Goal: Task Accomplishment & Management: Manage account settings

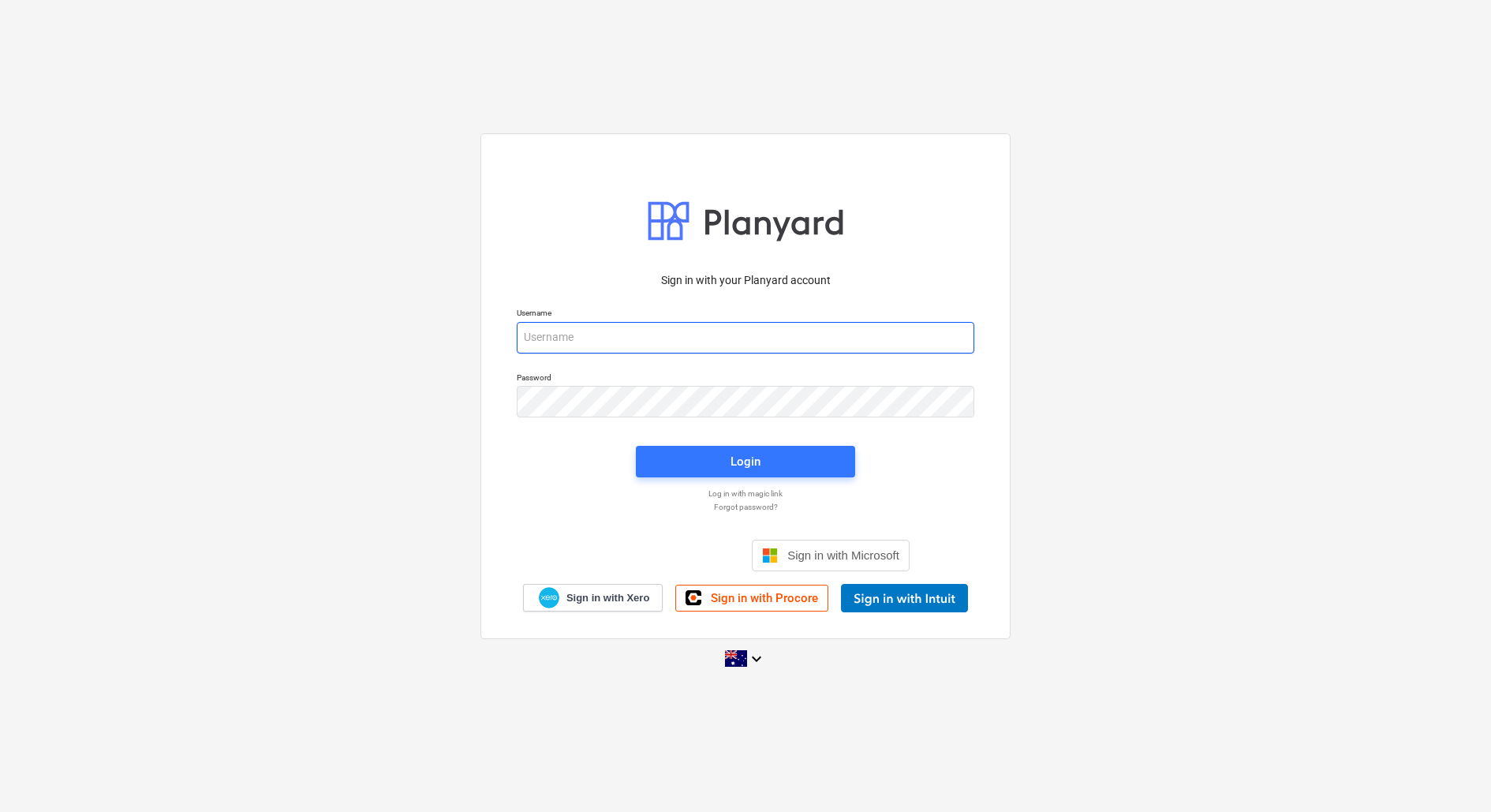
click at [630, 331] on input "email" at bounding box center [745, 337] width 457 height 31
type input "[EMAIL_ADDRESS][DOMAIN_NAME]"
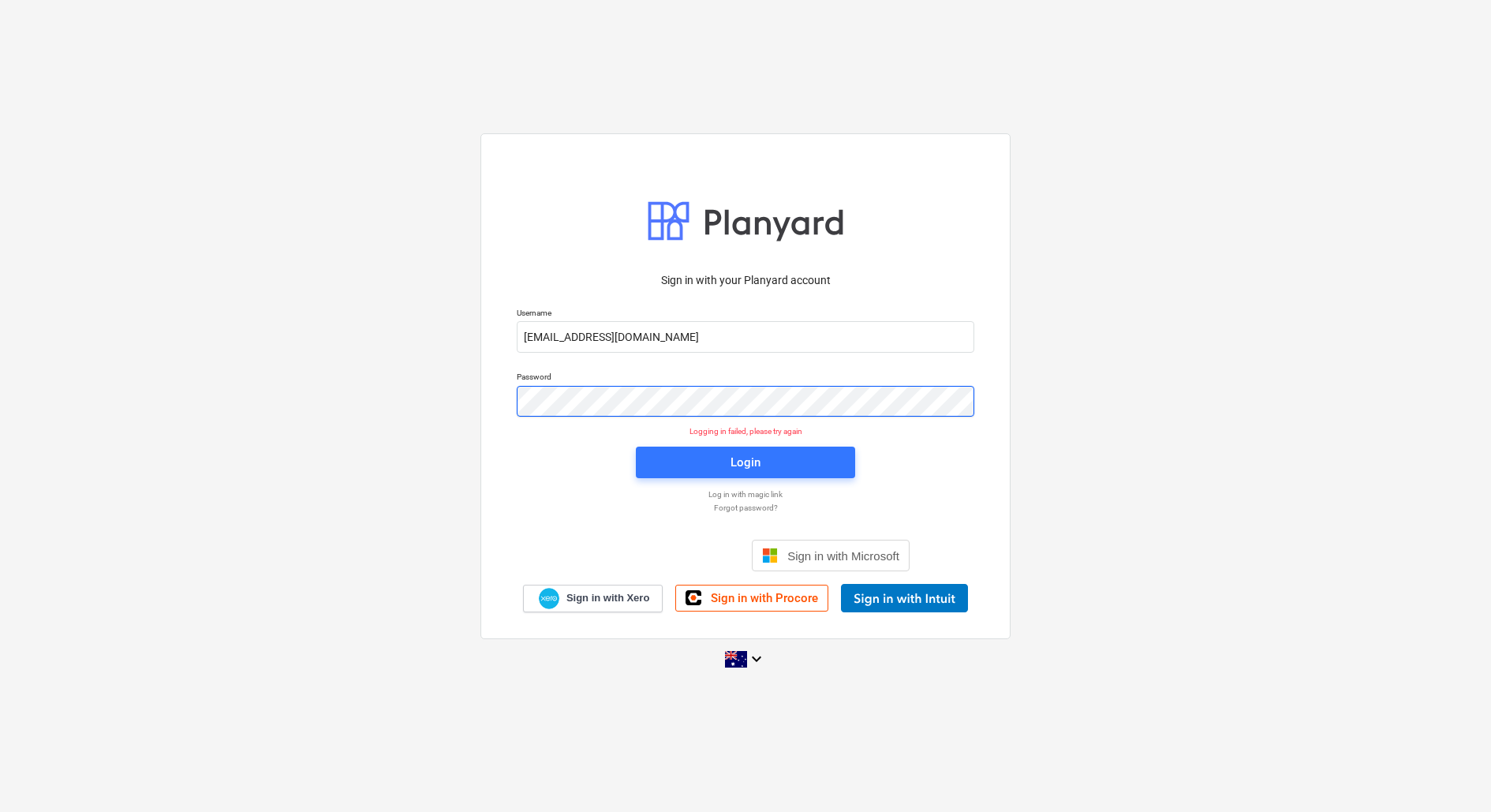
click at [436, 395] on div "Sign in with your Planyard account Username [EMAIL_ADDRESS][DOMAIN_NAME] Passwo…" at bounding box center [746, 406] width 1491 height 570
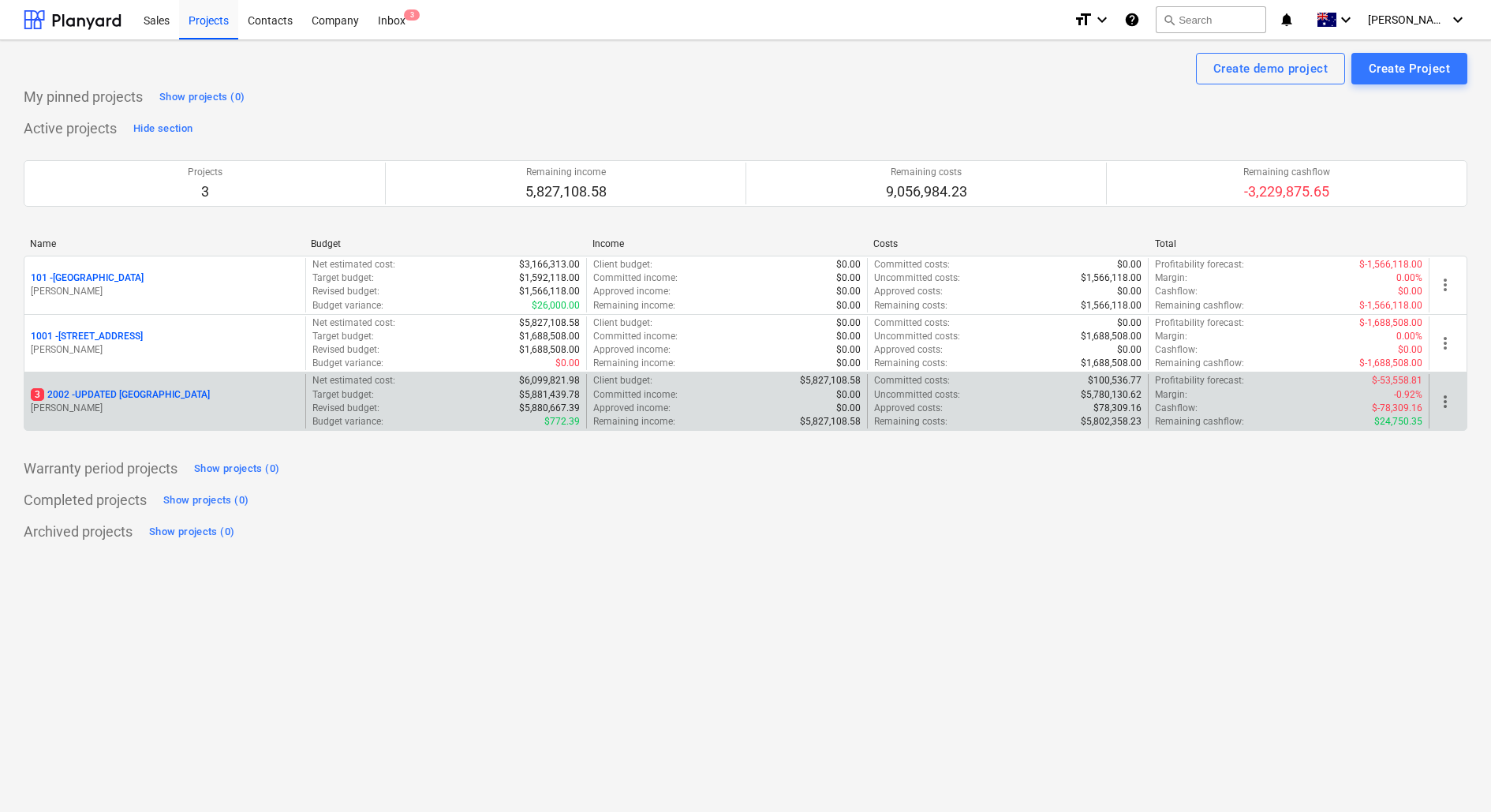
click at [222, 401] on p "[PERSON_NAME]" at bounding box center [164, 408] width 268 height 14
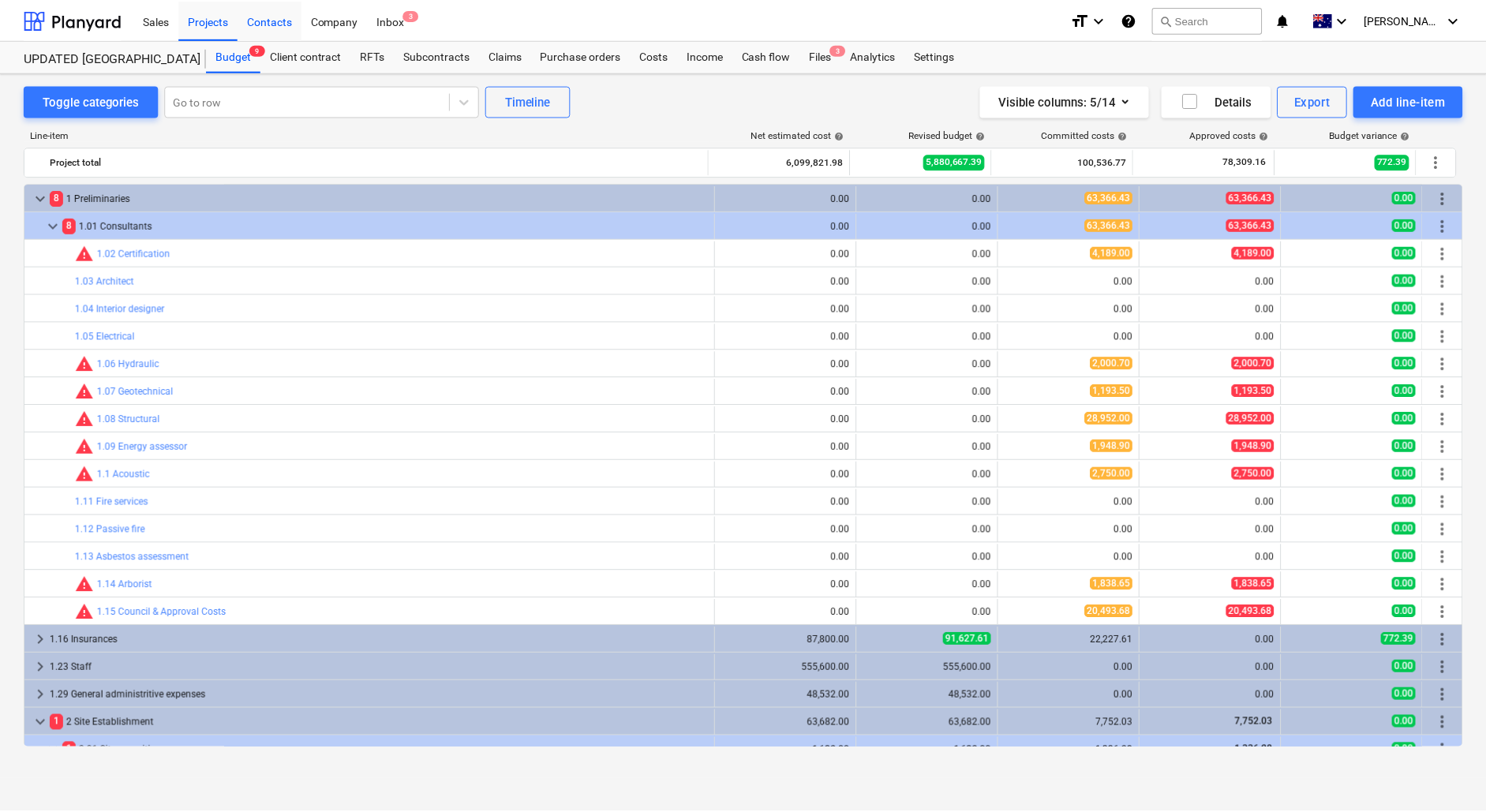
scroll to position [498, 0]
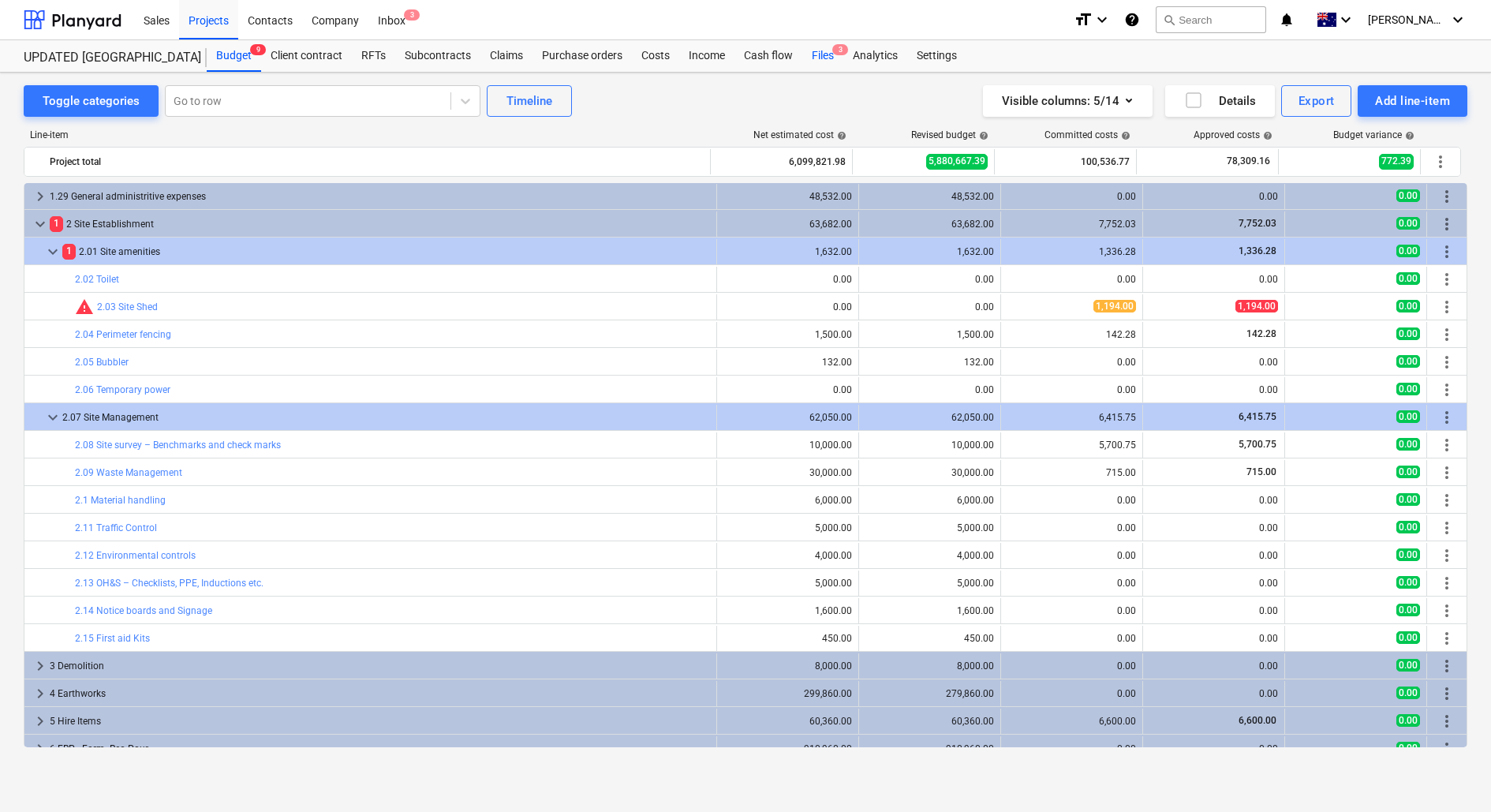
click at [840, 55] on span "3" at bounding box center [840, 49] width 16 height 11
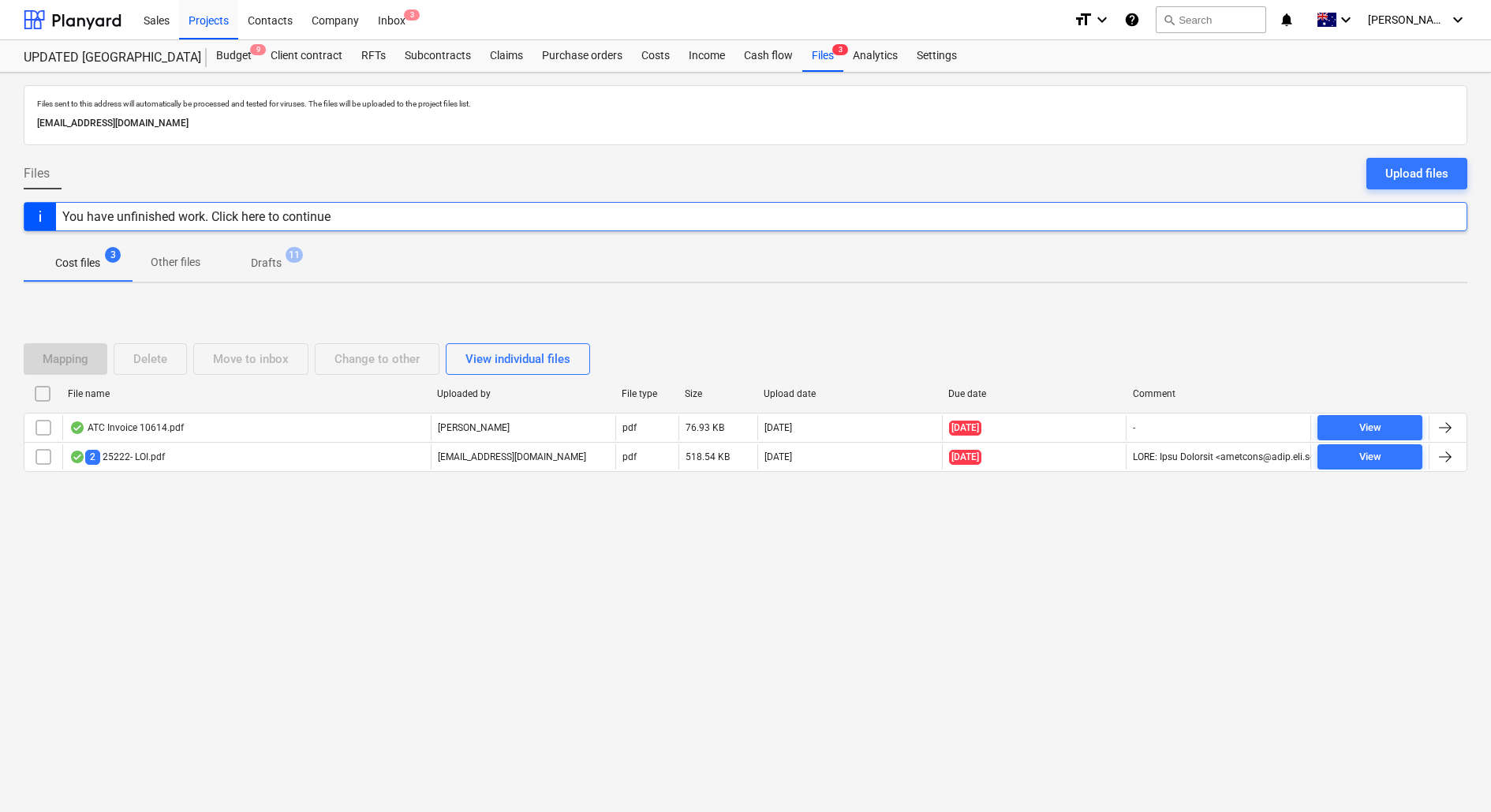
drag, startPoint x: 338, startPoint y: 121, endPoint x: 0, endPoint y: 121, distance: 338.0
click at [0, 121] on div "Files sent to this address will automatically be processed and tested for virus…" at bounding box center [746, 442] width 1491 height 739
copy p "[EMAIL_ADDRESS][DOMAIN_NAME]"
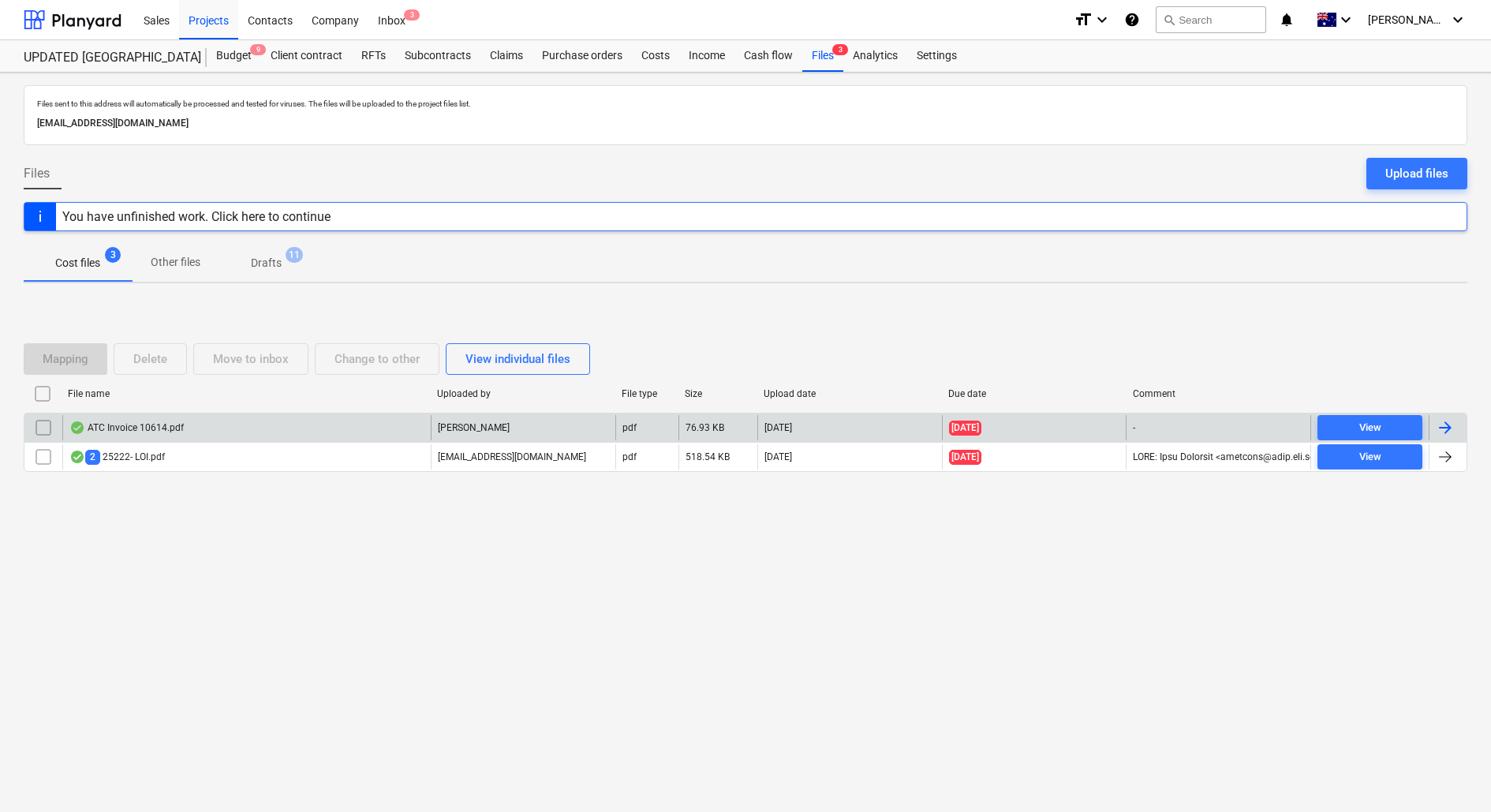
click at [191, 423] on div "ATC Invoice 10614.pdf" at bounding box center [246, 428] width 369 height 26
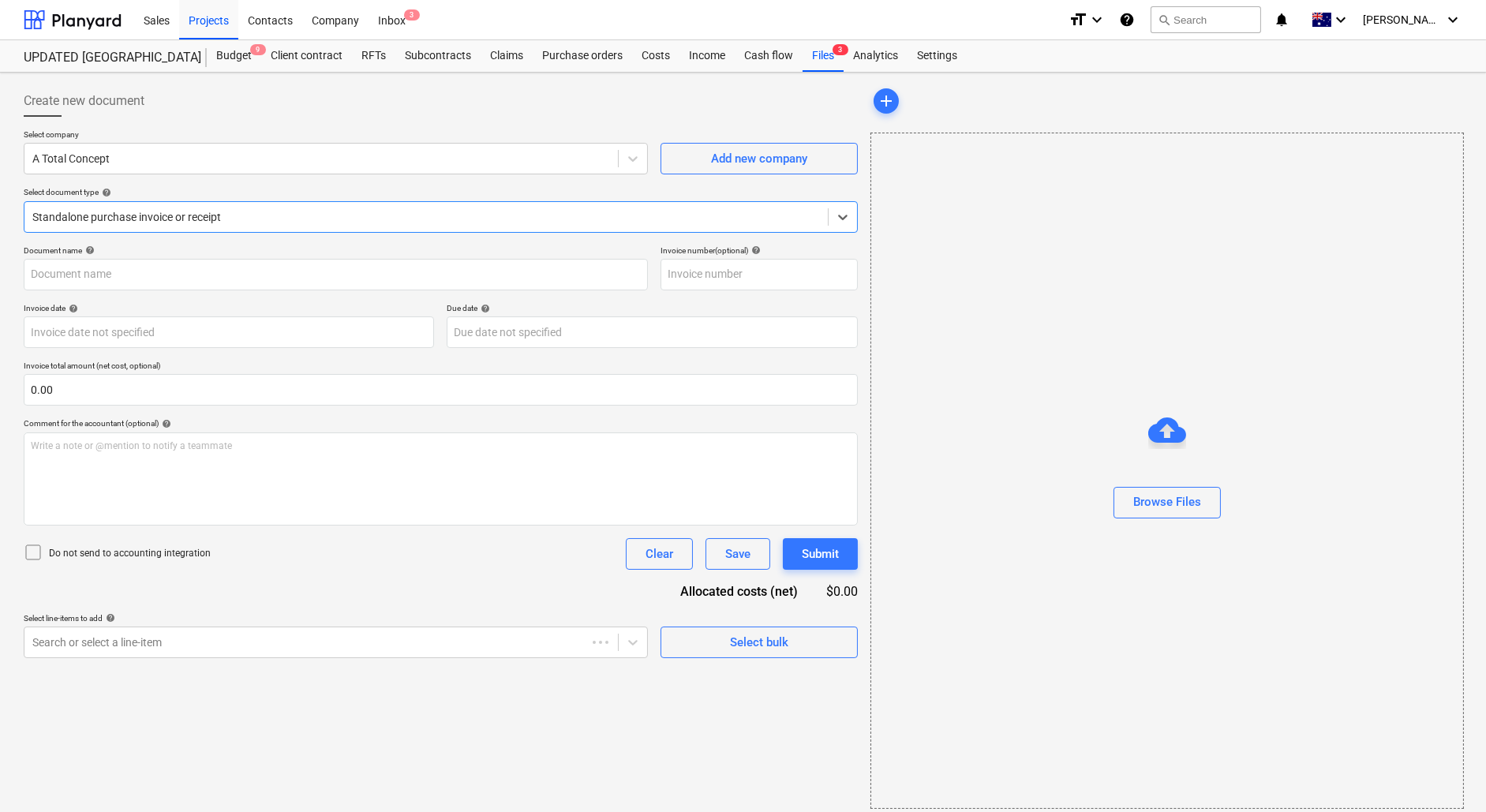
type input "10614"
type input "[DATE]"
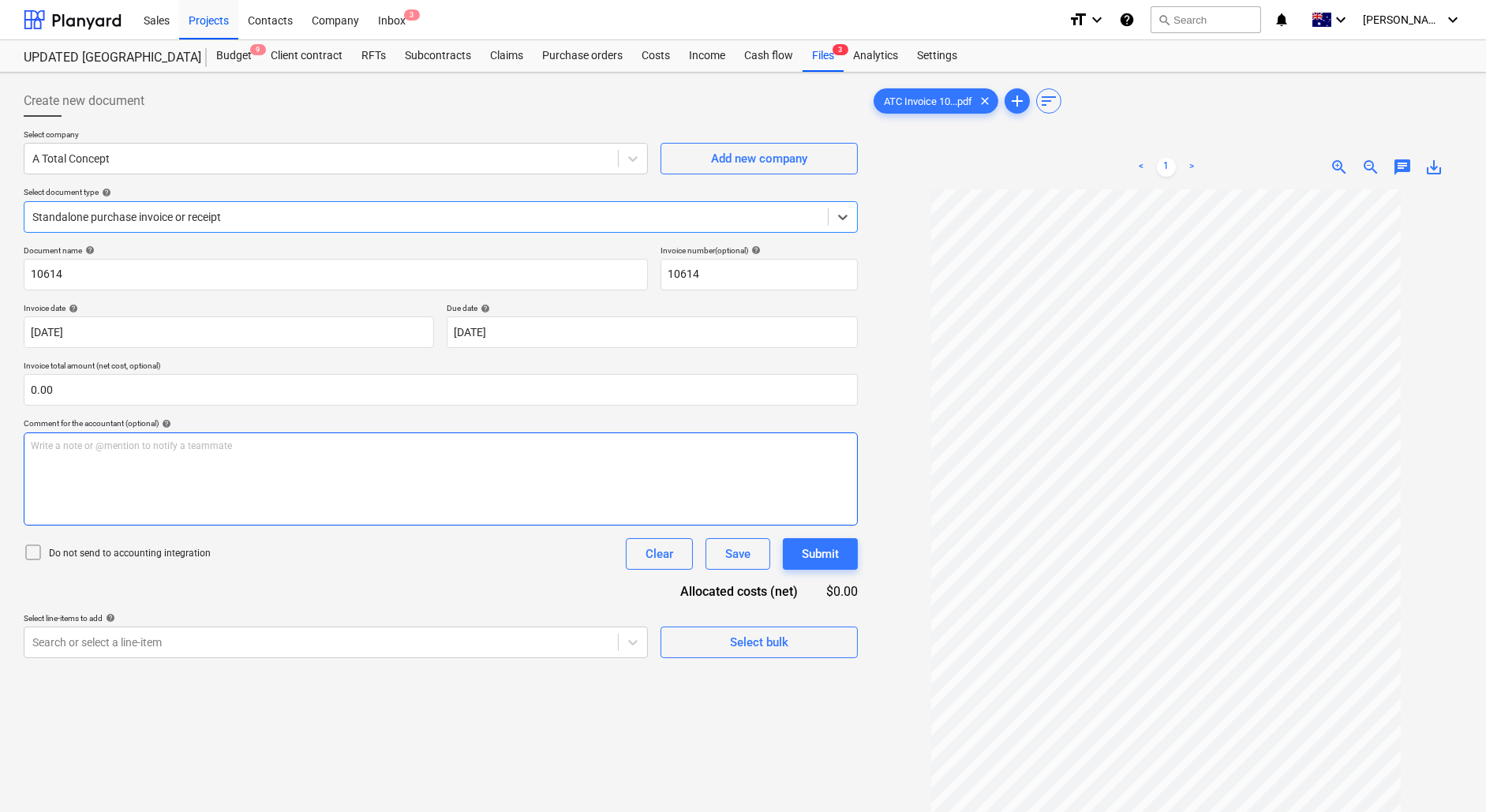
click at [145, 462] on div "Write a note or @mention to notify a teammate [PERSON_NAME]" at bounding box center [441, 479] width 834 height 93
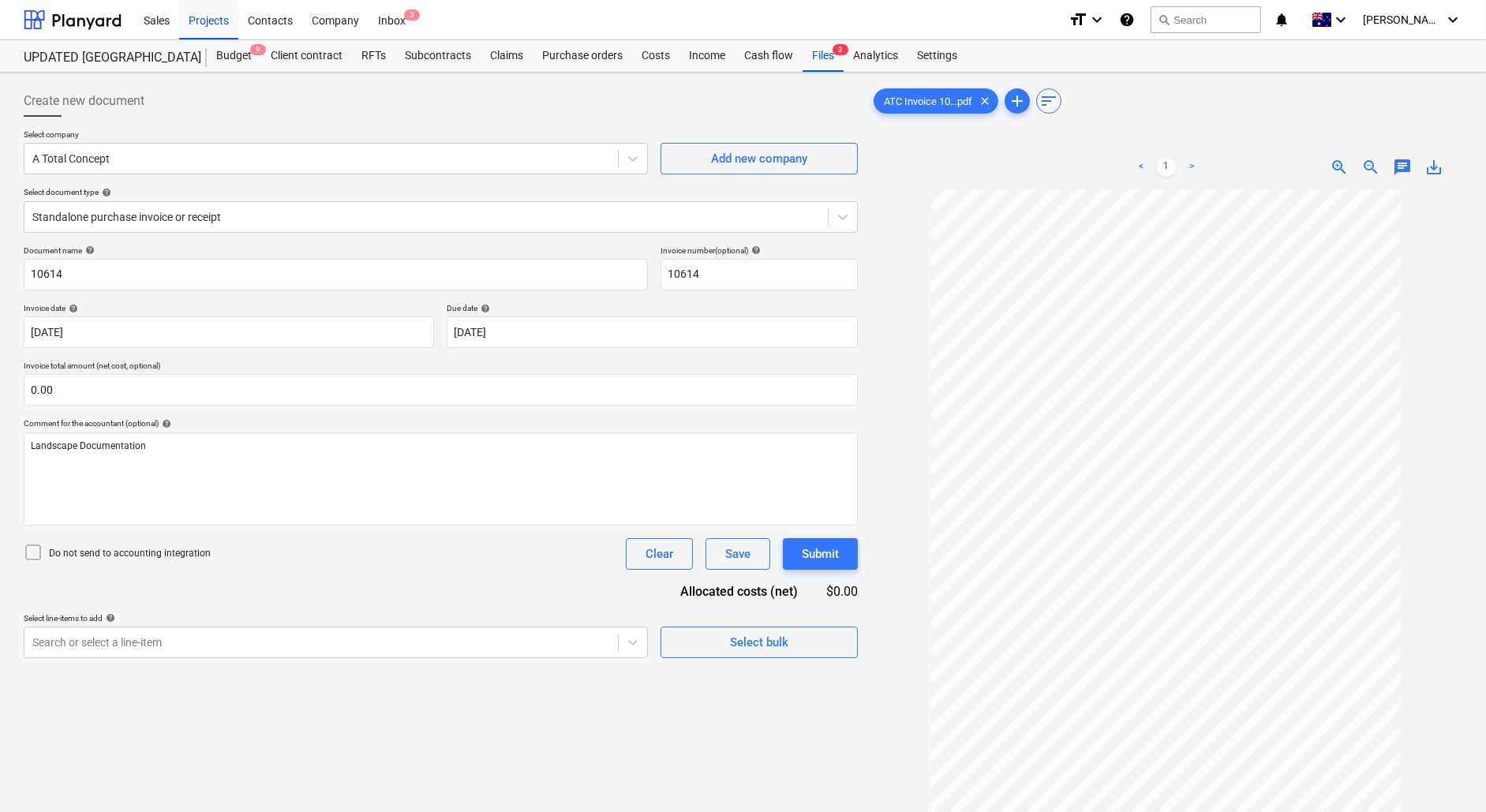
click at [461, 597] on div "Document name help 10614 Invoice number (optional) help 10614 Invoice date help…" at bounding box center [441, 452] width 834 height 413
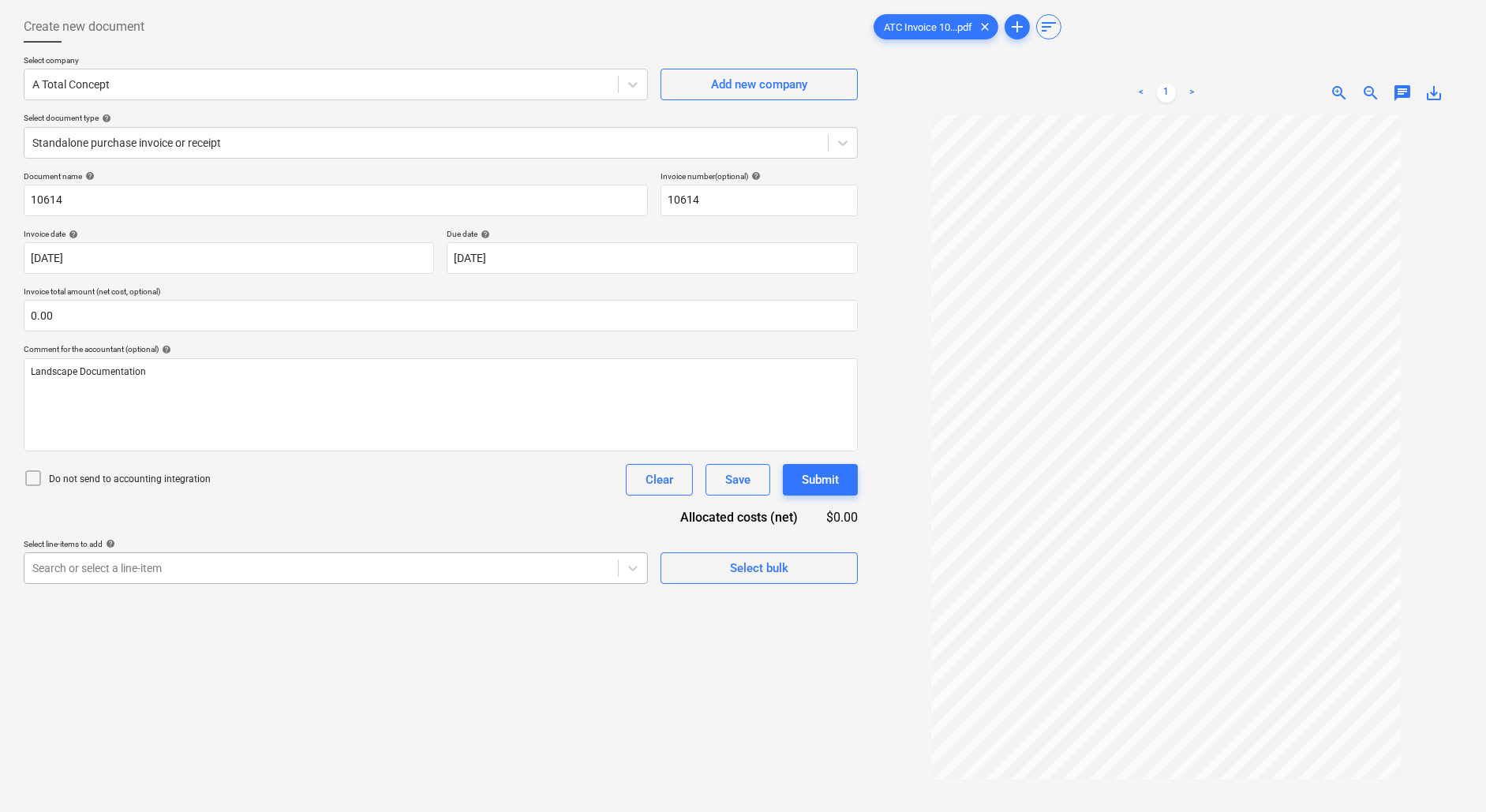
click at [225, 634] on body "Sales Projects Contacts Company Inbox 3 format_size keyboard_arrow_down help se…" at bounding box center [743, 332] width 1486 height 812
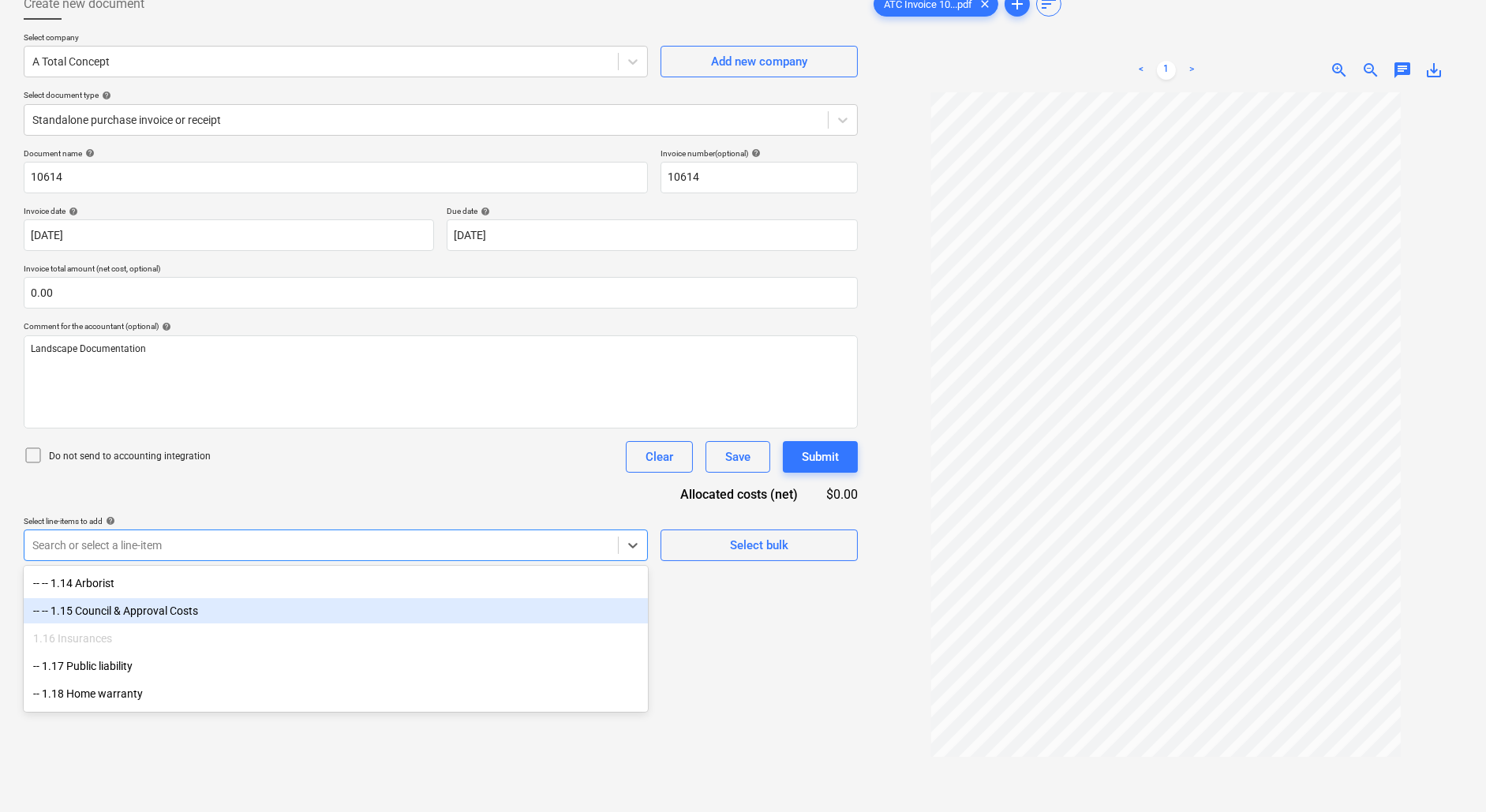
scroll to position [429, 0]
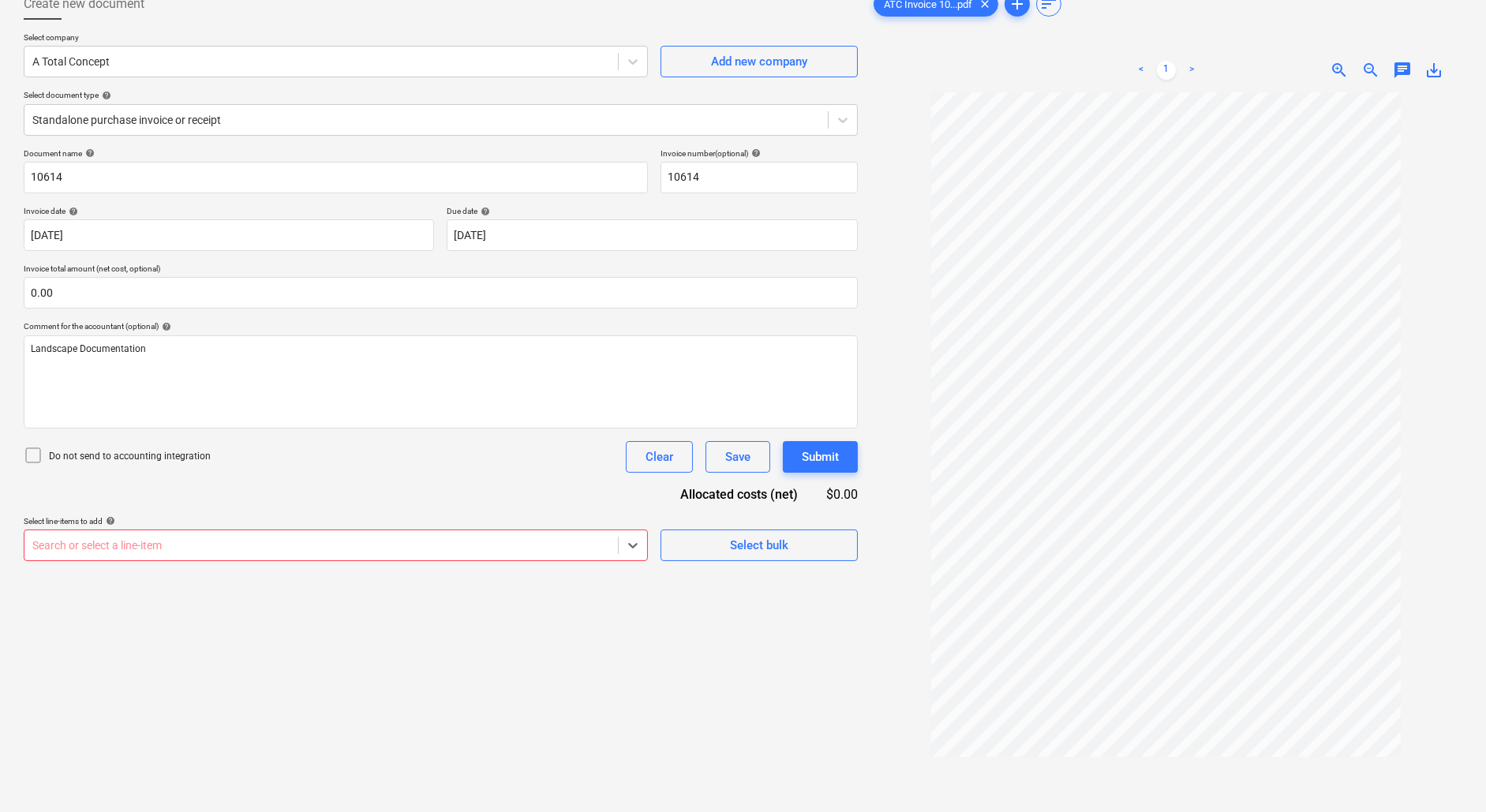
click at [348, 534] on div "Search or select a line-item" at bounding box center [321, 545] width 593 height 22
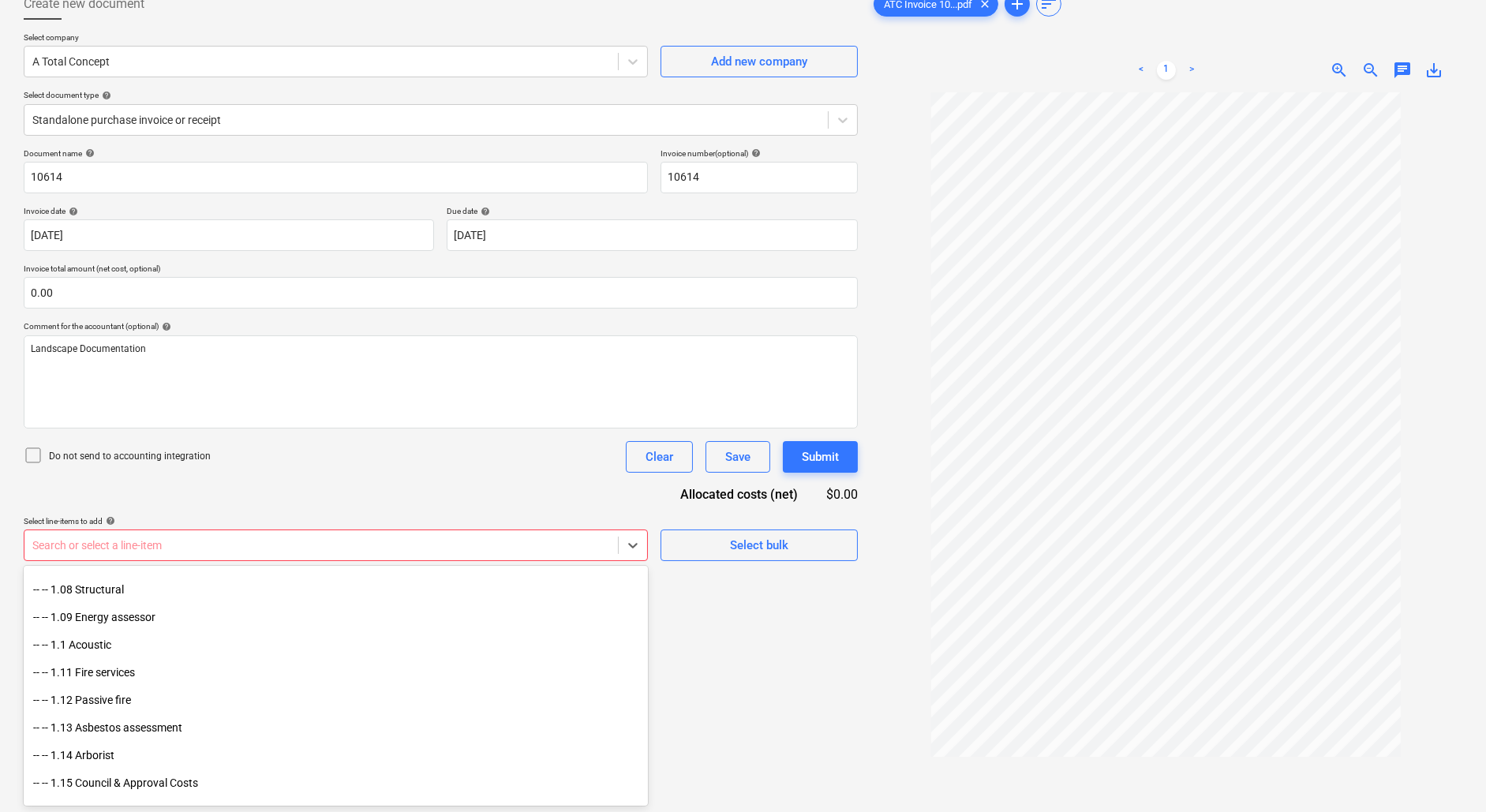
scroll to position [217, 0]
click at [700, 539] on span "Select bulk" at bounding box center [759, 545] width 157 height 21
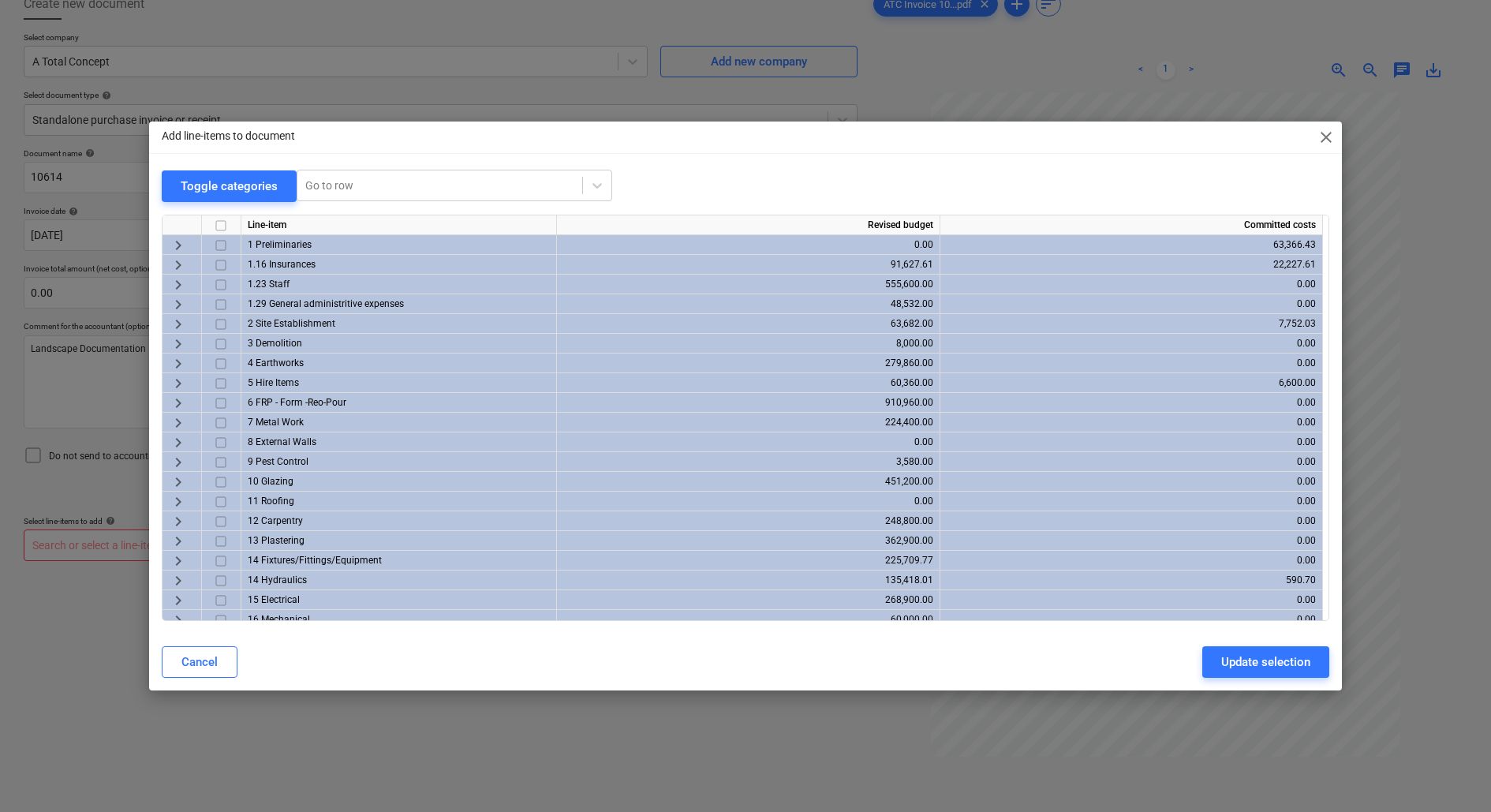
click at [219, 242] on input "checkbox" at bounding box center [220, 245] width 19 height 19
click at [1269, 664] on div "Update selection" at bounding box center [1266, 662] width 89 height 21
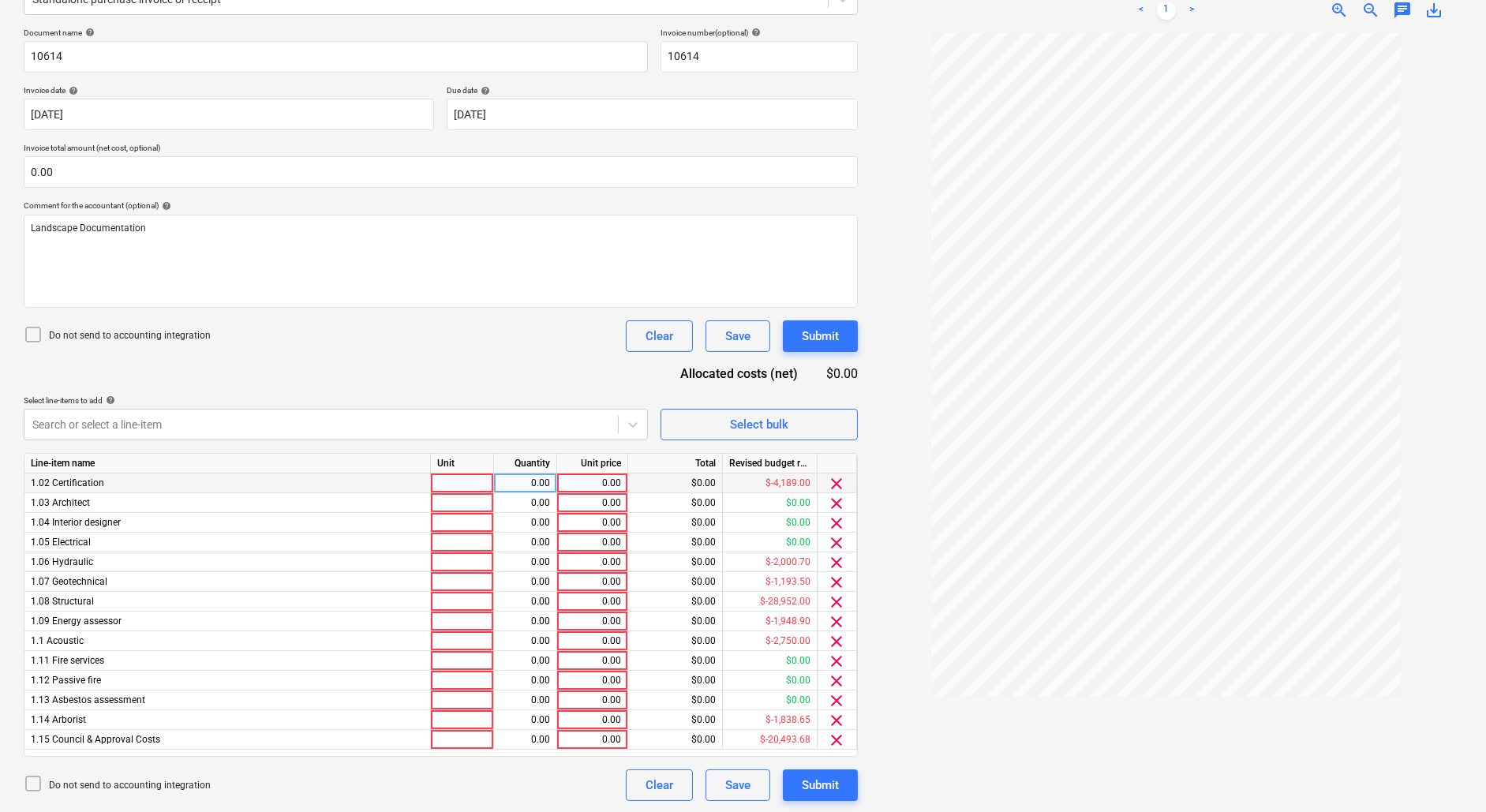
click at [837, 481] on span "clear" at bounding box center [837, 483] width 19 height 19
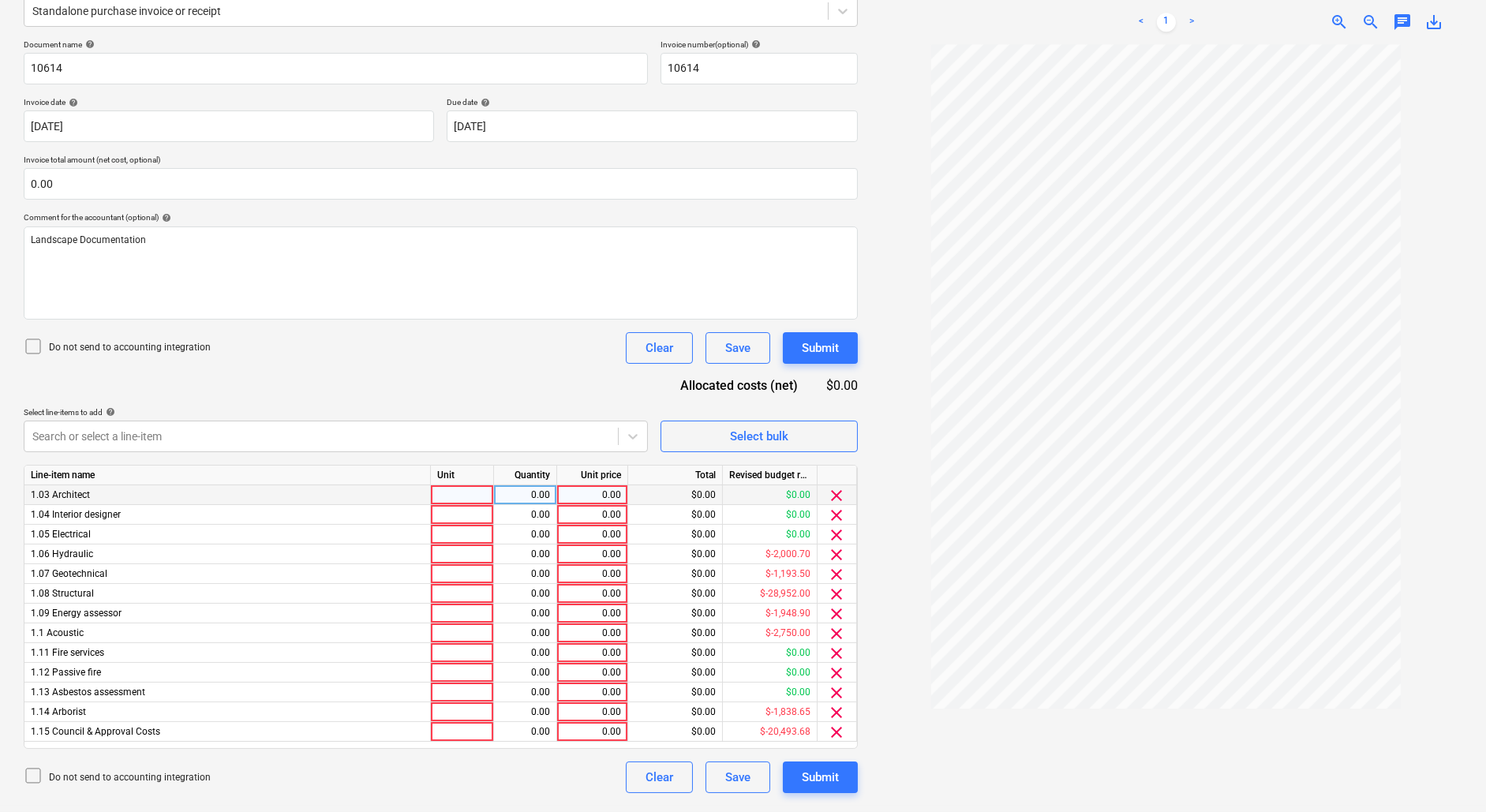
scroll to position [205, 0]
click at [837, 489] on span "clear" at bounding box center [837, 495] width 19 height 19
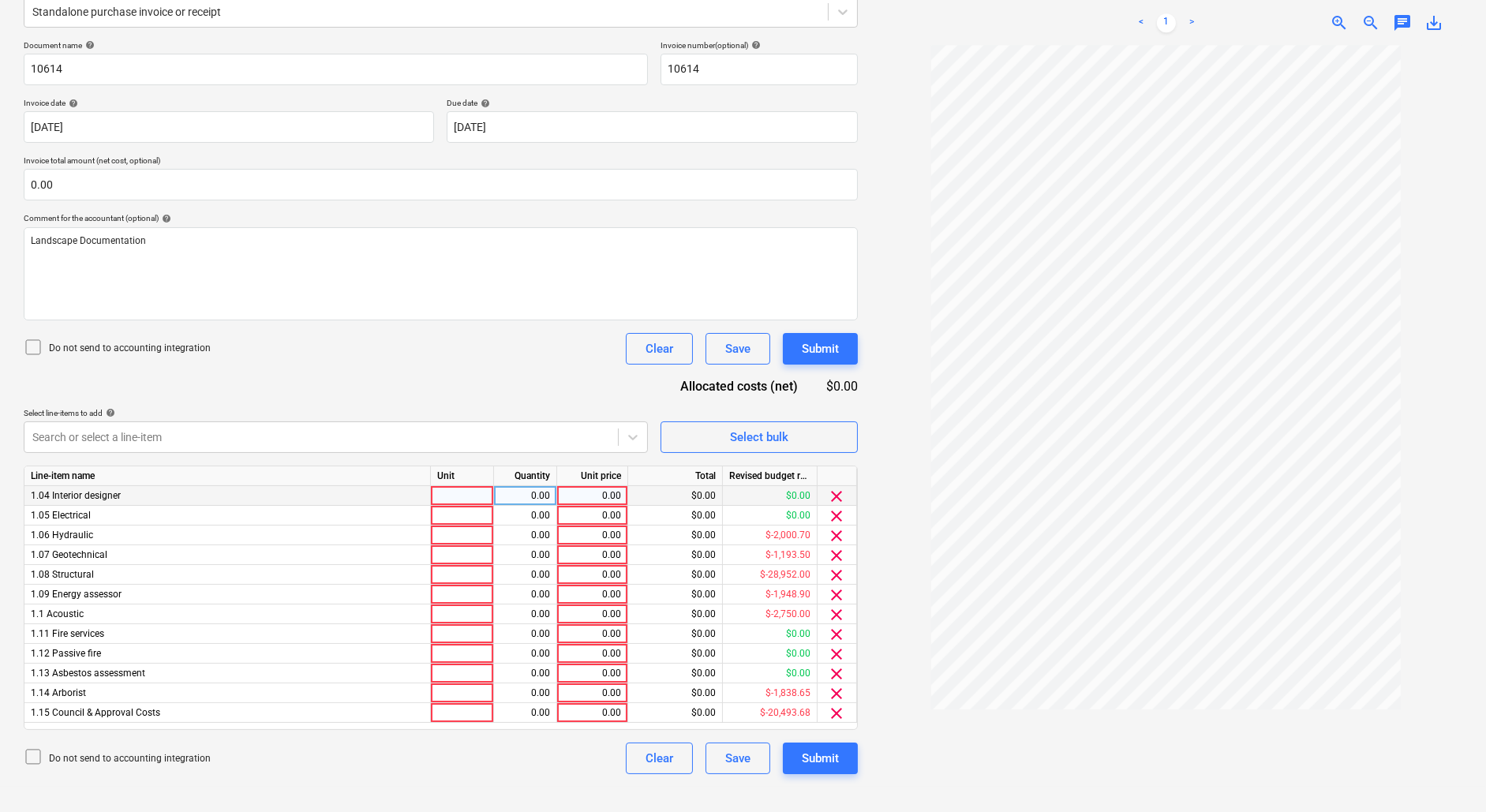
click at [837, 502] on span "clear" at bounding box center [837, 495] width 19 height 19
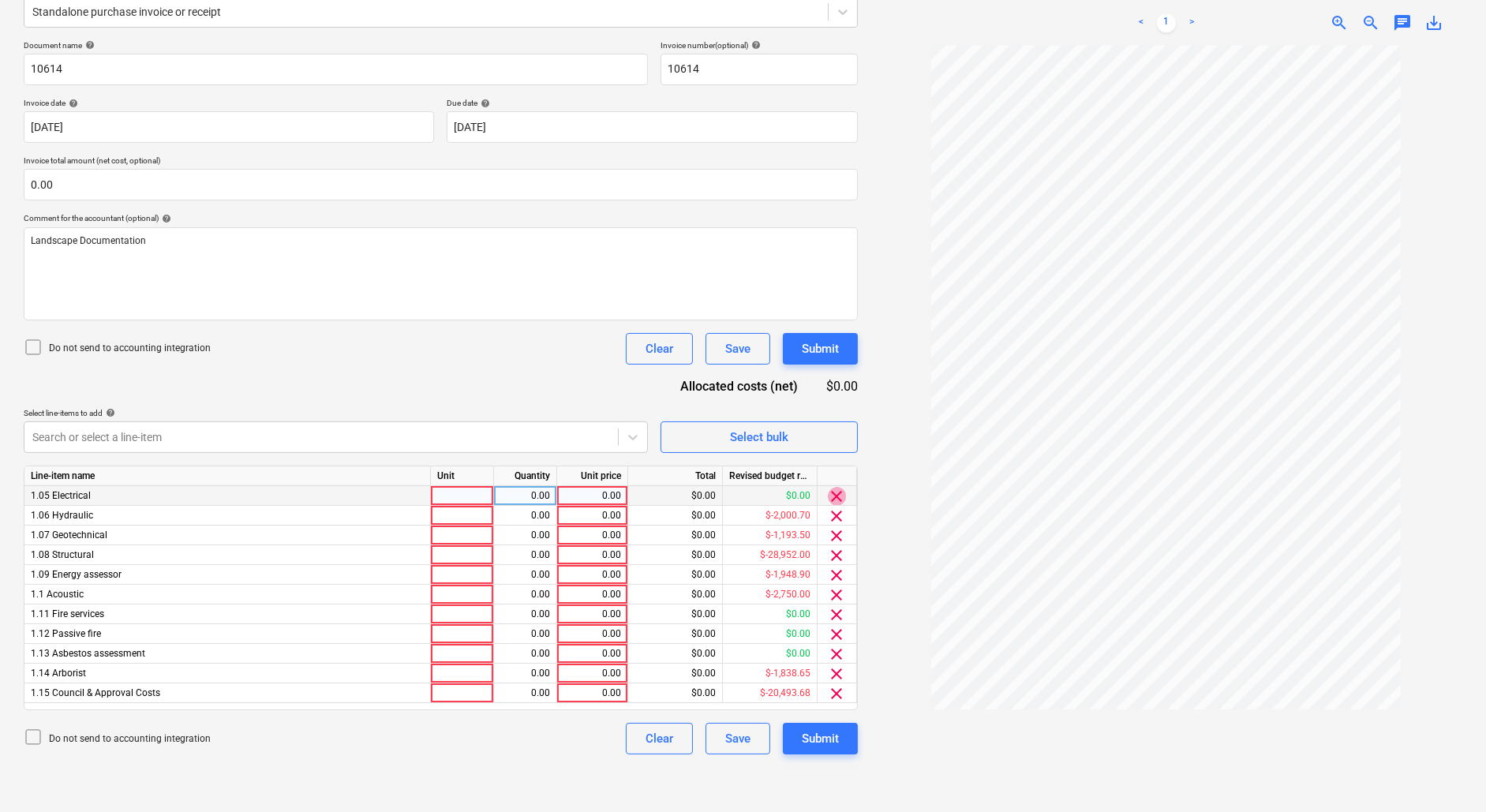
click at [837, 502] on span "clear" at bounding box center [837, 495] width 19 height 19
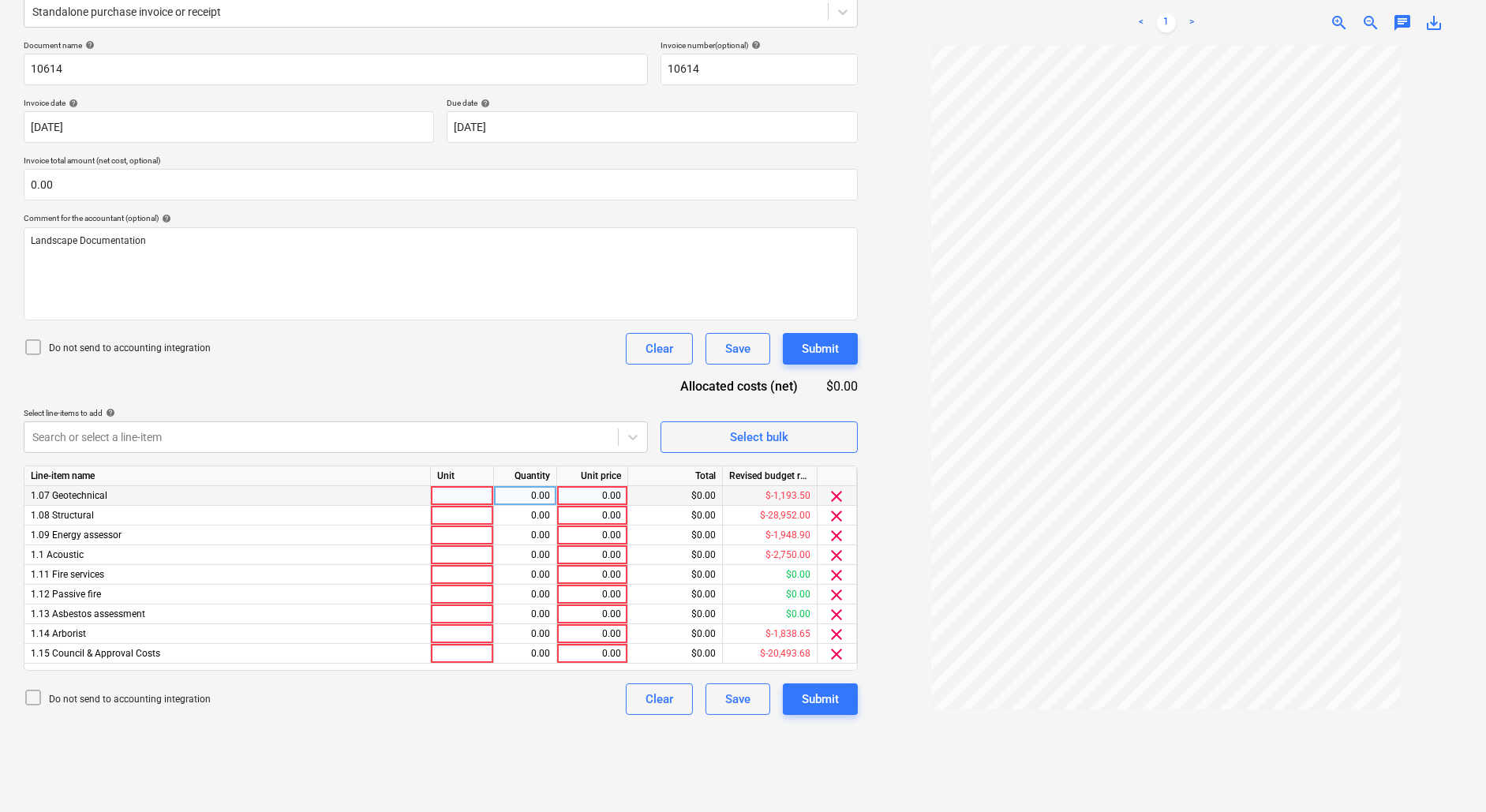
click at [837, 502] on span "clear" at bounding box center [837, 495] width 19 height 19
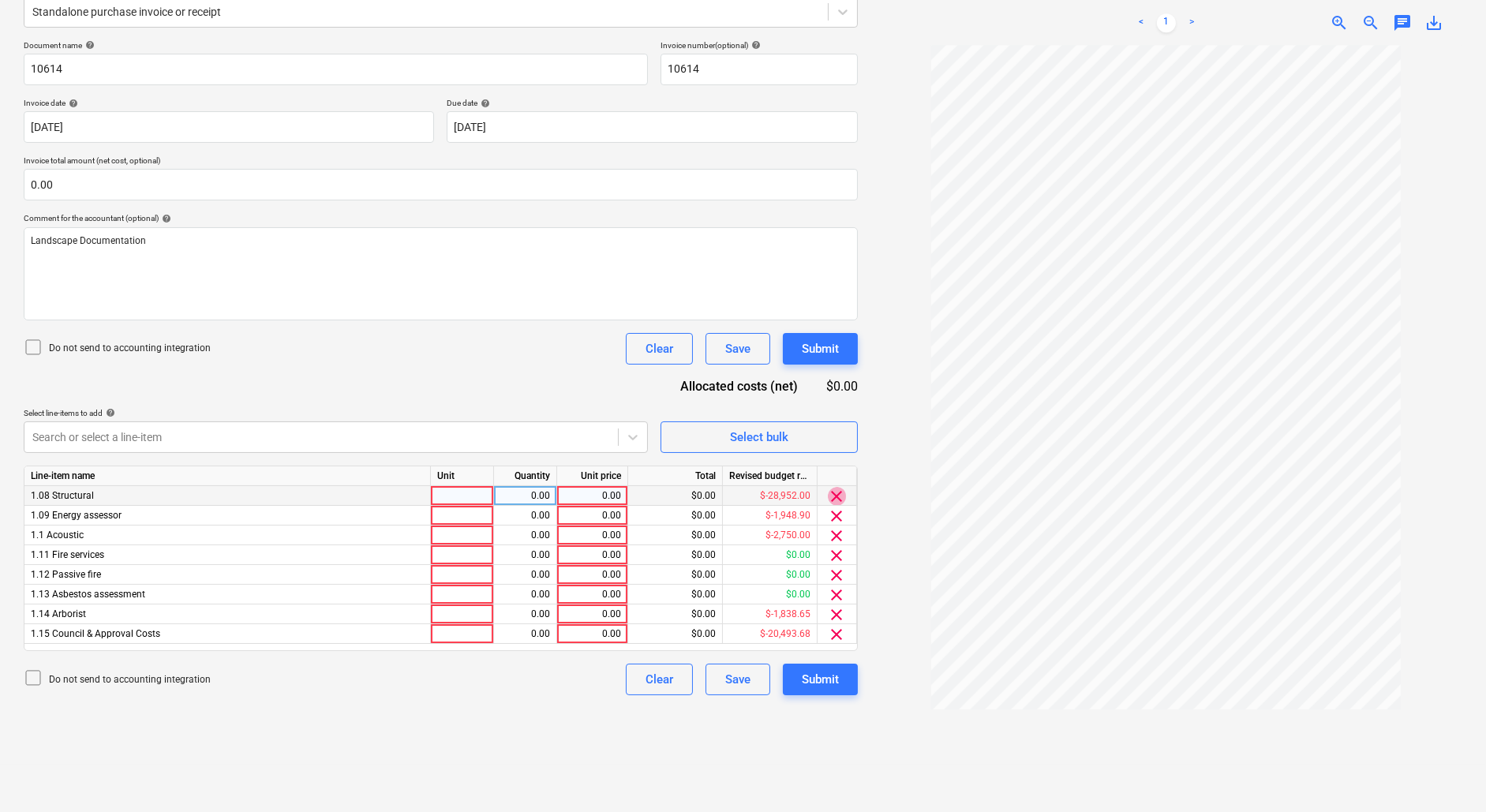
click at [837, 502] on span "clear" at bounding box center [837, 495] width 19 height 19
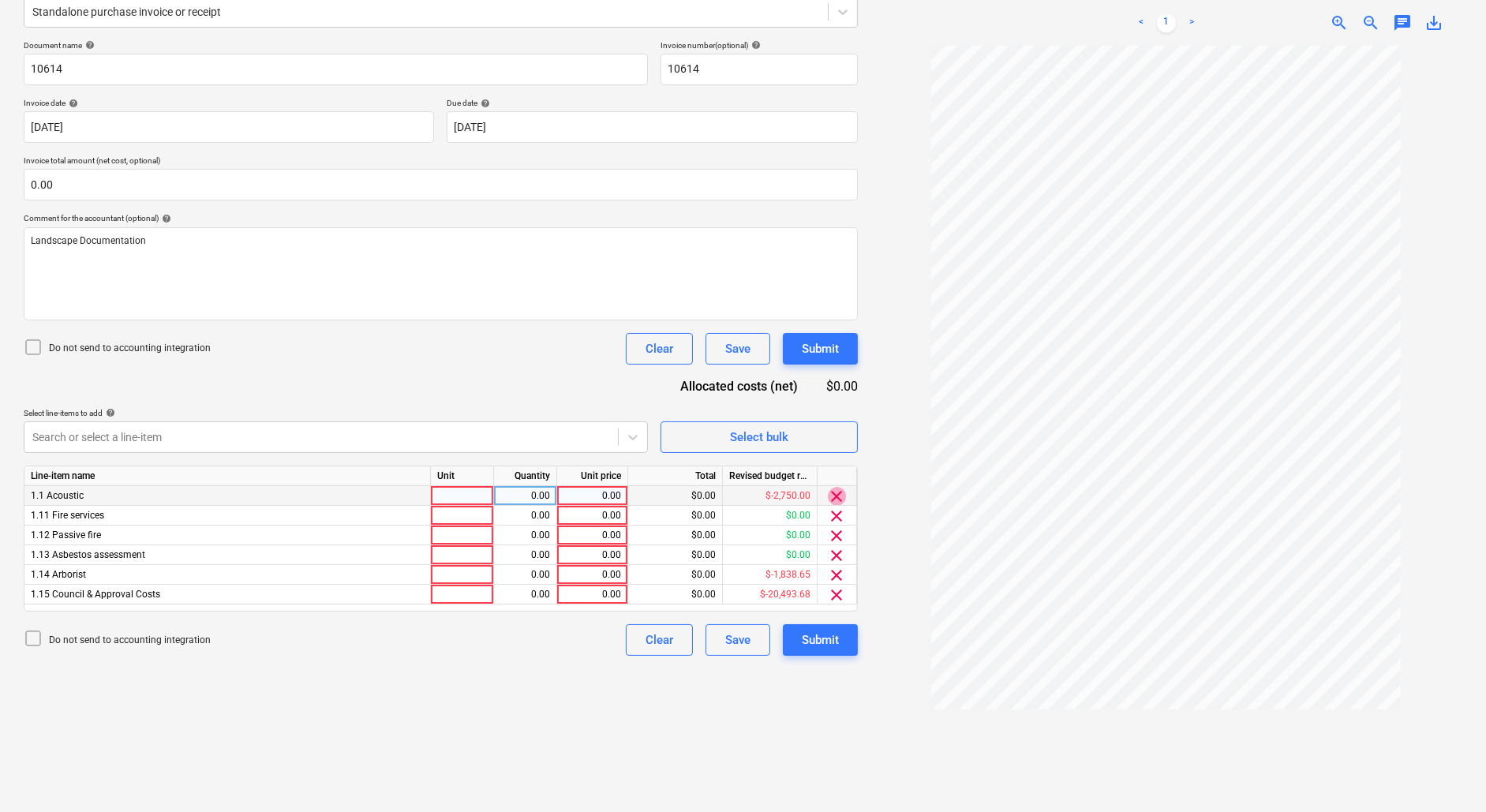
click at [837, 502] on span "clear" at bounding box center [837, 495] width 19 height 19
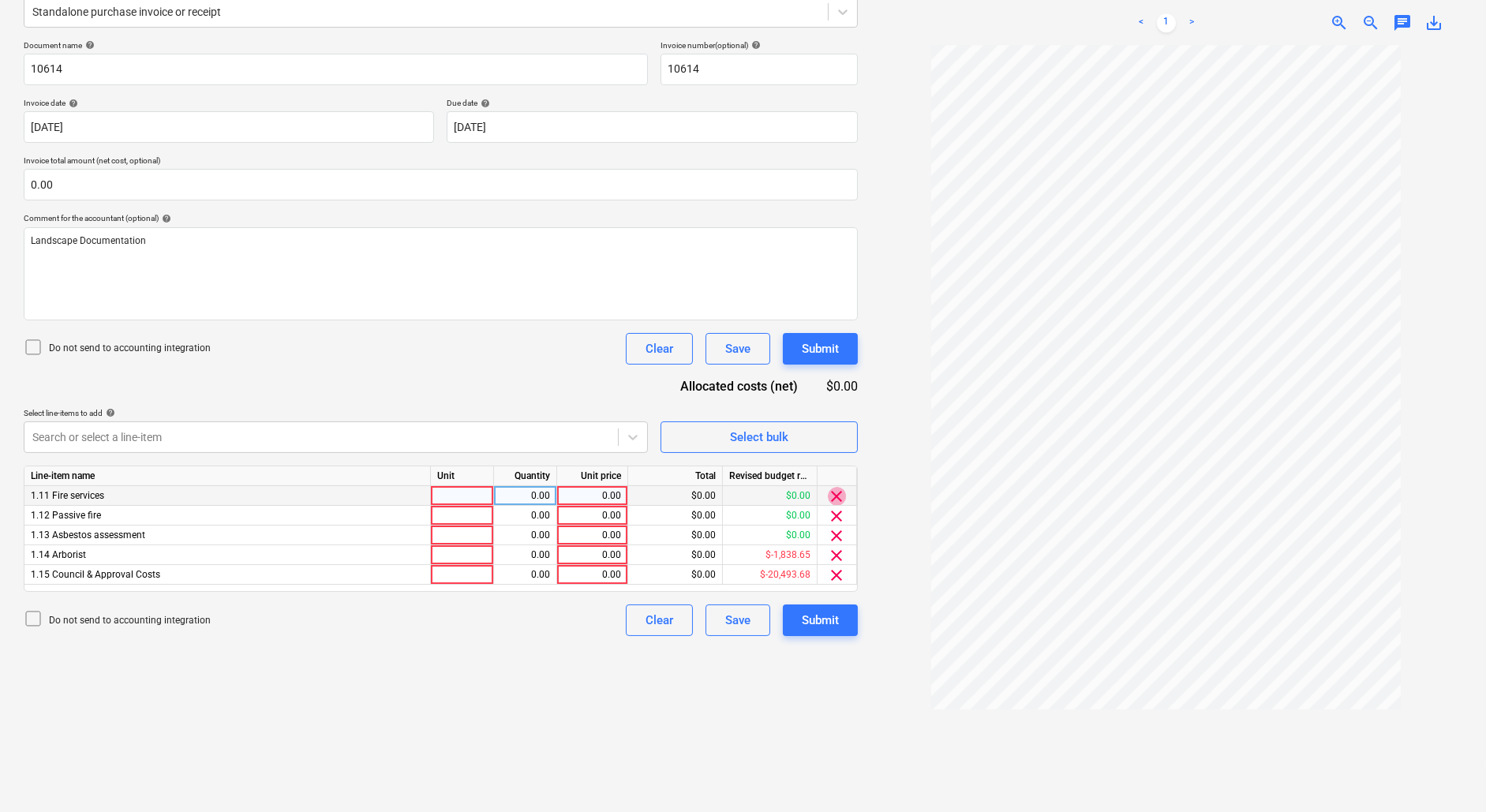
click at [837, 502] on span "clear" at bounding box center [837, 495] width 19 height 19
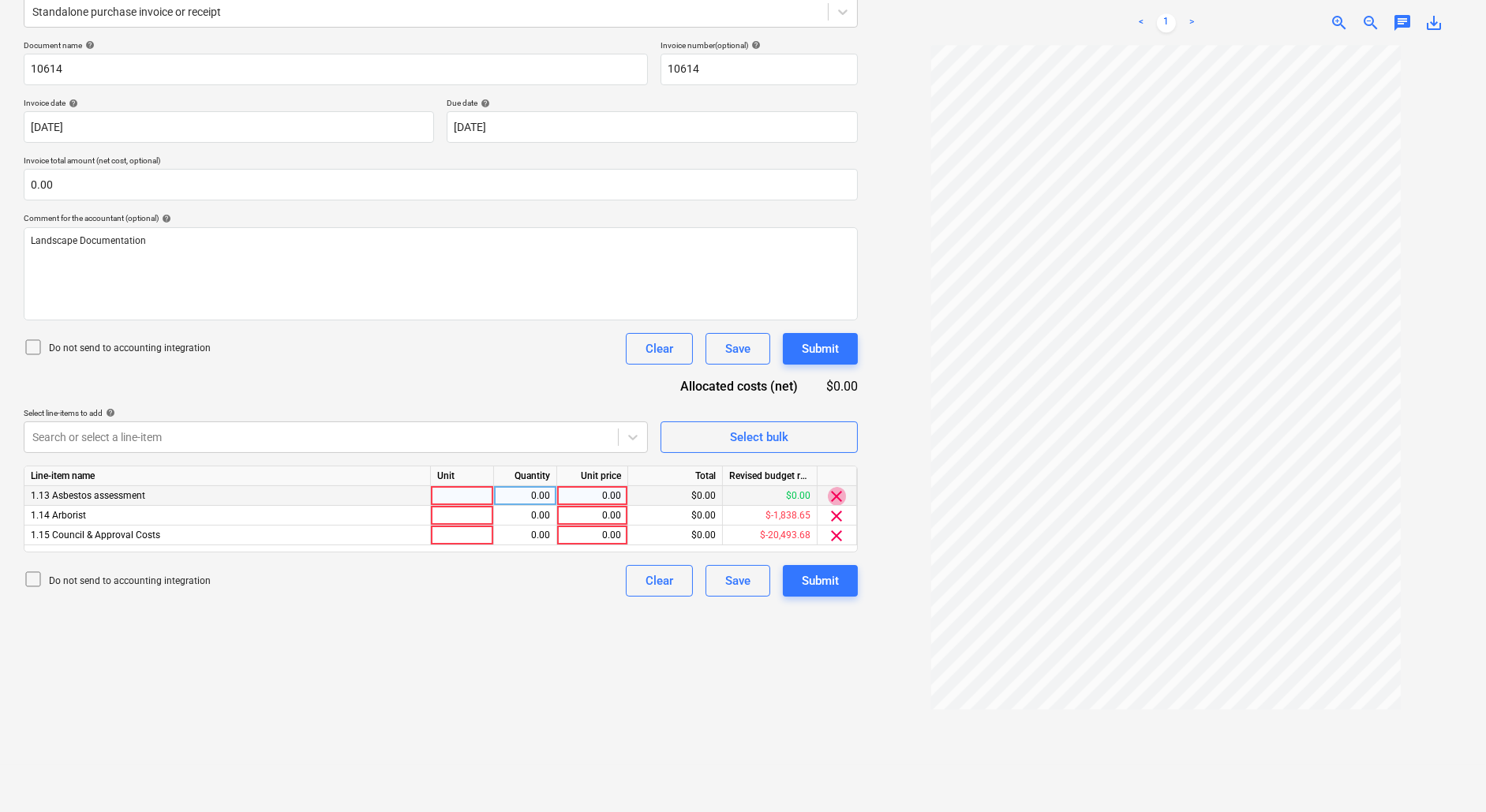
click at [837, 502] on span "clear" at bounding box center [837, 495] width 19 height 19
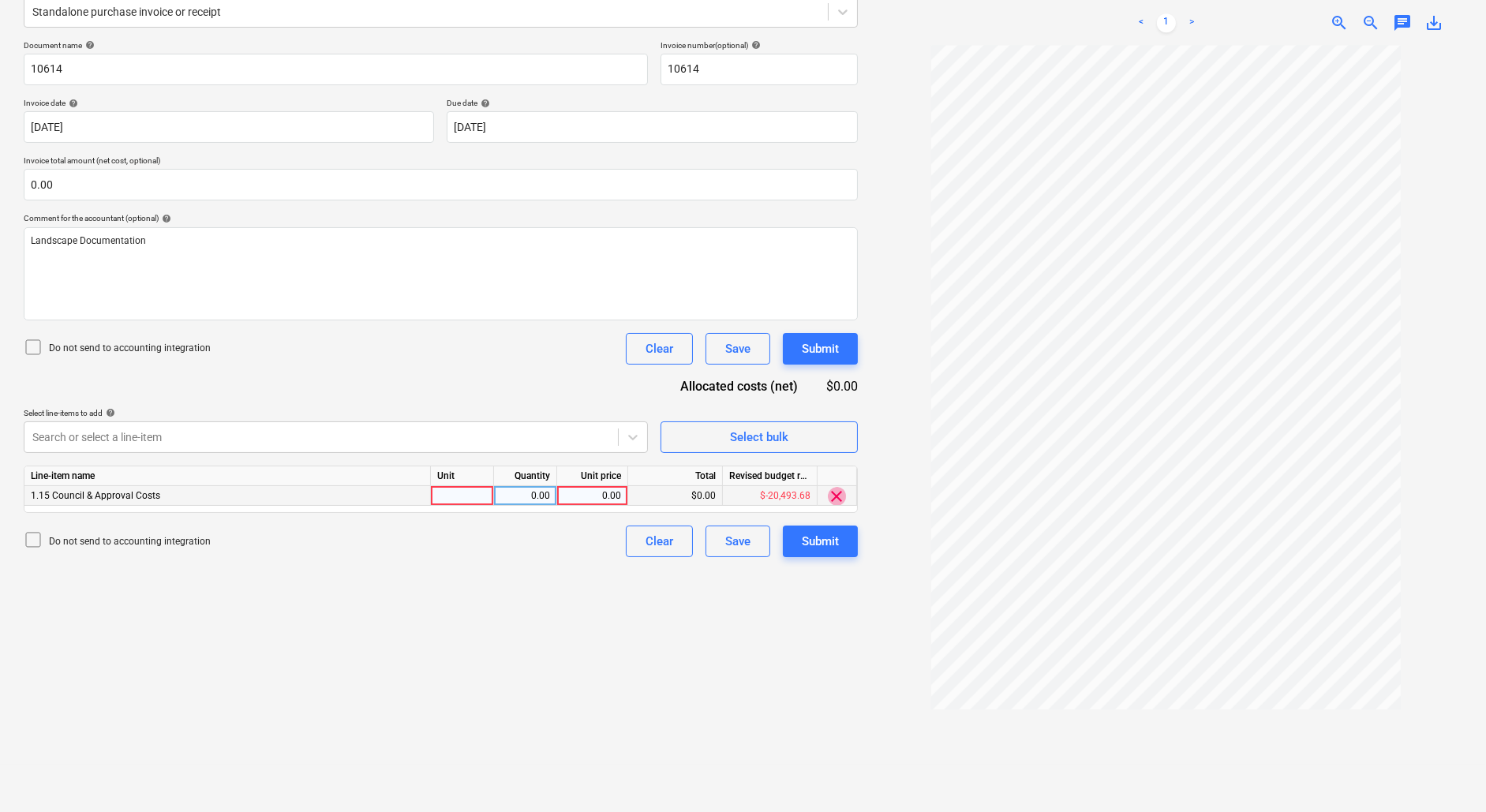
click at [837, 502] on span "clear" at bounding box center [837, 495] width 19 height 19
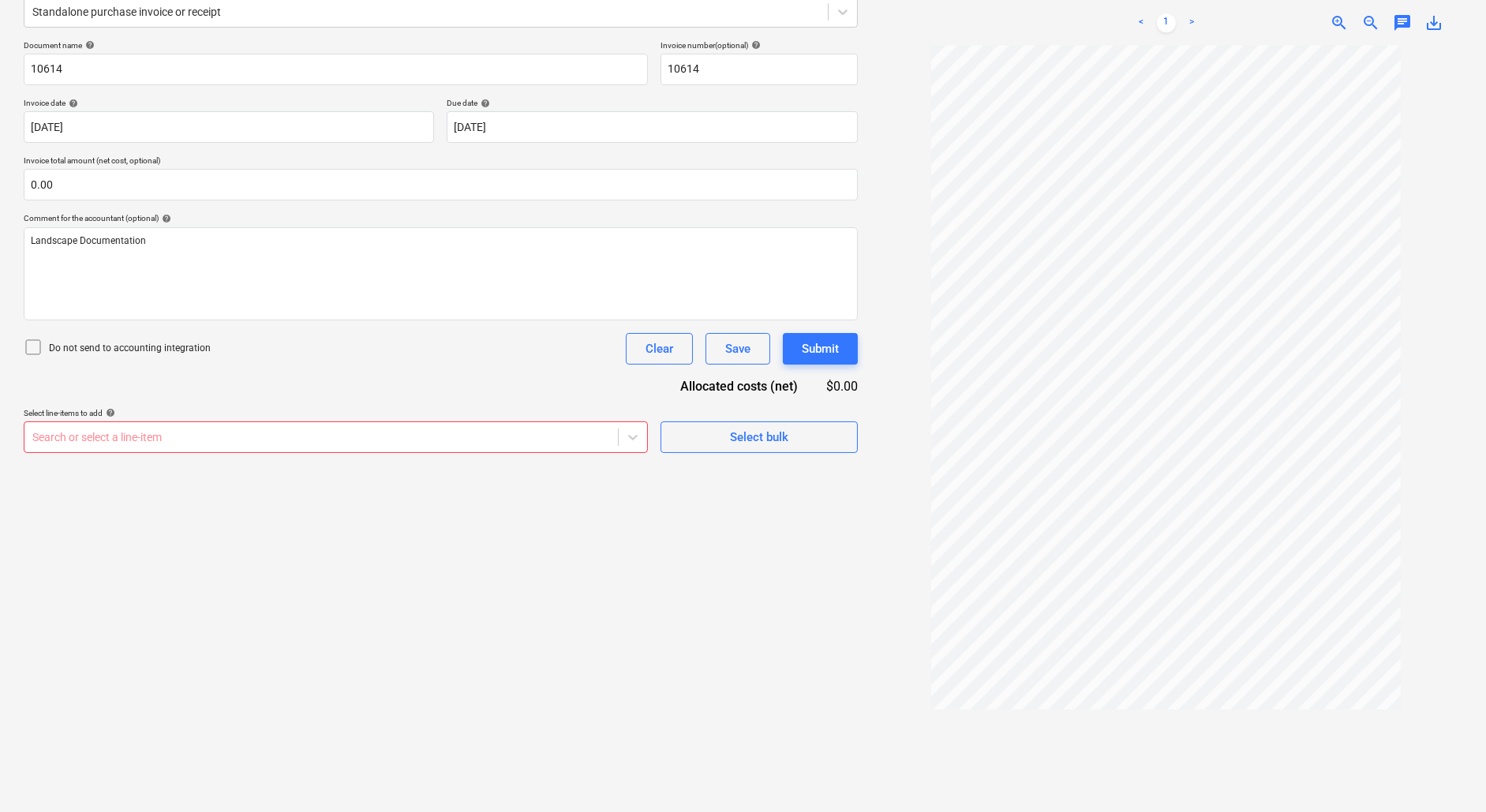
click at [443, 435] on div at bounding box center [321, 436] width 577 height 16
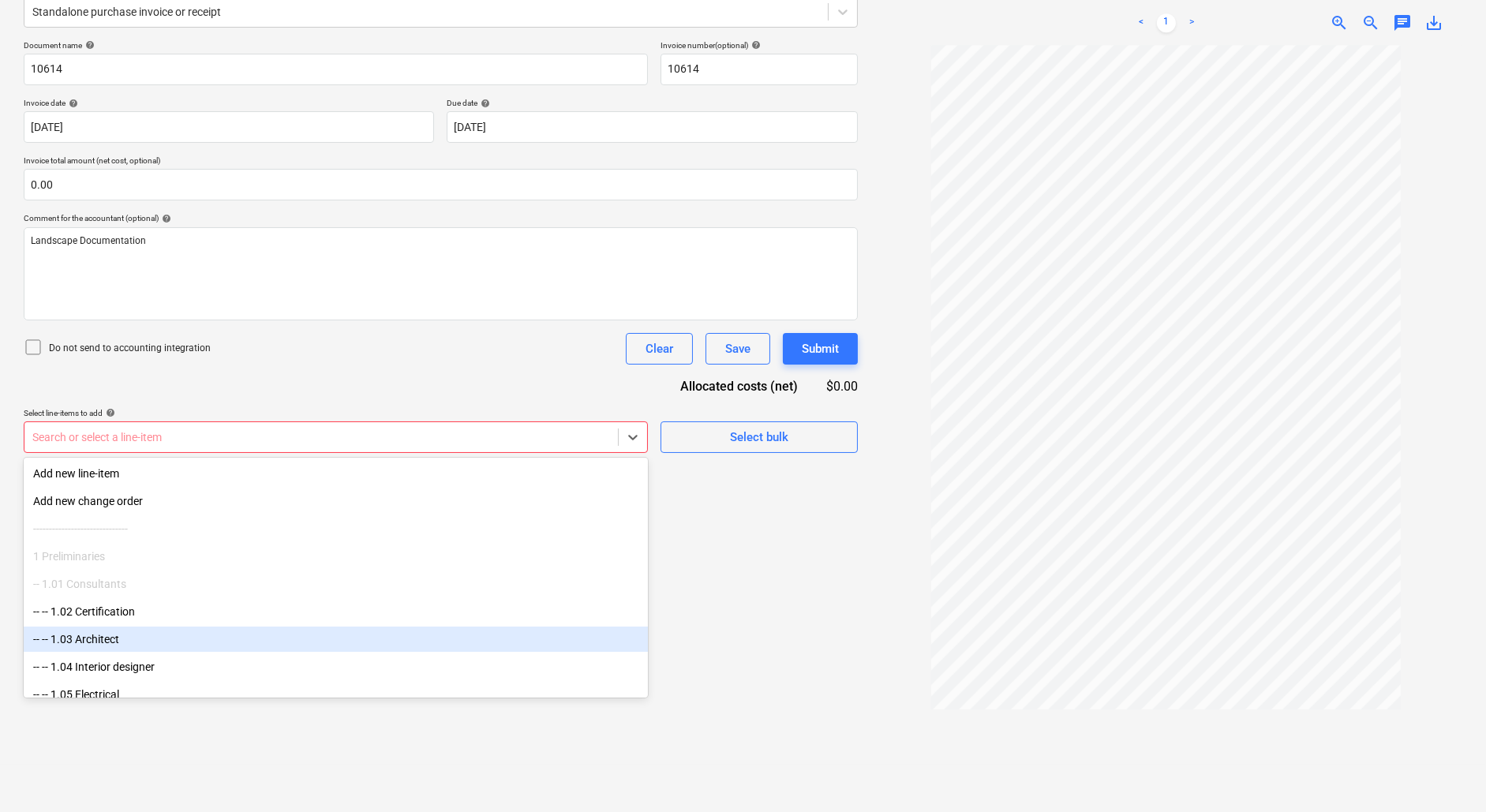
click at [250, 640] on div "-- -- 1.03 Architect" at bounding box center [335, 639] width 624 height 26
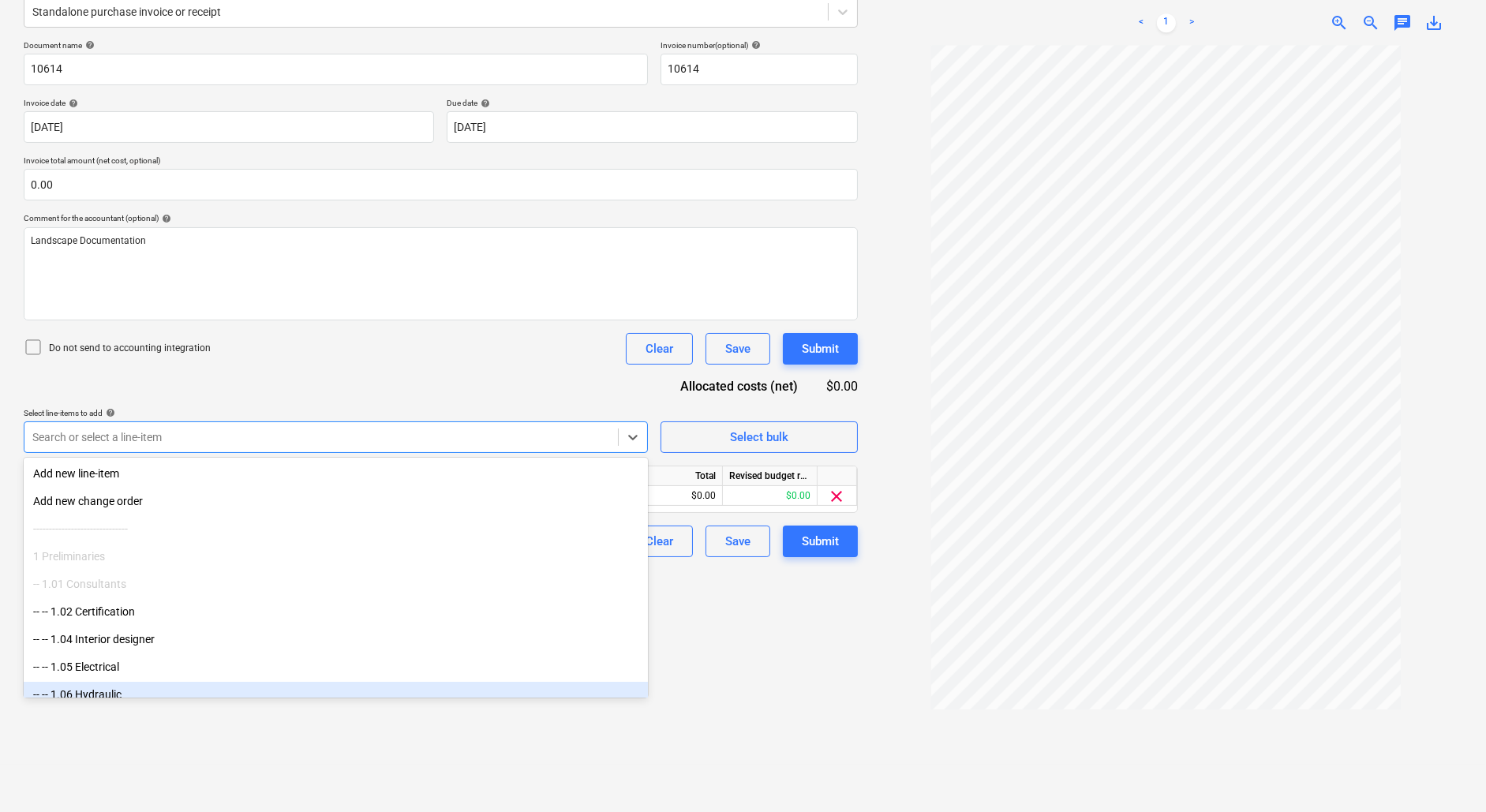
click at [741, 686] on div "Create new document Select company A Total Concept Add new company Select docum…" at bounding box center [441, 316] width 847 height 884
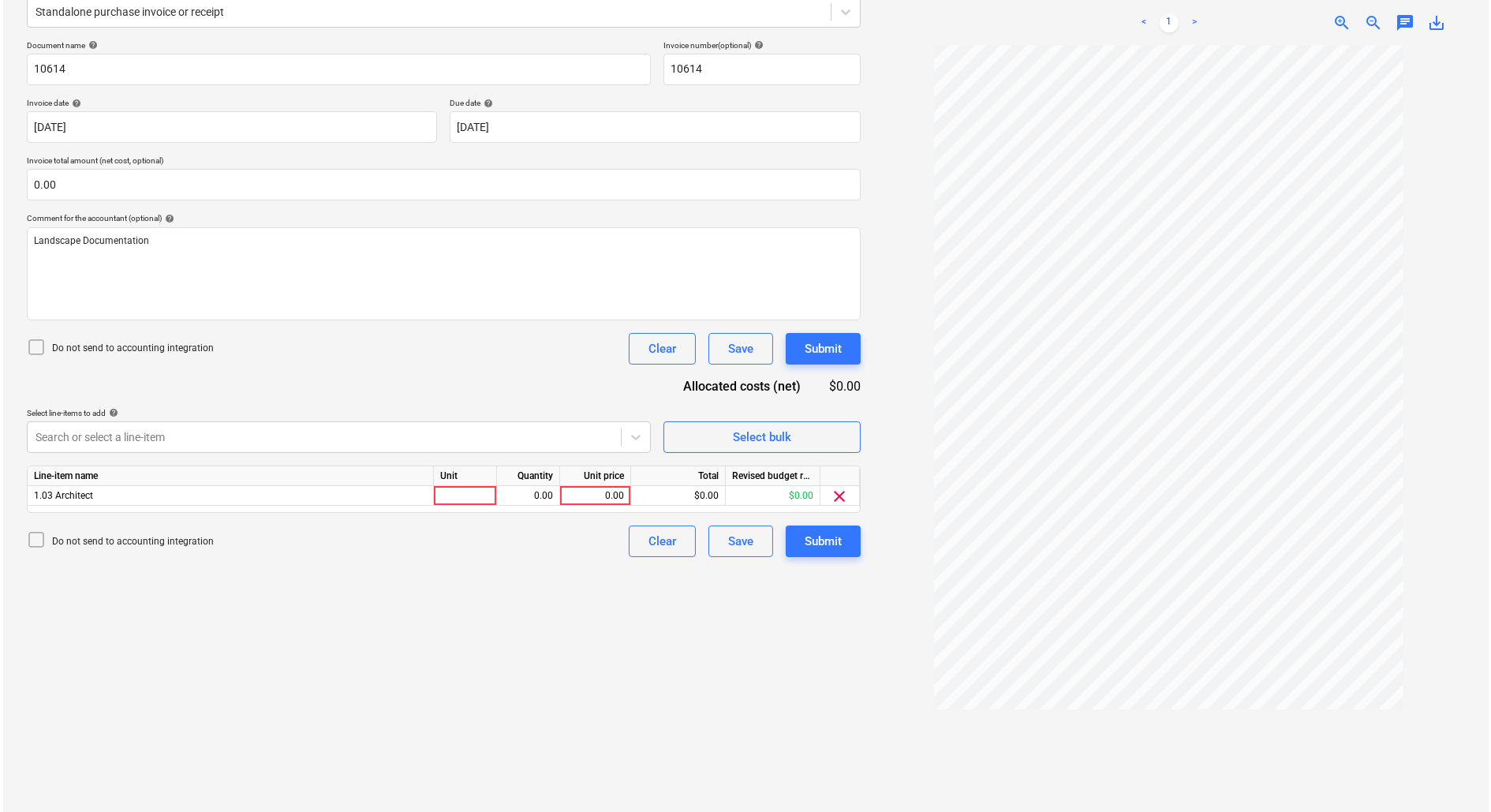
scroll to position [0, 0]
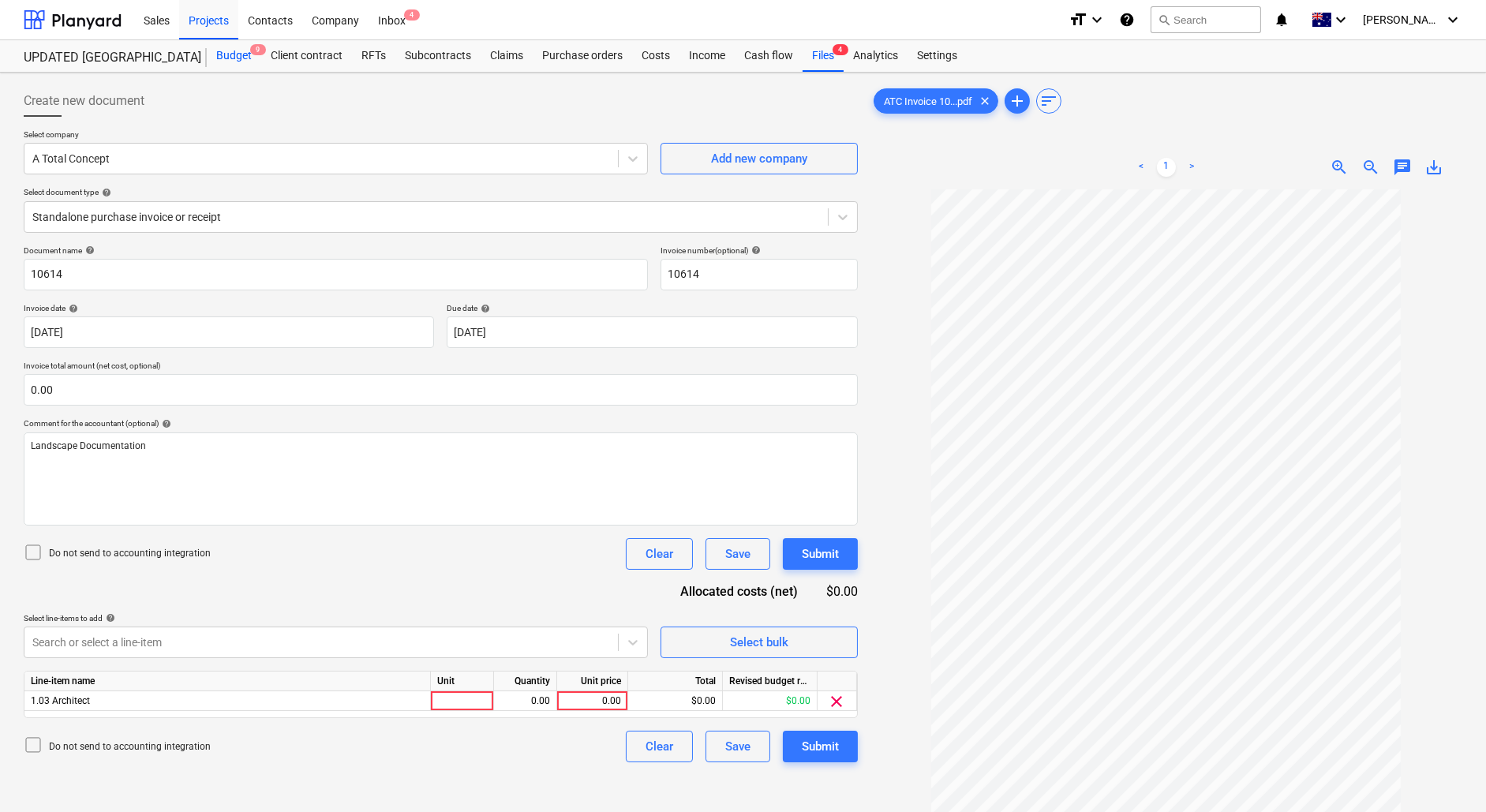
click at [235, 58] on div "Budget 9" at bounding box center [233, 56] width 54 height 31
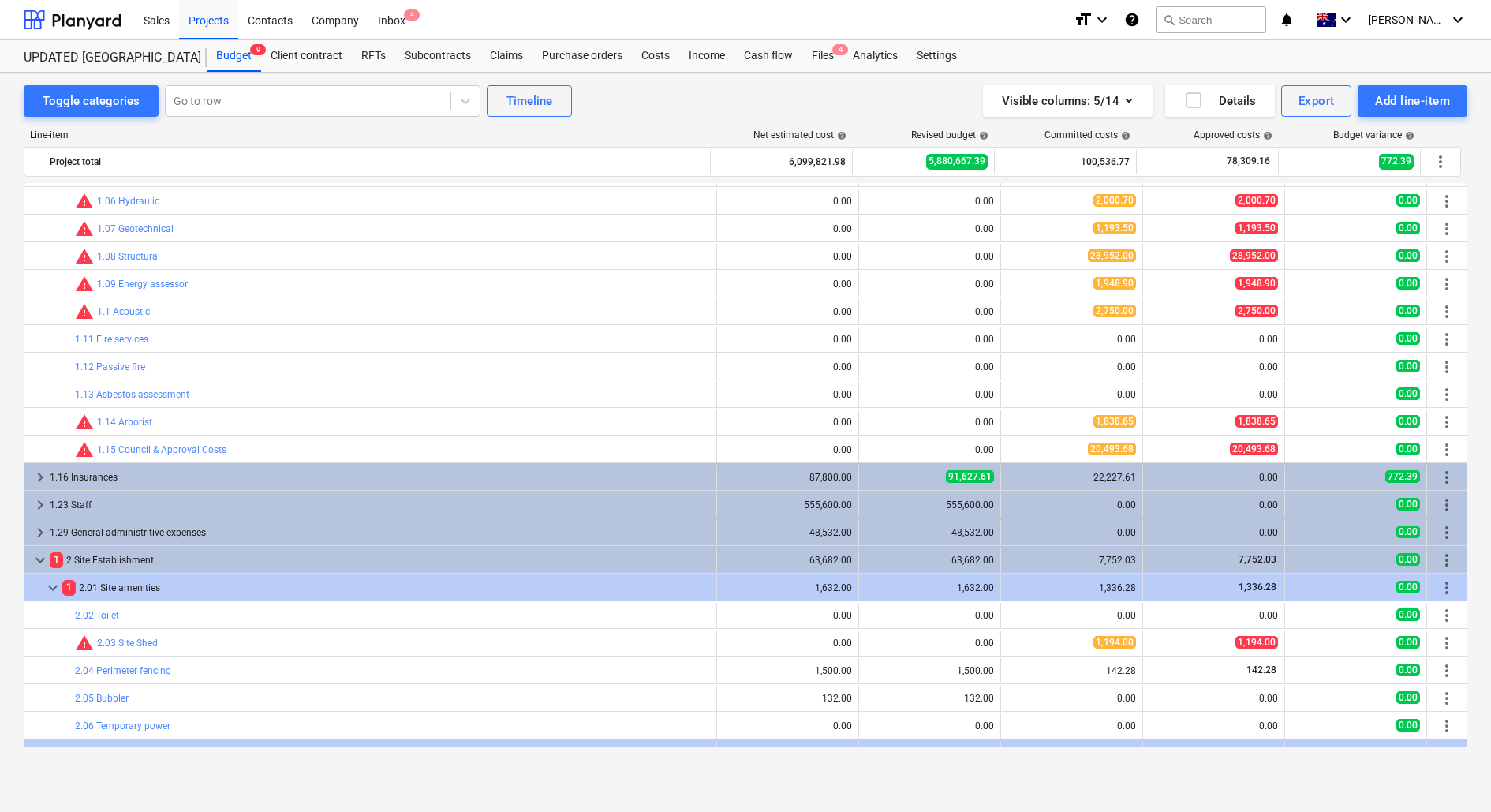
scroll to position [139, 0]
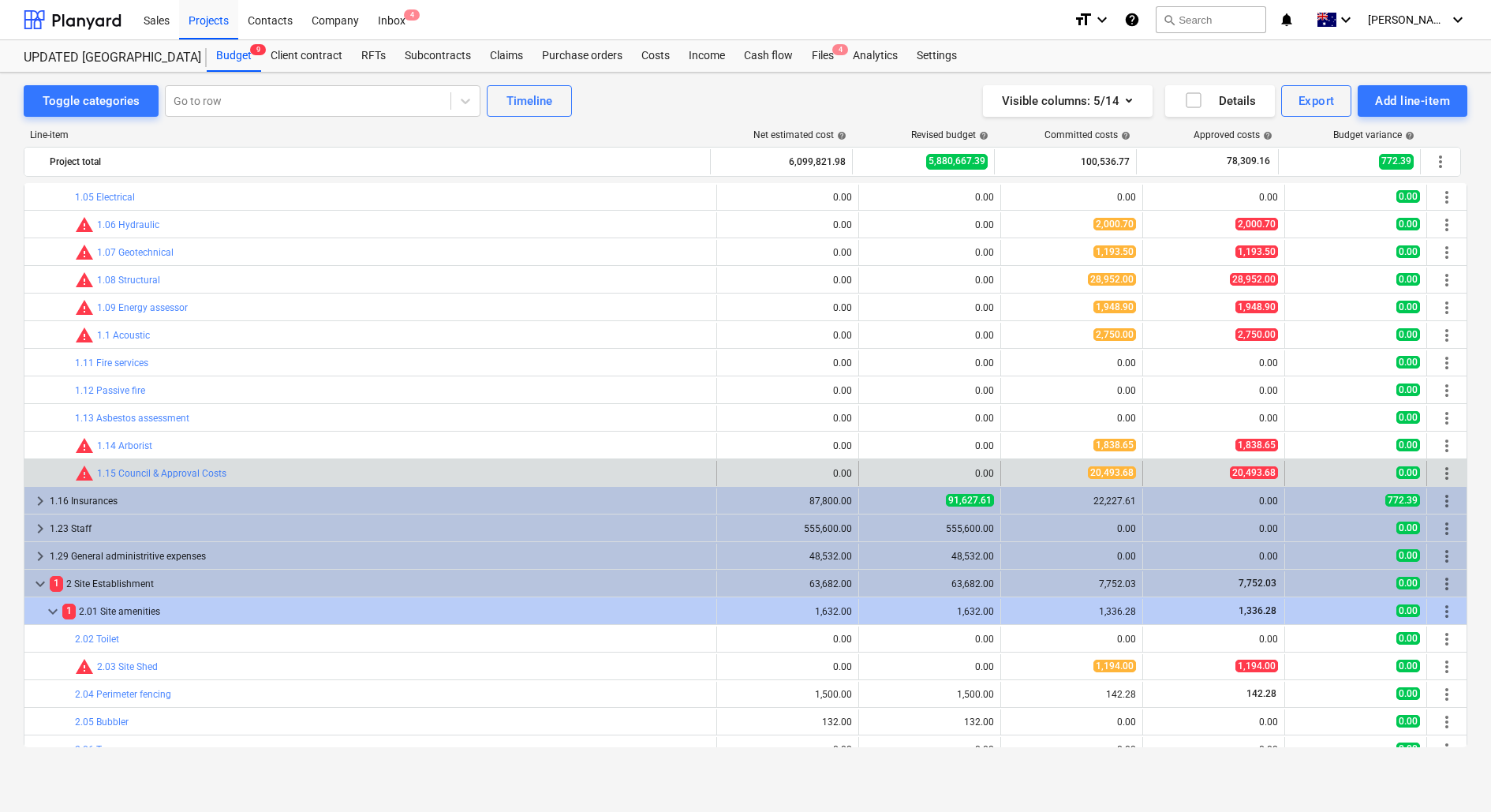
click at [1443, 470] on span "more_vert" at bounding box center [1447, 473] width 19 height 19
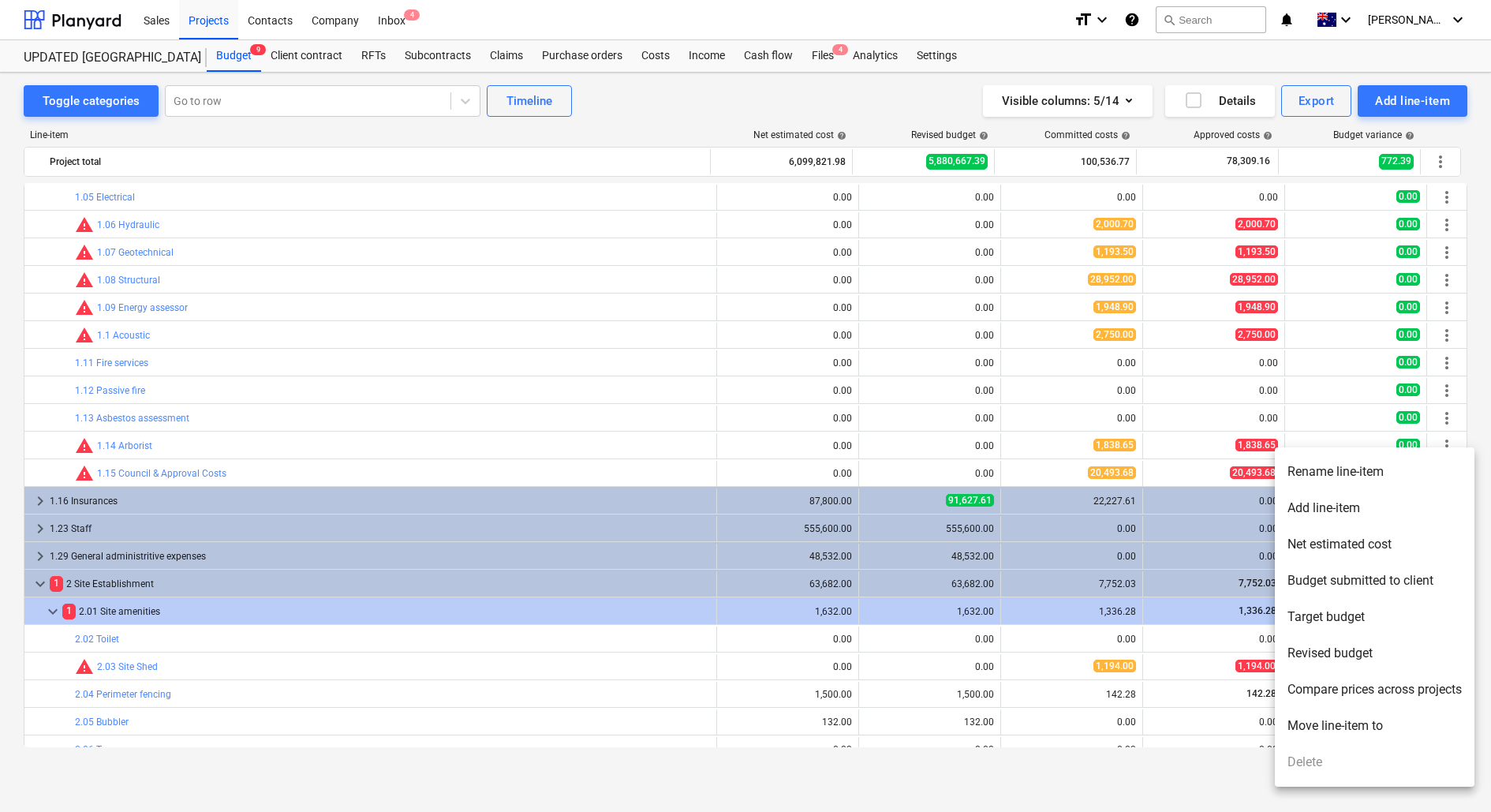
click at [1408, 504] on li "Add line-item" at bounding box center [1374, 507] width 200 height 36
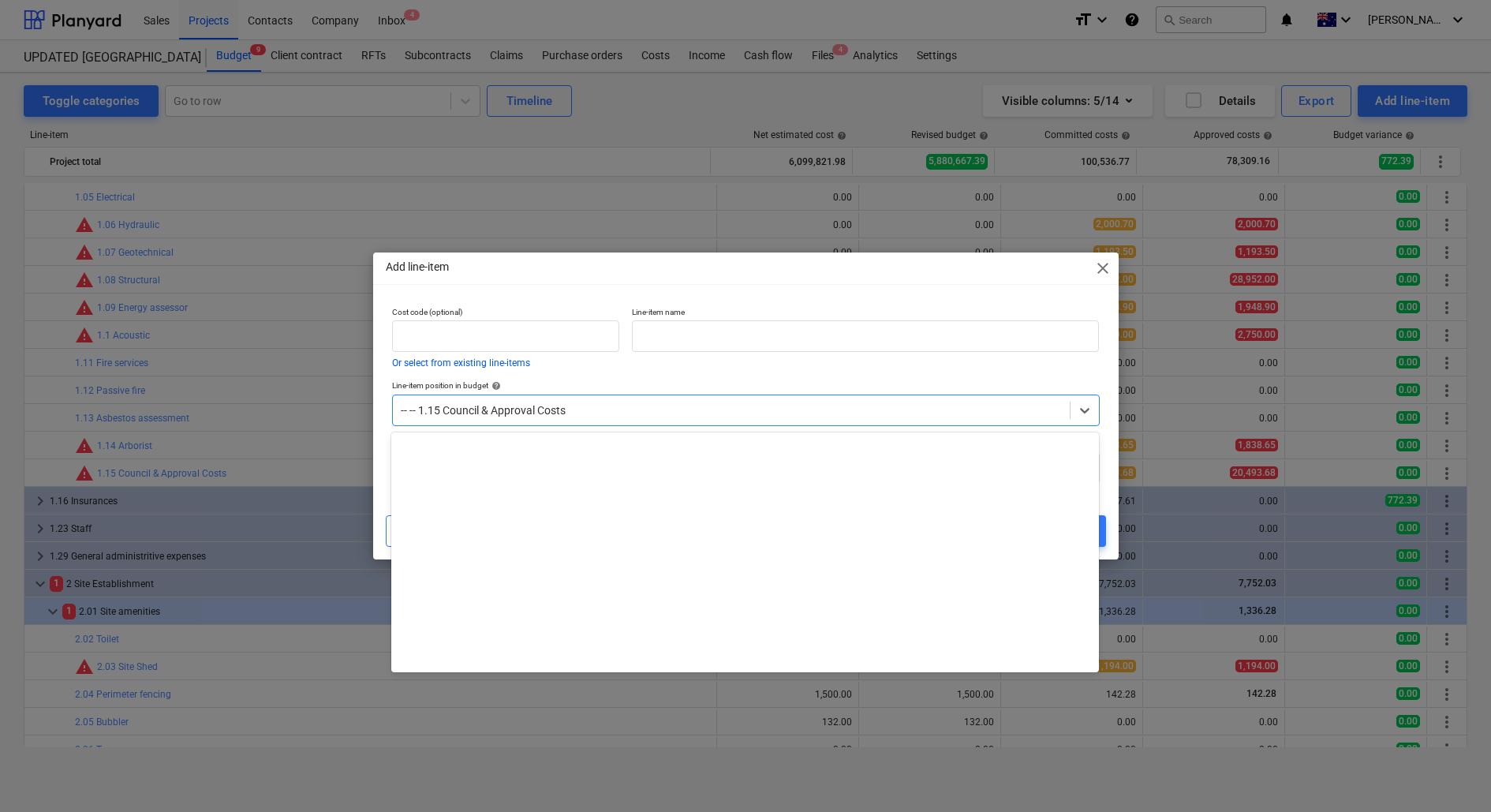
click at [535, 410] on div at bounding box center [732, 410] width 661 height 16
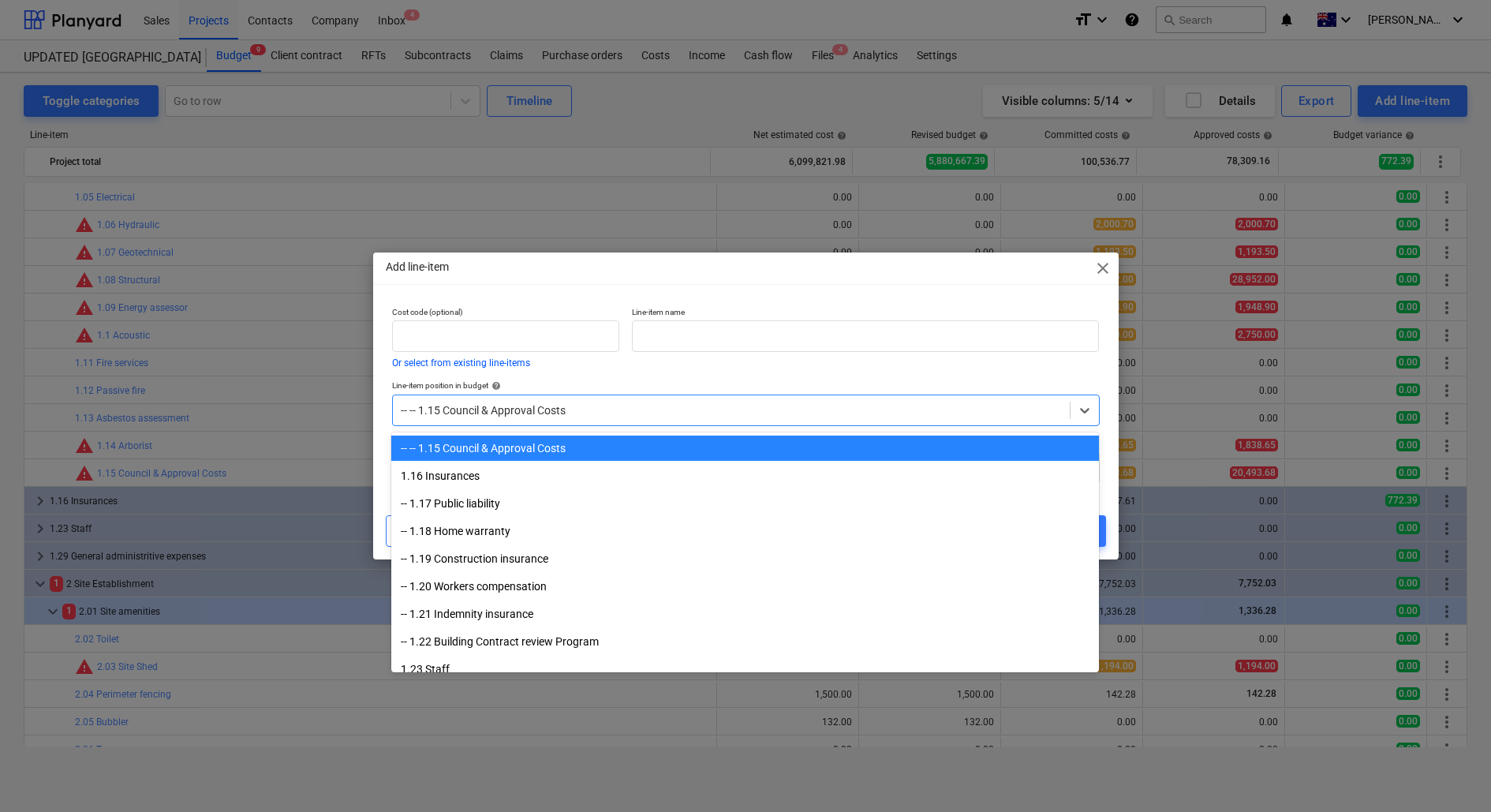
click at [1097, 270] on span "close" at bounding box center [1103, 267] width 19 height 19
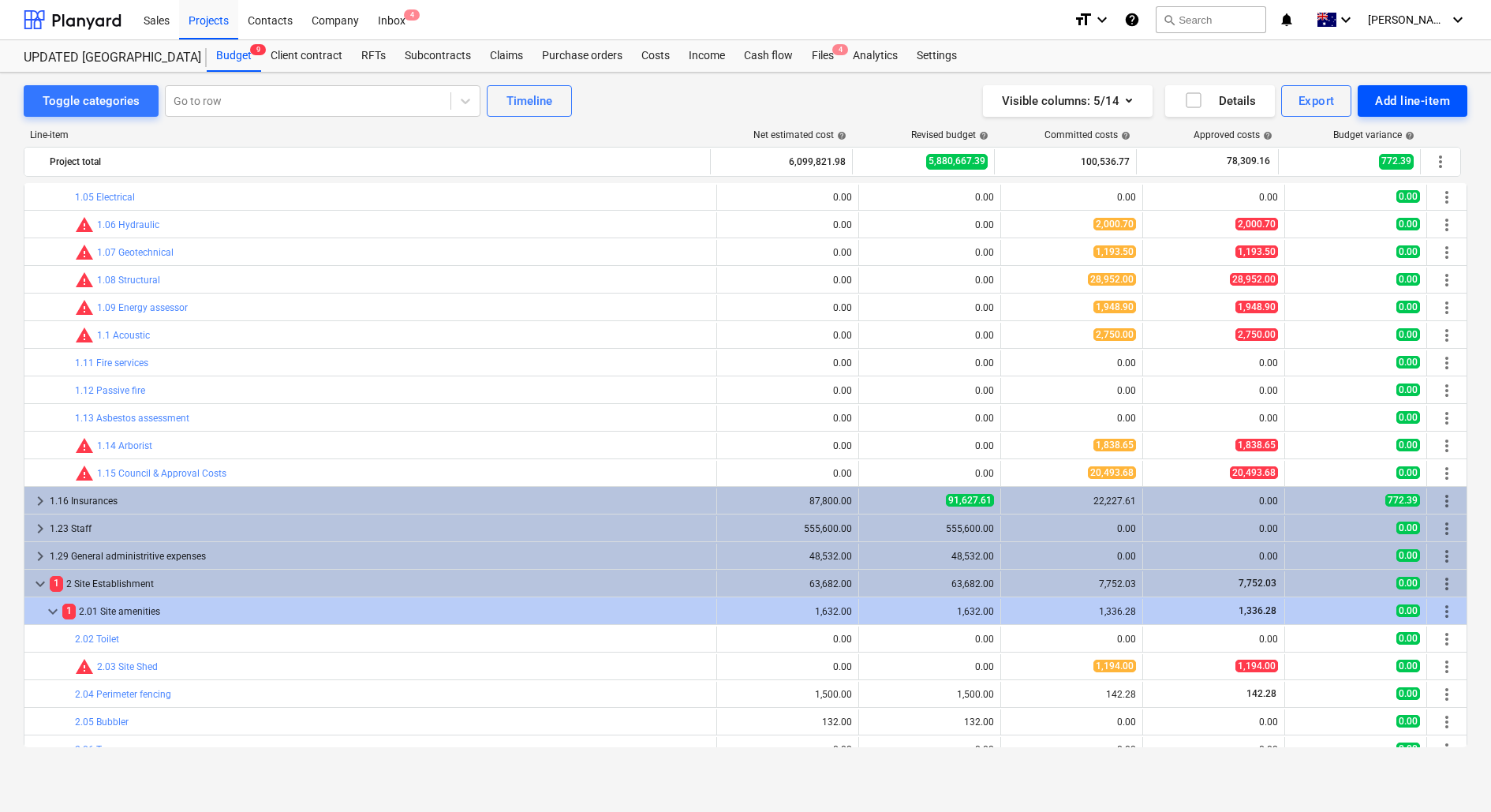
click at [1457, 97] on button "Add line-item" at bounding box center [1413, 101] width 110 height 31
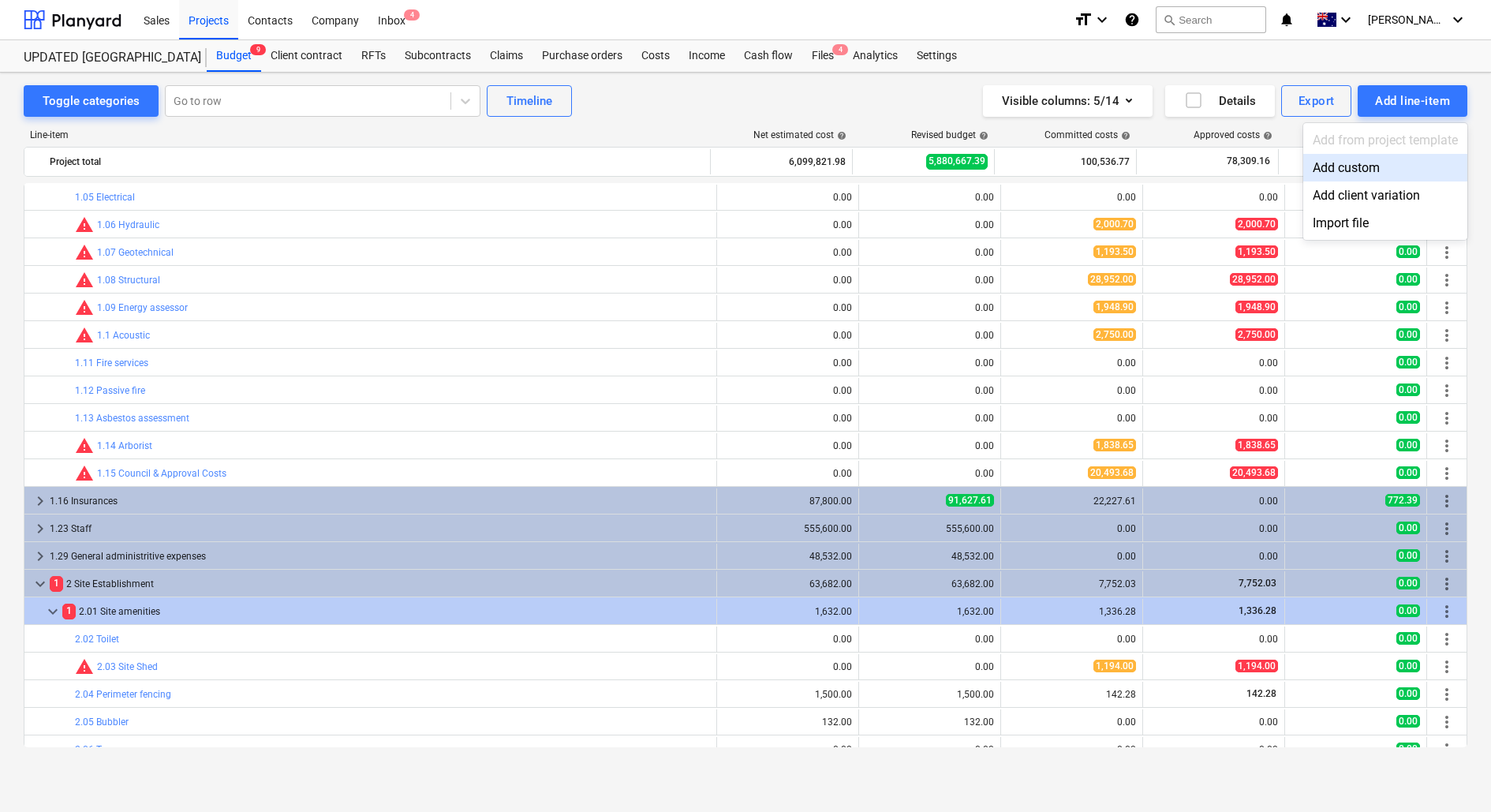
click at [1312, 166] on div "Add custom" at bounding box center [1385, 167] width 164 height 28
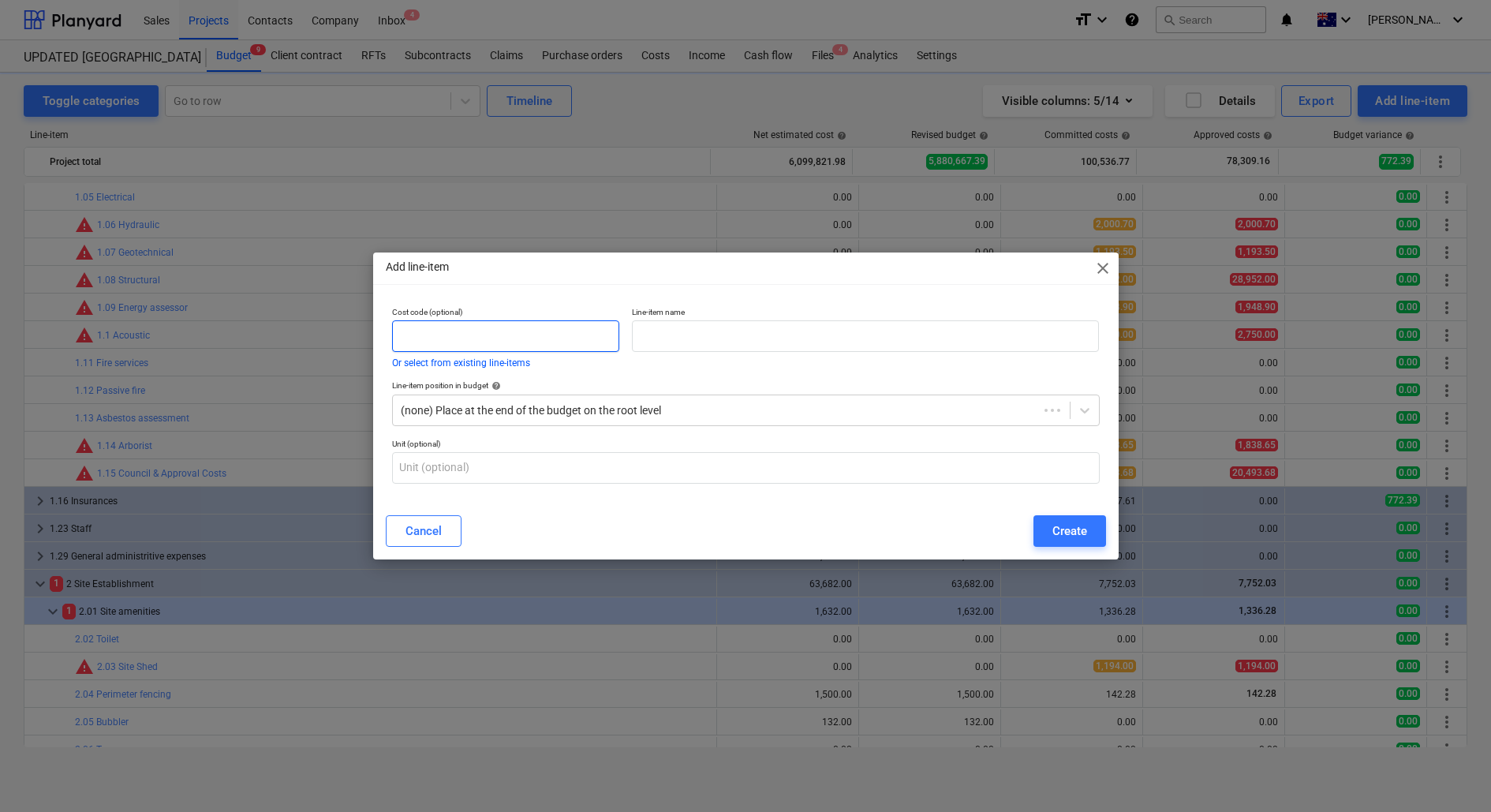
click at [441, 329] on input "text" at bounding box center [506, 336] width 227 height 31
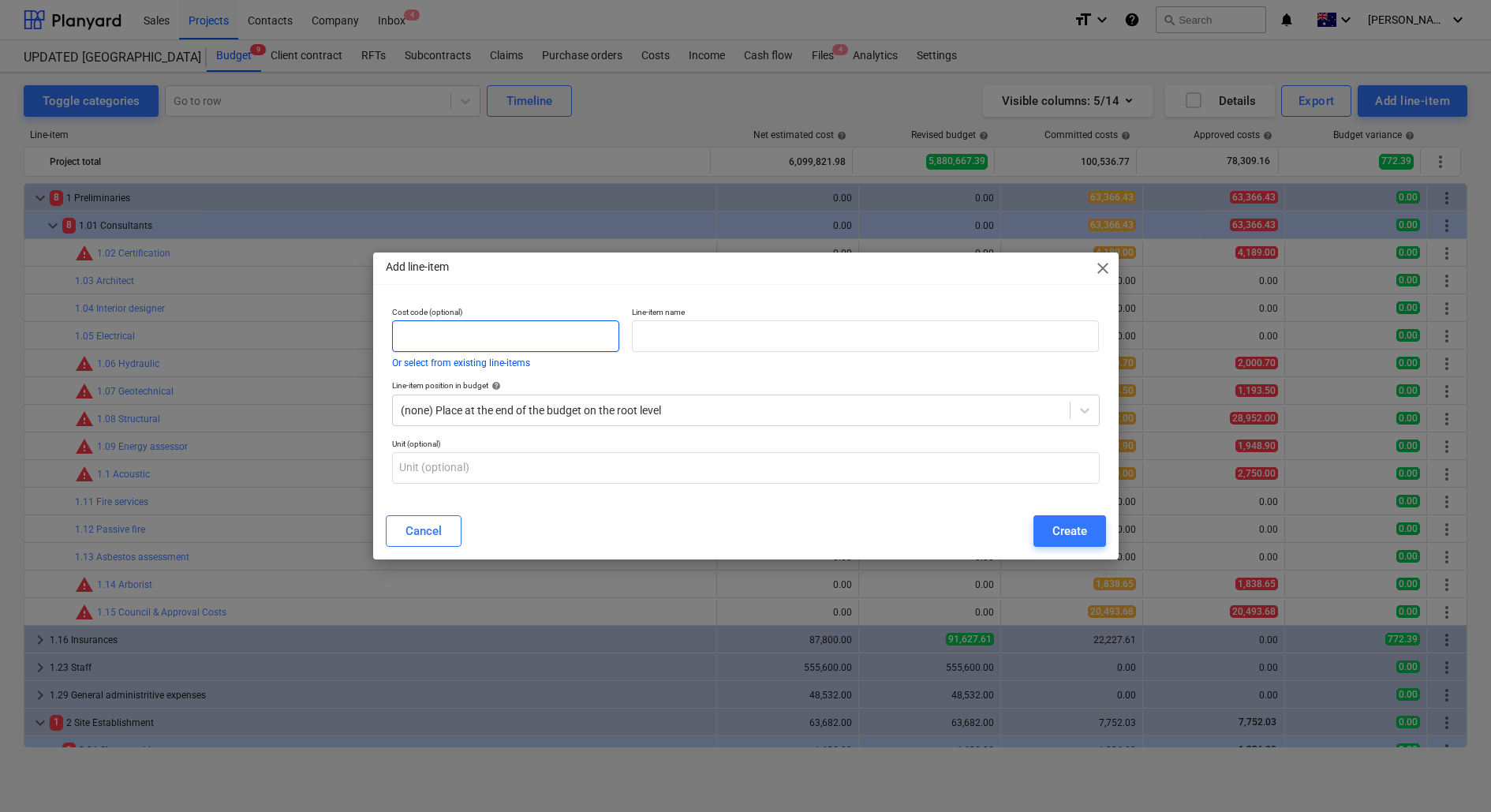
scroll to position [139, 0]
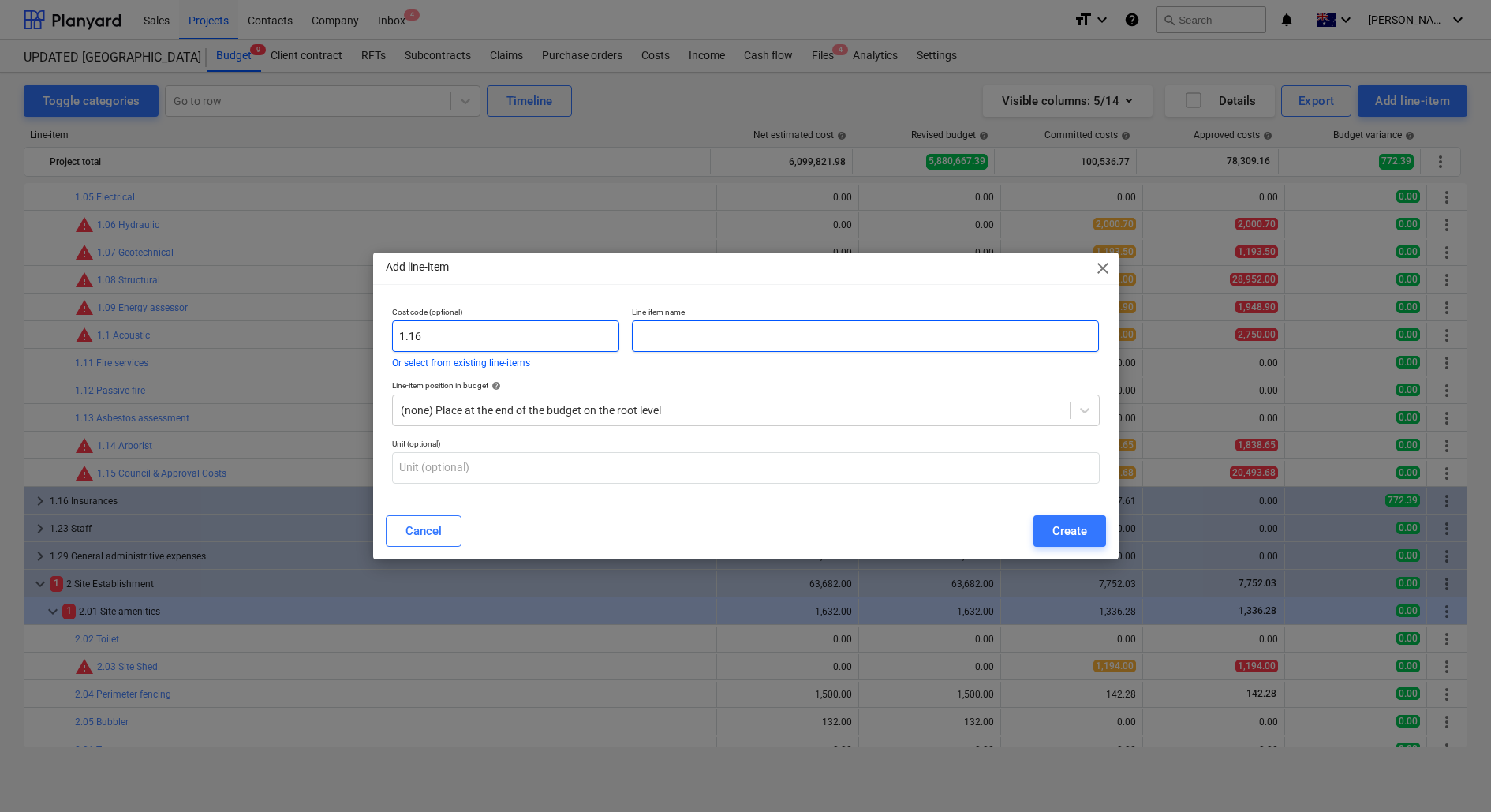
type input "1.16"
click at [697, 332] on input "text" at bounding box center [866, 336] width 468 height 31
type input "Landscape Architect"
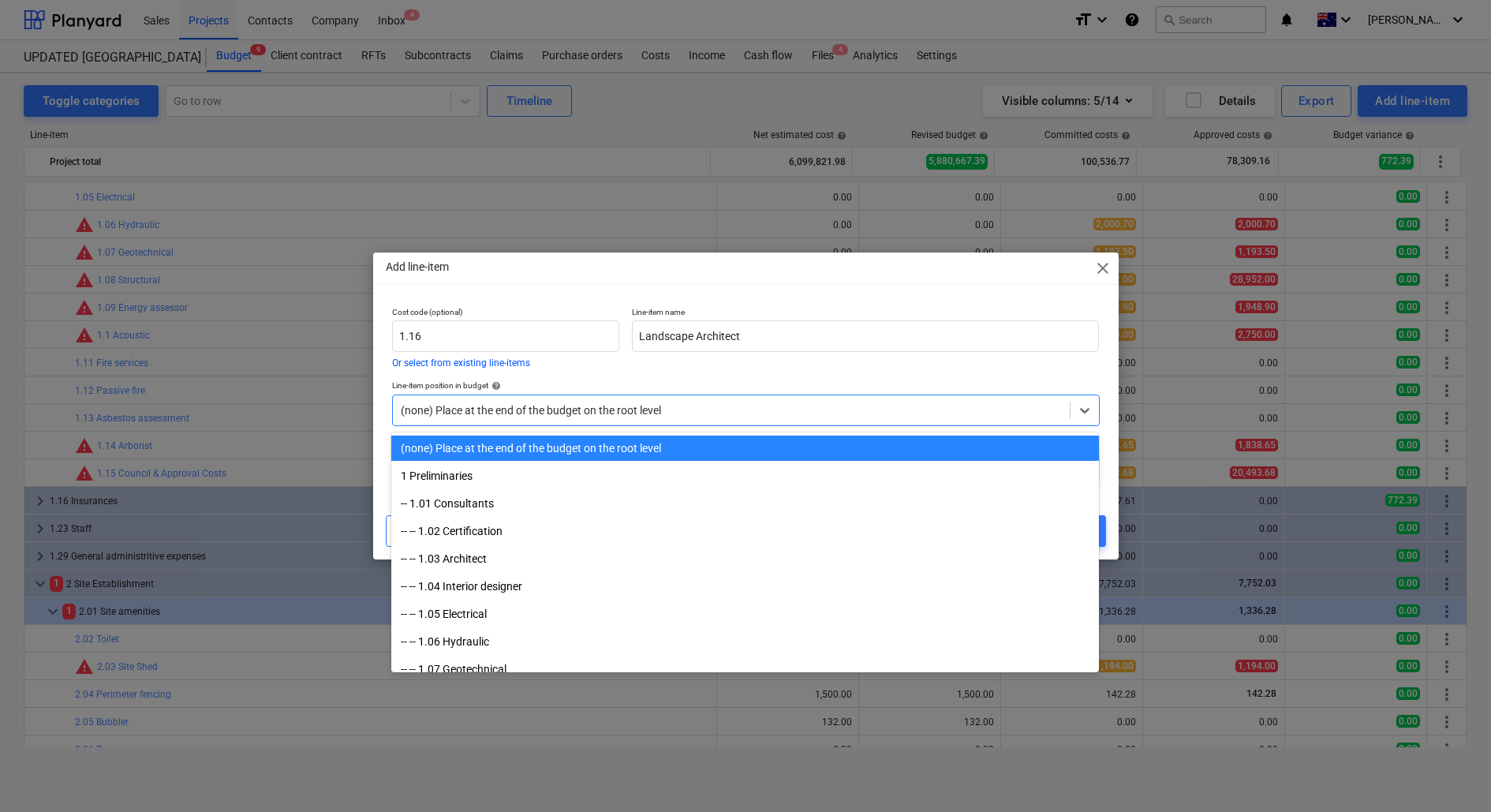
click at [811, 402] on div at bounding box center [732, 410] width 661 height 16
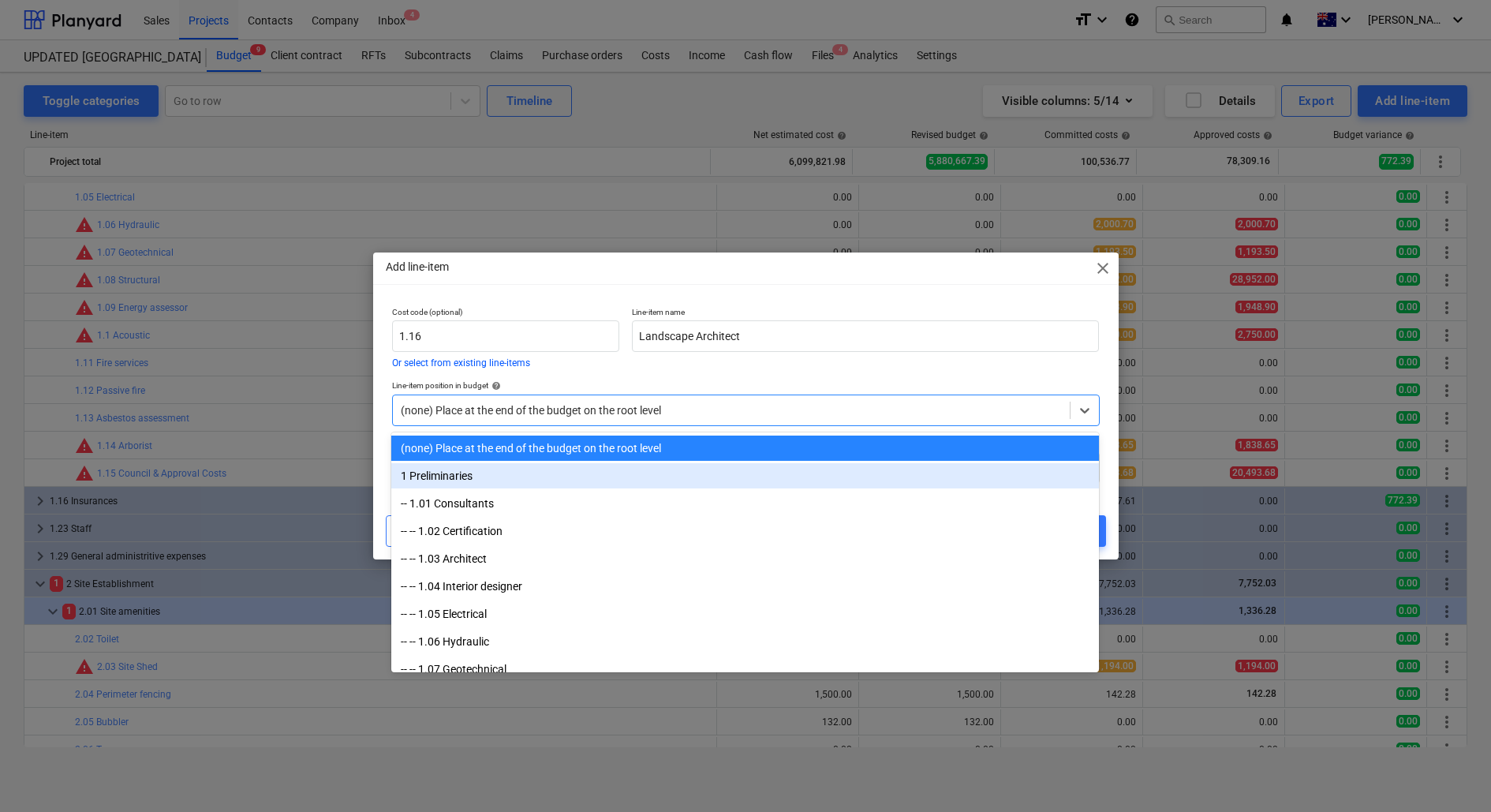
click at [741, 481] on div "1 Preliminaries" at bounding box center [746, 476] width 708 height 26
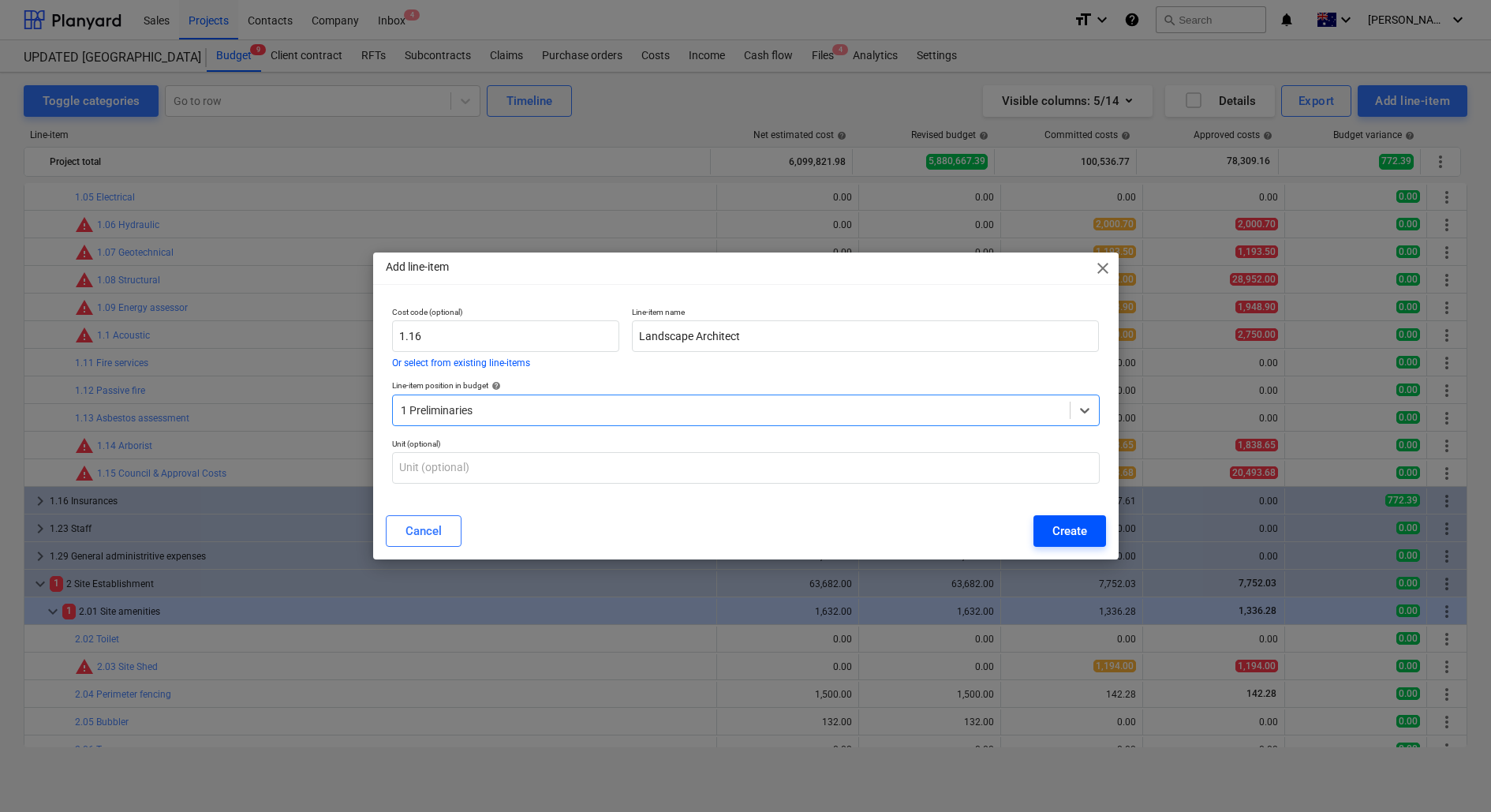
click at [1076, 526] on div "Create" at bounding box center [1069, 531] width 34 height 21
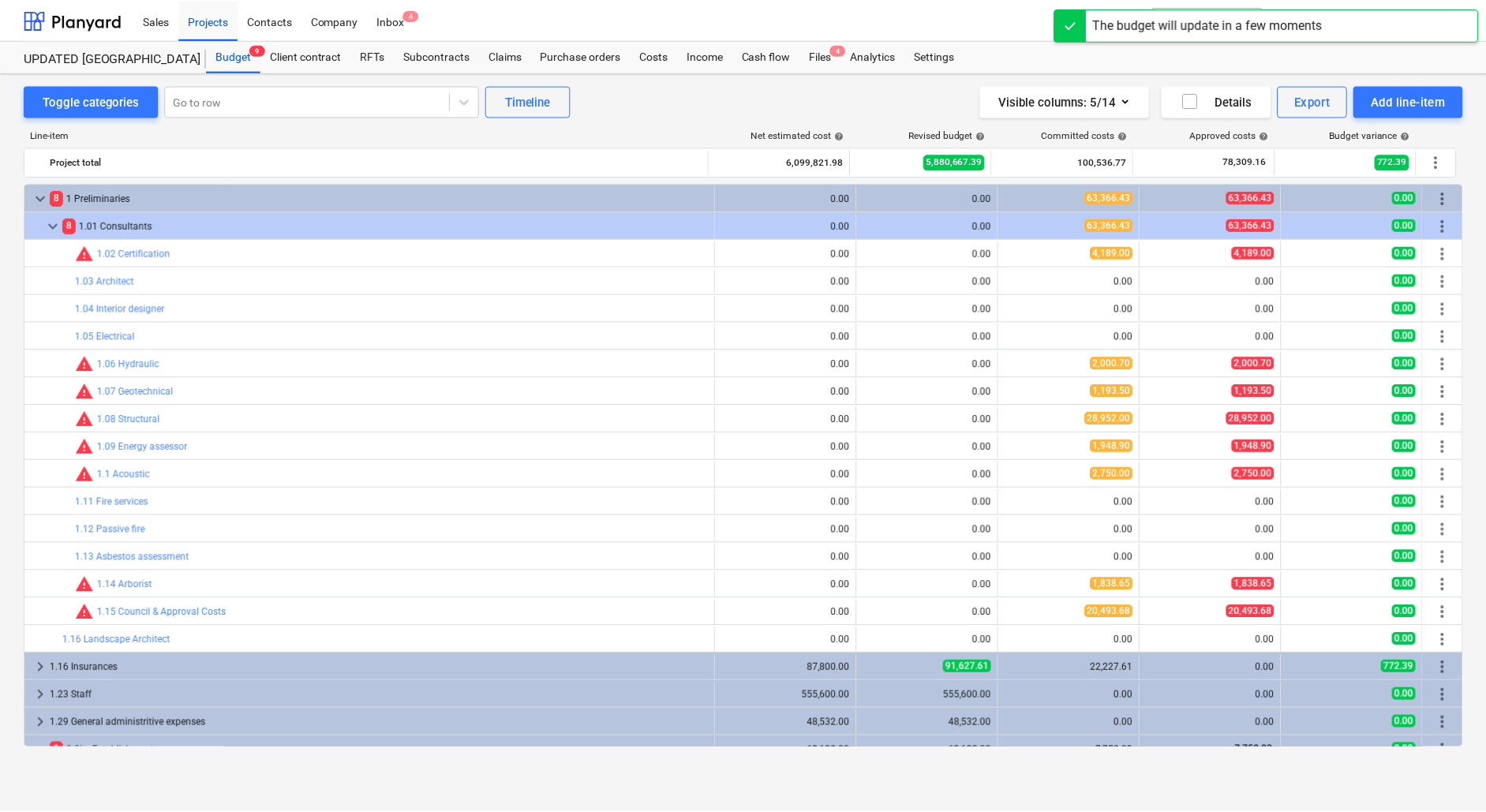
scroll to position [139, 0]
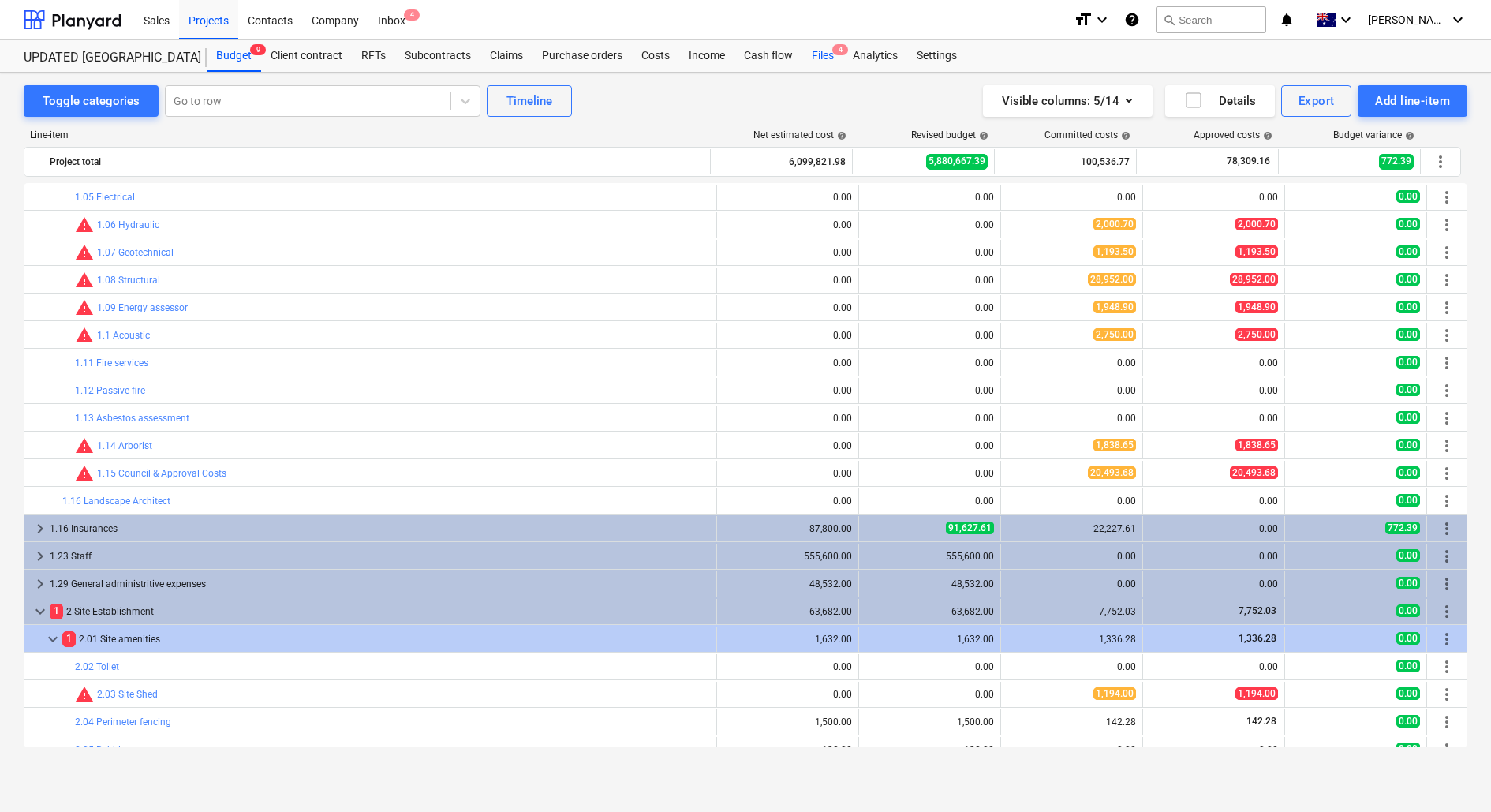
click at [812, 54] on div "Files 4" at bounding box center [823, 56] width 41 height 31
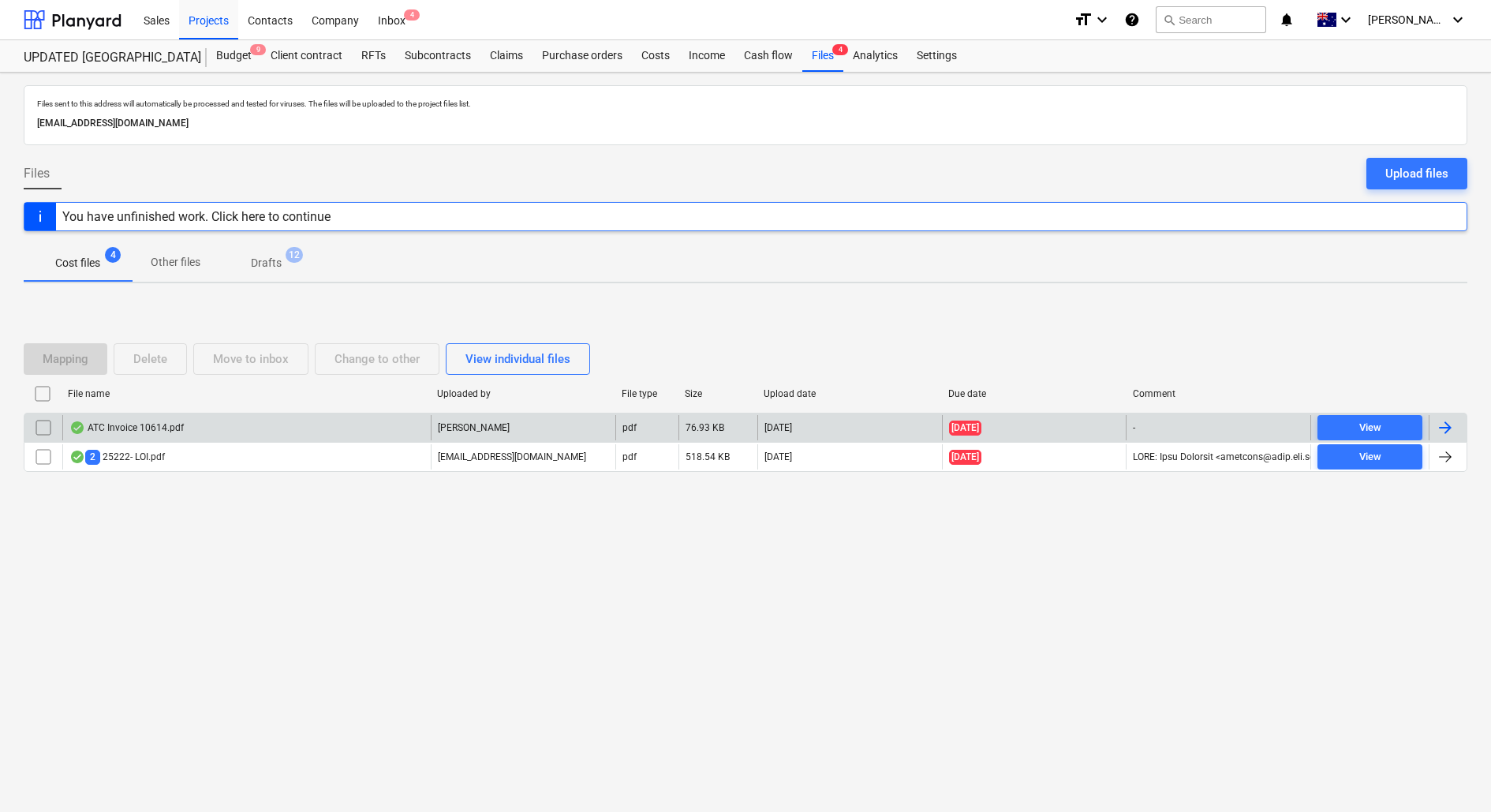
click at [282, 434] on div "ATC Invoice 10614.pdf [PERSON_NAME] pdf 76.93 KB [DATE] [DATE] - View 2 25222- …" at bounding box center [746, 442] width 1444 height 59
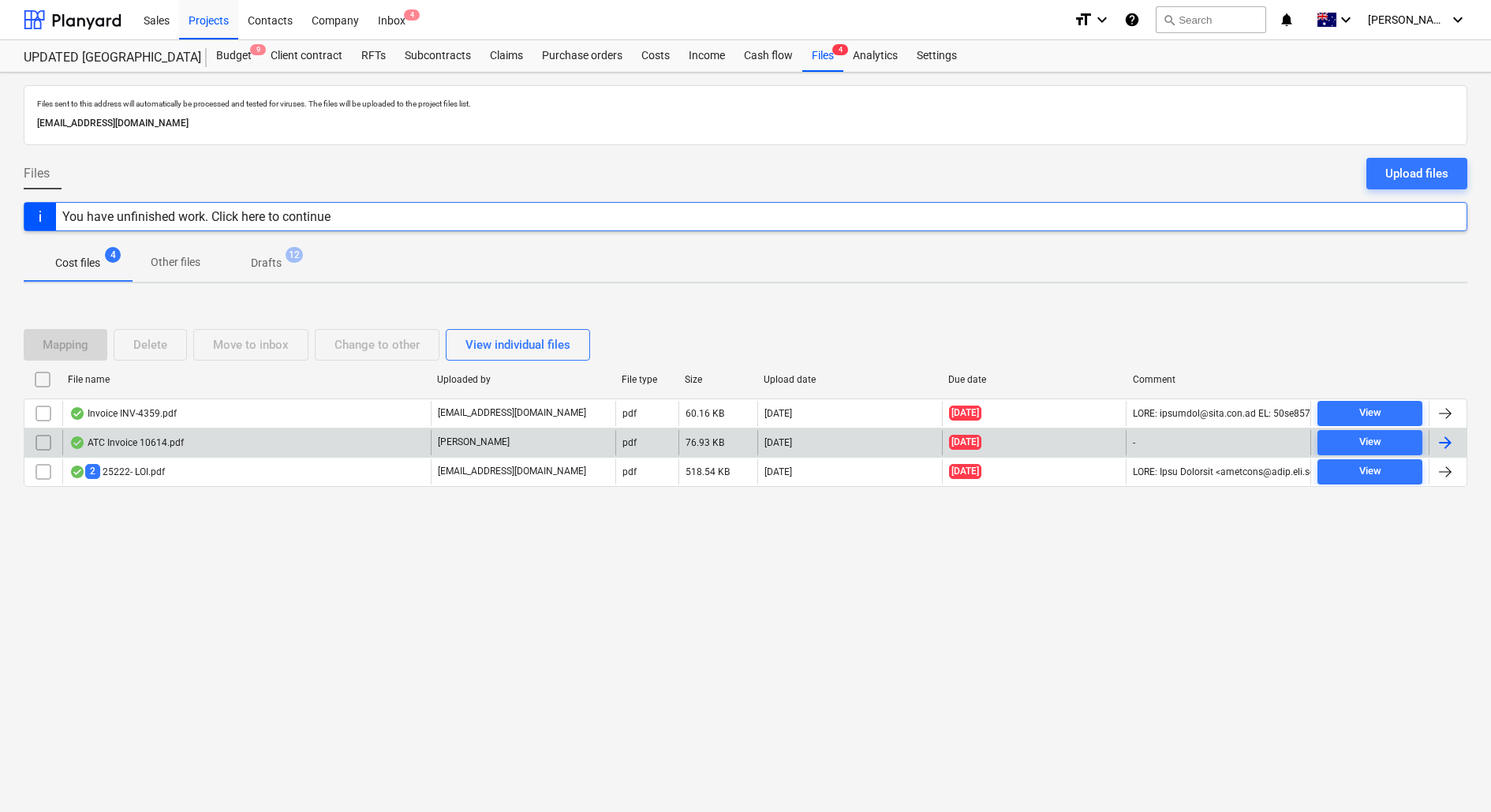
click at [301, 440] on div "ATC Invoice 10614.pdf" at bounding box center [246, 442] width 369 height 26
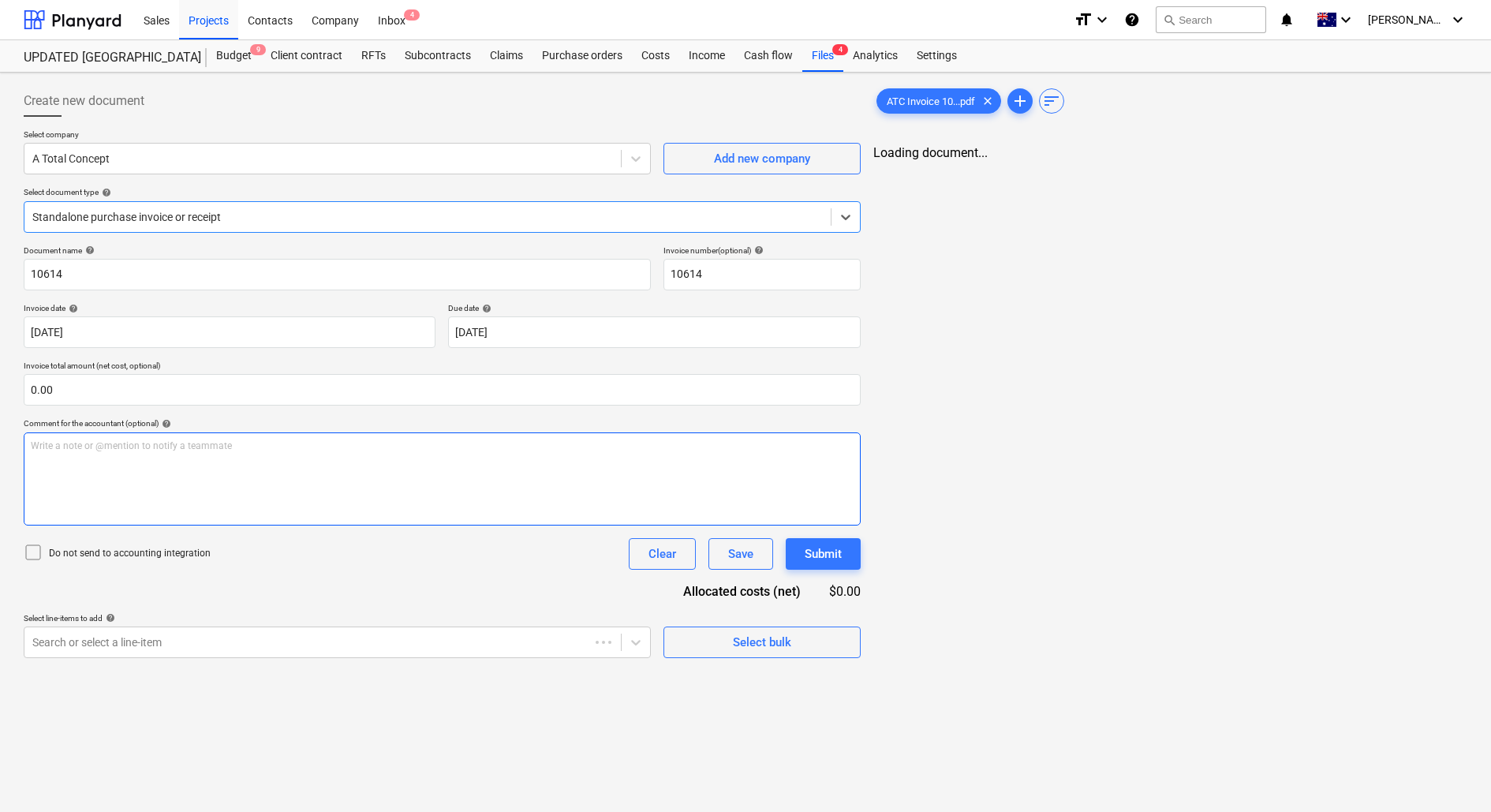
click at [301, 440] on p "Write a note or @mention to notify a teammate [PERSON_NAME]" at bounding box center [442, 446] width 823 height 14
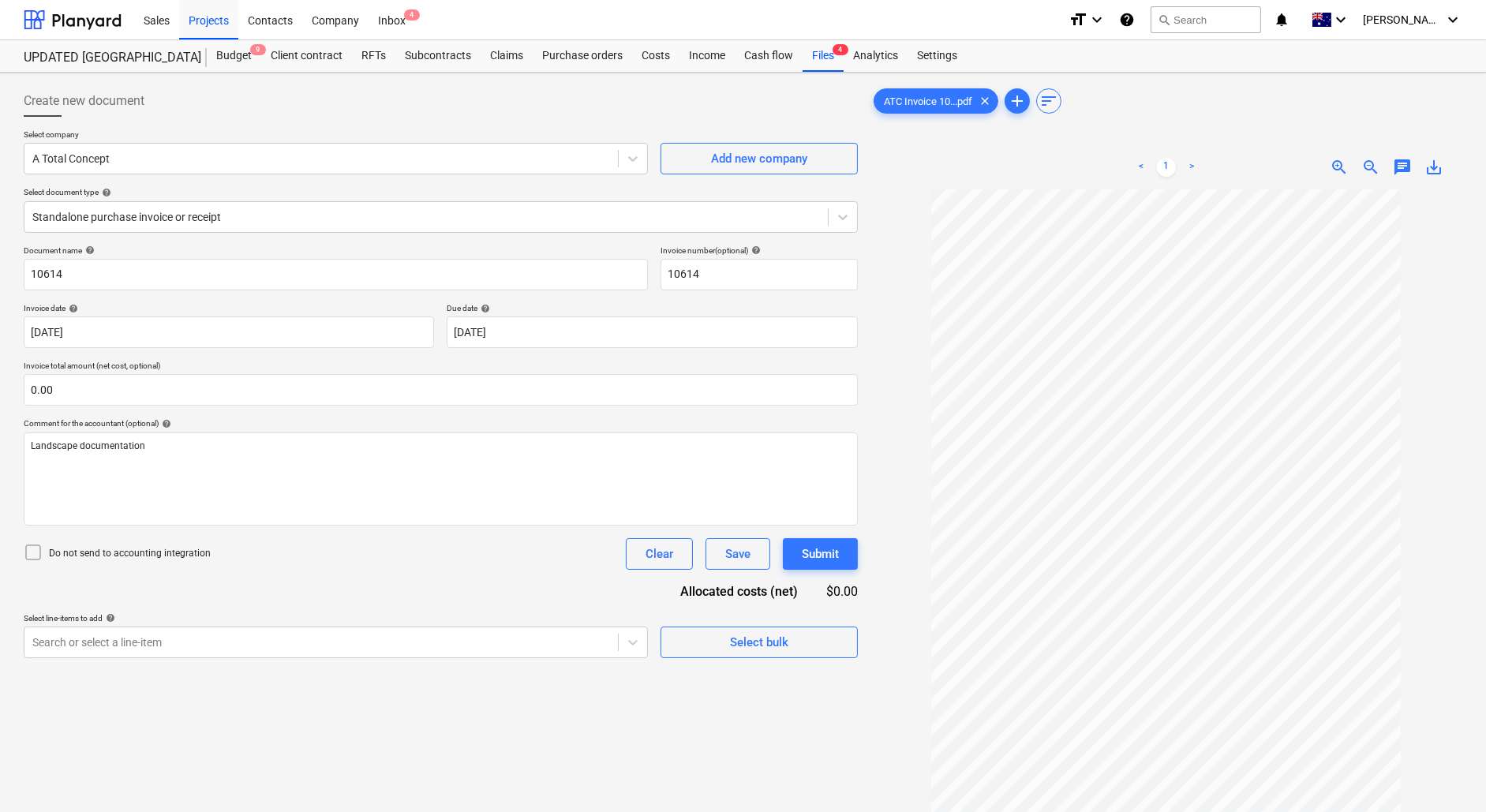
click at [471, 556] on div "Do not send to accounting integration Clear Save Submit" at bounding box center [441, 553] width 834 height 31
click at [74, 392] on input "text" at bounding box center [441, 389] width 834 height 31
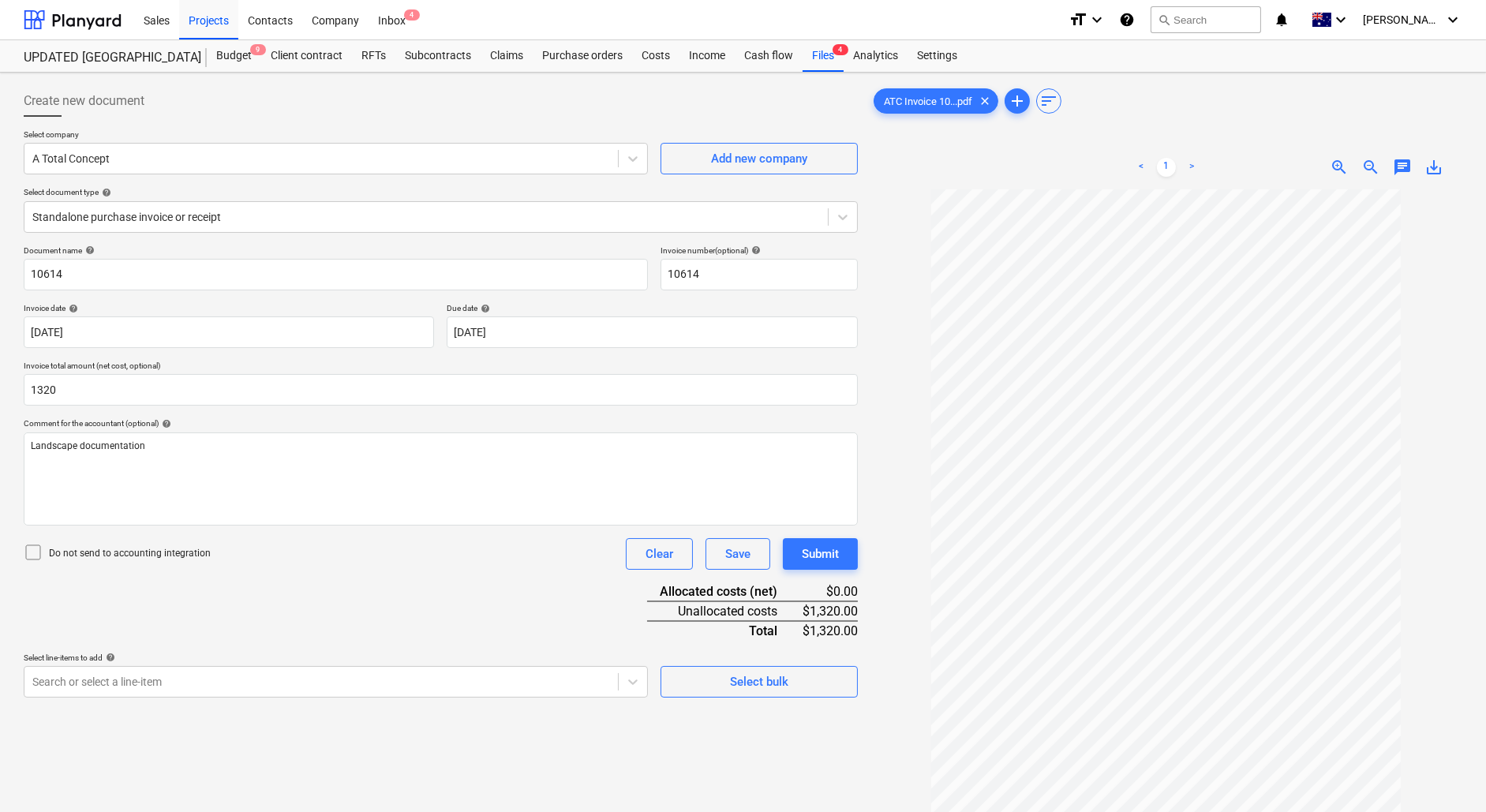
type input "1,320.00"
click at [399, 583] on div "Document name help 10614 Invoice number (optional) help 10614 Invoice date help…" at bounding box center [441, 472] width 834 height 452
click at [535, 333] on body "Sales Projects Contacts Company Inbox 4 format_size keyboard_arrow_down help se…" at bounding box center [743, 406] width 1486 height 812
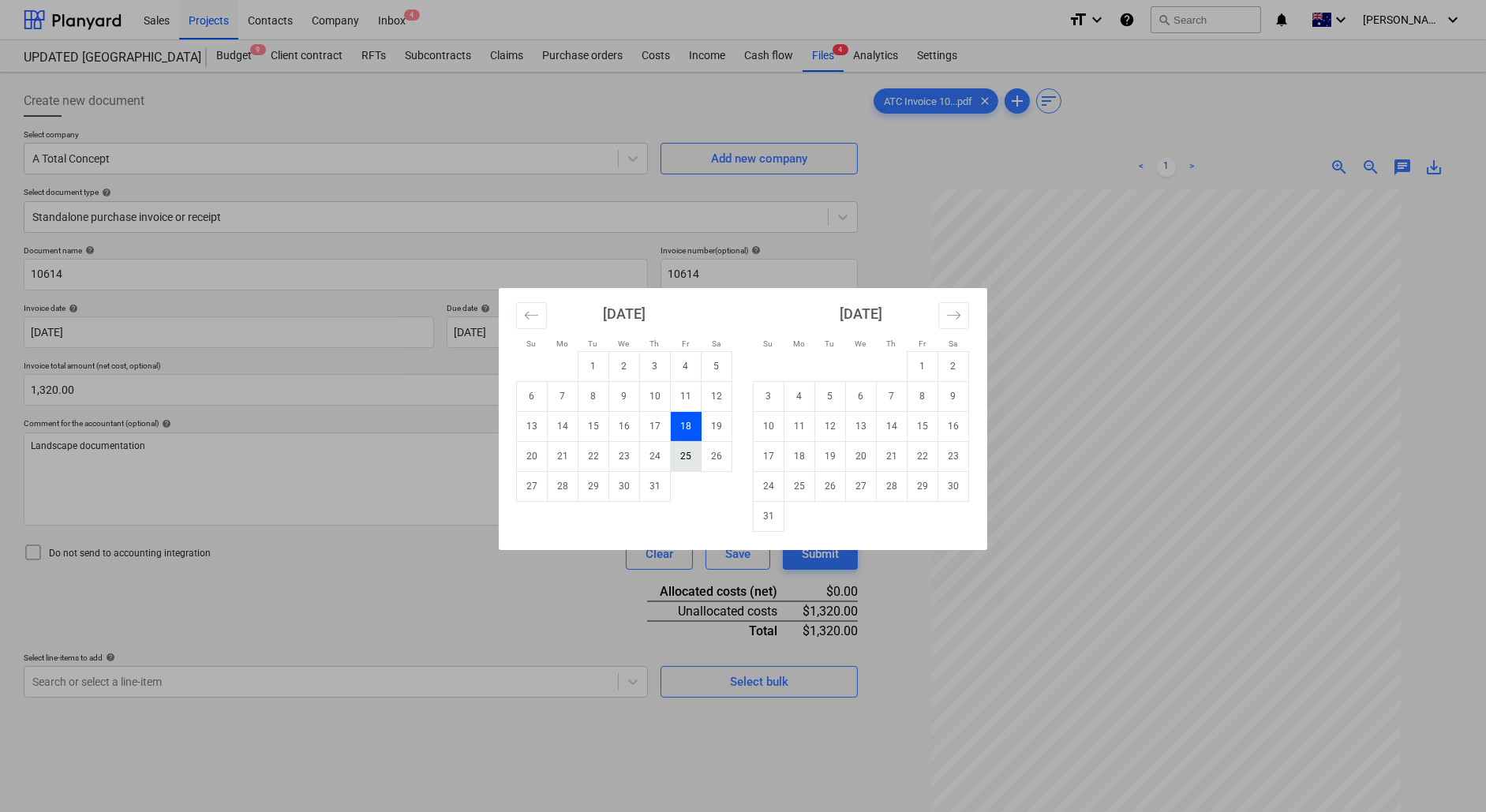
click at [677, 456] on td "25" at bounding box center [685, 455] width 30 height 29
type input "[DATE]"
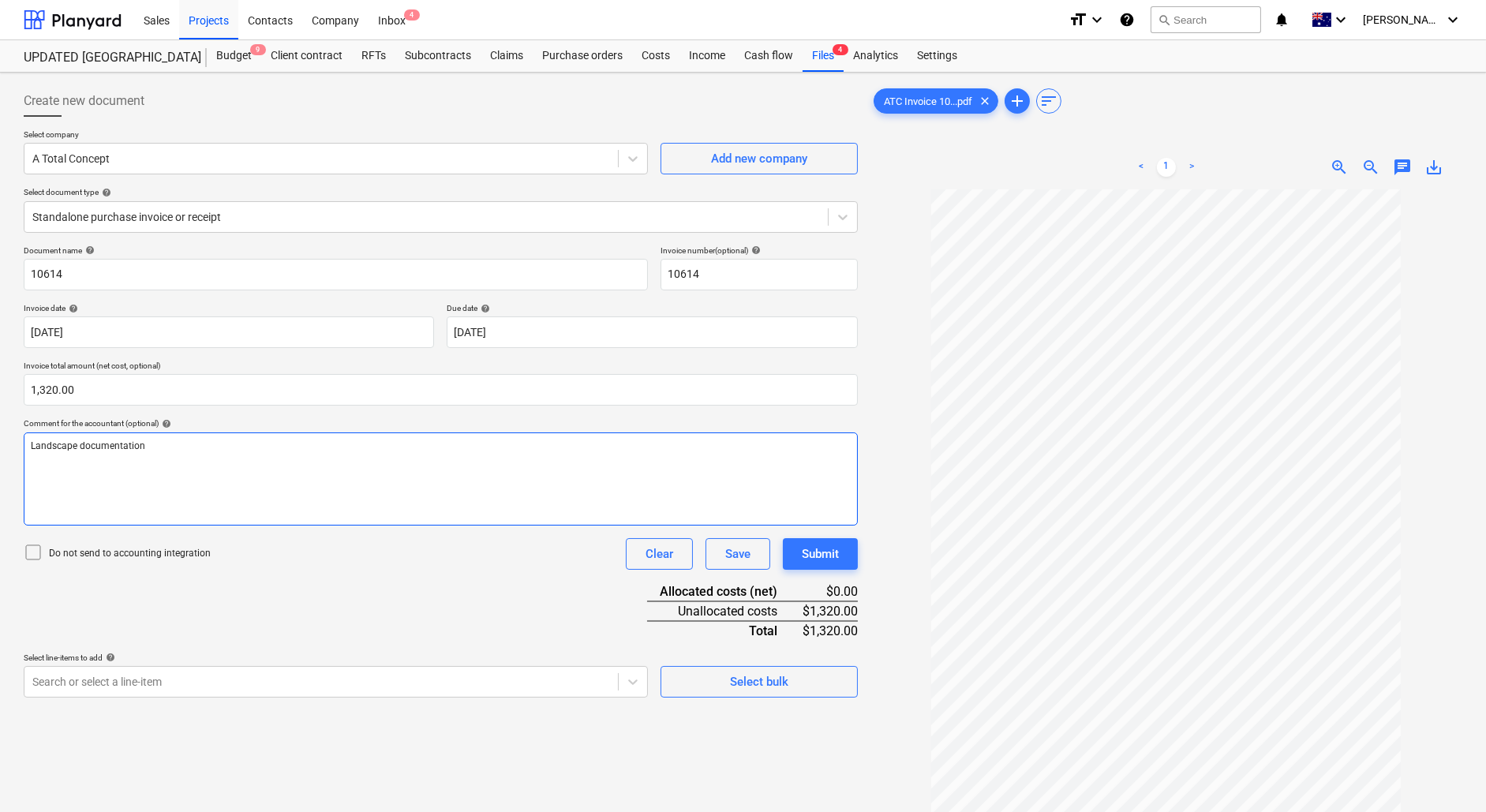
scroll to position [98, 0]
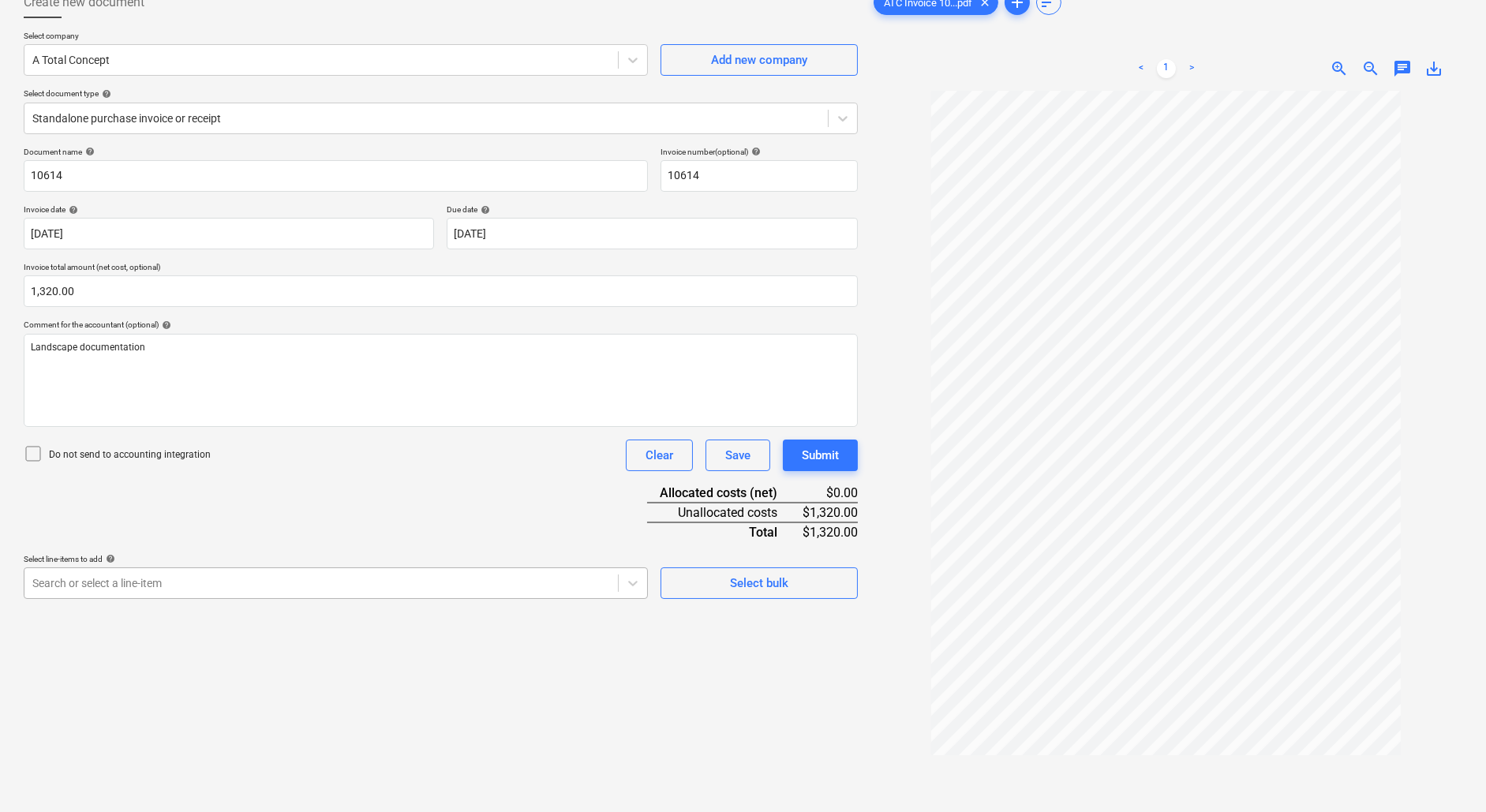
click at [421, 584] on body "Sales Projects Contacts Company Inbox 4 format_size keyboard_arrow_down help se…" at bounding box center [743, 308] width 1486 height 812
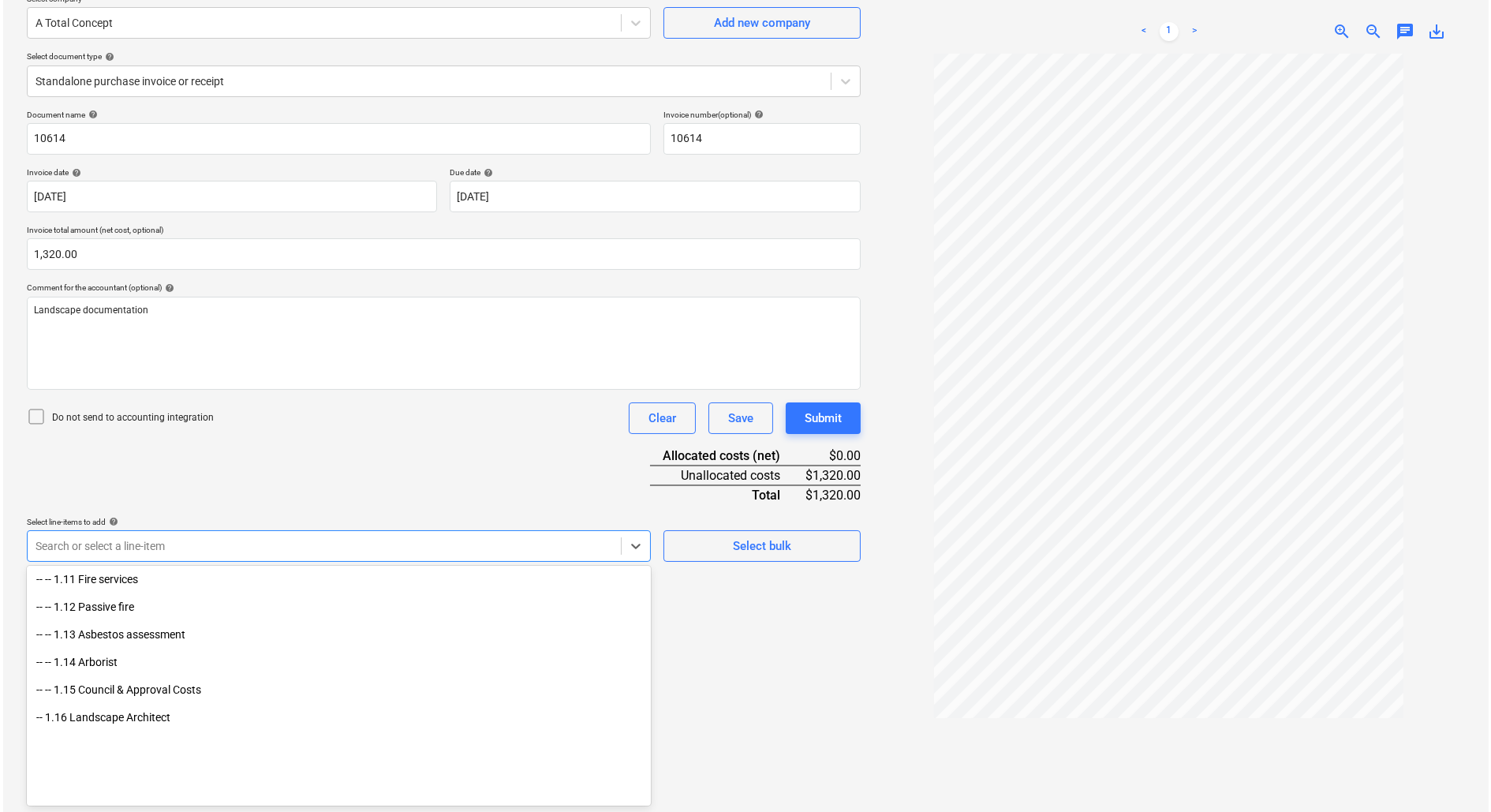
scroll to position [411, 0]
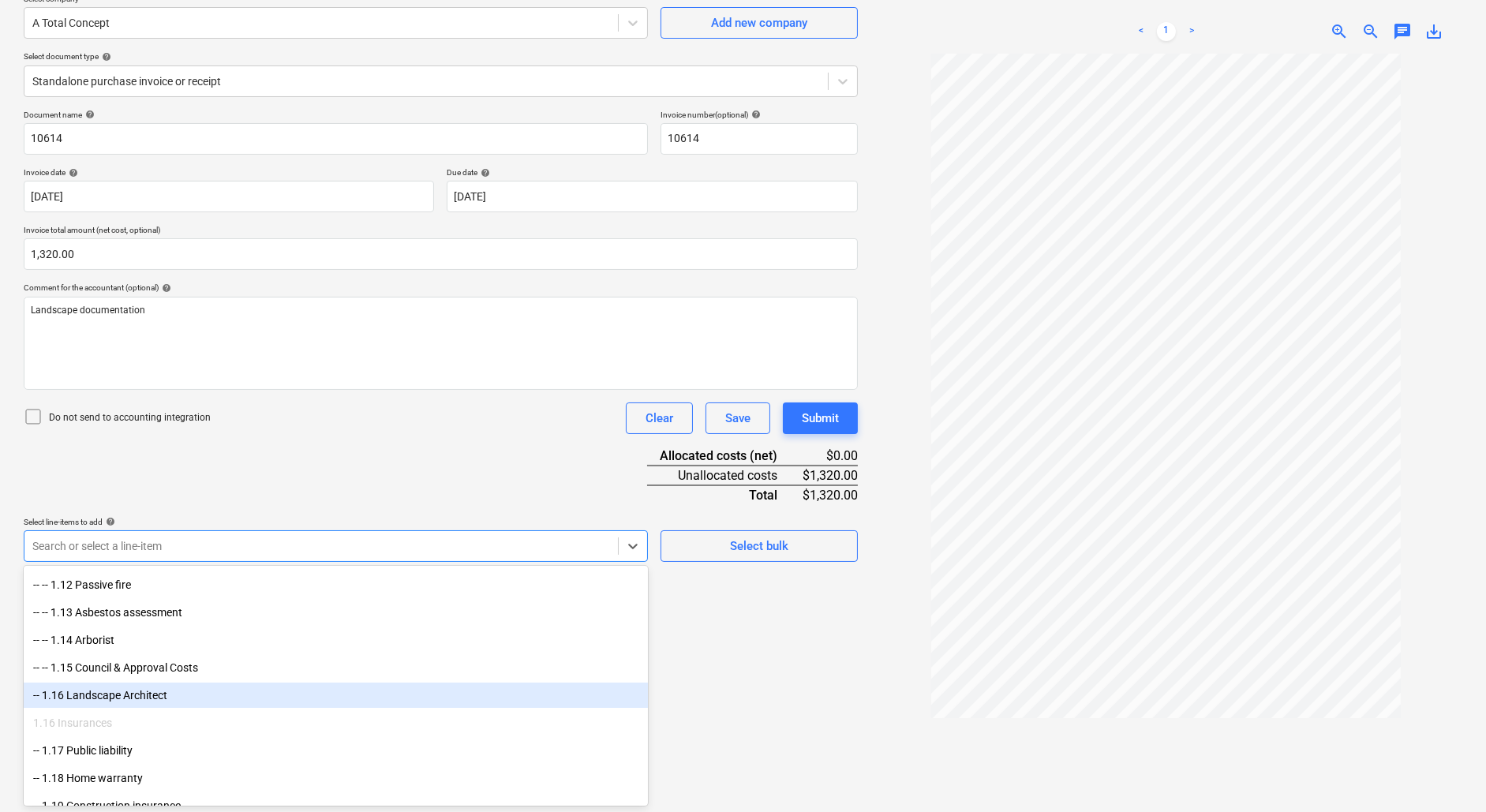
drag, startPoint x: 421, startPoint y: 584, endPoint x: 288, endPoint y: 704, distance: 179.1
click at [285, 695] on div "-- 1.16 Landscape Architect" at bounding box center [335, 695] width 624 height 26
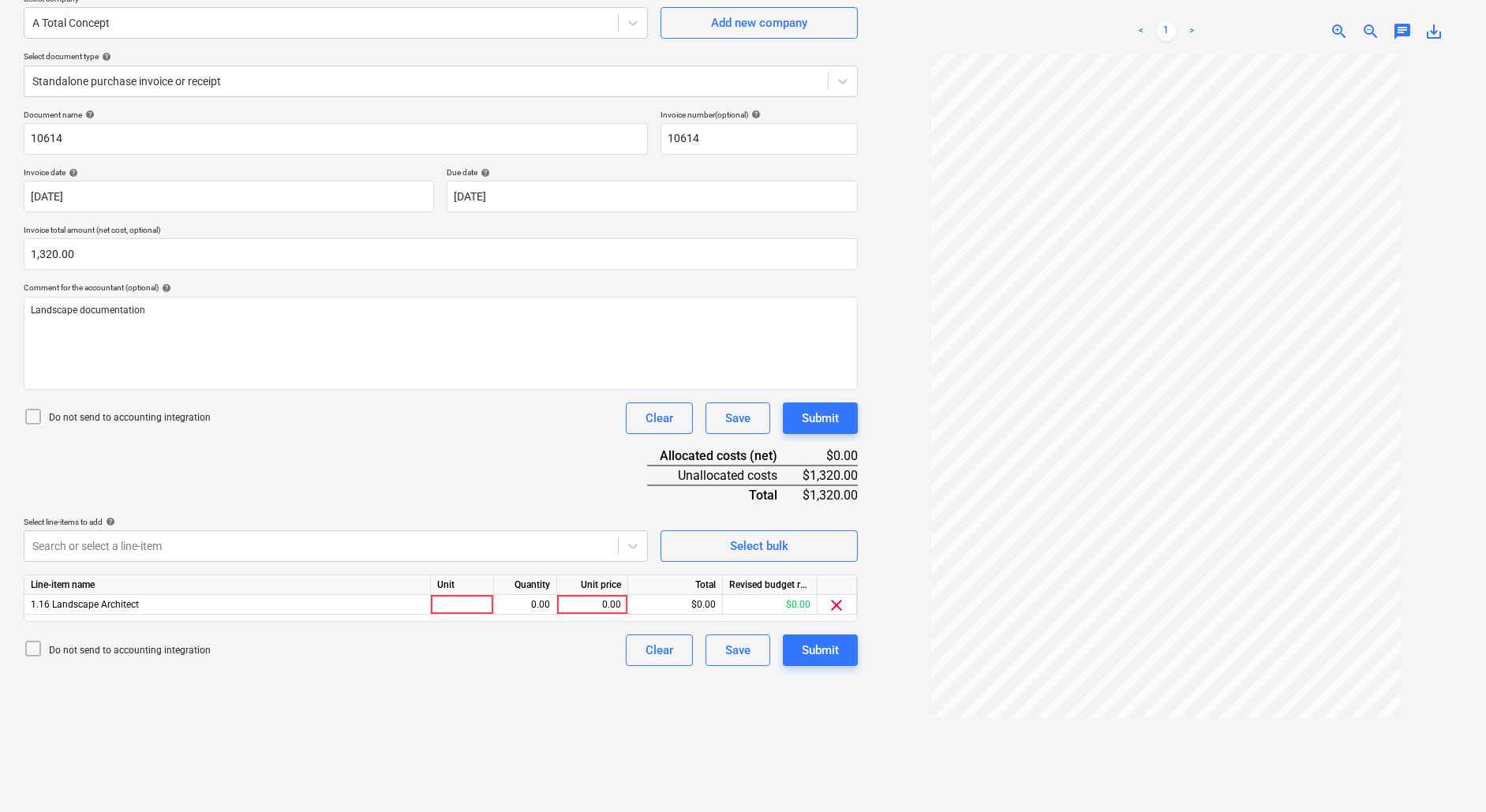
click at [843, 708] on div "Create new document Select company A Total Concept Add new company Select docum…" at bounding box center [441, 384] width 847 height 884
click at [475, 604] on div at bounding box center [462, 605] width 63 height 20
type input "1"
click at [533, 597] on div "0.00" at bounding box center [525, 605] width 50 height 20
type input "1"
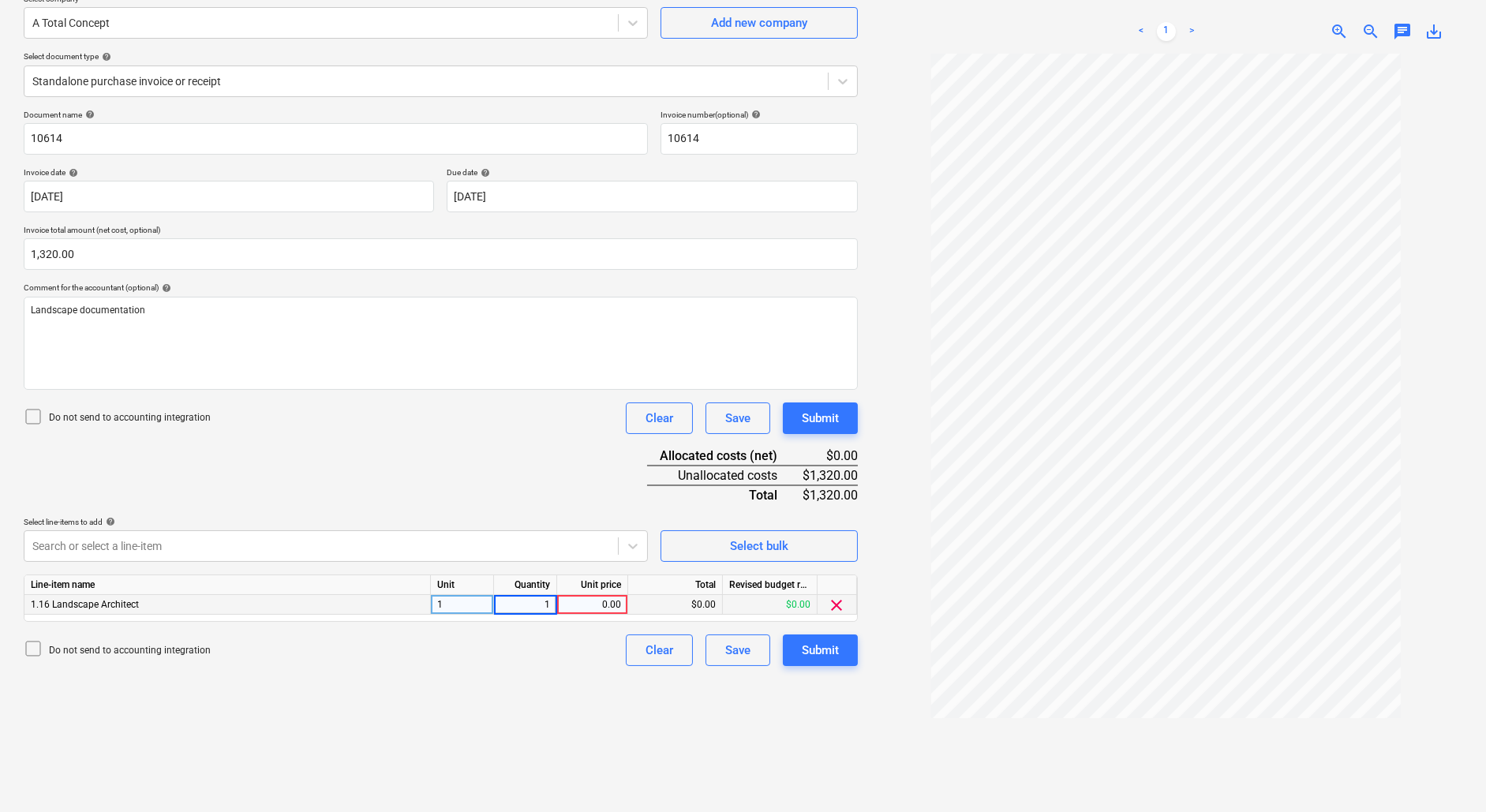
click at [588, 602] on div "0.00" at bounding box center [592, 605] width 58 height 20
type input "1320"
click at [572, 694] on div "Create new document Select company A Total Concept Add new company Select docum…" at bounding box center [441, 384] width 847 height 884
click at [841, 654] on button "Submit" at bounding box center [820, 650] width 75 height 31
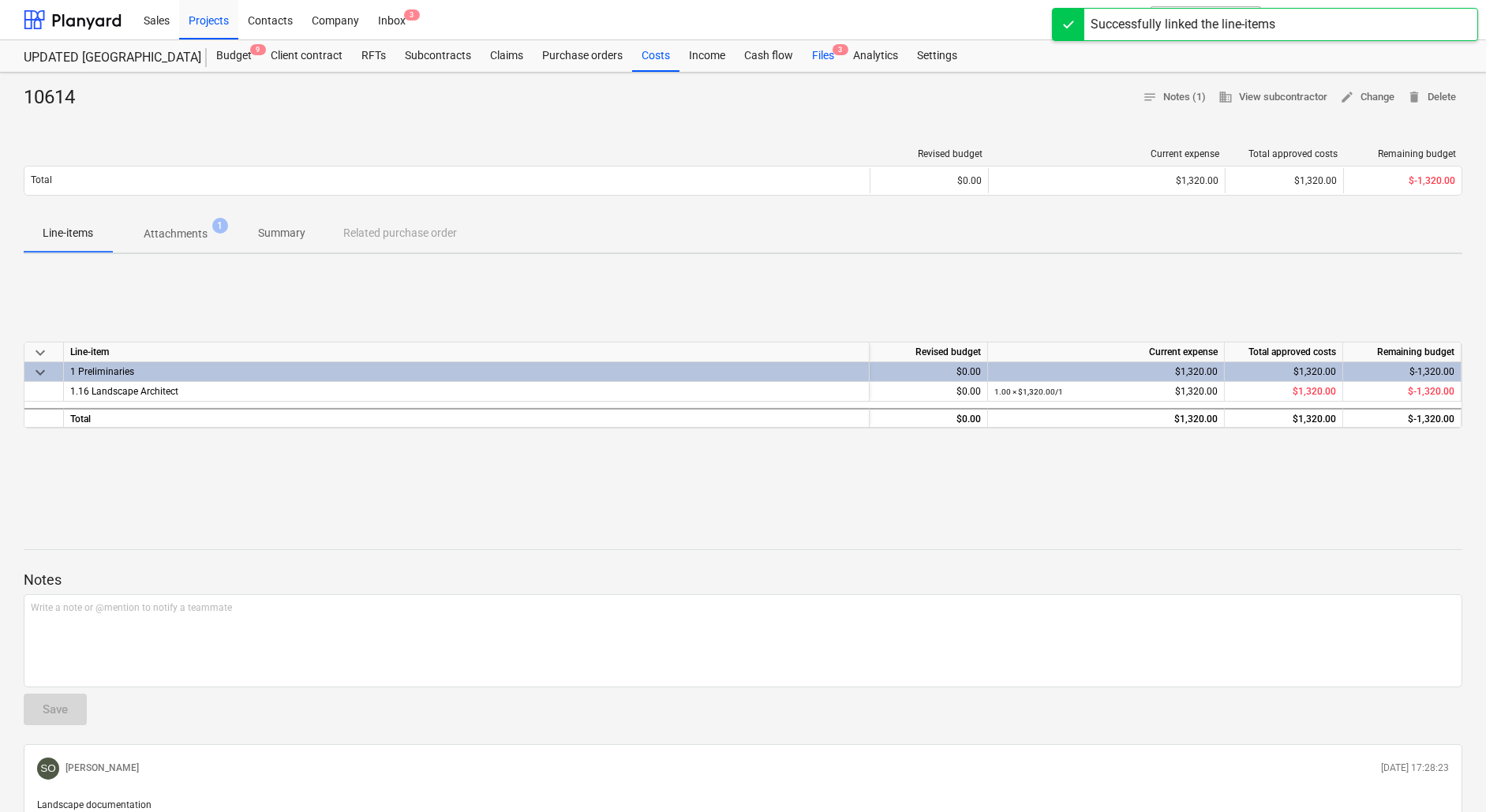
click at [817, 62] on div "Files 3" at bounding box center [823, 56] width 41 height 31
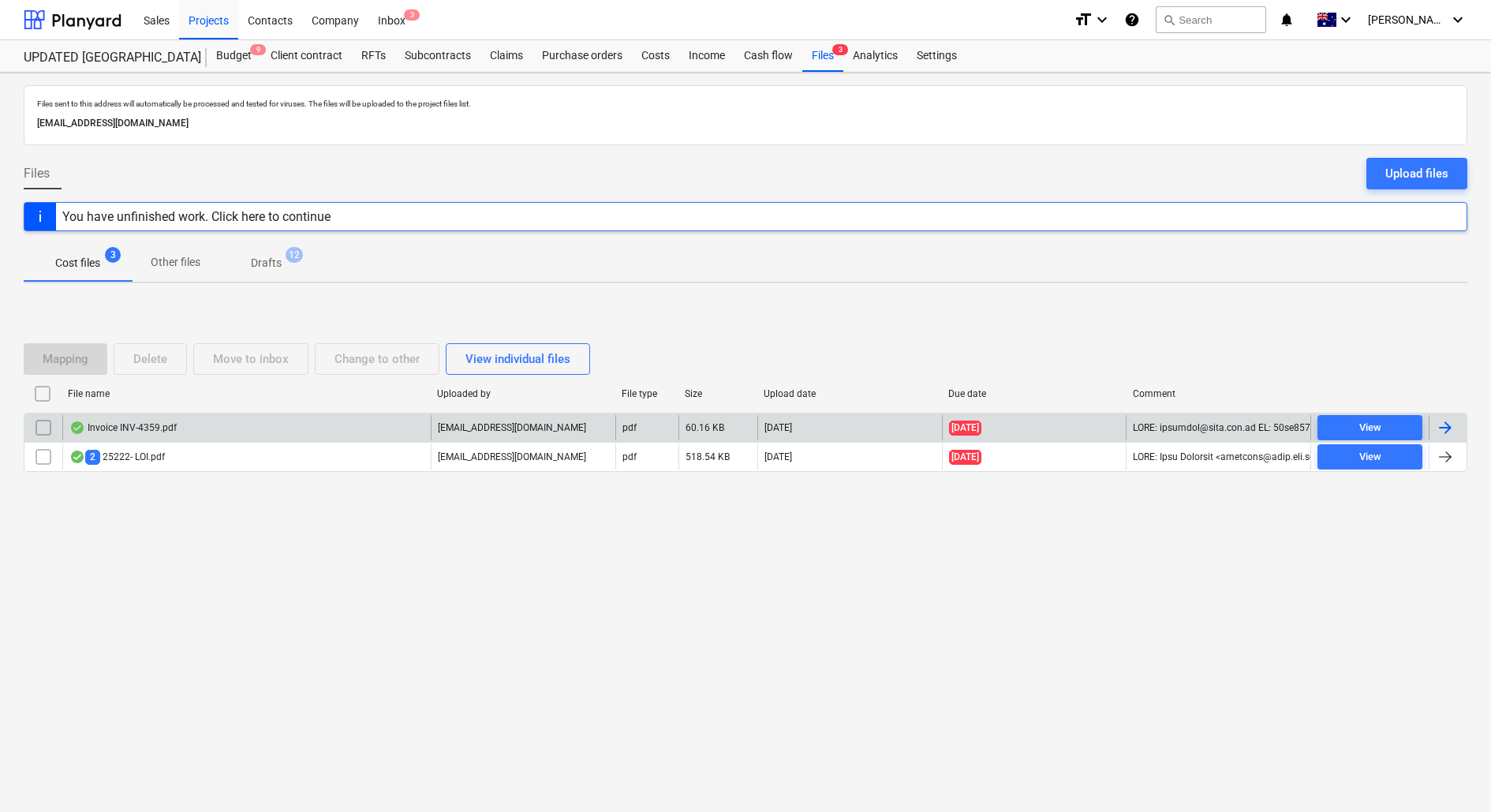
click at [211, 418] on div "Invoice INV-4359.pdf" at bounding box center [246, 428] width 369 height 26
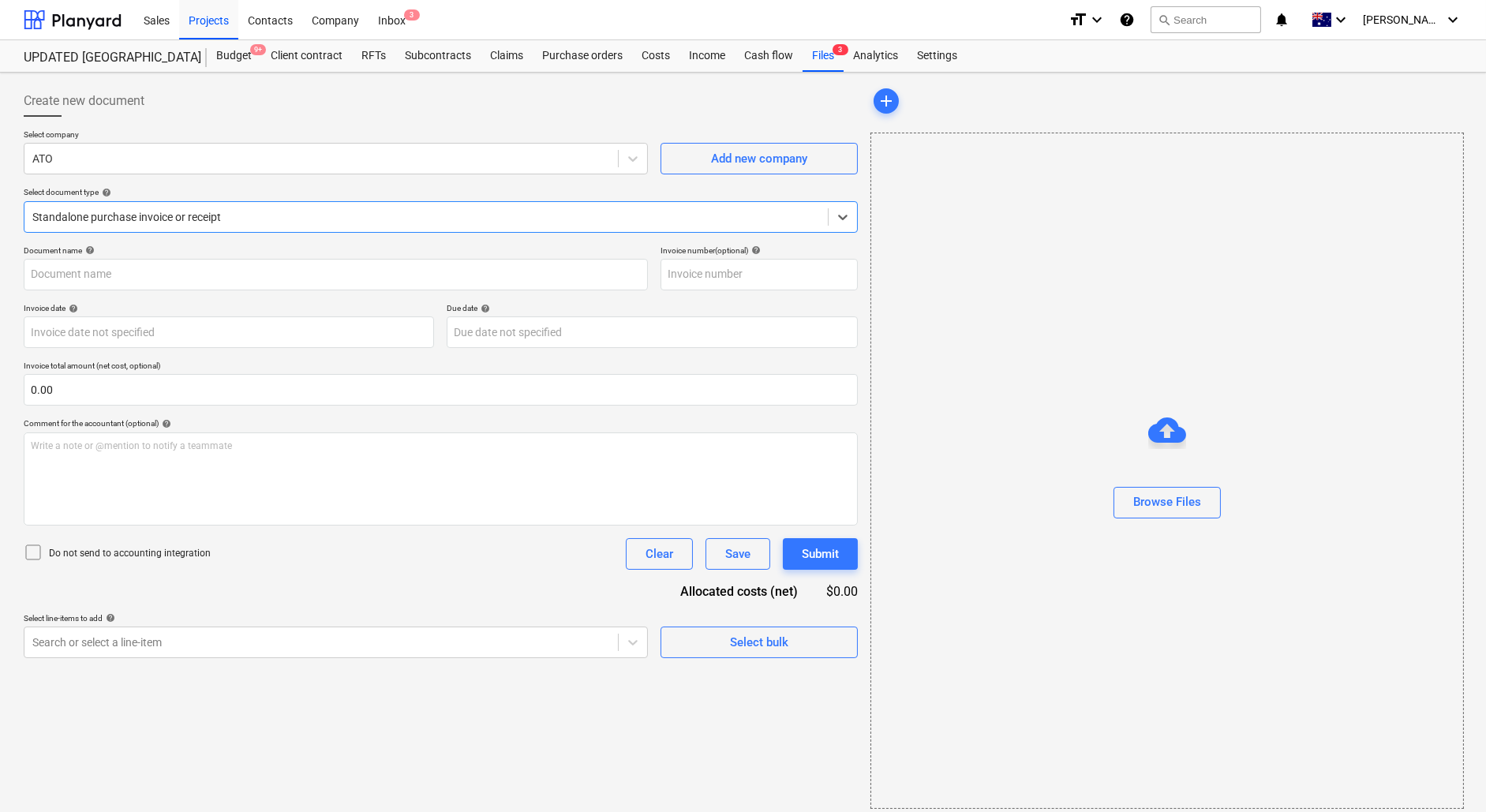
type input "INV-4359"
type input "[DATE]"
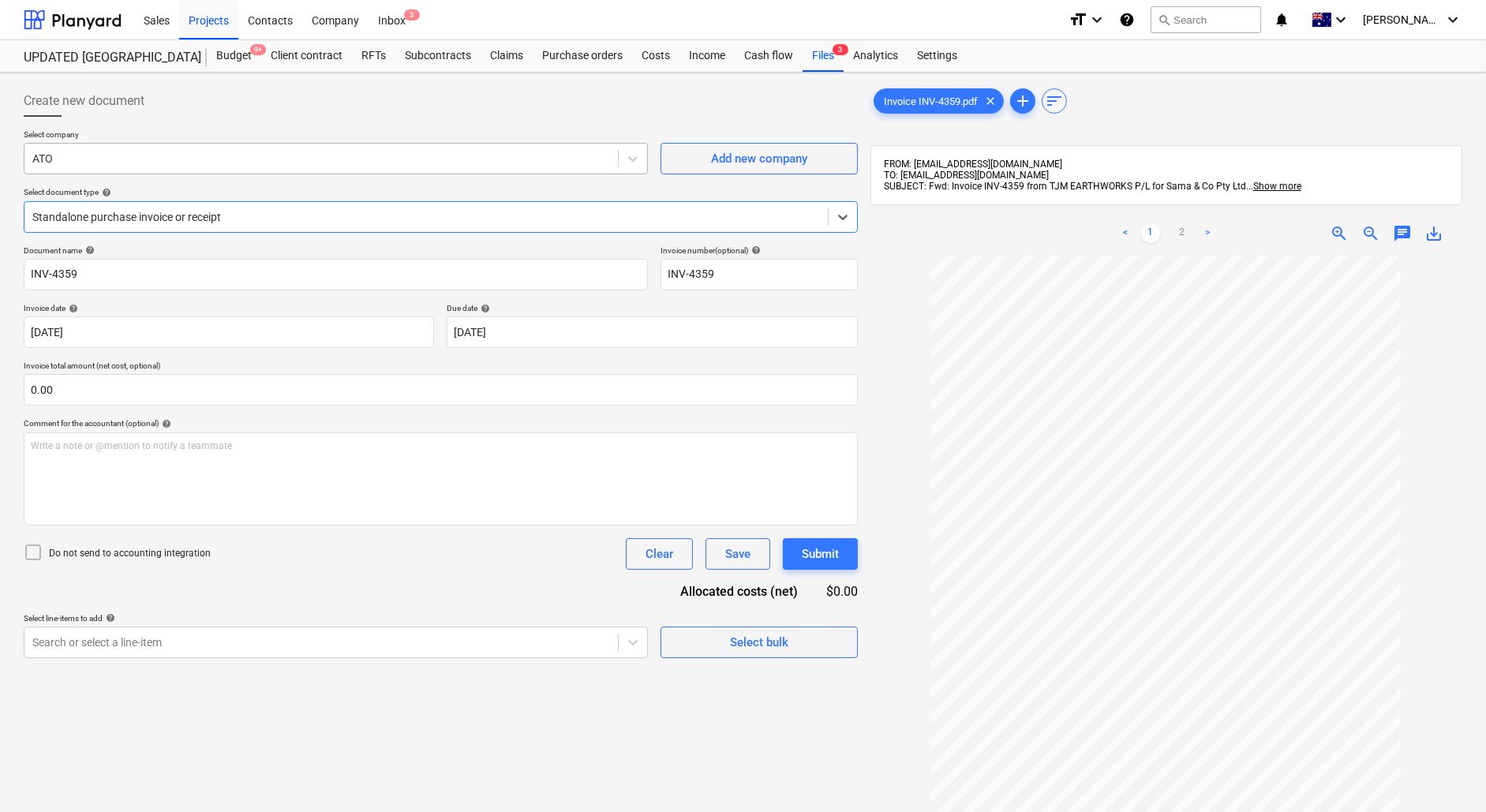
click at [158, 167] on div "ATO" at bounding box center [321, 158] width 593 height 22
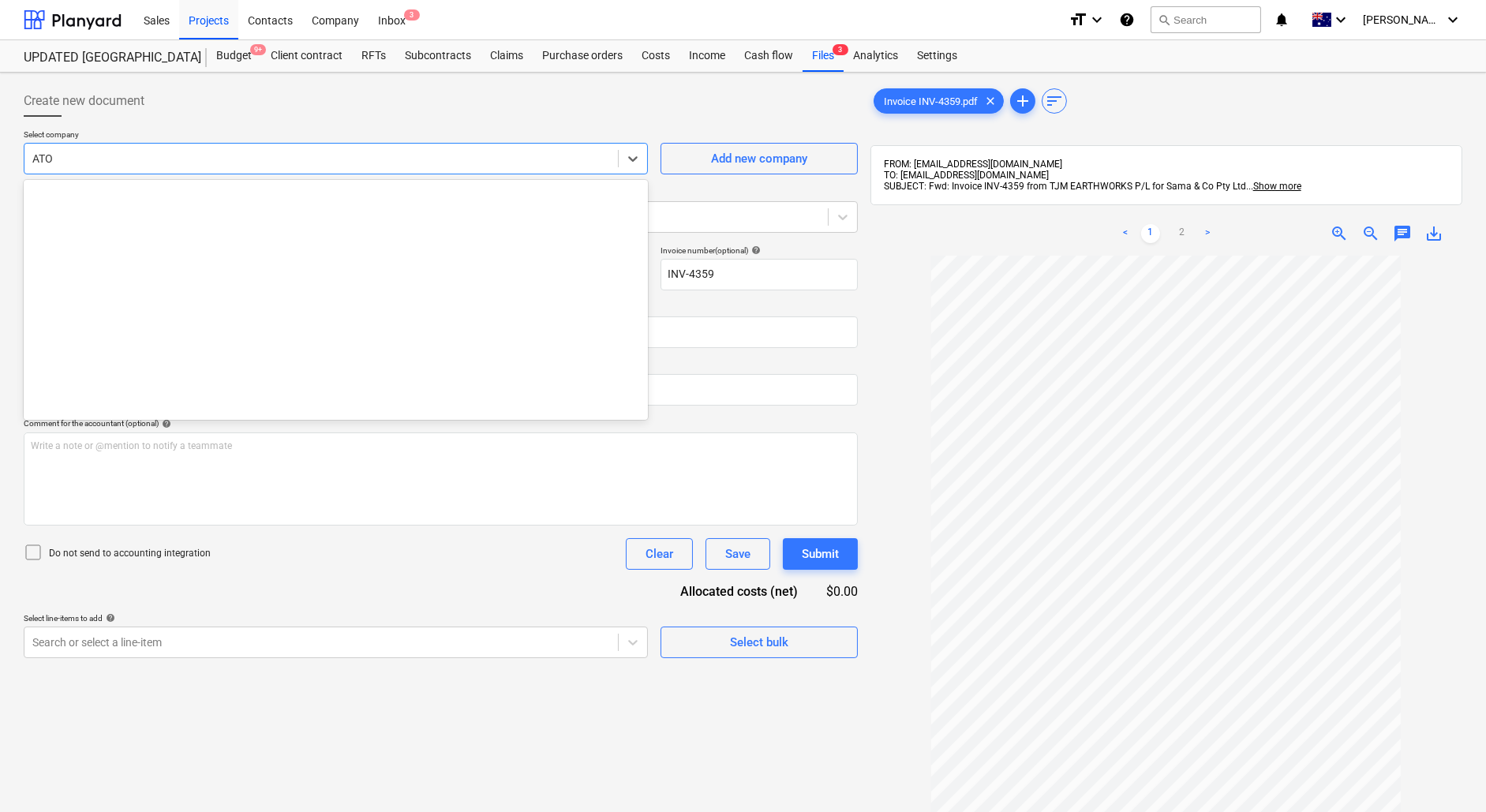
scroll to position [4113, 0]
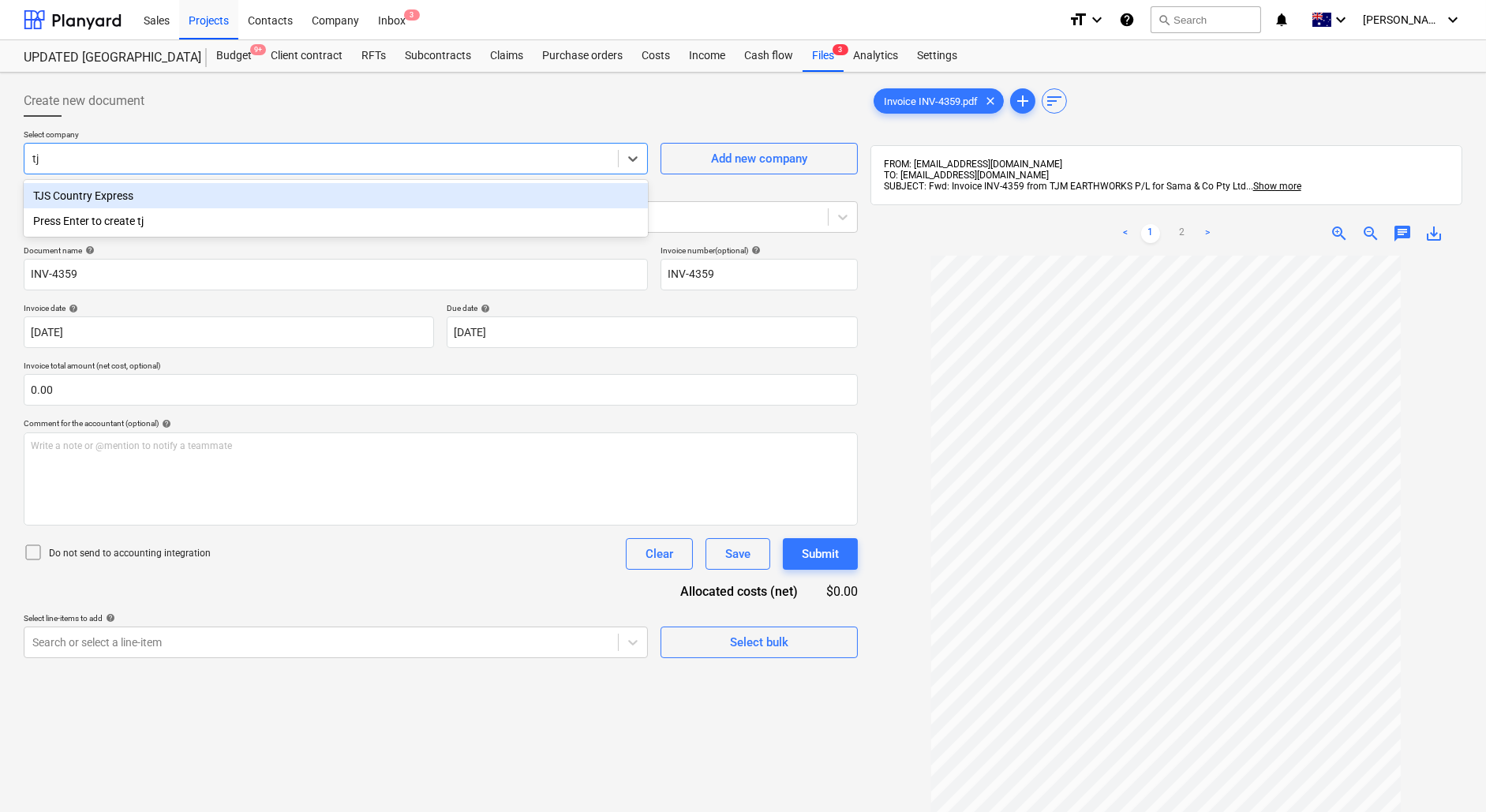
type input "t"
type input "TJM"
click at [182, 194] on div "Press Enter to create TJM" at bounding box center [335, 196] width 624 height 26
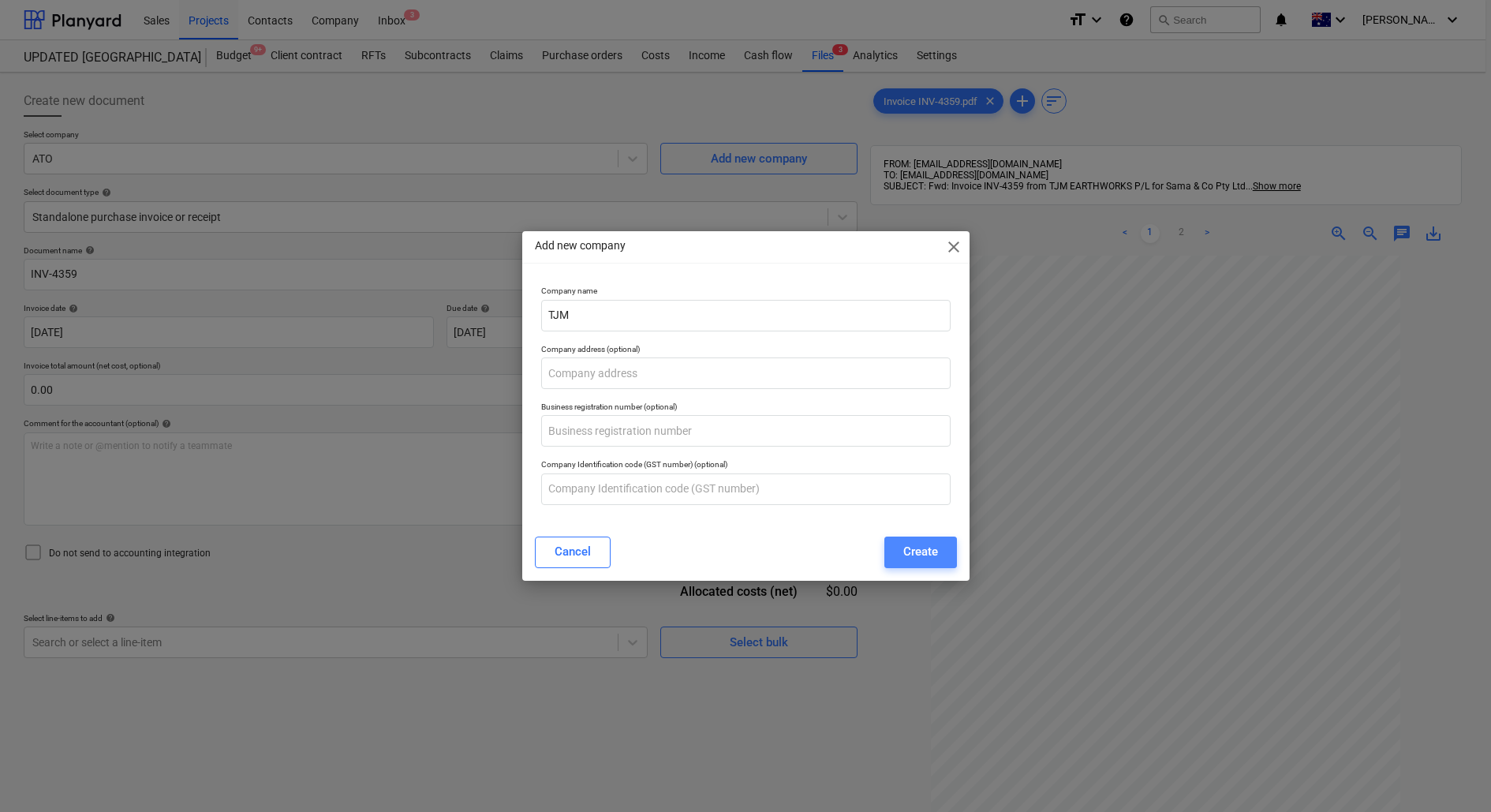
click at [931, 548] on div "Create" at bounding box center [921, 551] width 34 height 21
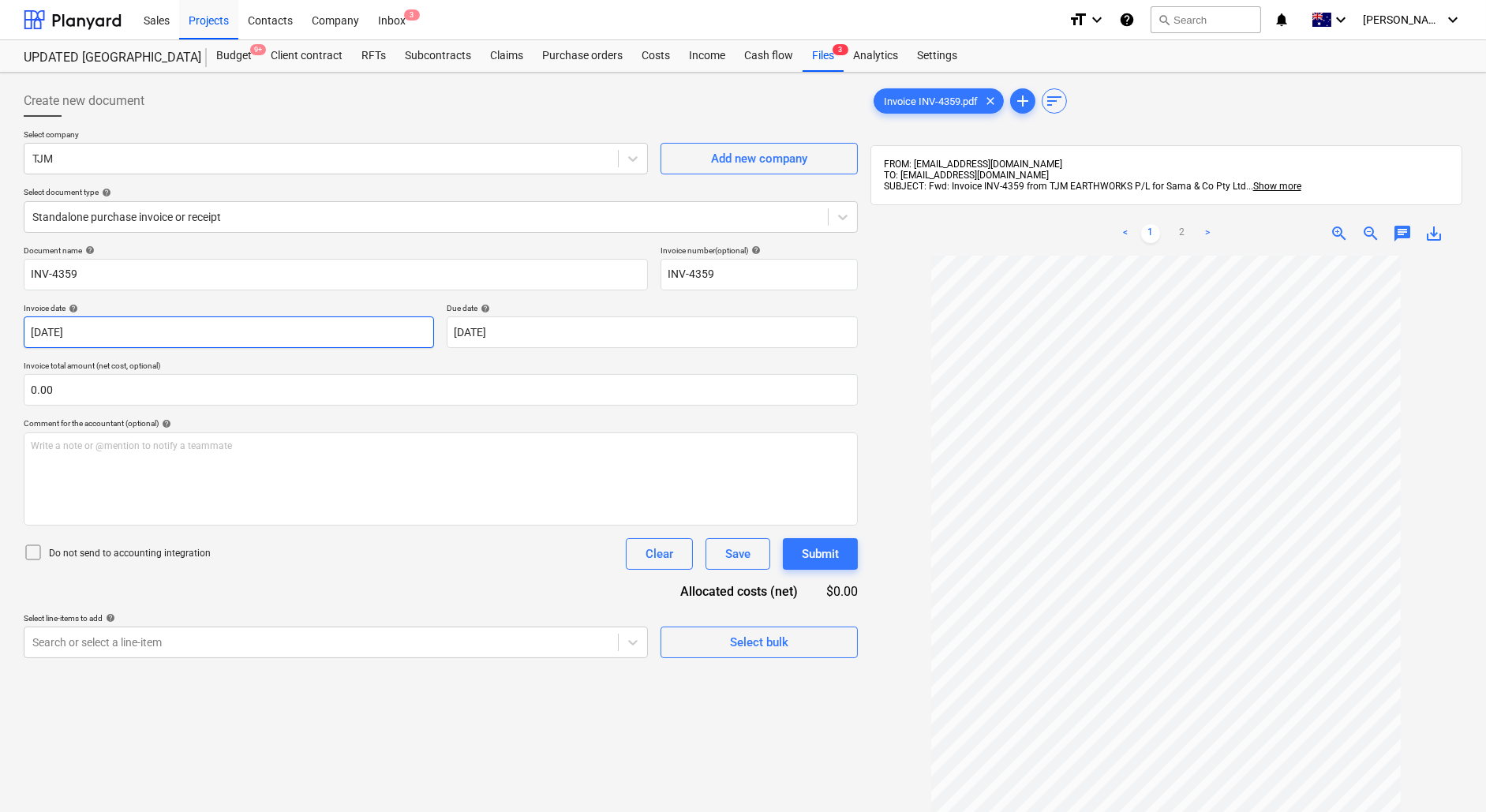
click at [339, 340] on body "Sales Projects Contacts Company Inbox 3 format_size keyboard_arrow_down help se…" at bounding box center [743, 406] width 1486 height 812
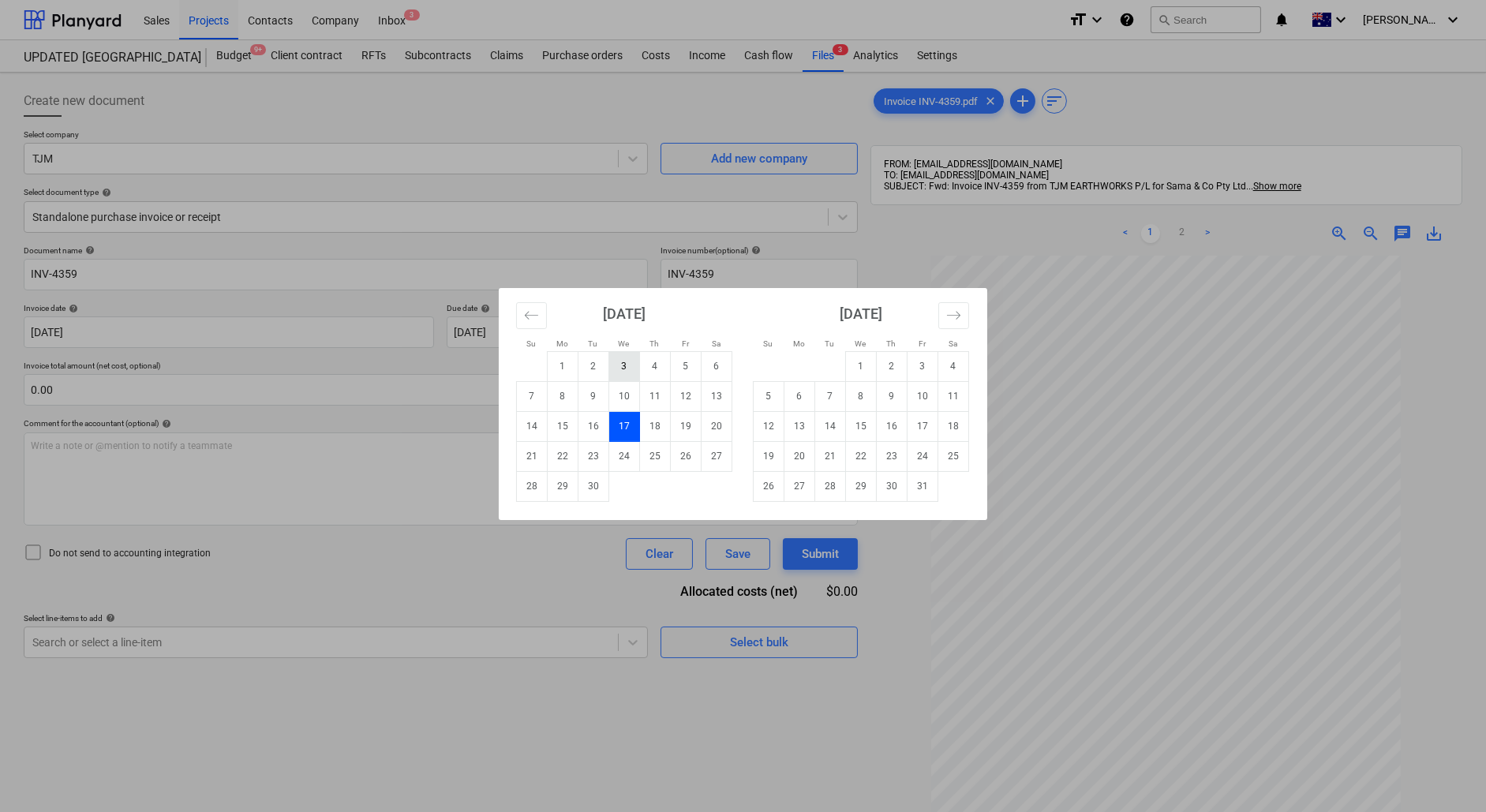
click at [620, 357] on td "3" at bounding box center [624, 366] width 30 height 29
type input "[DATE]"
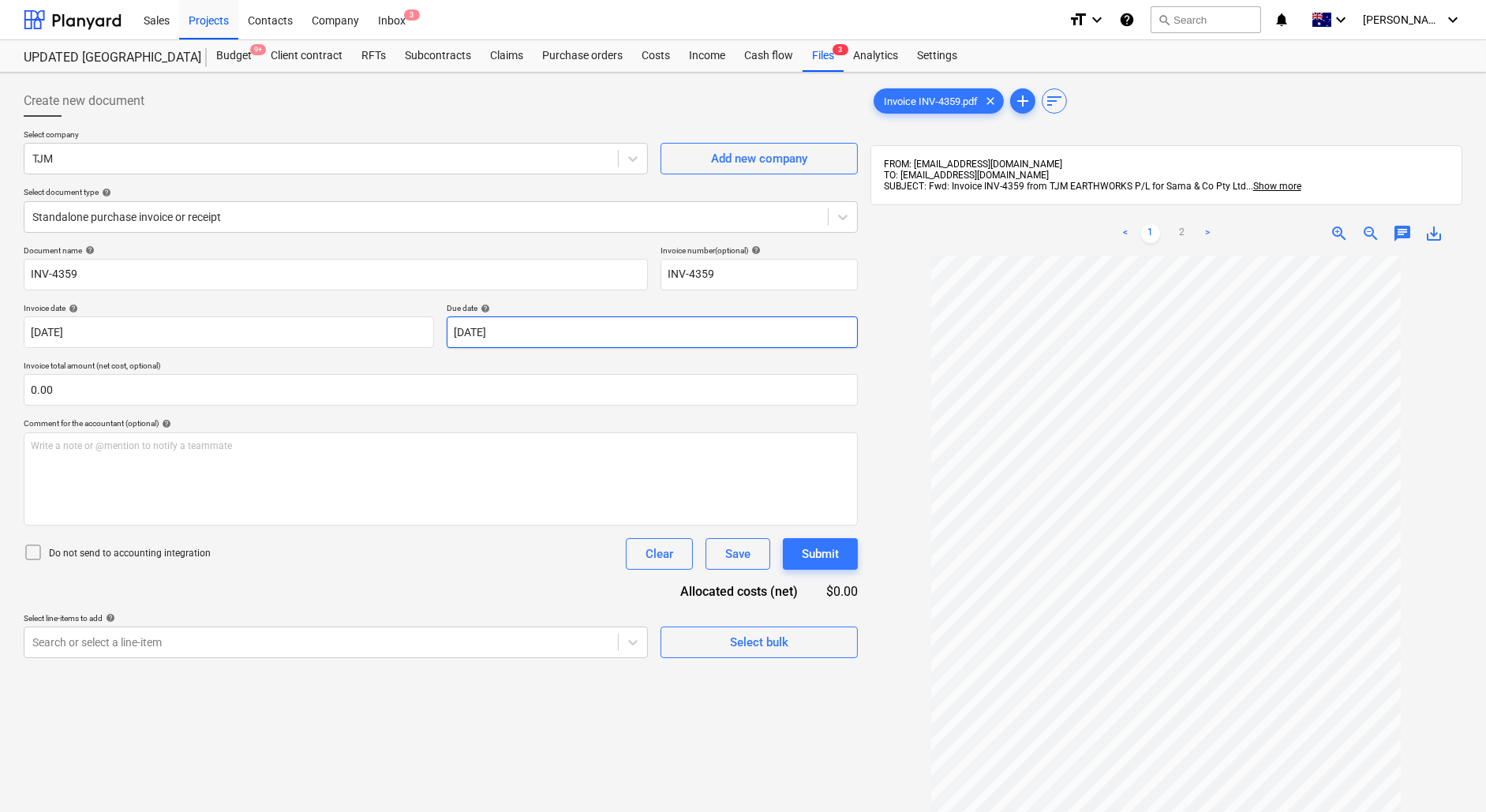
click at [610, 340] on body "Sales Projects Contacts Company Inbox 3 format_size keyboard_arrow_down help se…" at bounding box center [743, 406] width 1486 height 812
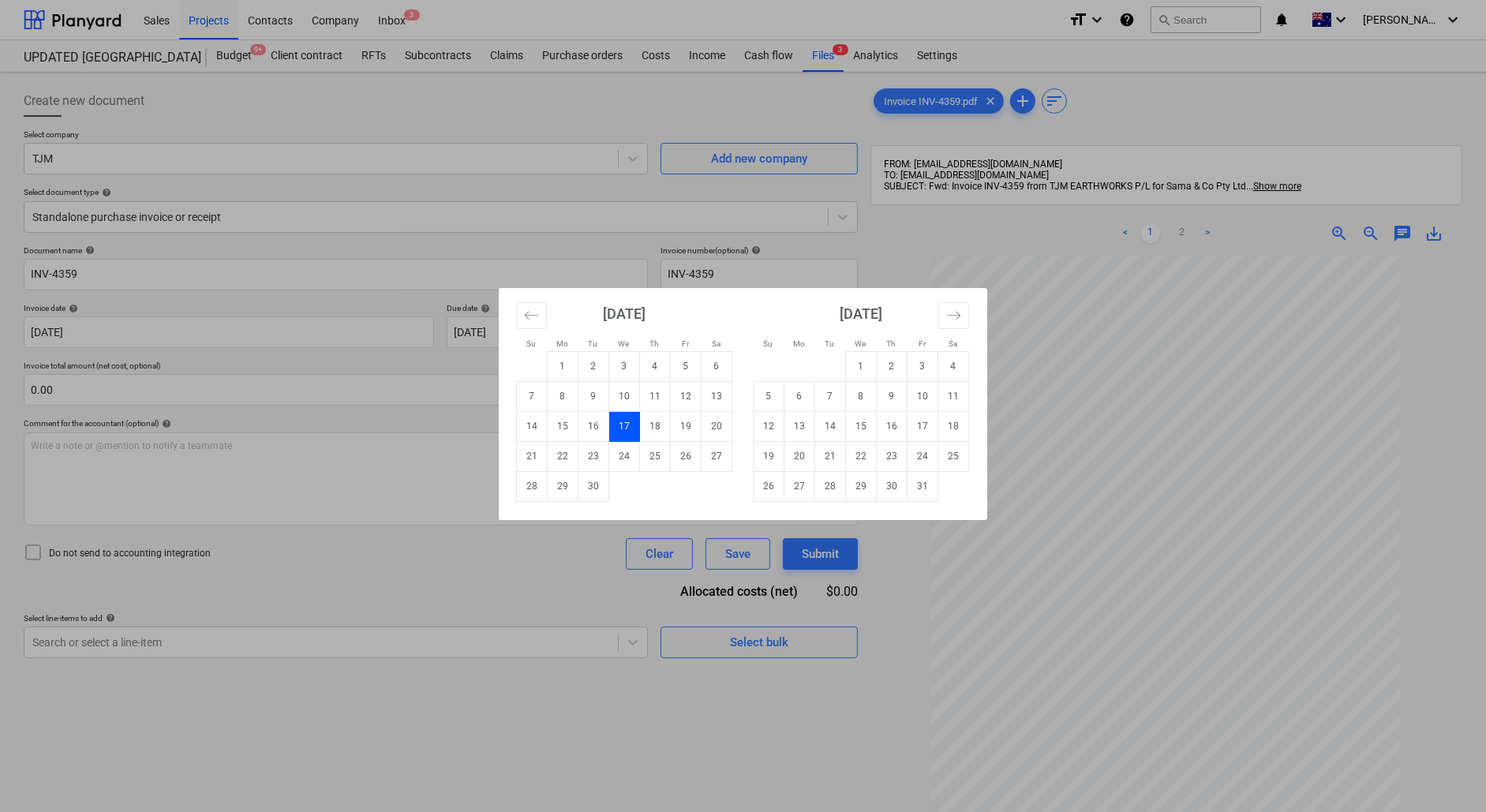
click at [244, 396] on div "Su Mo Tu We Th Fr Sa Su Mo Tu We Th Fr Sa [DATE] 1 2 3 4 5 6 7 8 9 10 11 12 13 …" at bounding box center [743, 406] width 1486 height 812
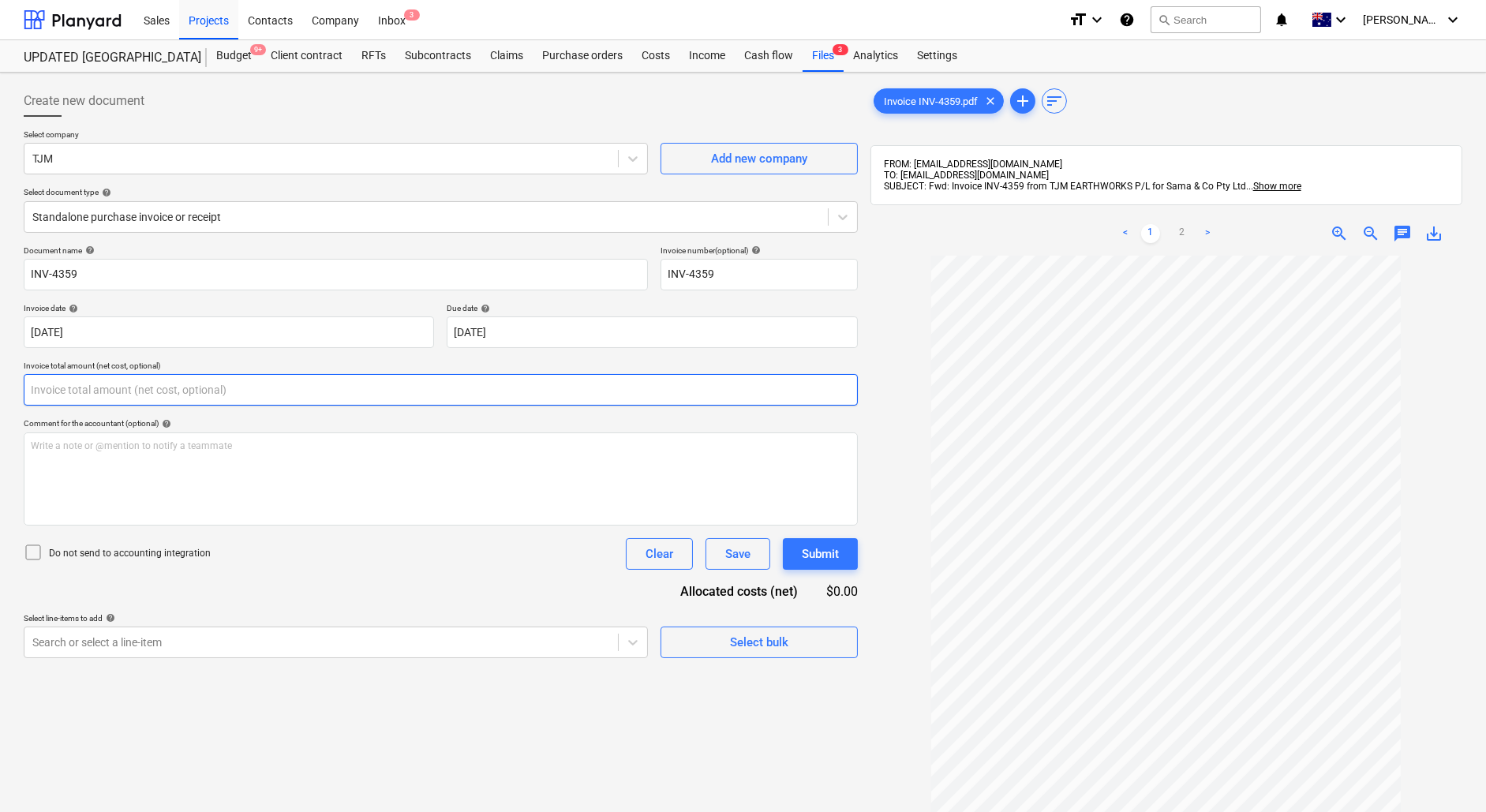
click at [190, 396] on input "text" at bounding box center [441, 389] width 834 height 31
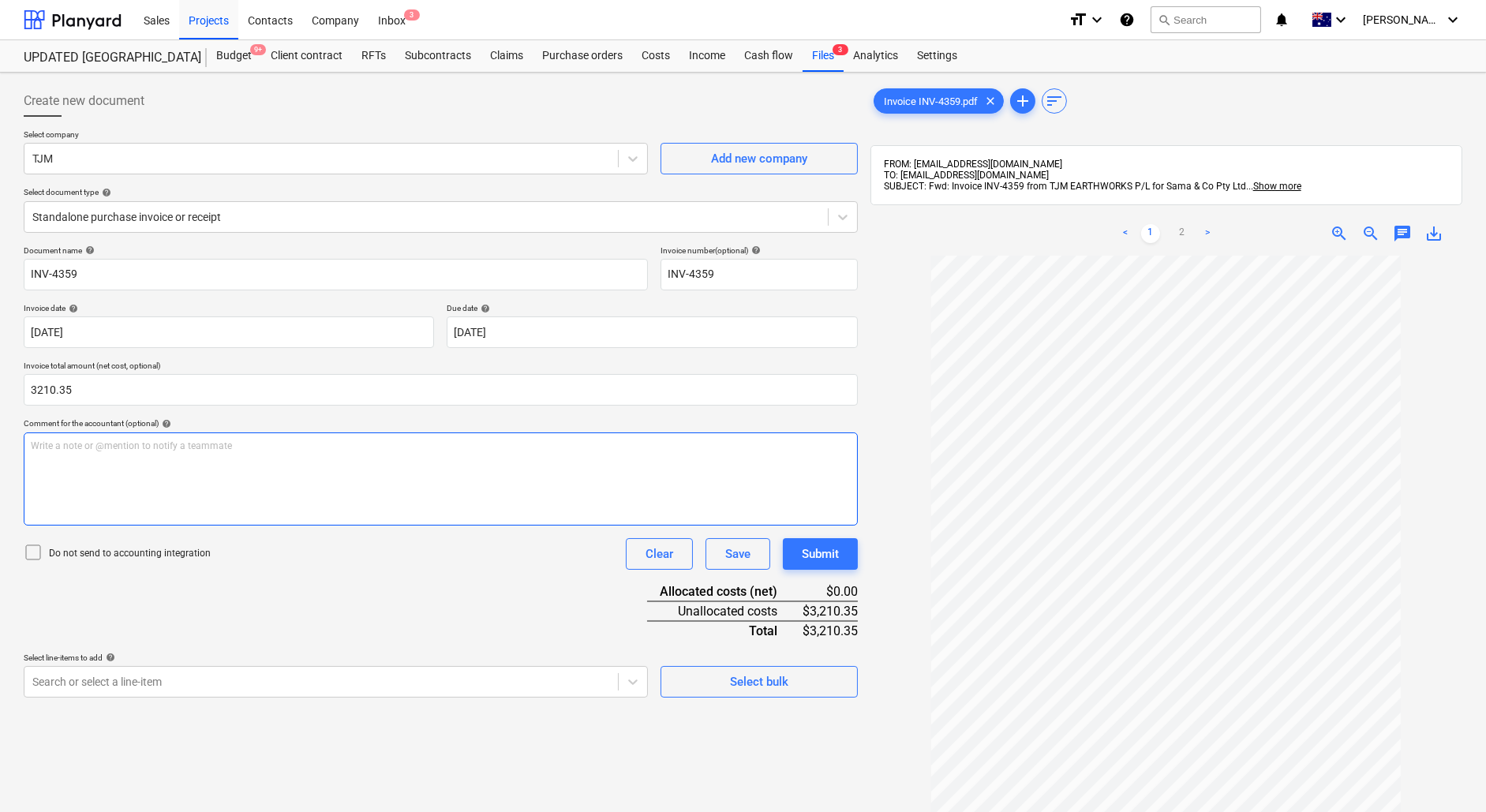
type input "3,210.35"
click at [261, 490] on div "Write a note or @mention to notify a teammate [PERSON_NAME]" at bounding box center [441, 479] width 834 height 93
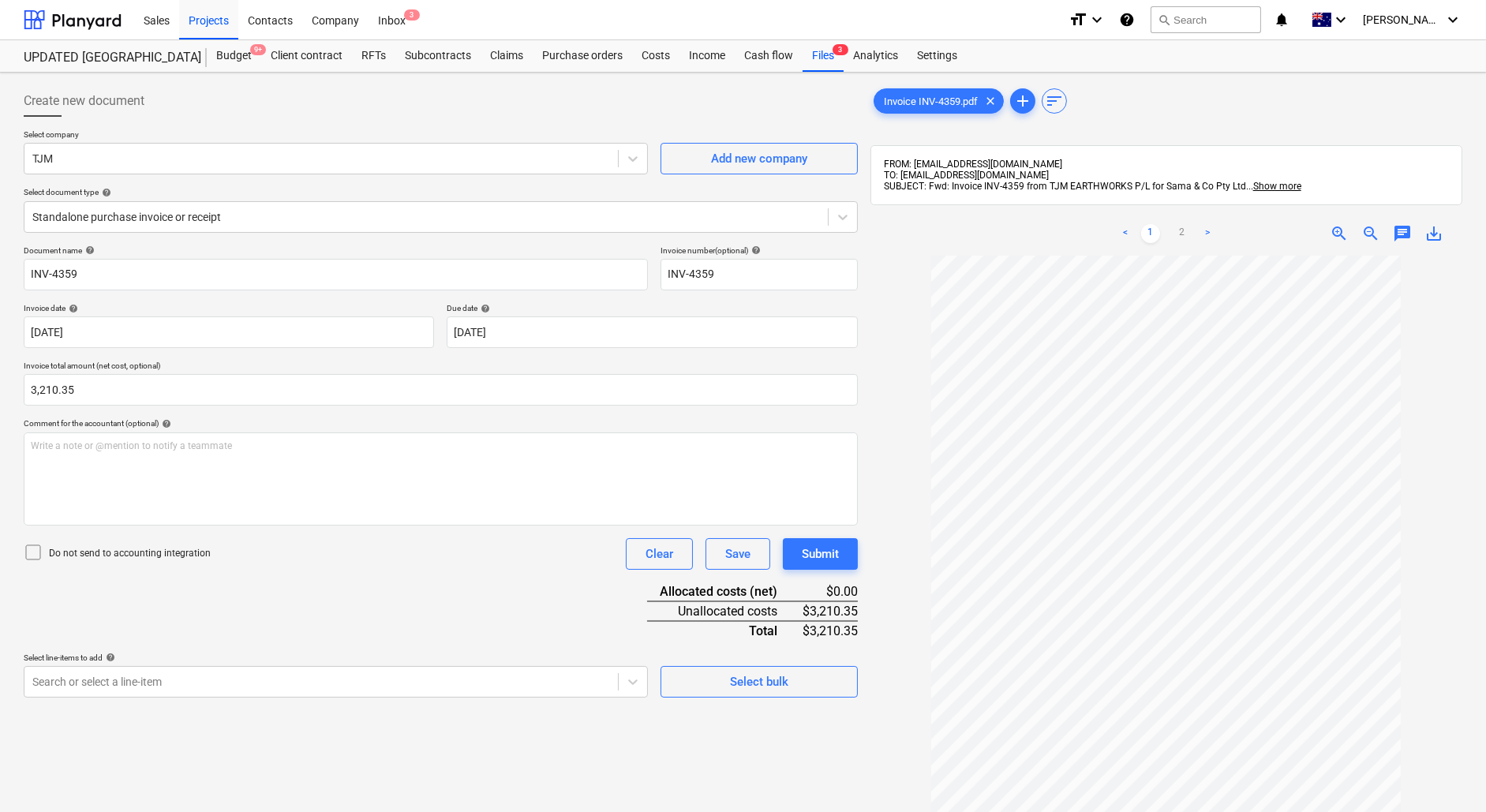
click at [348, 580] on div "Document name help INV-4359 Invoice number (optional) help INV-4359 Invoice dat…" at bounding box center [441, 472] width 834 height 452
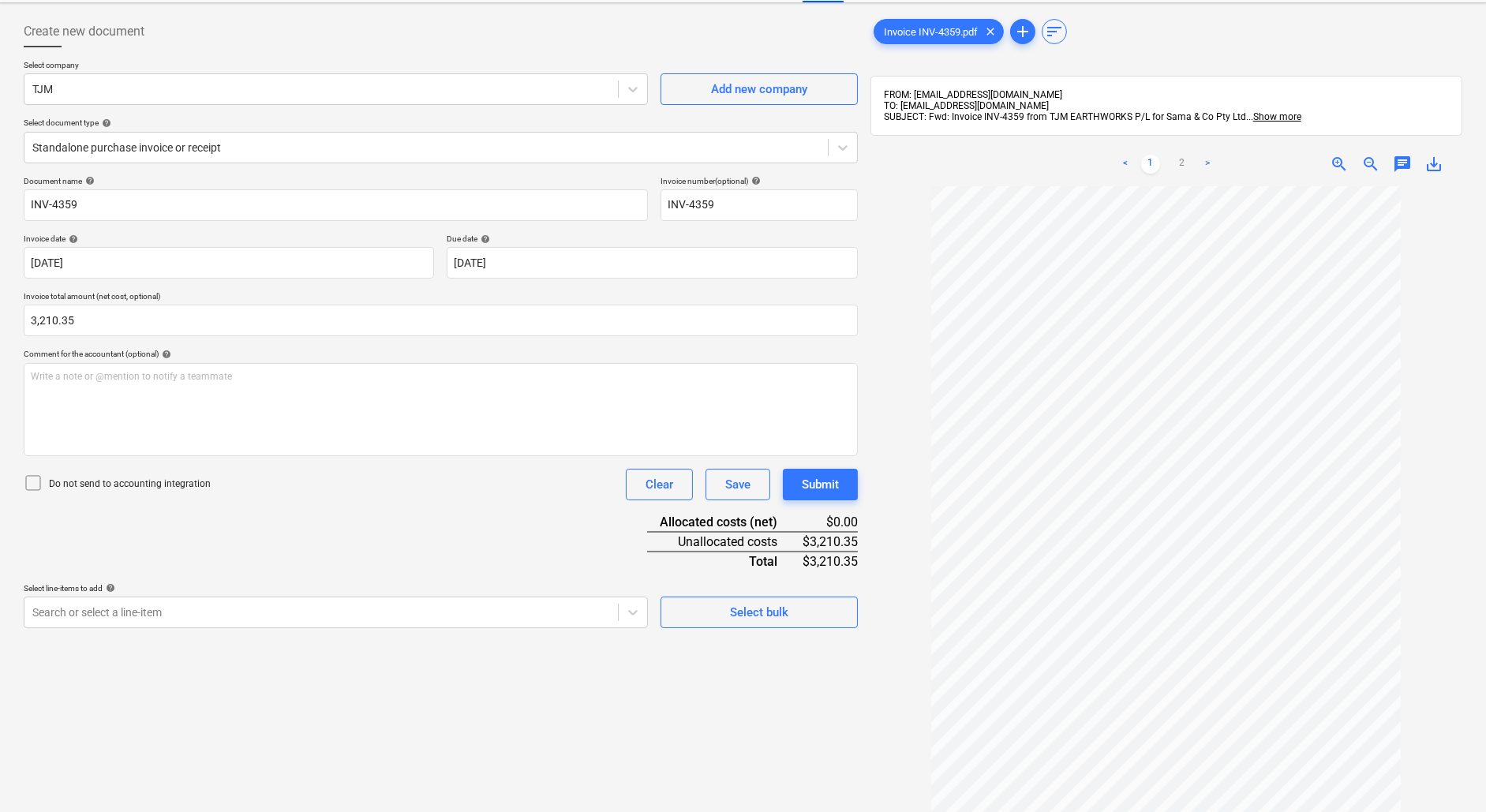
scroll to position [73, 0]
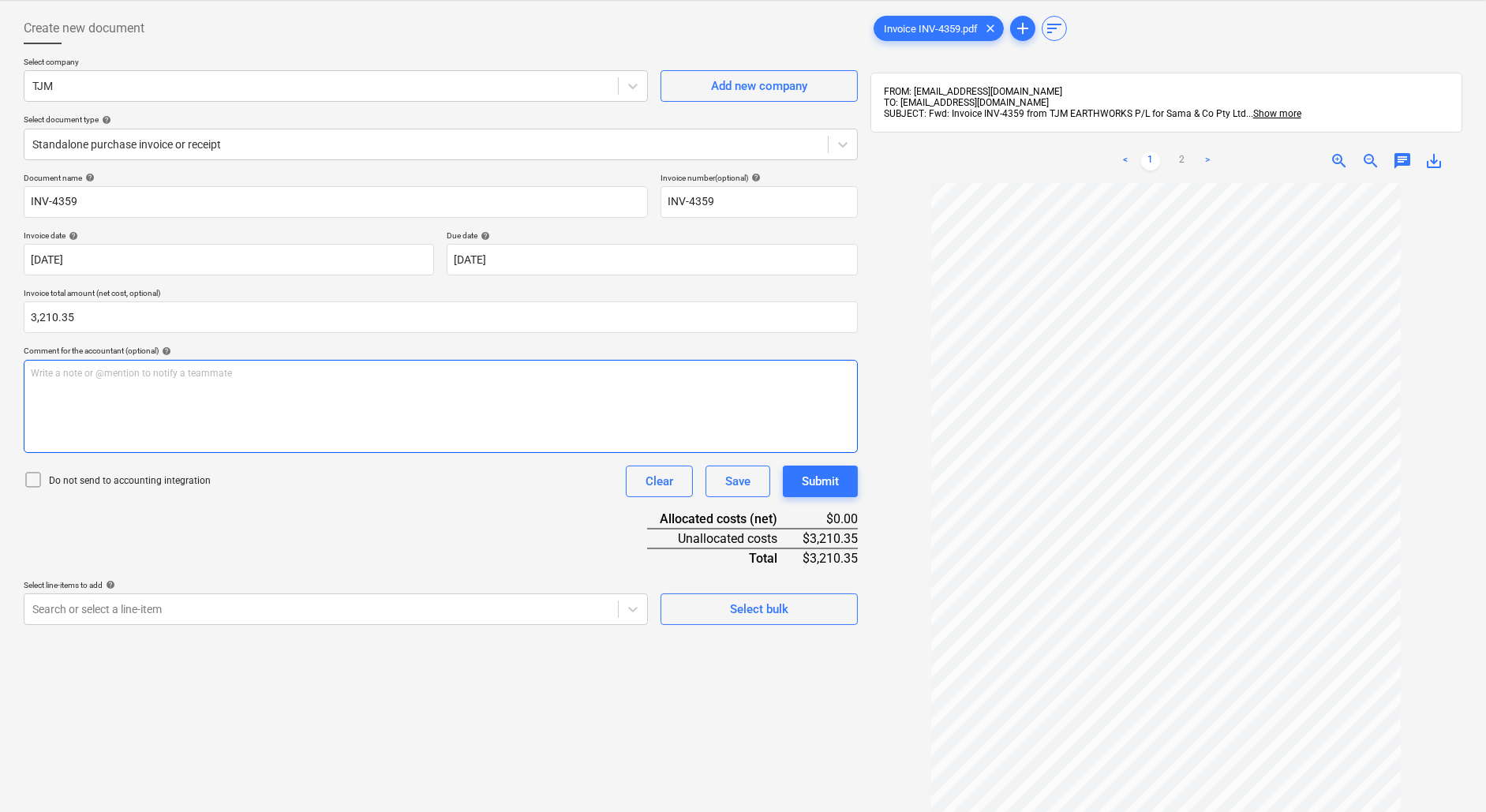
click at [421, 423] on div "Write a note or @mention to notify a teammate [PERSON_NAME]" at bounding box center [441, 406] width 834 height 93
click at [421, 502] on div "Document name help INV-4359 Invoice number (optional) help INV-4359 Invoice dat…" at bounding box center [441, 399] width 834 height 452
click at [134, 367] on p "Earthworks" at bounding box center [441, 374] width 820 height 14
click at [353, 616] on body "Sales Projects Contacts Company Inbox 3 format_size keyboard_arrow_down help se…" at bounding box center [743, 333] width 1486 height 812
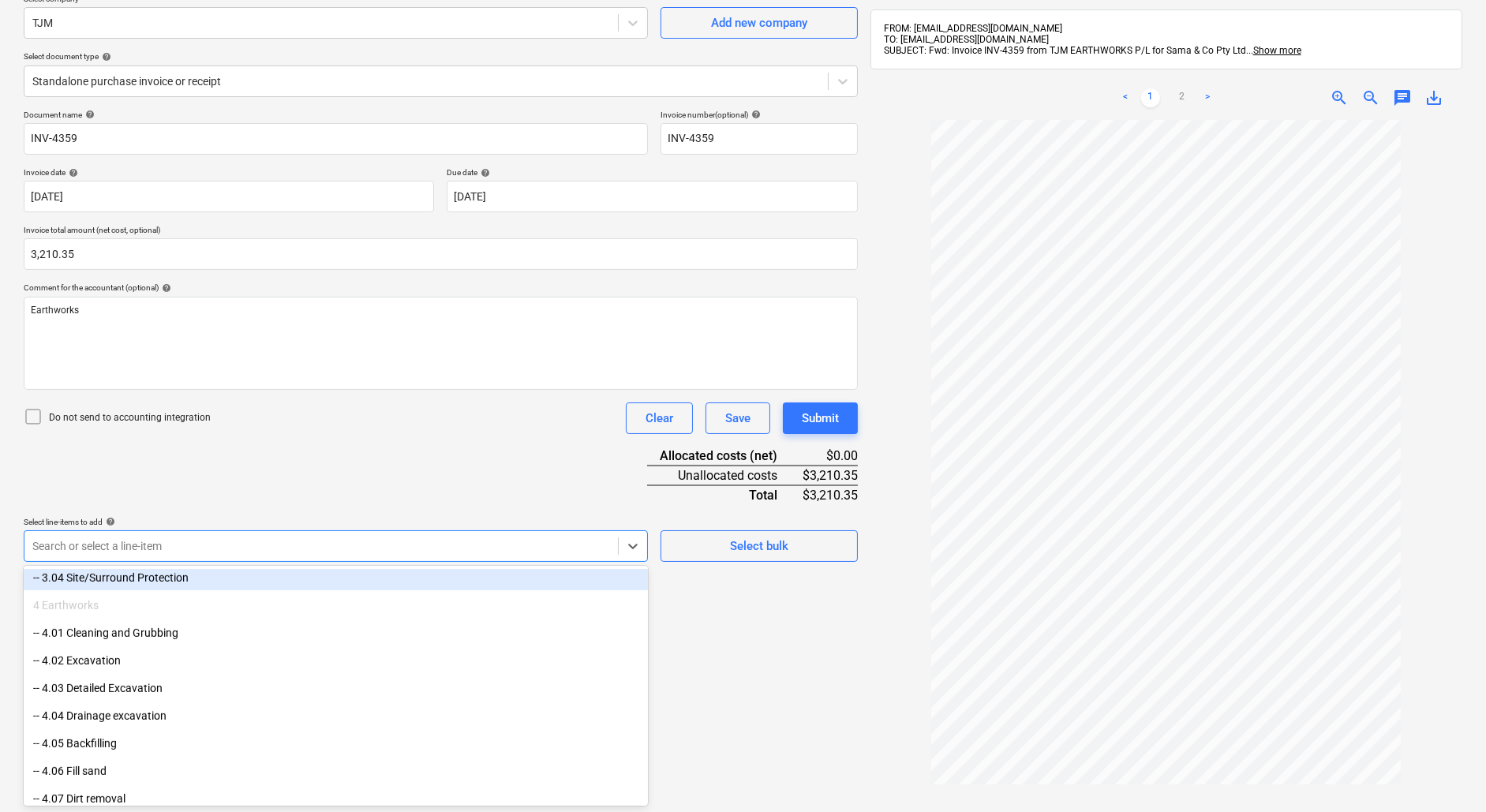
scroll to position [223, 0]
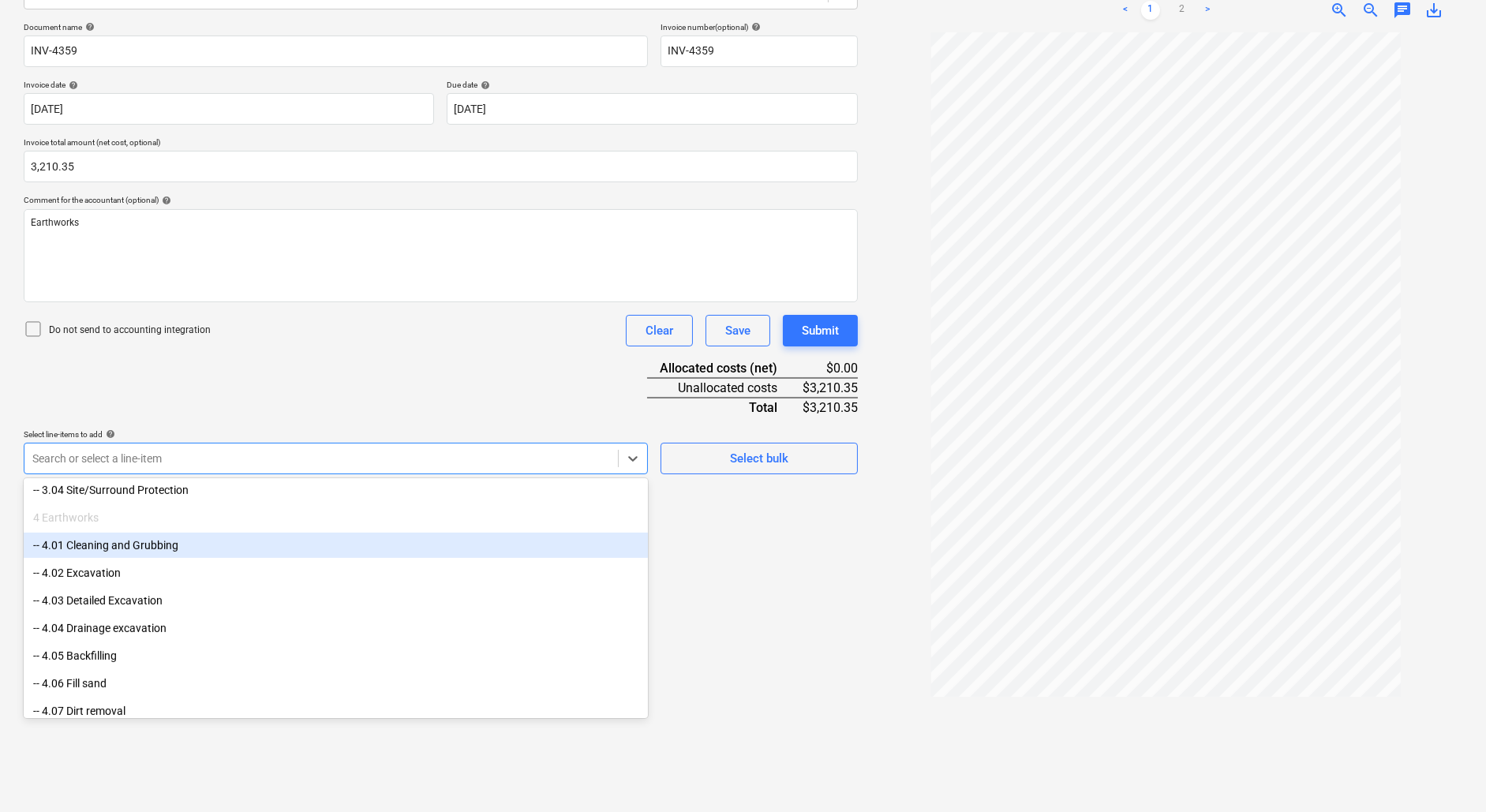
click at [312, 540] on div "-- 4.01 Cleaning and Grubbing" at bounding box center [335, 546] width 624 height 26
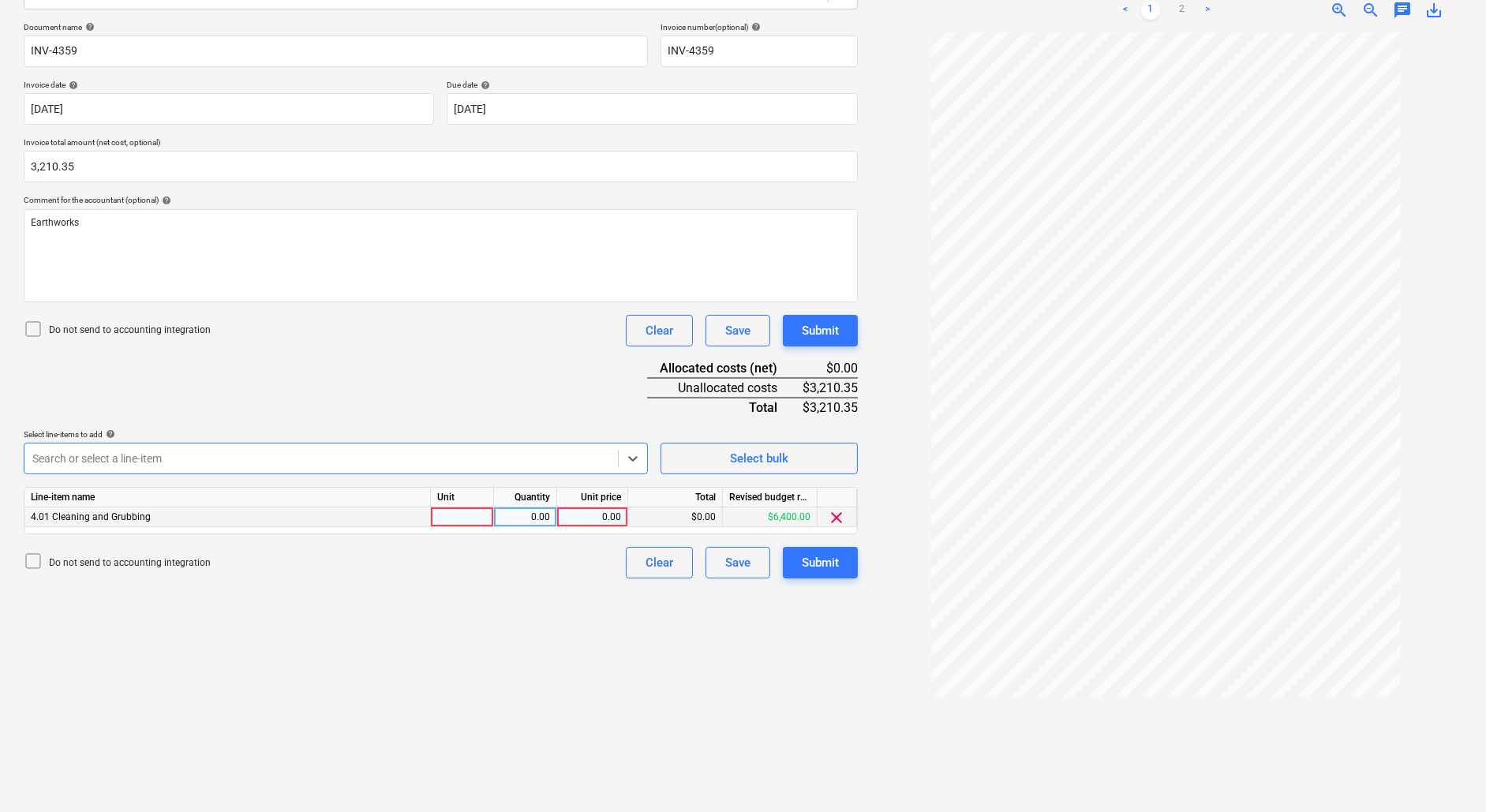
click at [469, 507] on div at bounding box center [462, 517] width 63 height 20
type input "1"
click at [528, 518] on div "0.00" at bounding box center [525, 517] width 50 height 20
click at [602, 518] on div "0.00" at bounding box center [592, 517] width 58 height 20
click at [592, 513] on input at bounding box center [591, 516] width 70 height 19
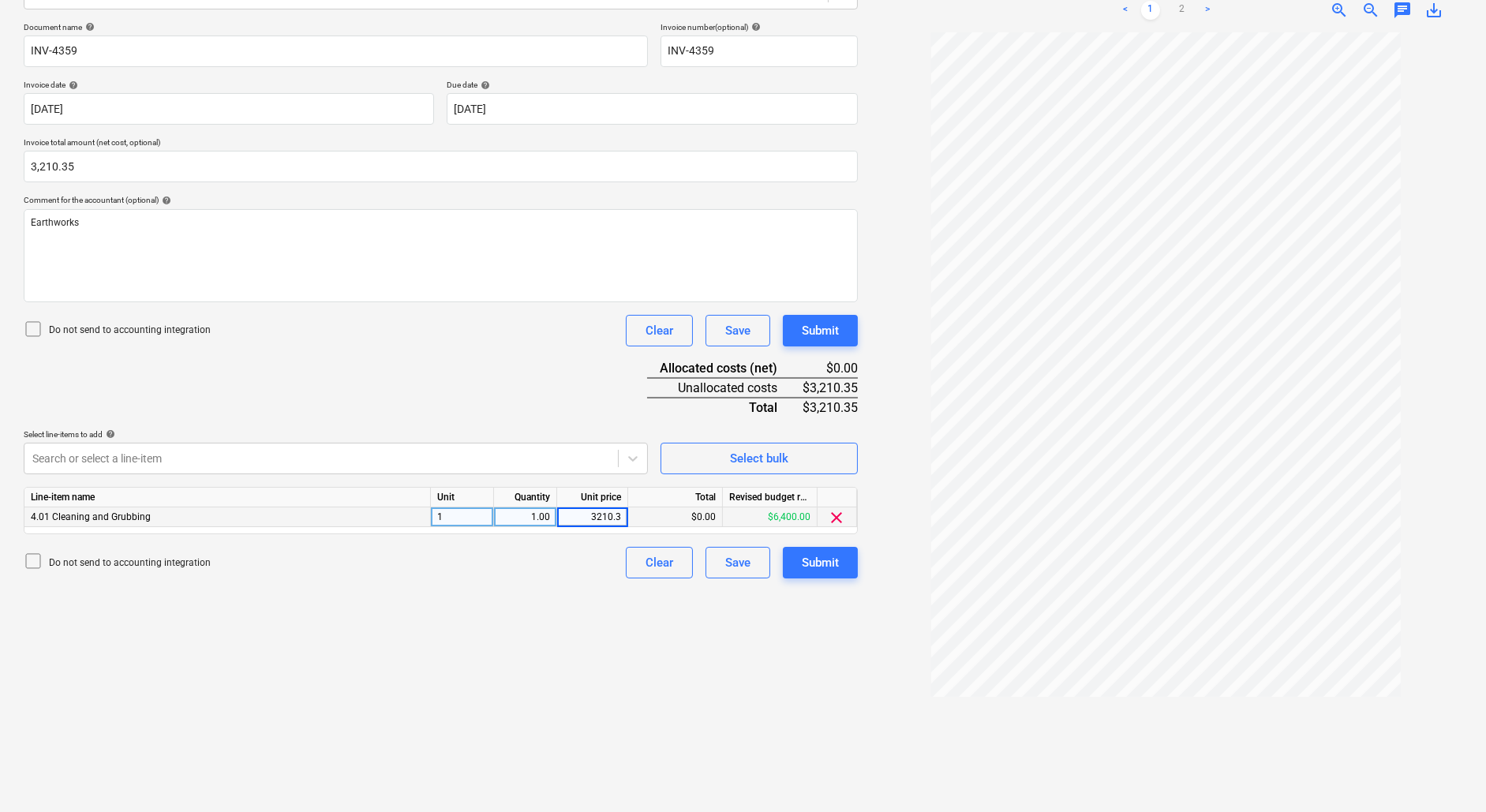
type input "3210.35"
click at [565, 571] on div "Do not send to accounting integration Clear Save Submit" at bounding box center [441, 562] width 834 height 31
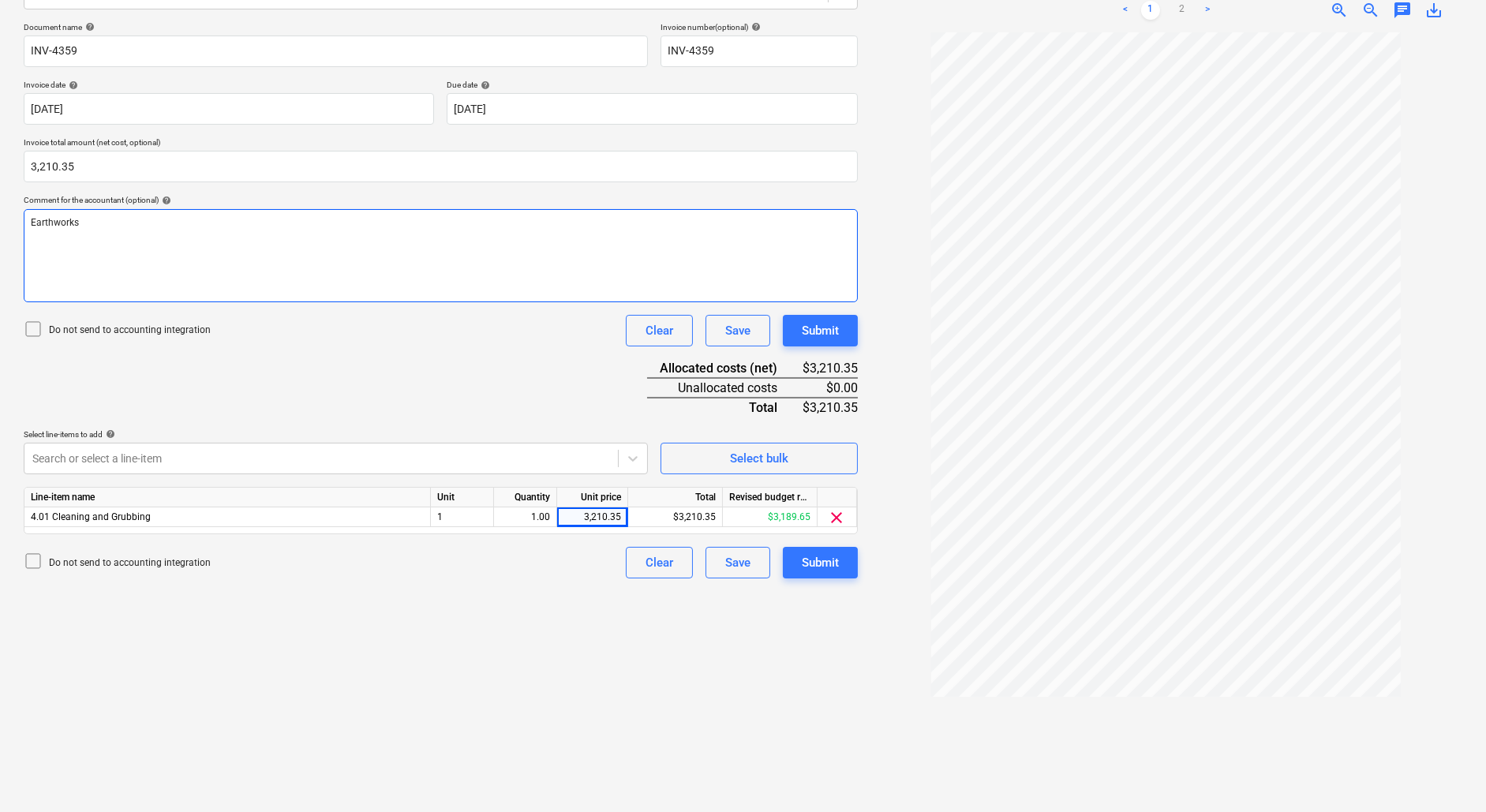
click at [209, 237] on div "Earthworks" at bounding box center [441, 256] width 834 height 93
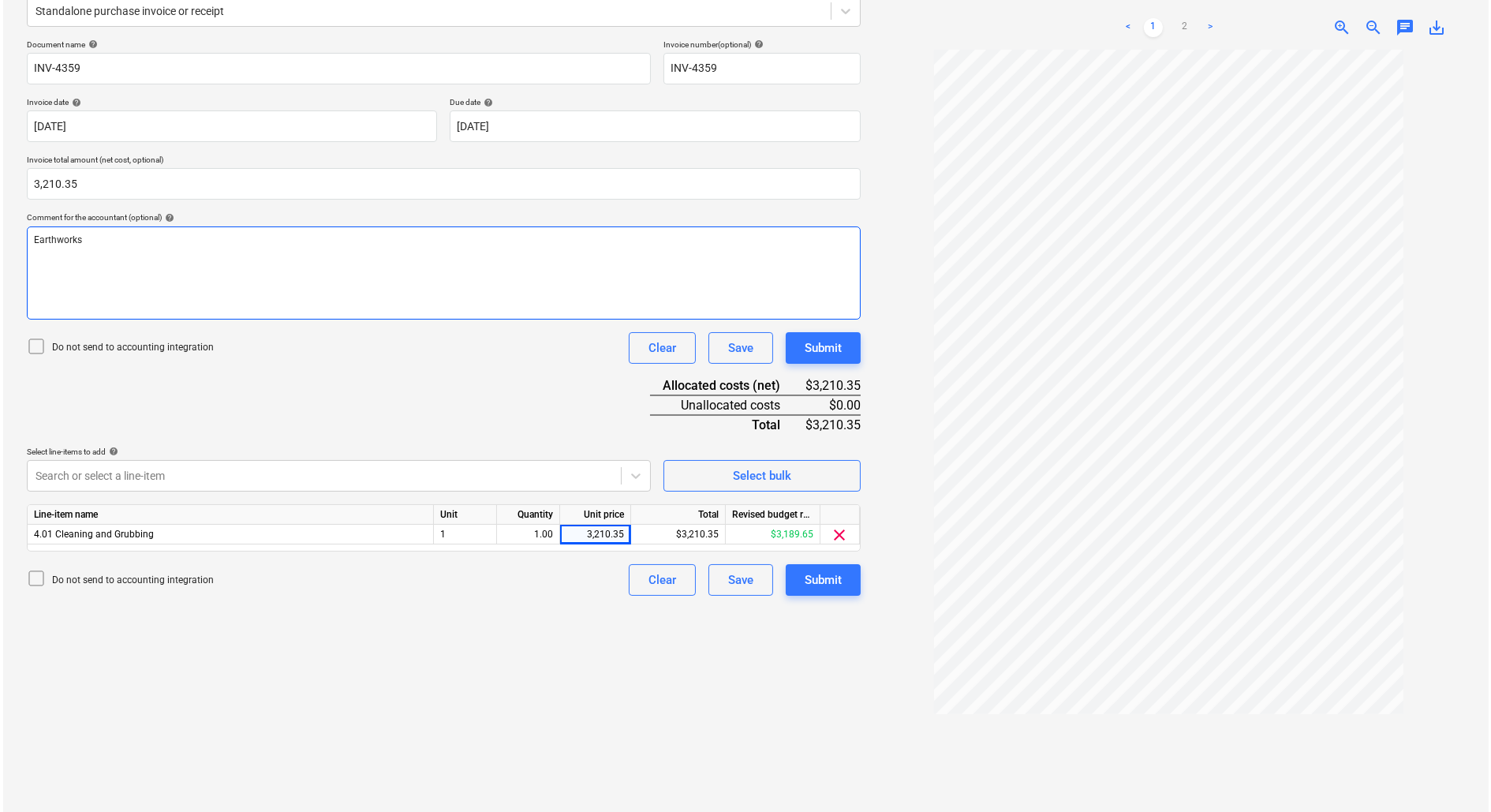
scroll to position [207, 0]
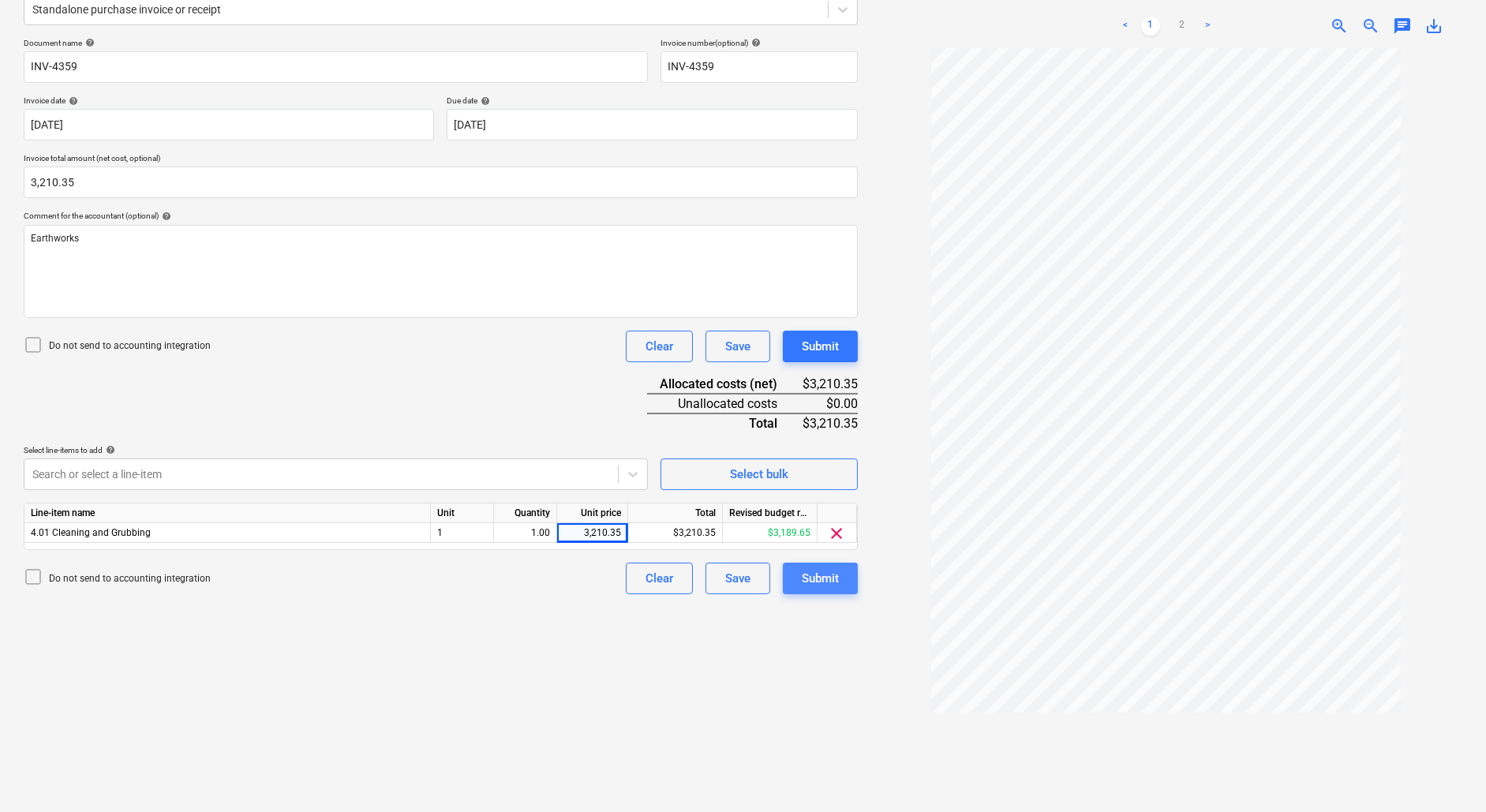
click at [833, 583] on div "Submit" at bounding box center [820, 578] width 37 height 21
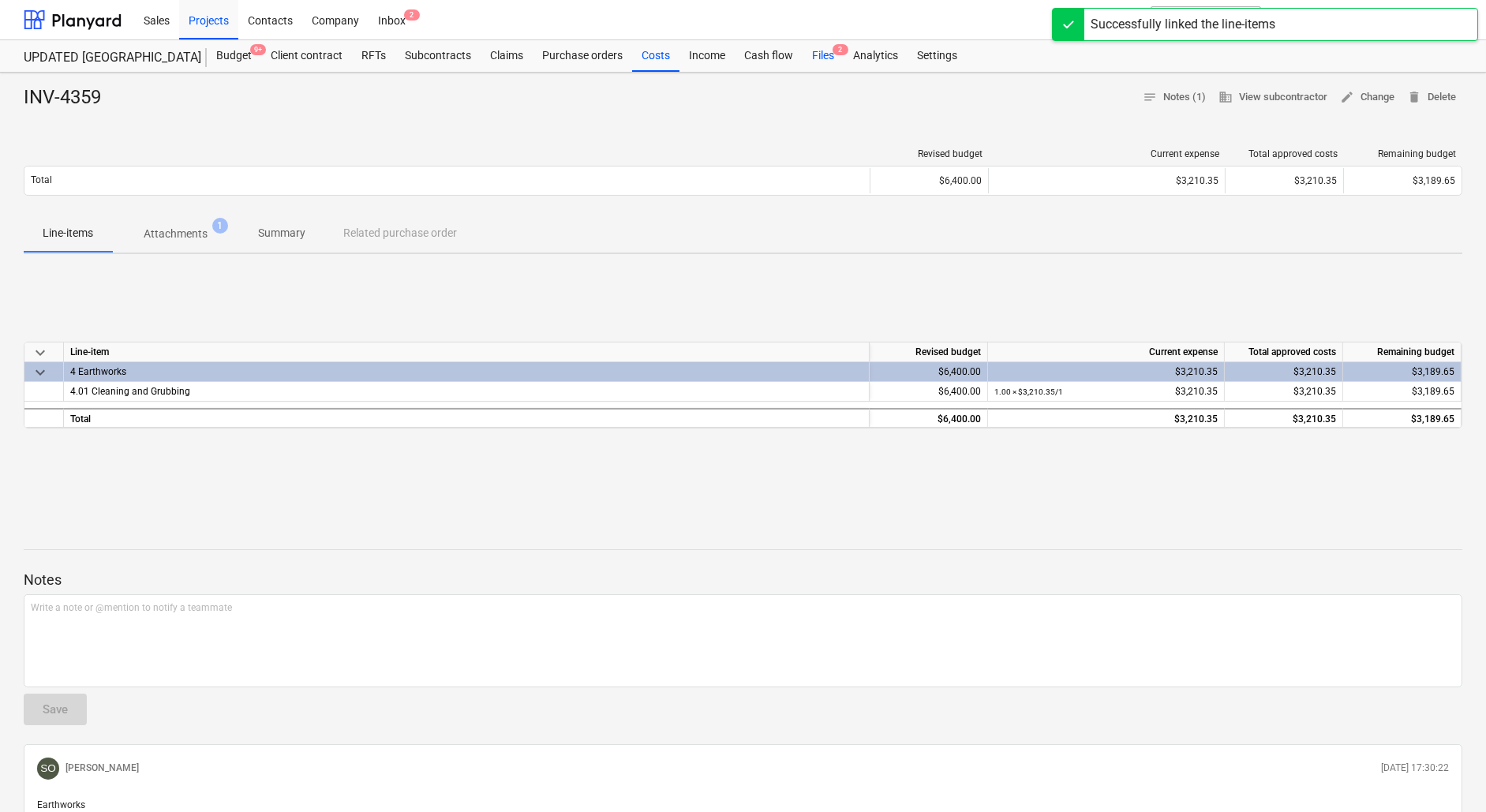
click at [828, 56] on div "Files 2" at bounding box center [823, 56] width 41 height 31
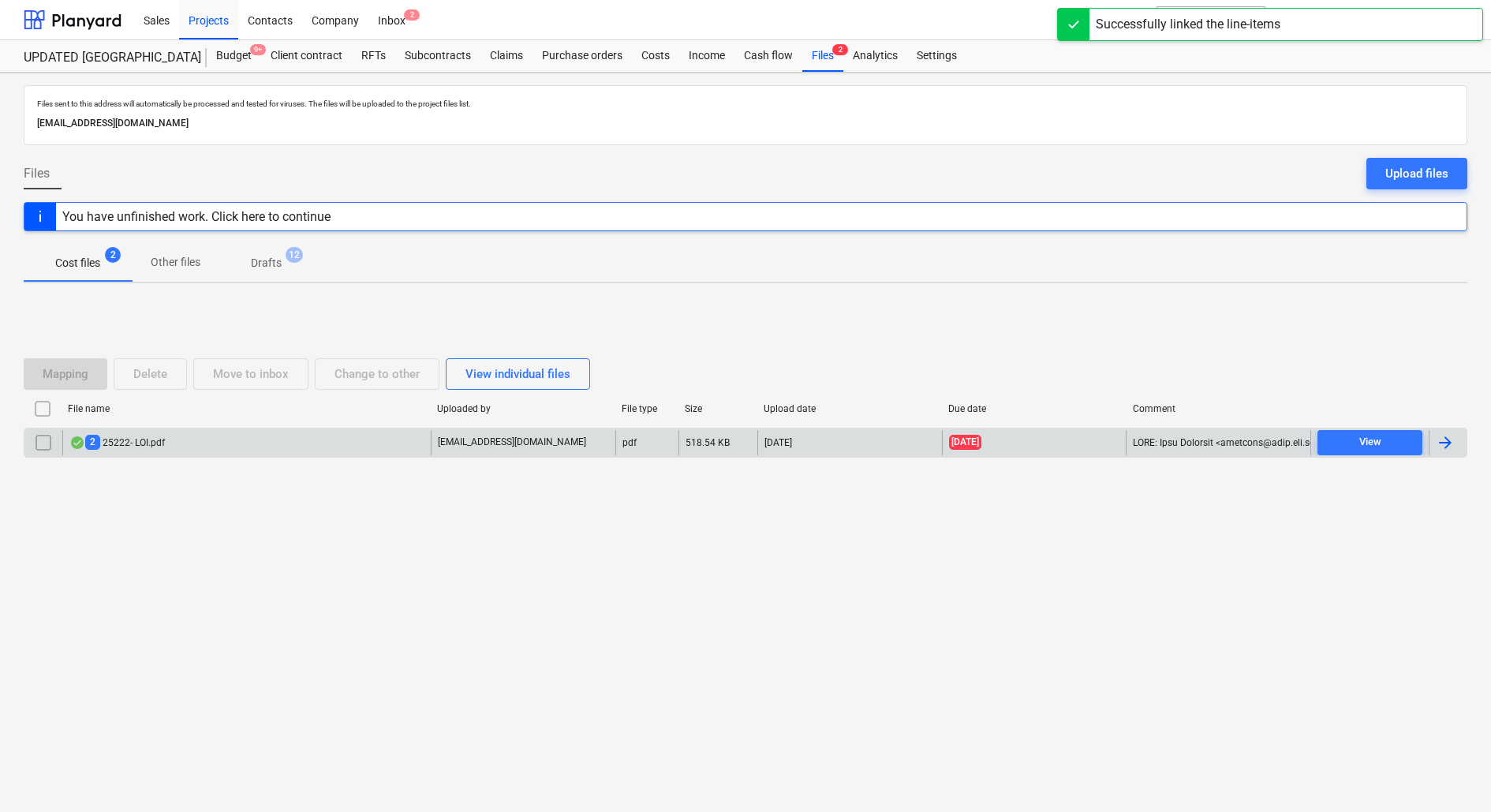
click at [217, 450] on div "2 25222- LOI.pdf" at bounding box center [246, 442] width 369 height 26
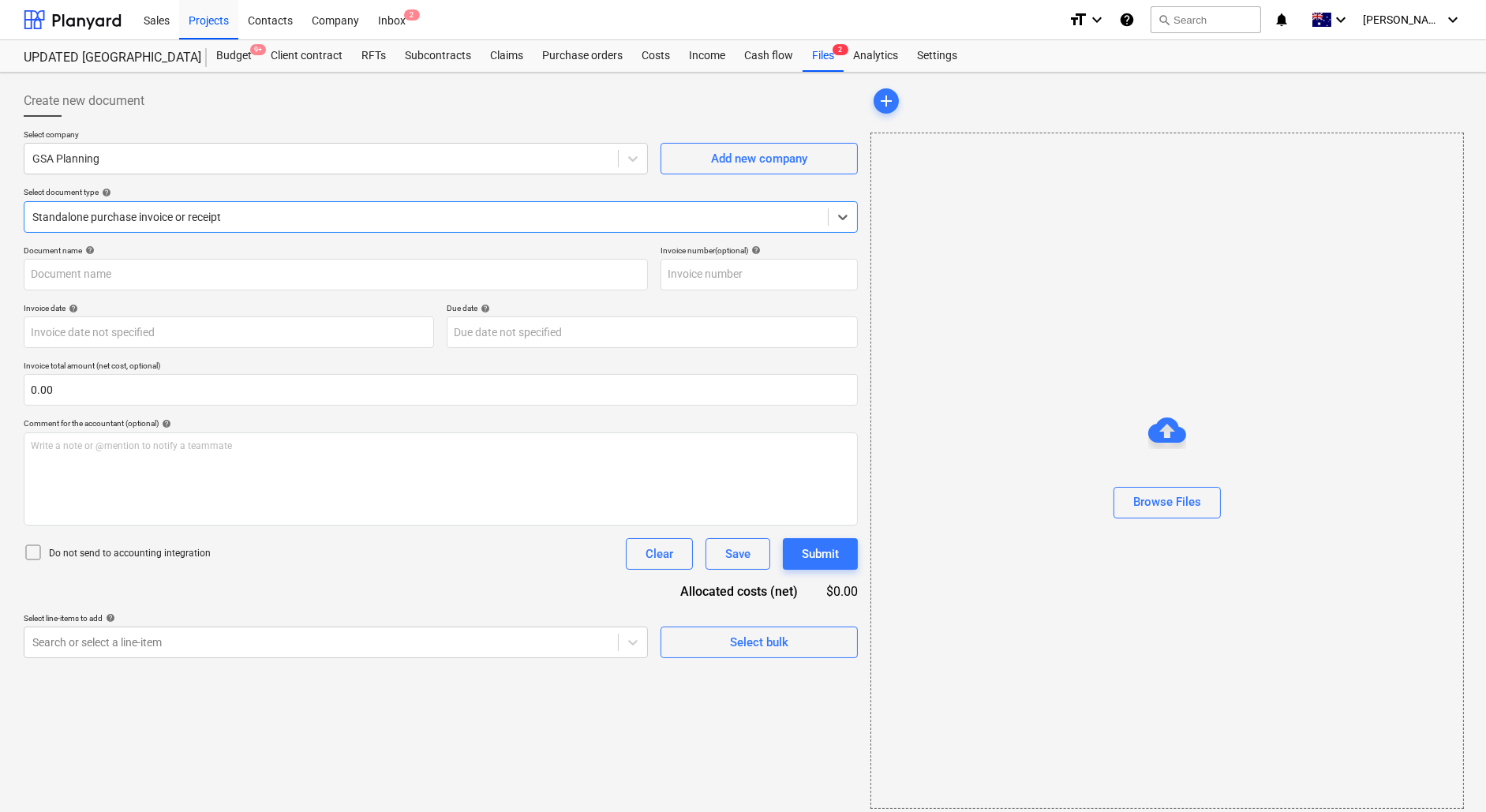
type input "INV 25222"
type input "[DATE]"
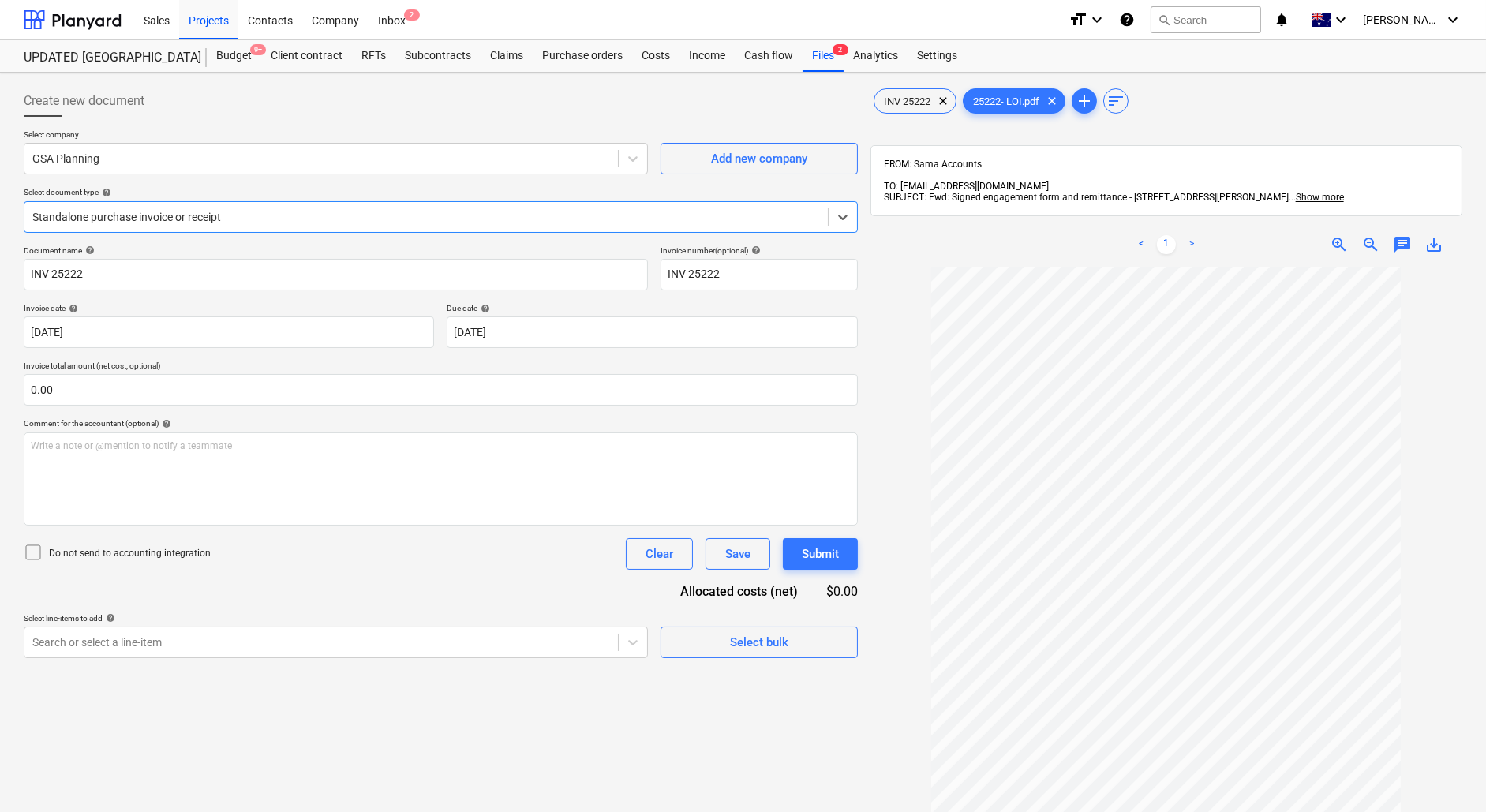
click at [36, 551] on icon at bounding box center [32, 551] width 19 height 19
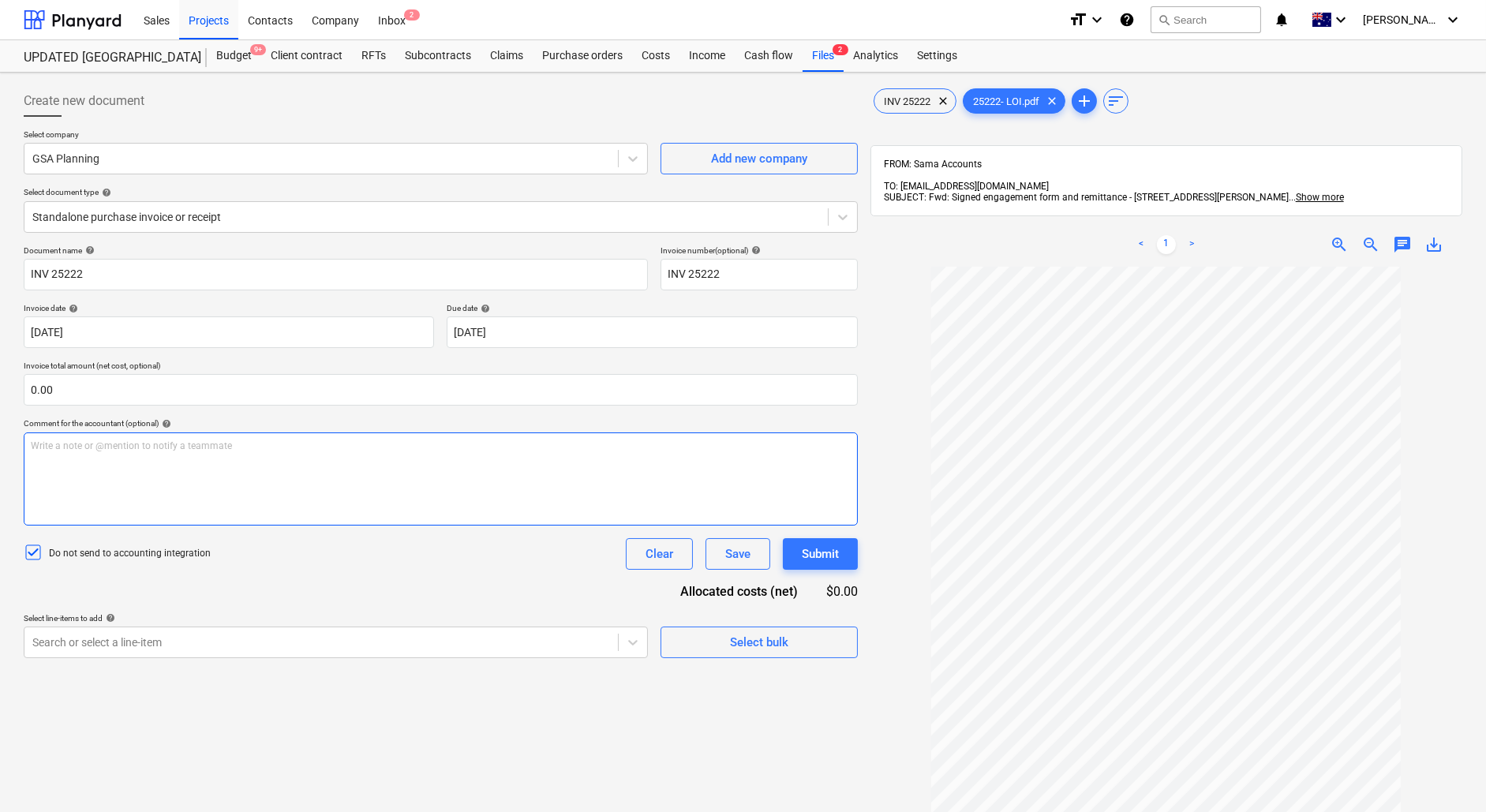
click at [87, 458] on div "Write a note or @mention to notify a teammate [PERSON_NAME]" at bounding box center [441, 479] width 834 height 93
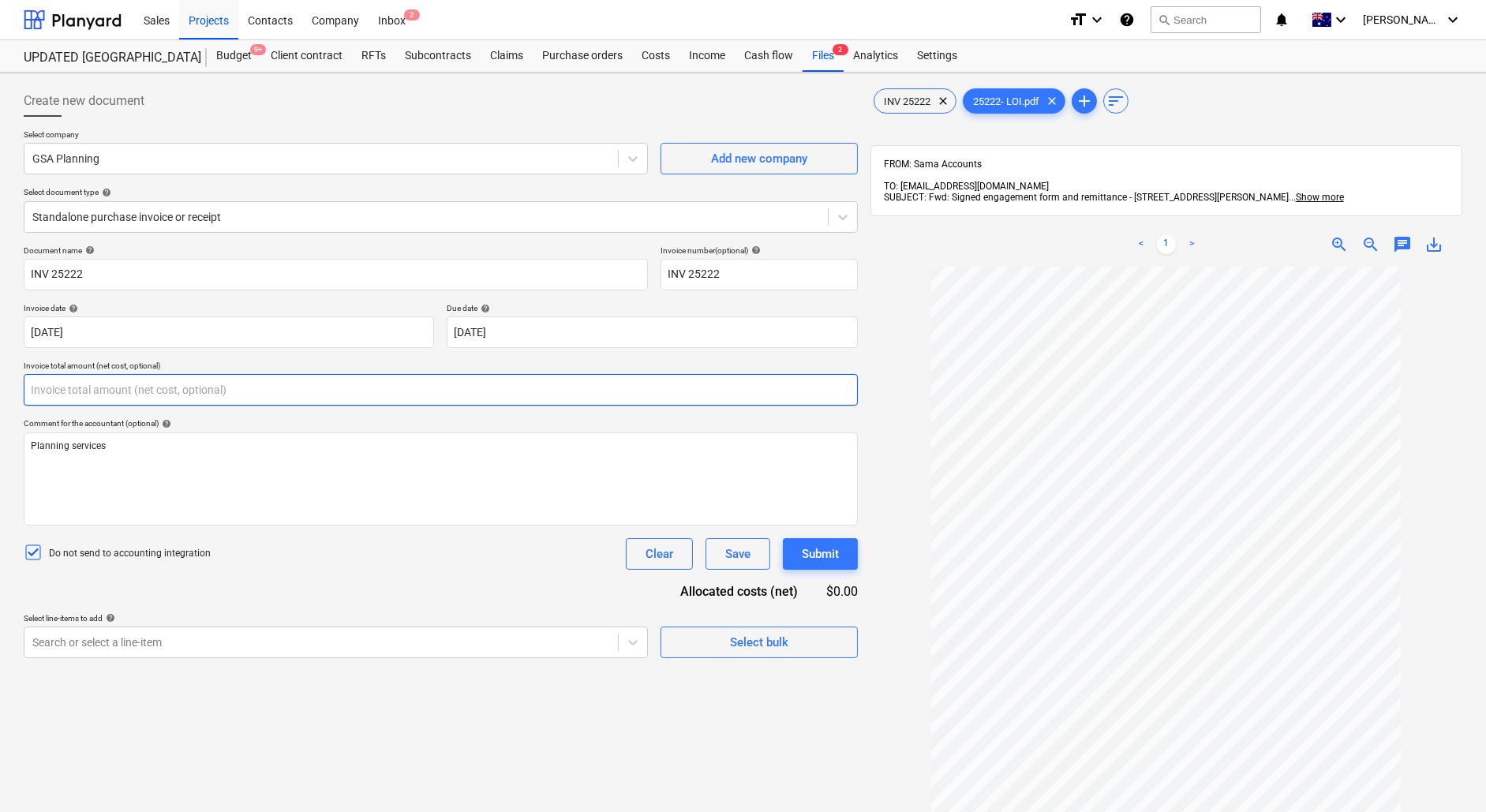
click at [261, 387] on input "text" at bounding box center [441, 389] width 834 height 31
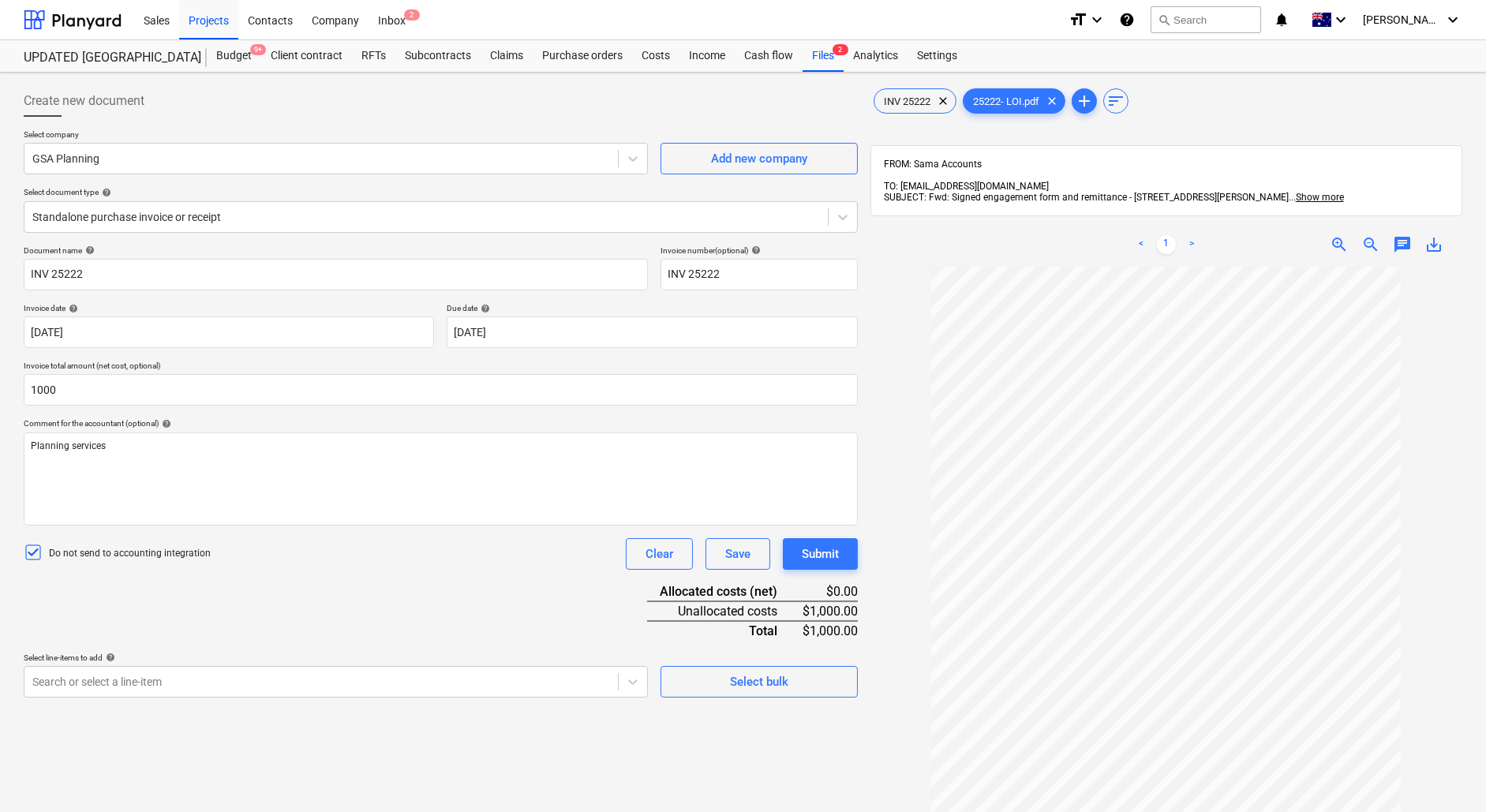
type input "1,000.00"
click at [371, 576] on div "Document name help INV 25222 Invoice number (optional) help INV 25222 Invoice d…" at bounding box center [441, 472] width 834 height 452
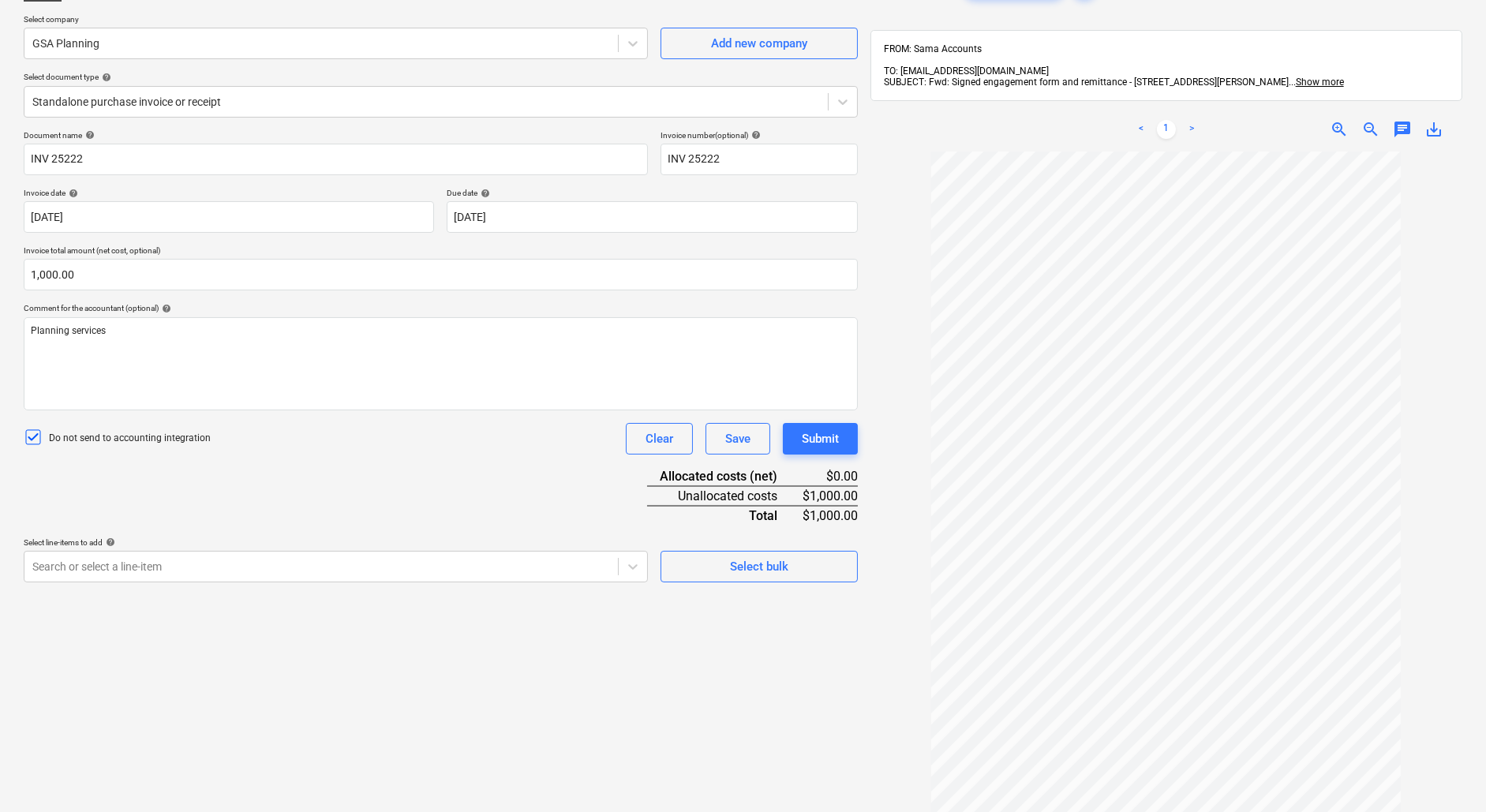
scroll to position [118, 0]
click at [477, 580] on div "Create new document Select company GSA Planning Add new company Select document…" at bounding box center [441, 441] width 847 height 961
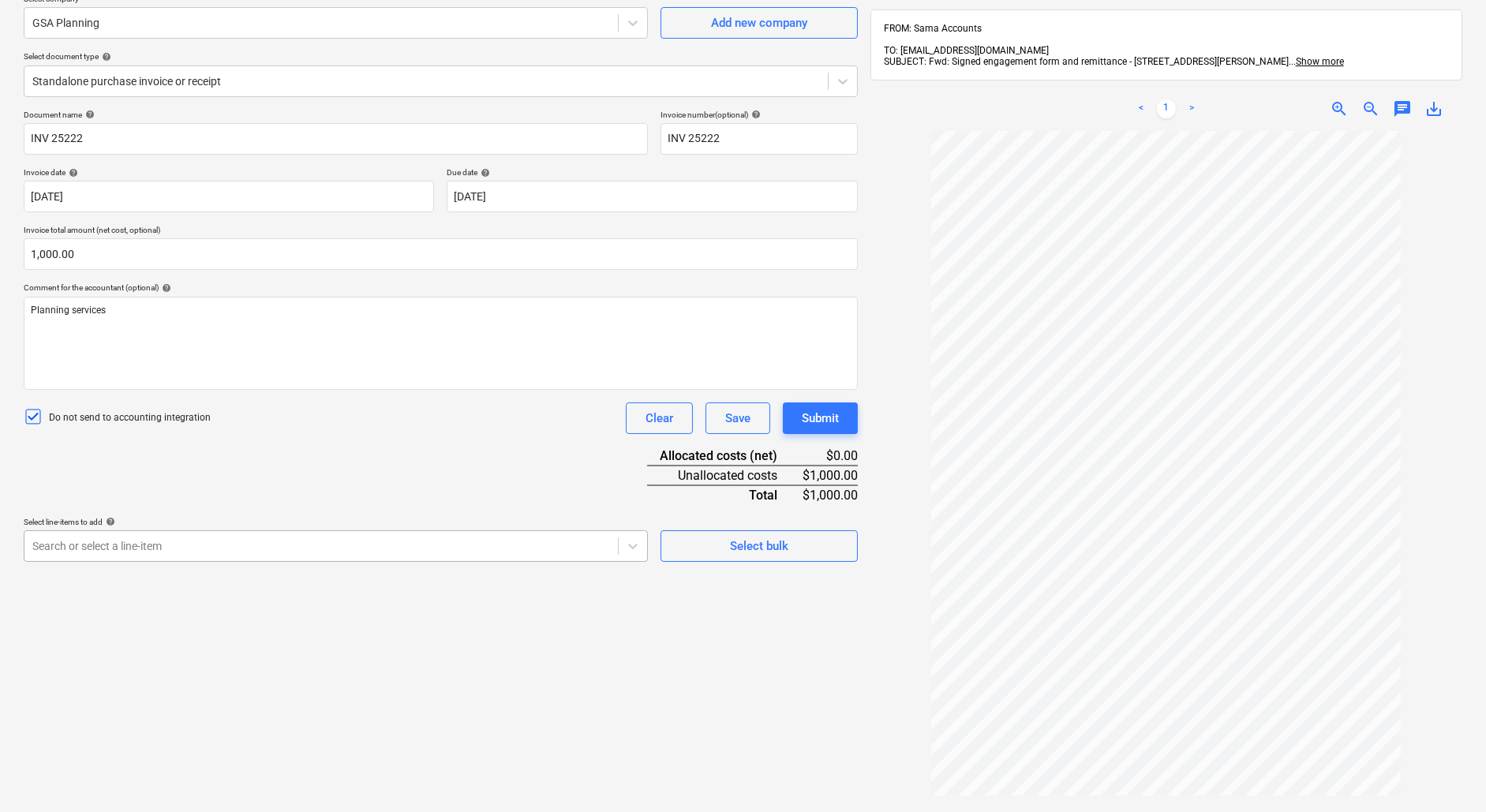
click at [507, 555] on div "Search or select a line-item" at bounding box center [335, 546] width 624 height 31
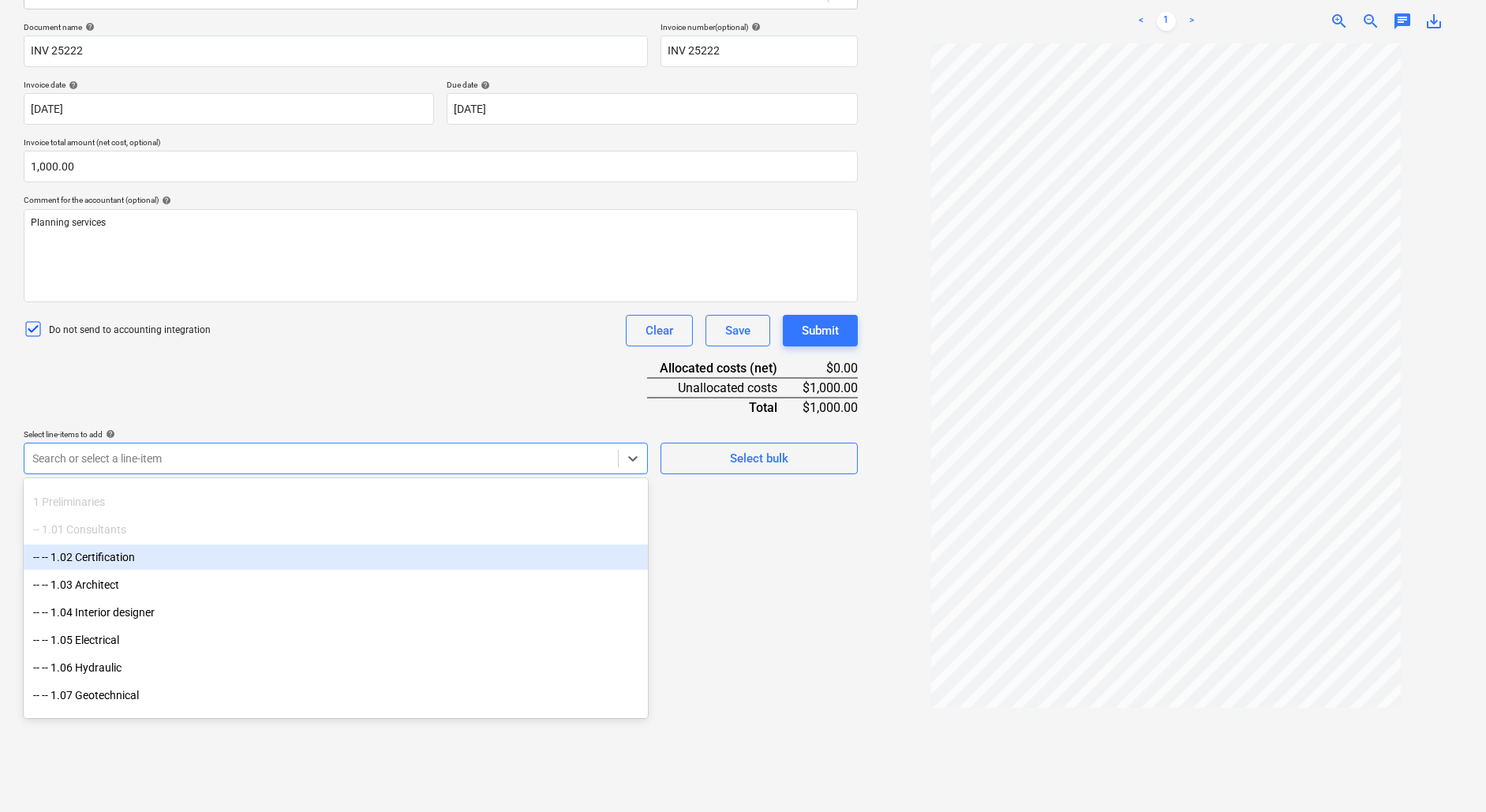
scroll to position [76, 0]
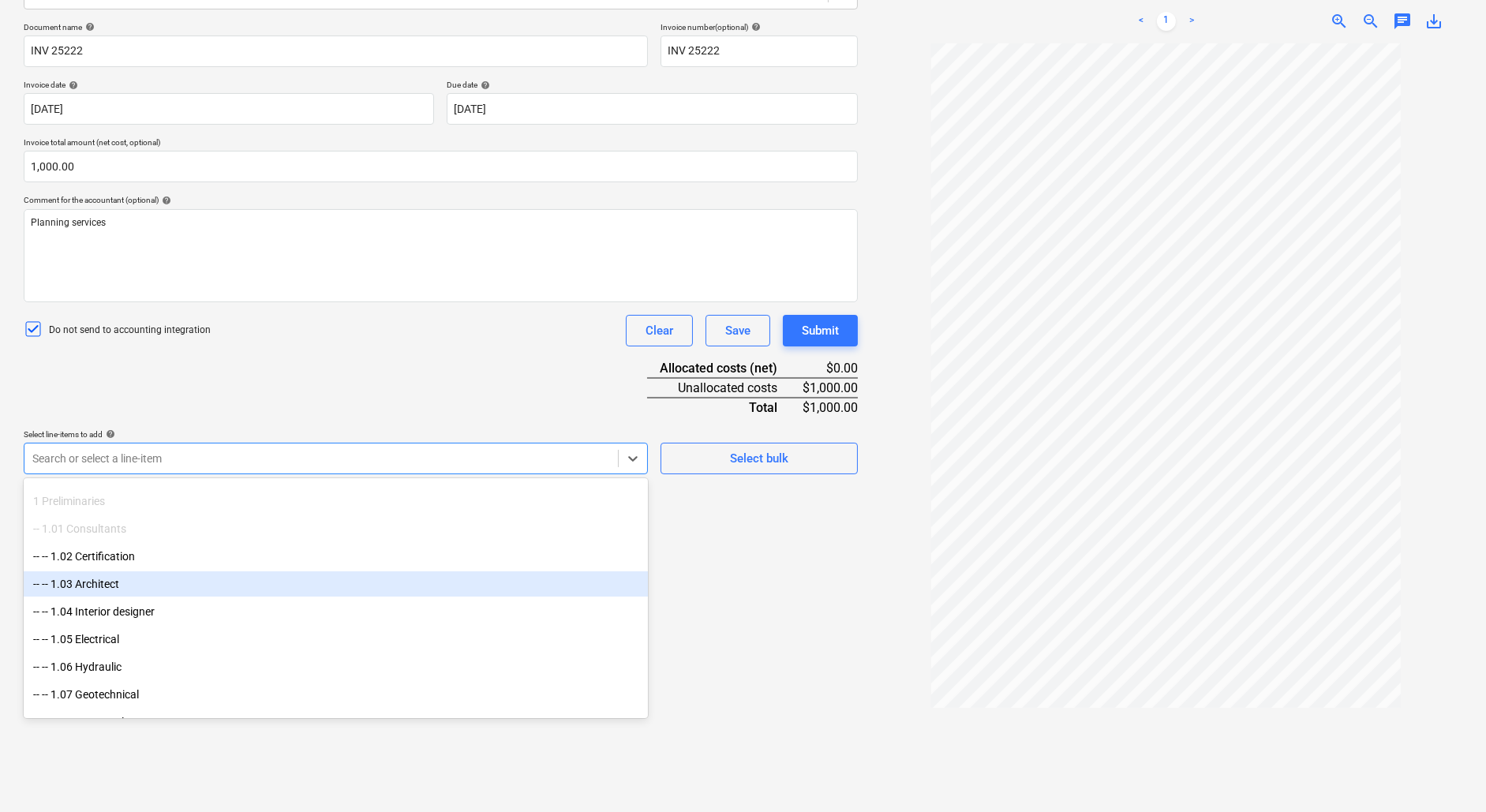
click at [357, 589] on div "-- -- 1.03 Architect" at bounding box center [335, 584] width 624 height 26
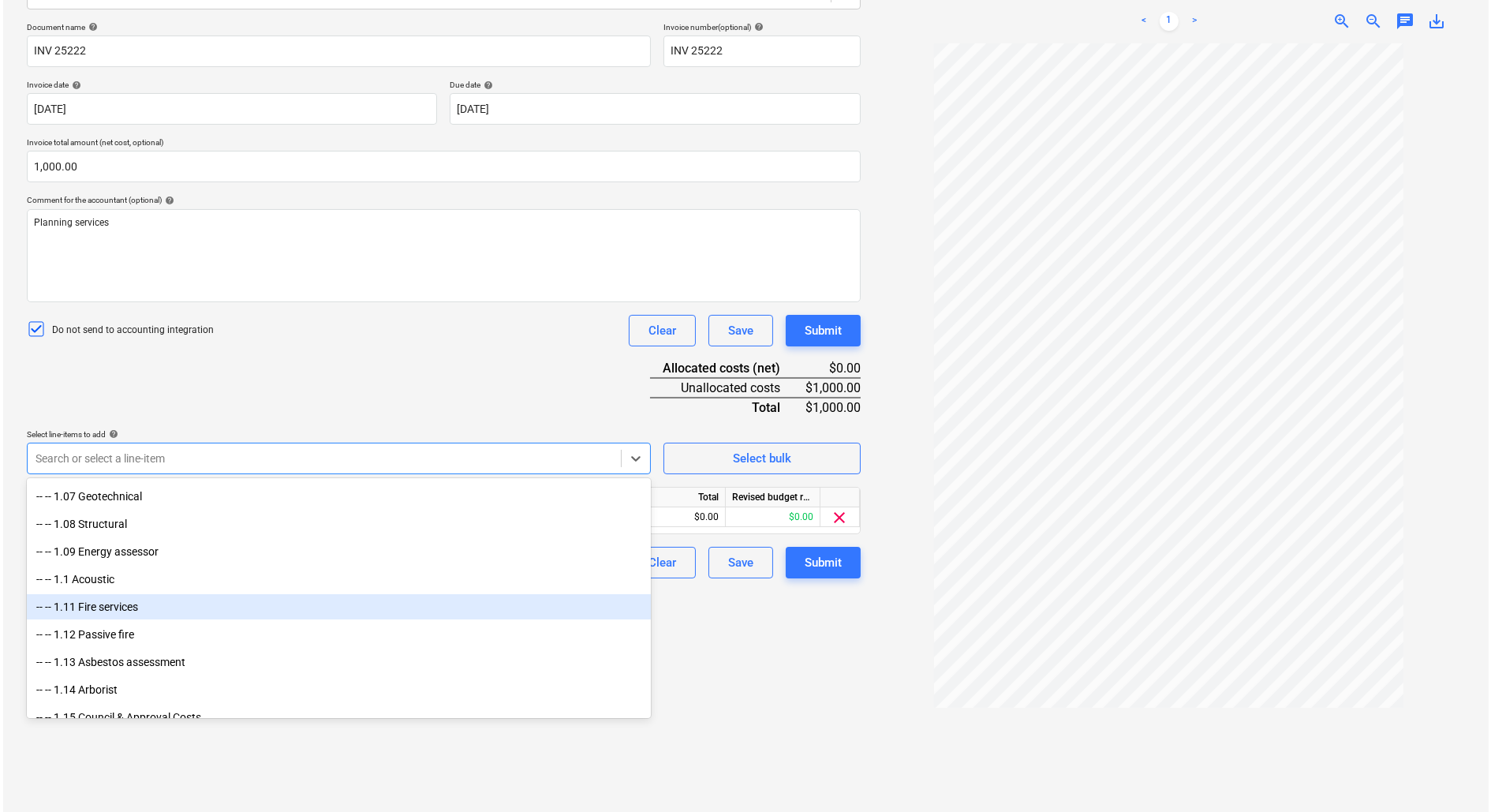
scroll to position [344, 0]
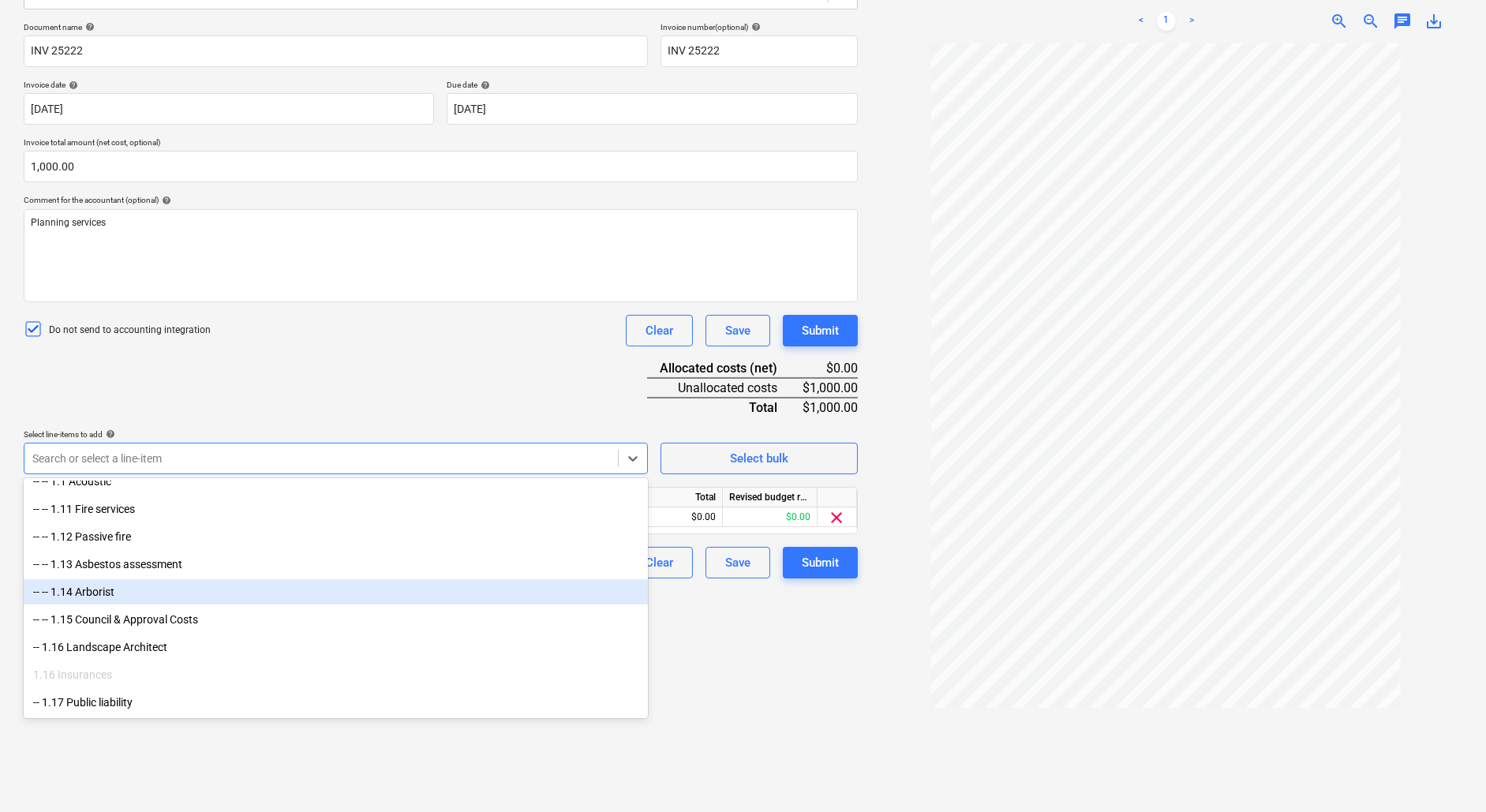
click at [738, 668] on div "Create new document Select company GSA Planning Add new company Select document…" at bounding box center [441, 336] width 847 height 961
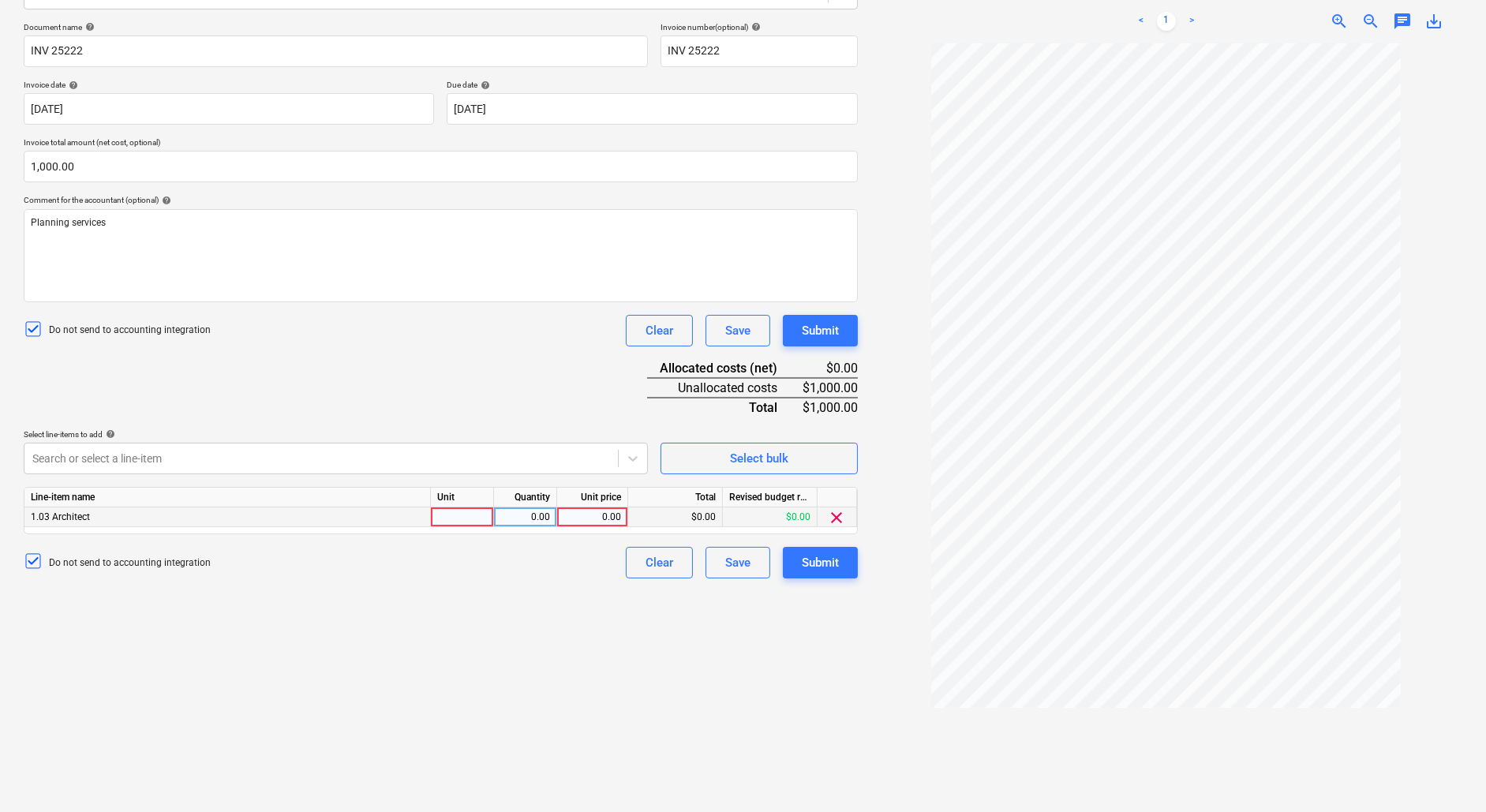
click at [473, 517] on div at bounding box center [462, 517] width 63 height 20
type input "1"
click at [532, 509] on div "0.00" at bounding box center [525, 517] width 50 height 20
click at [591, 509] on div "0.00" at bounding box center [592, 517] width 58 height 20
type input "1000"
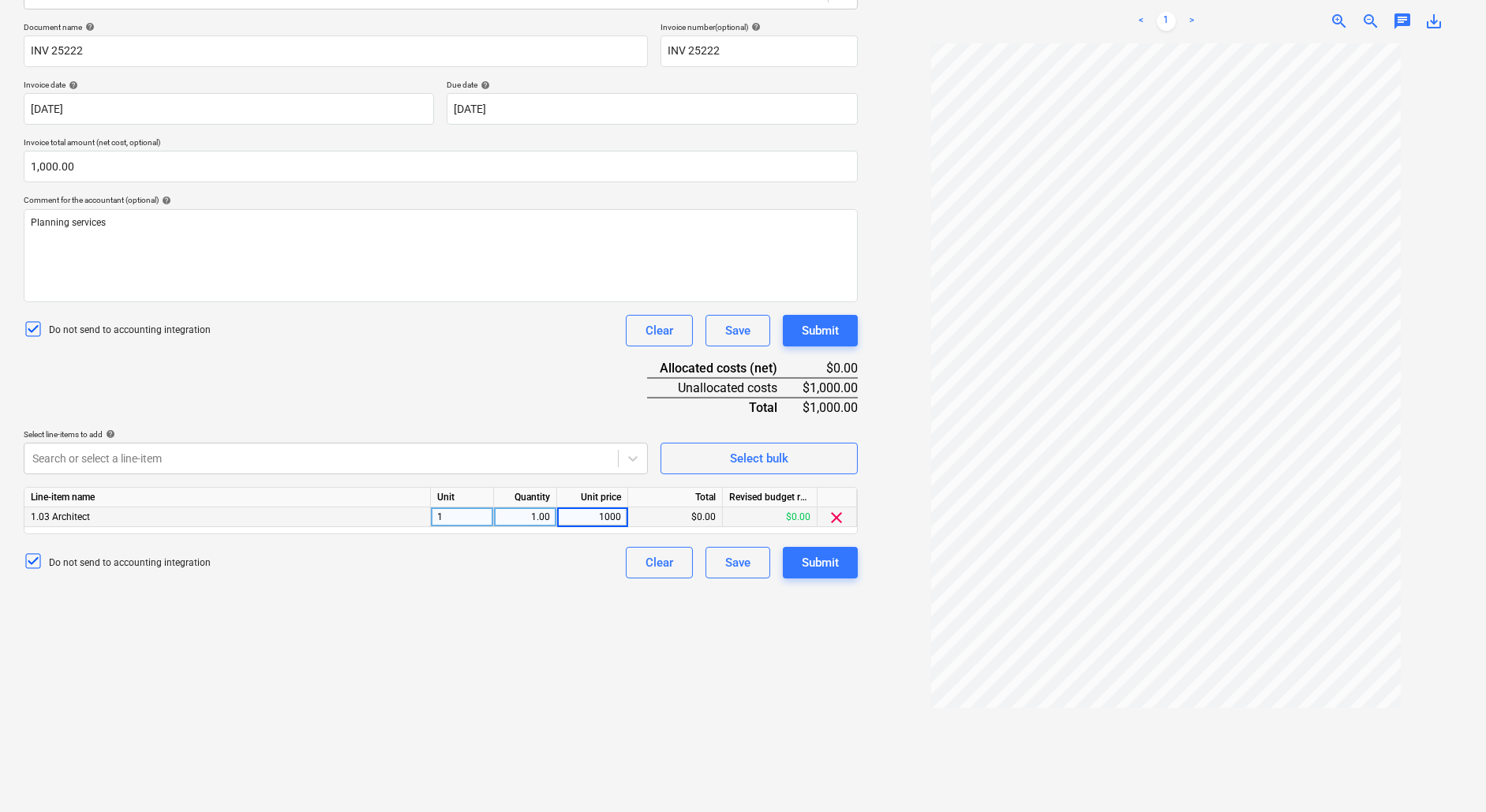
click at [674, 684] on div "Create new document Select company GSA Planning Add new company Select document…" at bounding box center [441, 336] width 847 height 961
click at [830, 563] on div "Submit" at bounding box center [820, 562] width 37 height 21
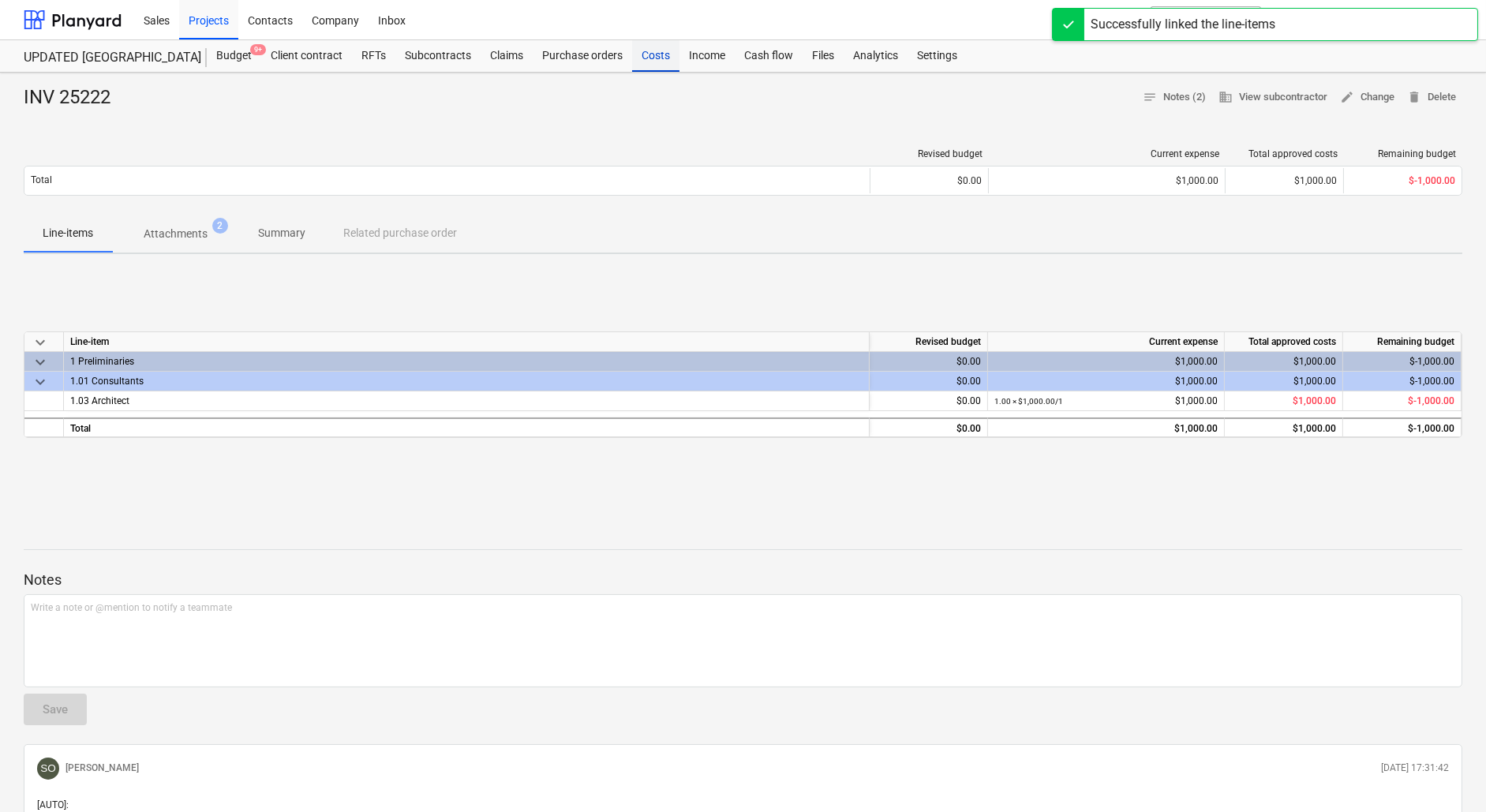
click at [662, 57] on div "Costs" at bounding box center [656, 56] width 47 height 31
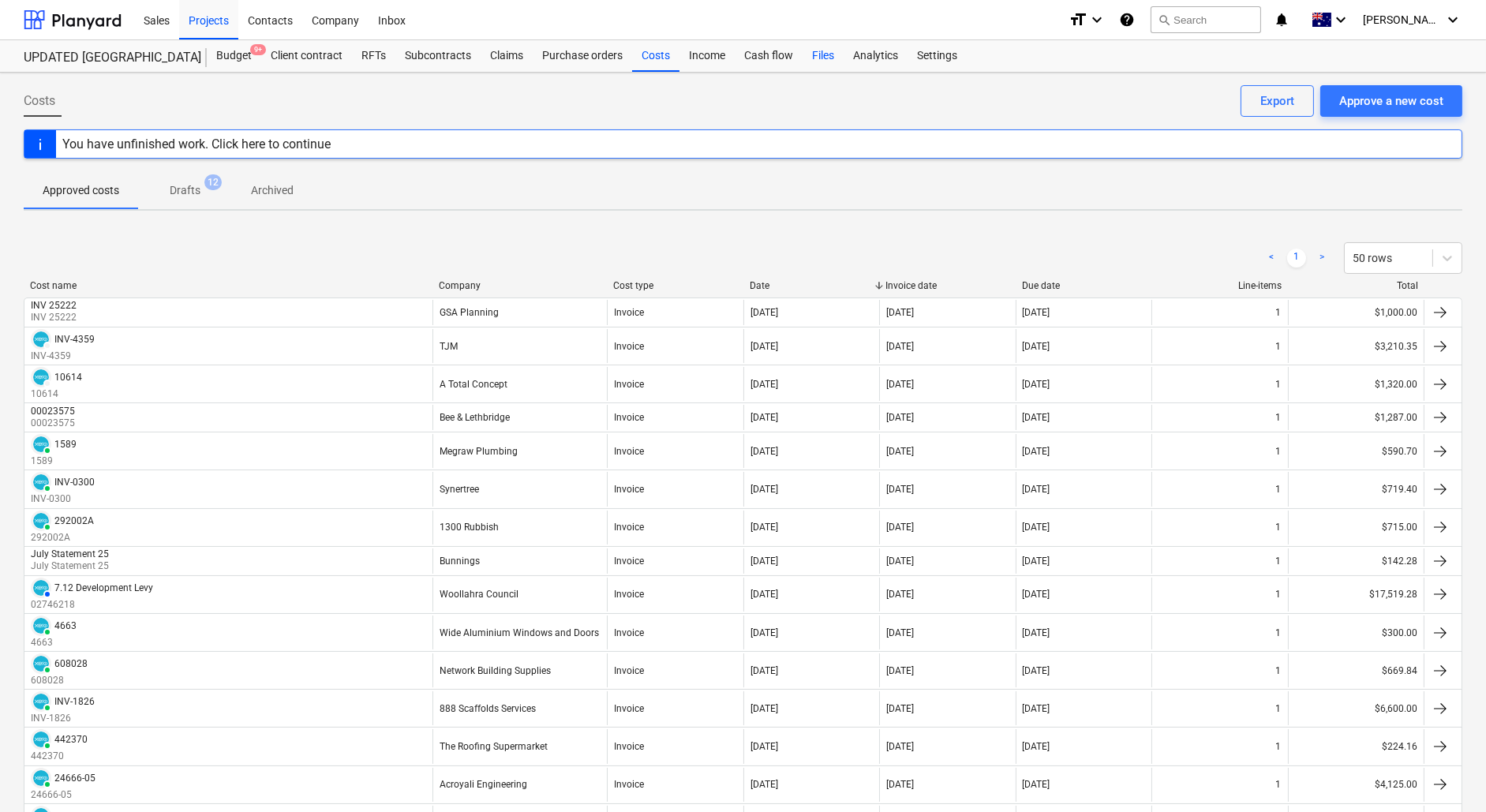
click at [809, 57] on div "Files" at bounding box center [823, 56] width 41 height 31
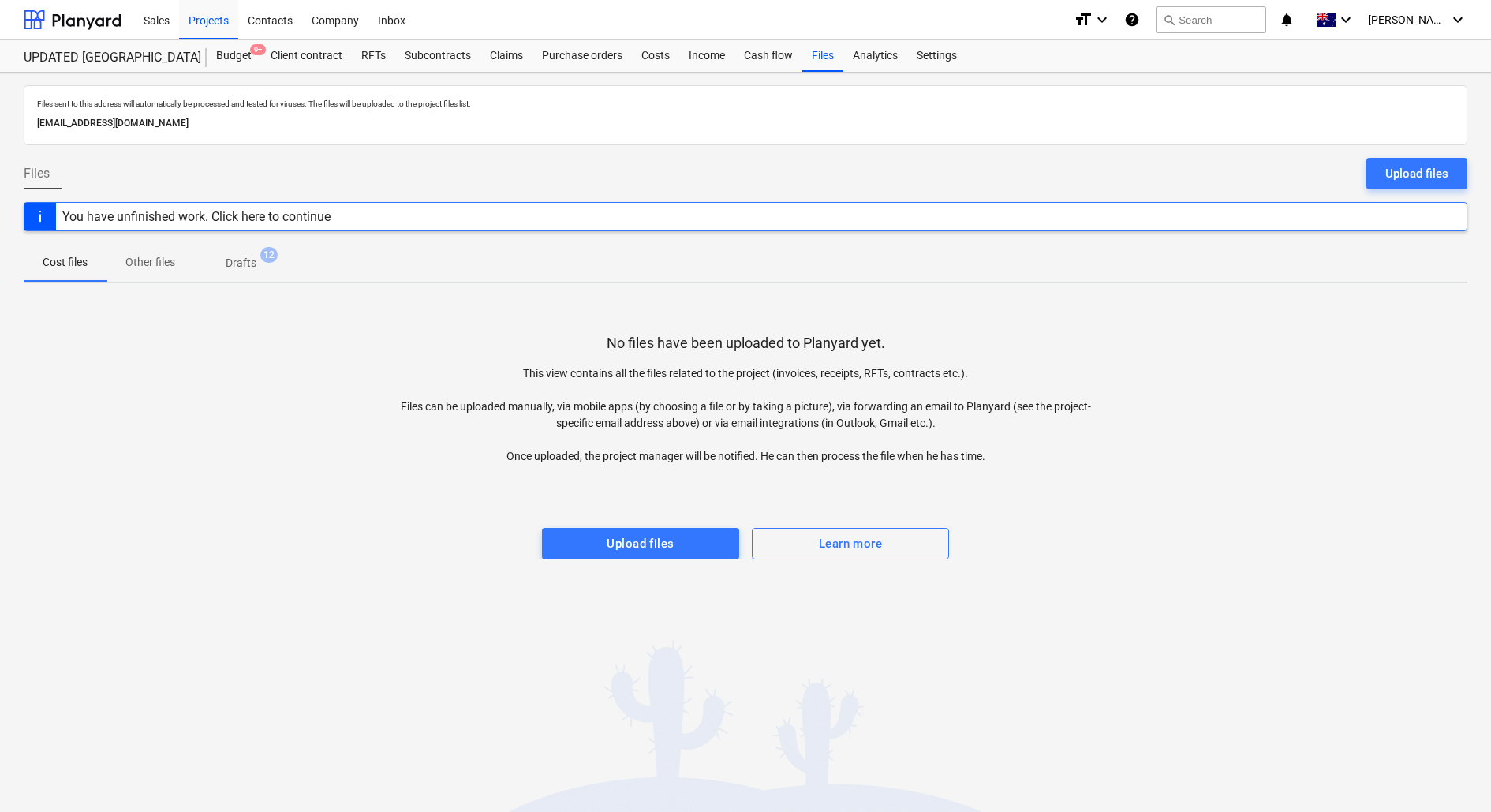
click at [237, 257] on p "Drafts" at bounding box center [240, 262] width 30 height 17
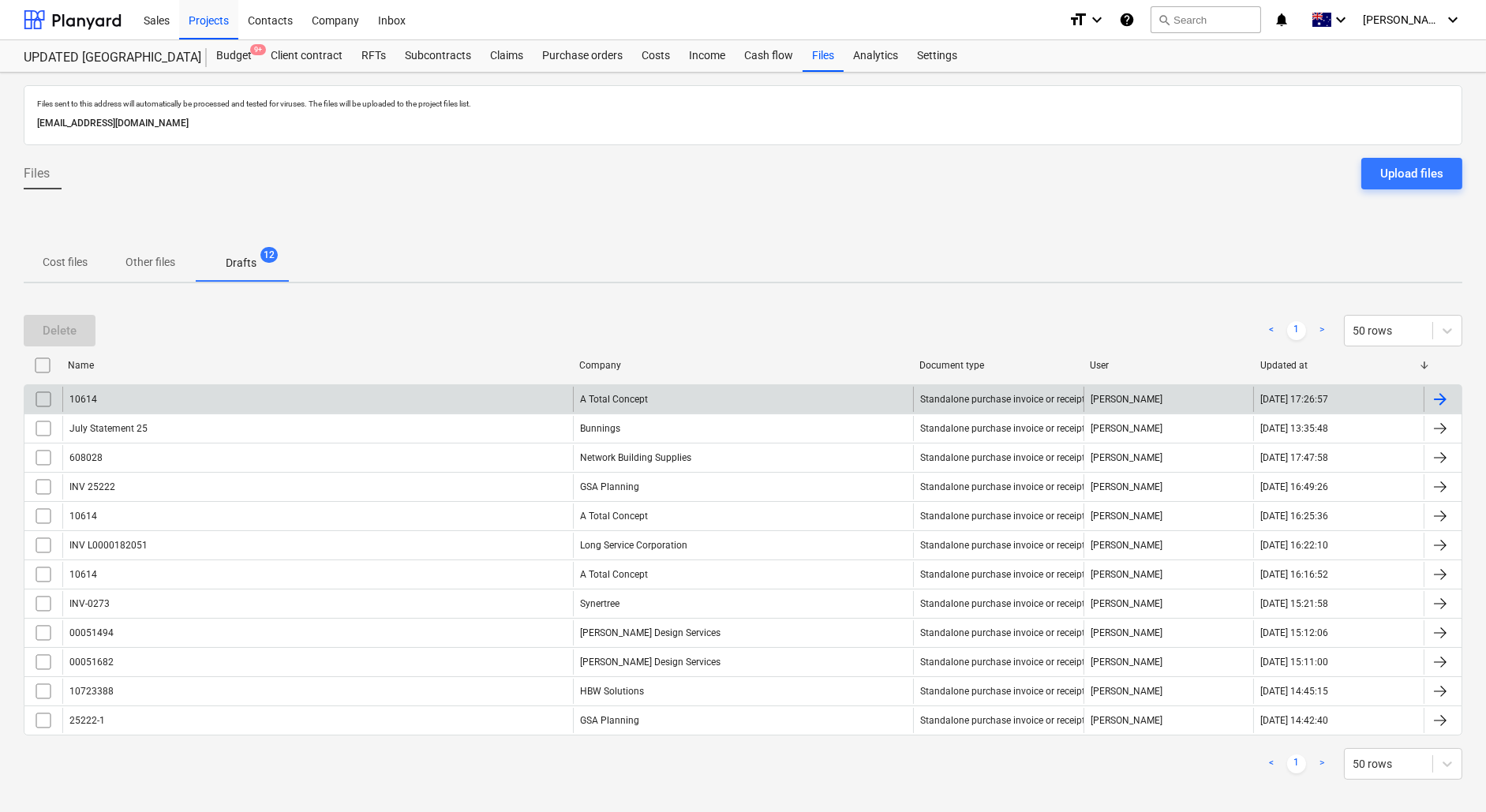
click at [224, 392] on div "10614" at bounding box center [317, 399] width 510 height 26
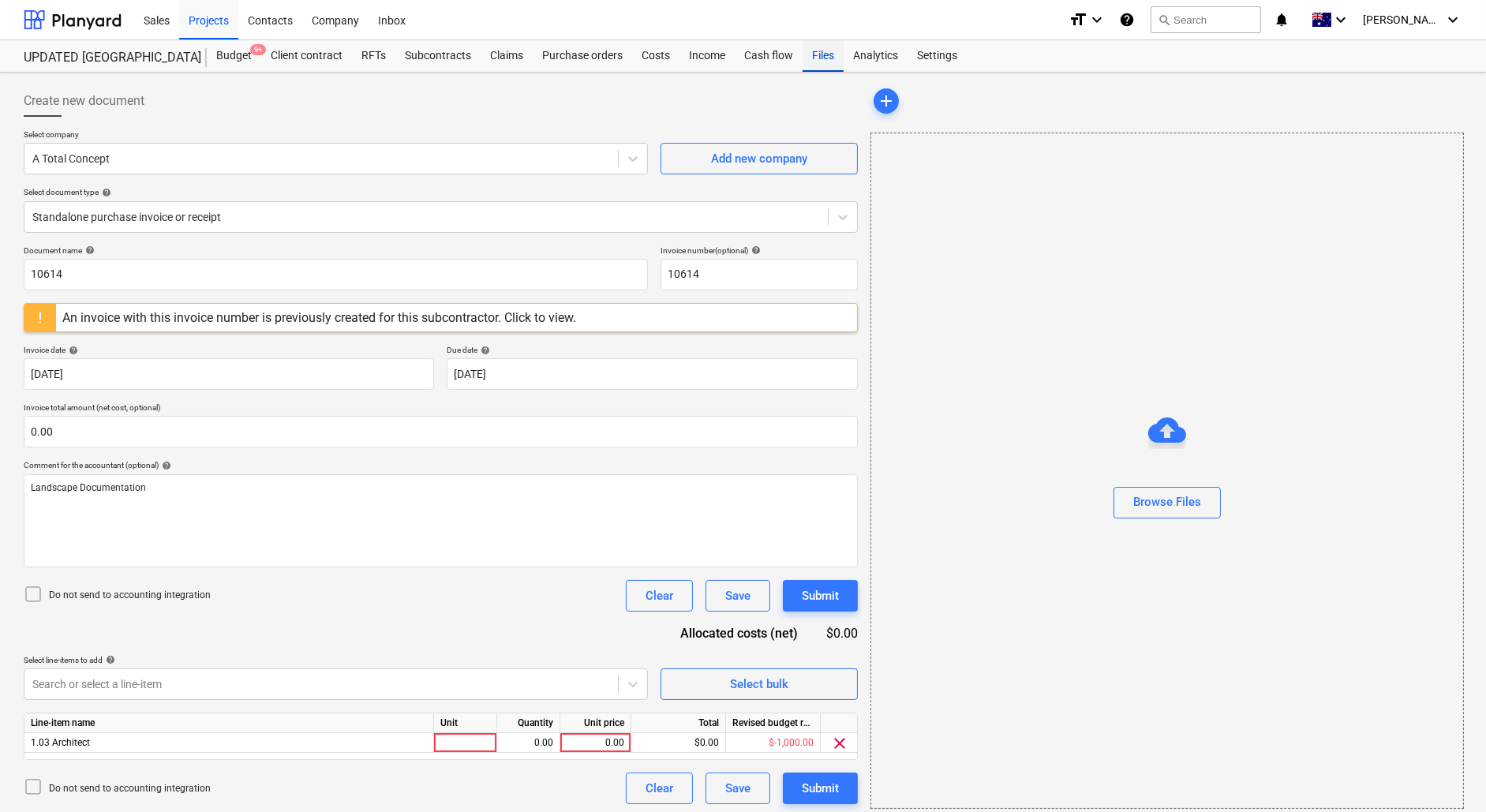
click at [821, 58] on div "Files" at bounding box center [823, 56] width 41 height 31
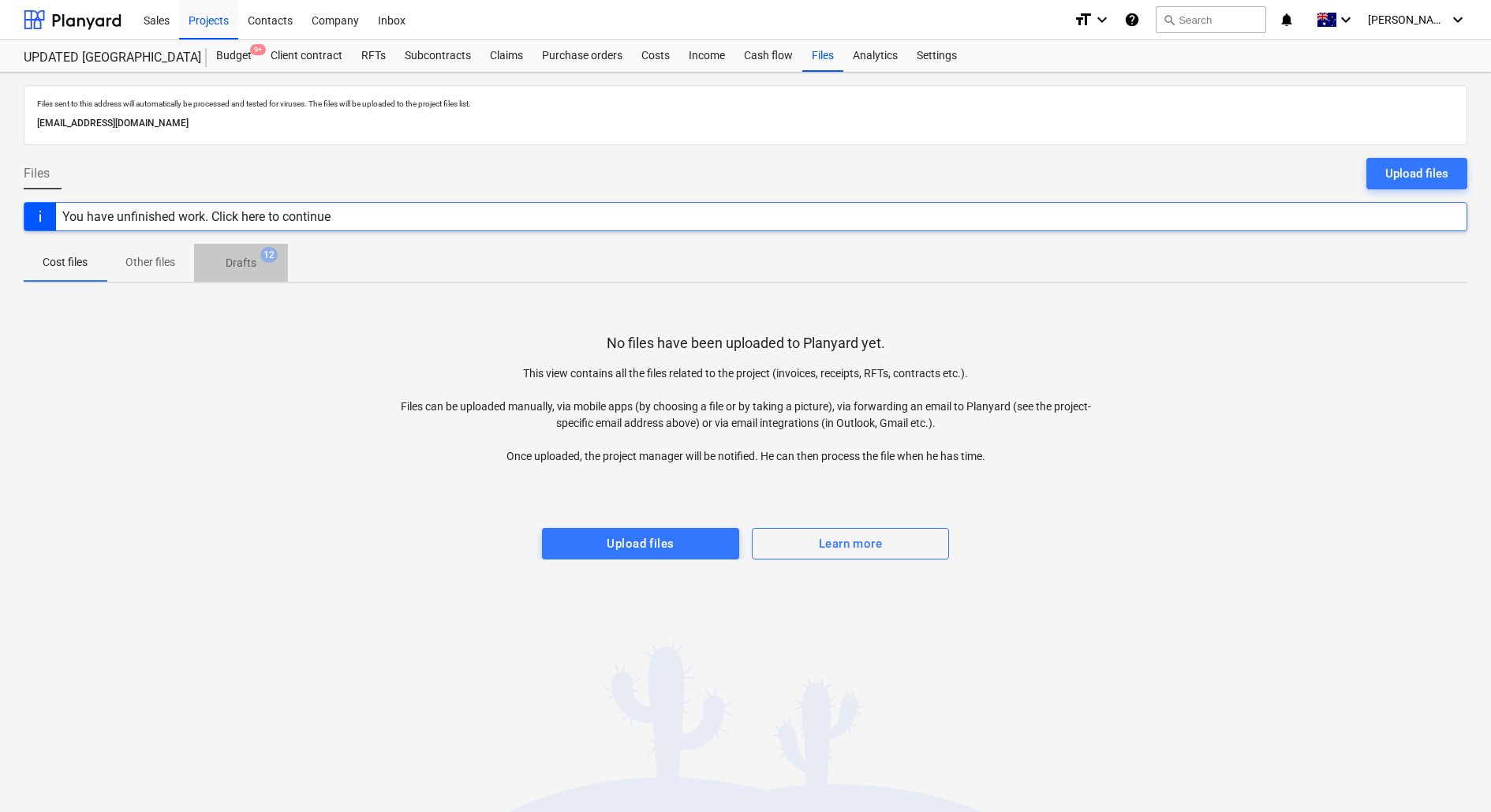
click at [239, 263] on p "Drafts" at bounding box center [240, 262] width 30 height 17
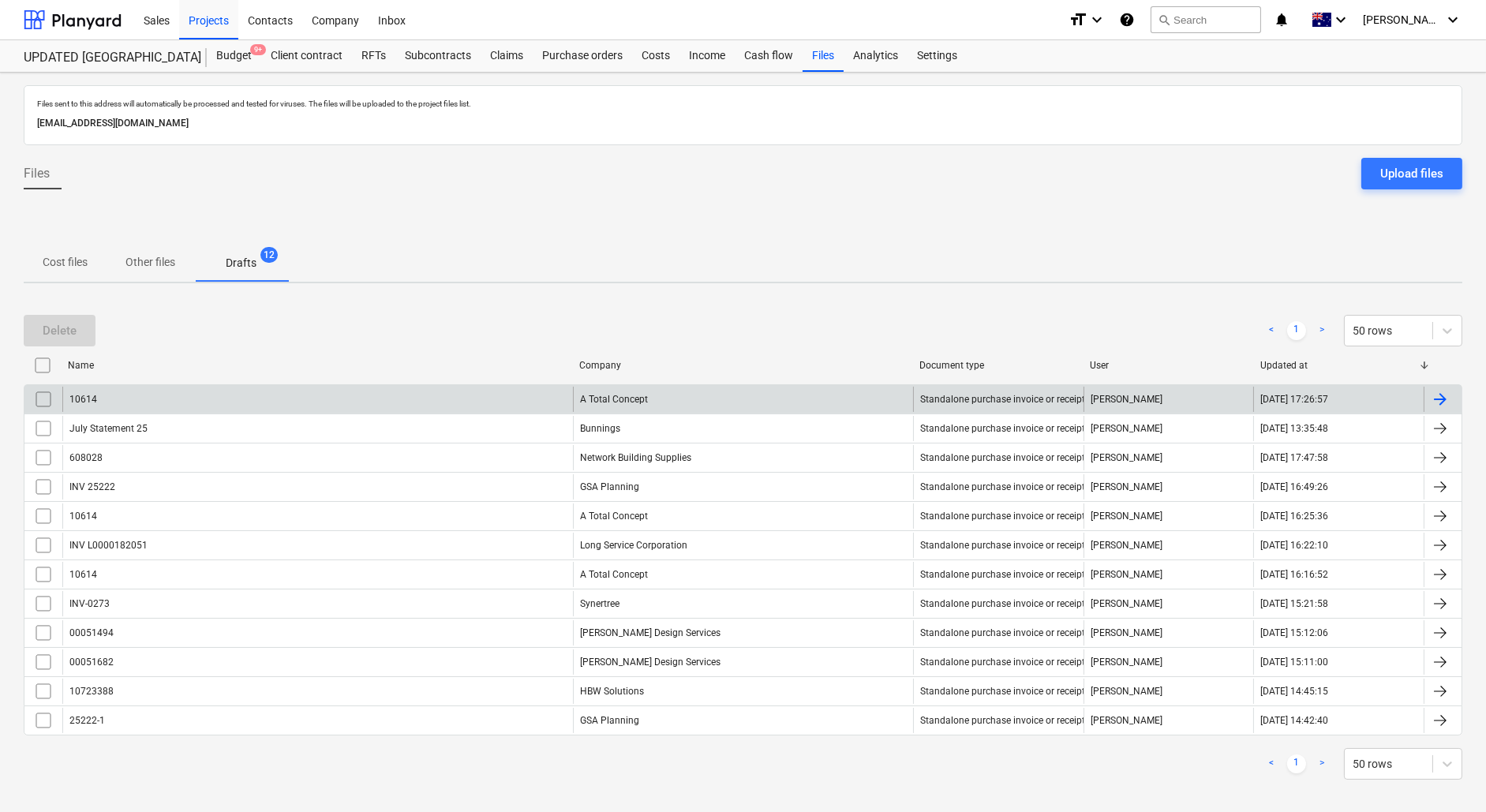
click at [35, 399] on input "checkbox" at bounding box center [43, 399] width 26 height 26
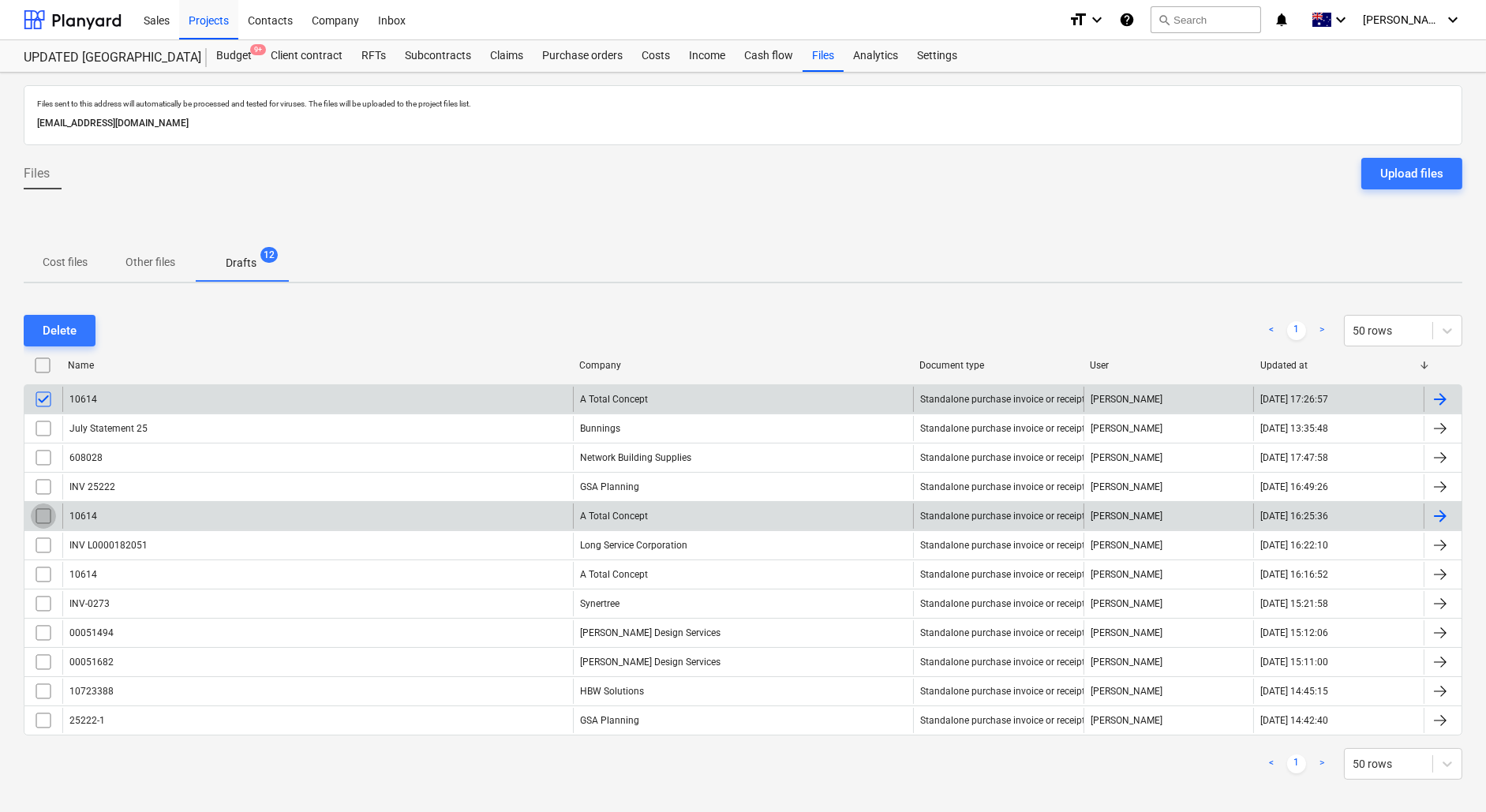
click at [39, 512] on input "checkbox" at bounding box center [43, 516] width 26 height 26
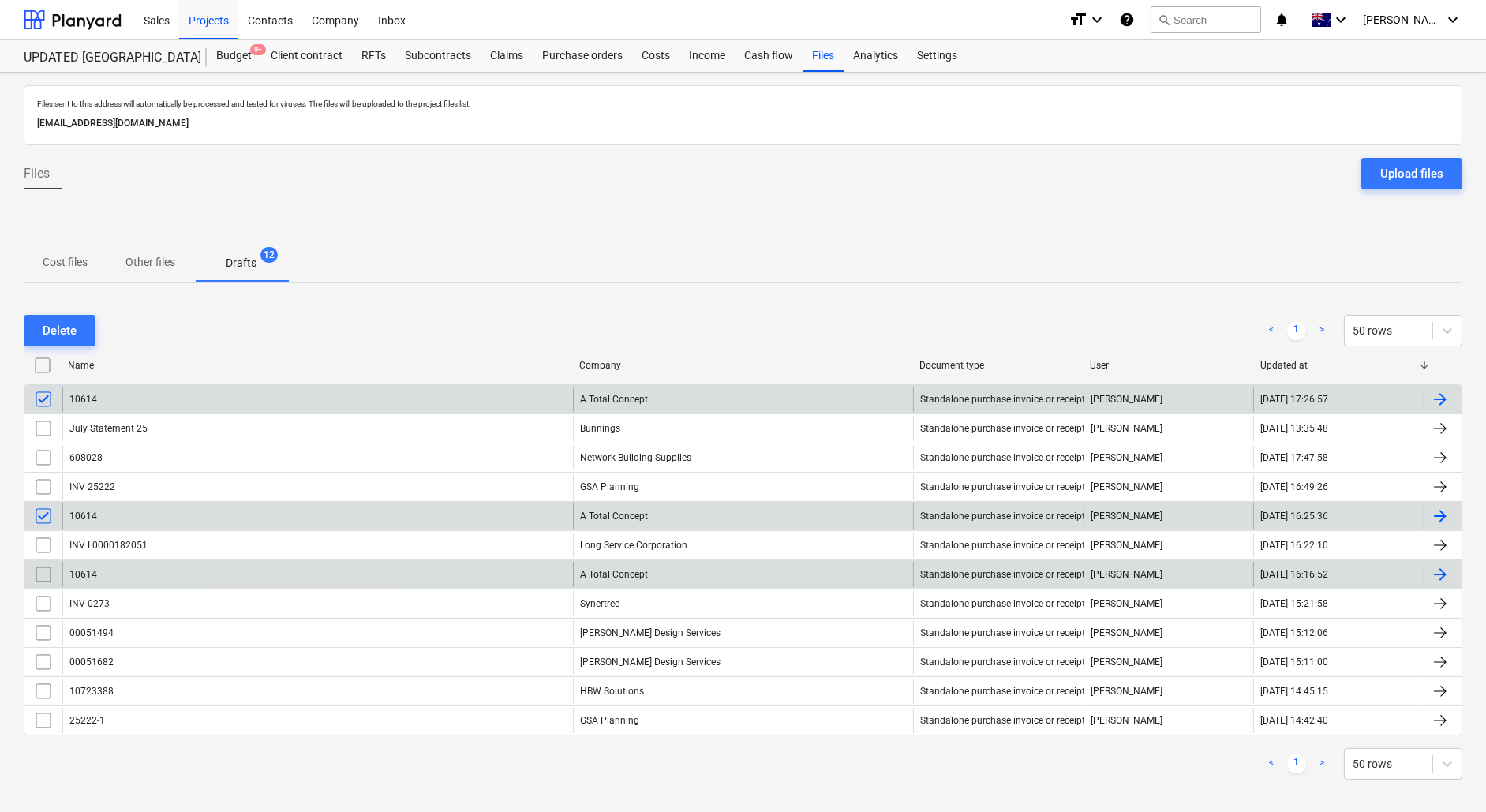
click at [39, 567] on input "checkbox" at bounding box center [43, 574] width 26 height 26
click at [77, 334] on button "Delete" at bounding box center [59, 330] width 72 height 31
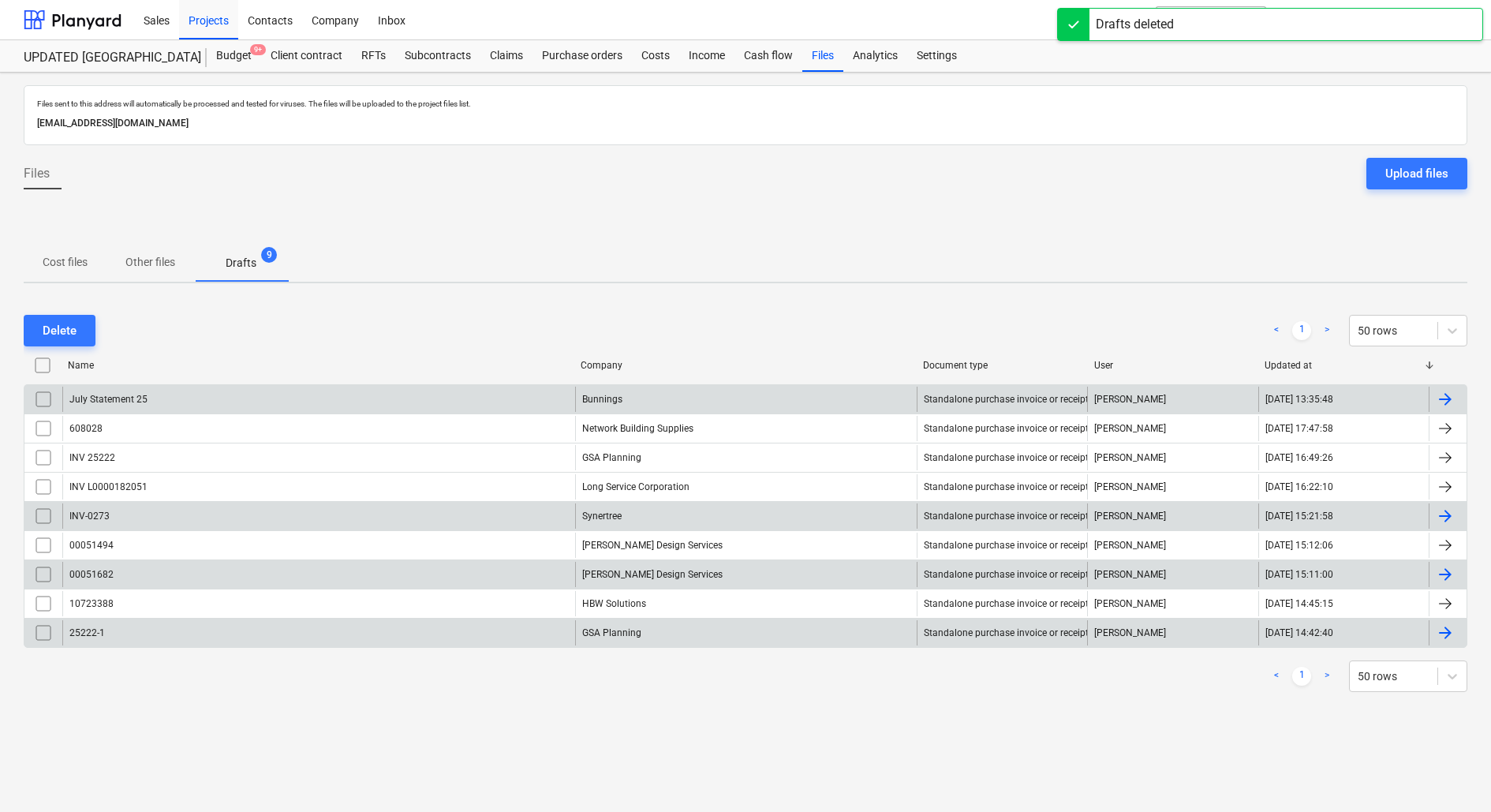
click at [149, 629] on div "25222-1" at bounding box center [318, 633] width 512 height 26
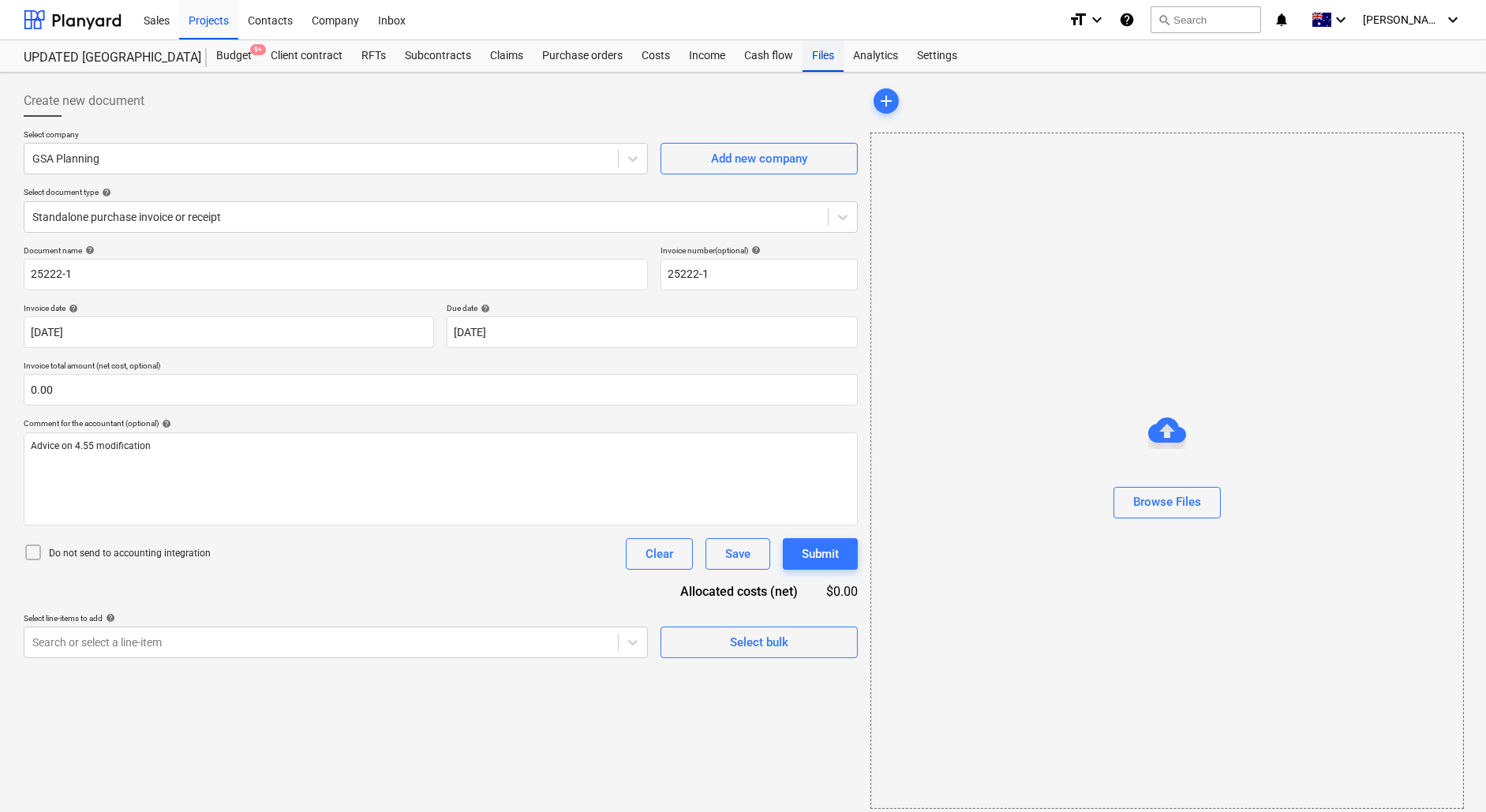
click at [826, 58] on div "Files" at bounding box center [823, 56] width 41 height 31
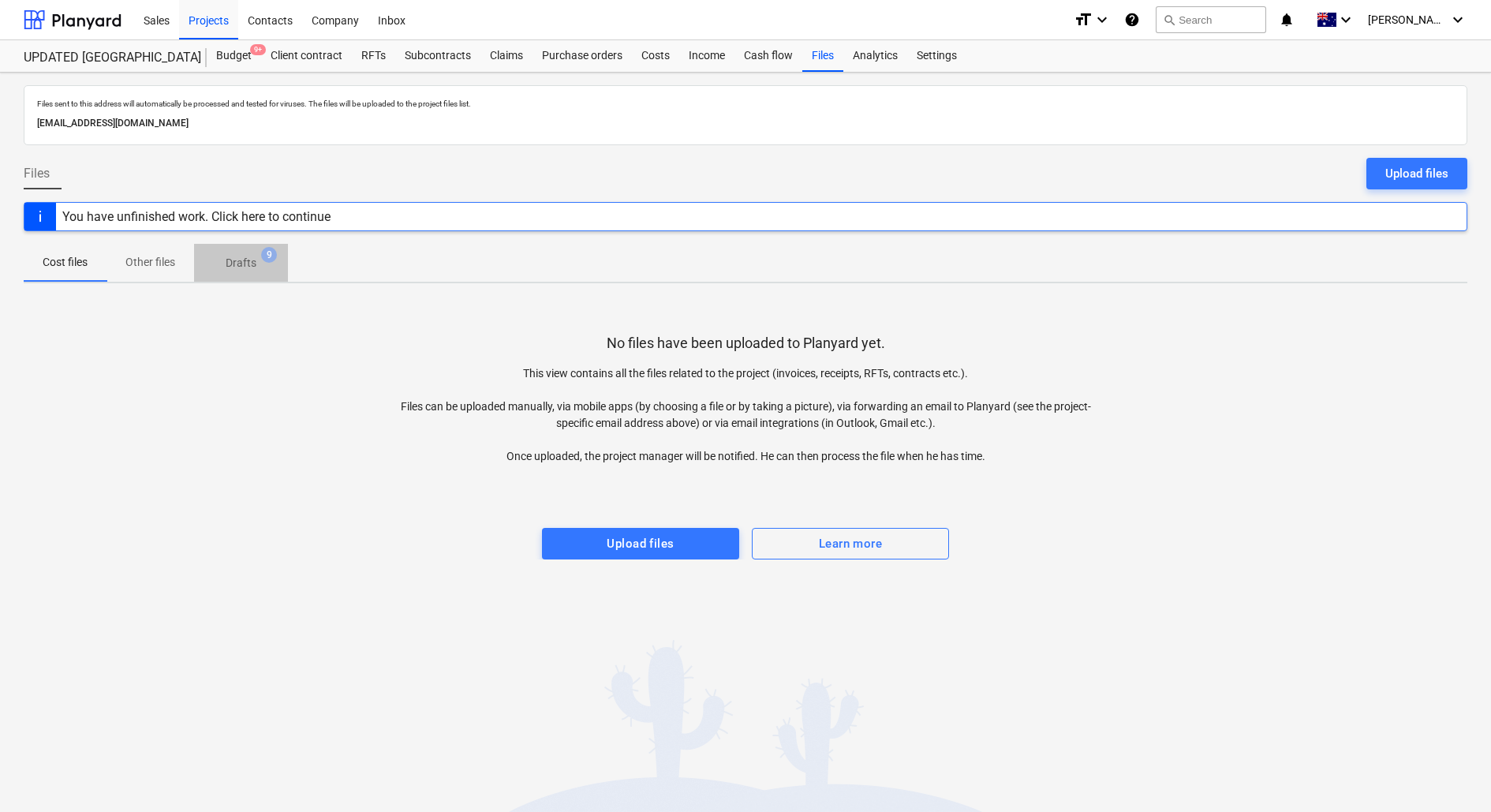
click at [267, 259] on span "9" at bounding box center [269, 255] width 16 height 16
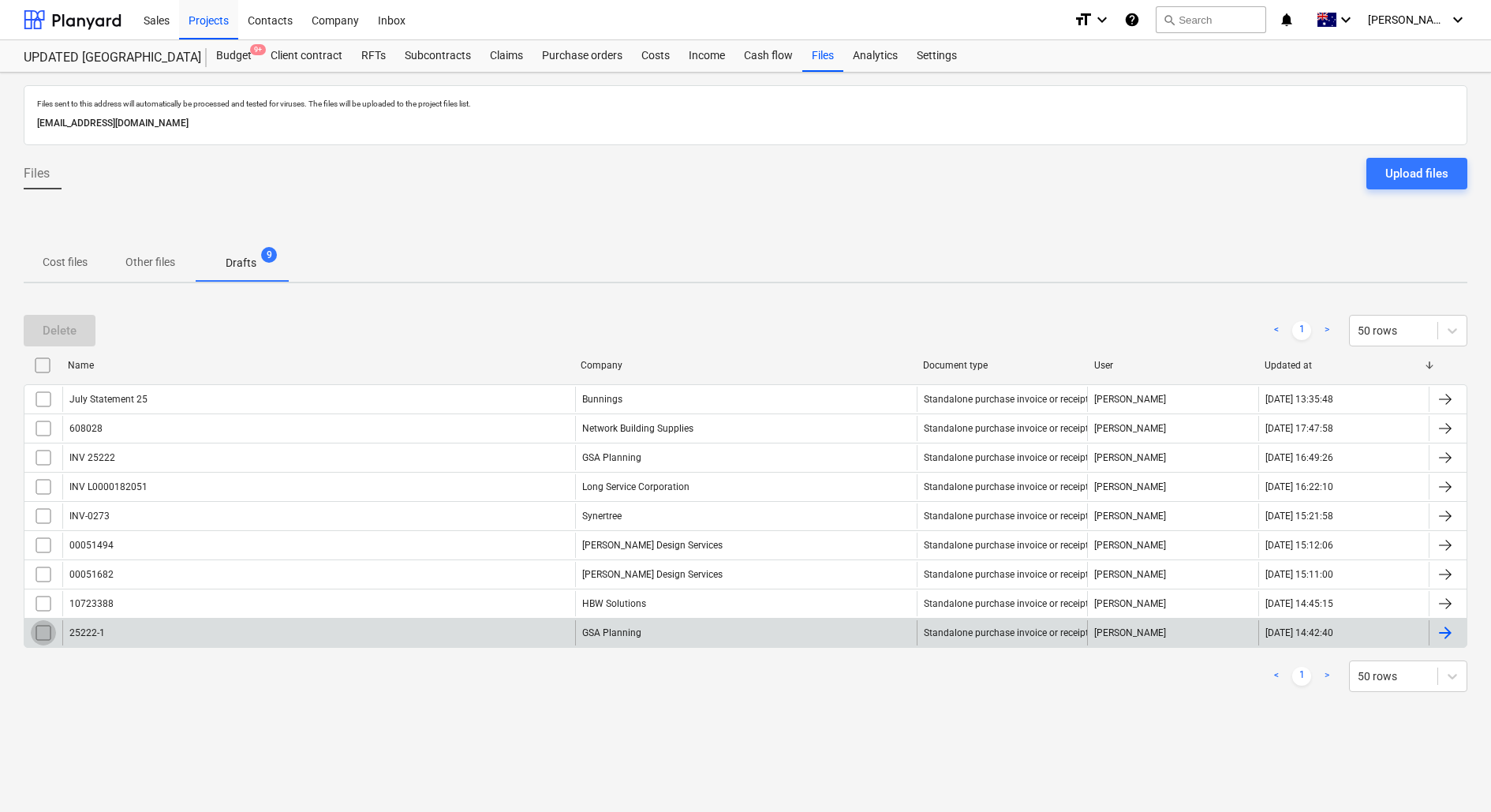
click at [45, 628] on input "checkbox" at bounding box center [43, 633] width 26 height 26
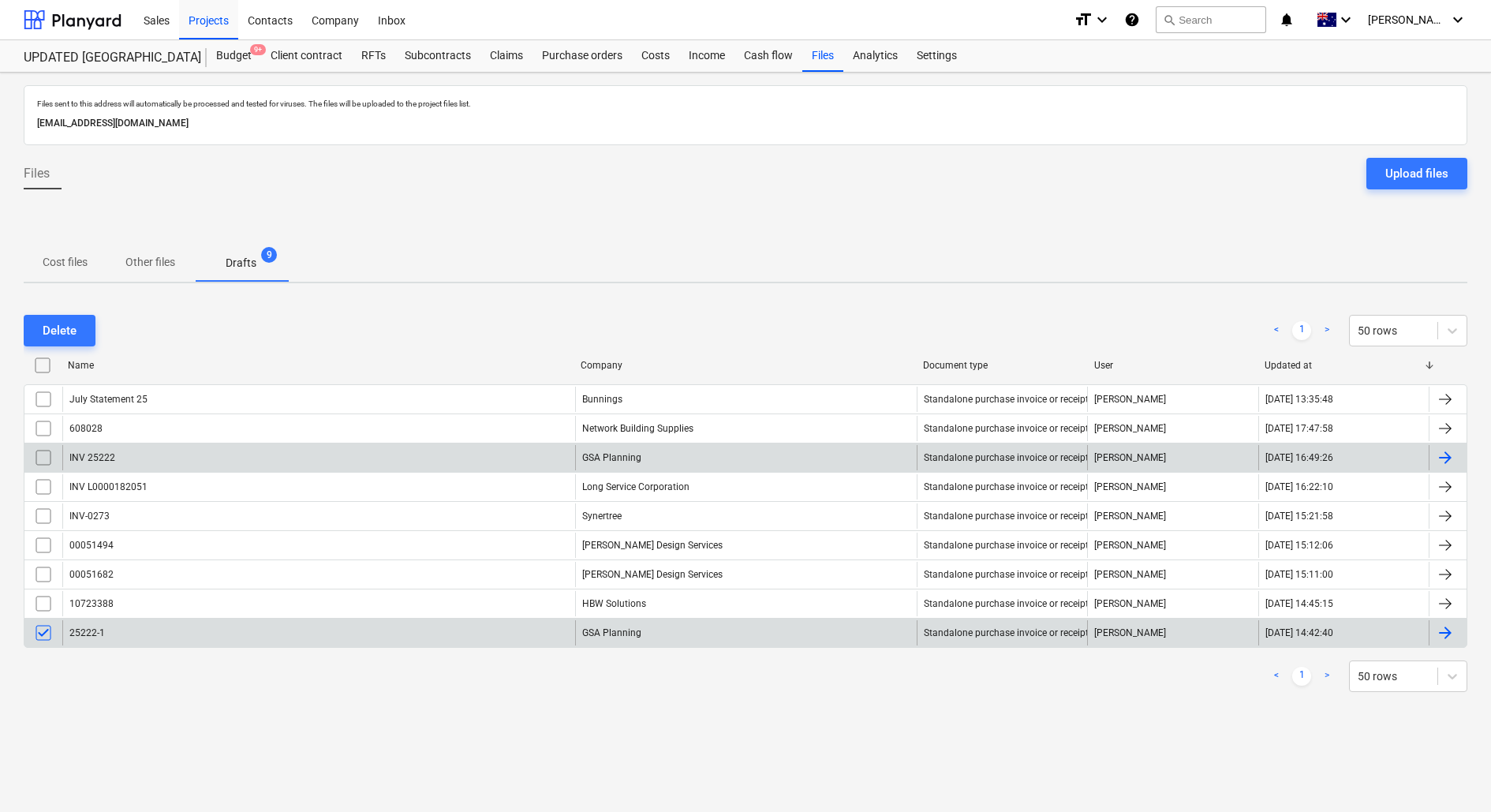
click at [41, 460] on input "checkbox" at bounding box center [43, 457] width 26 height 26
click at [74, 333] on div "Delete" at bounding box center [59, 330] width 33 height 21
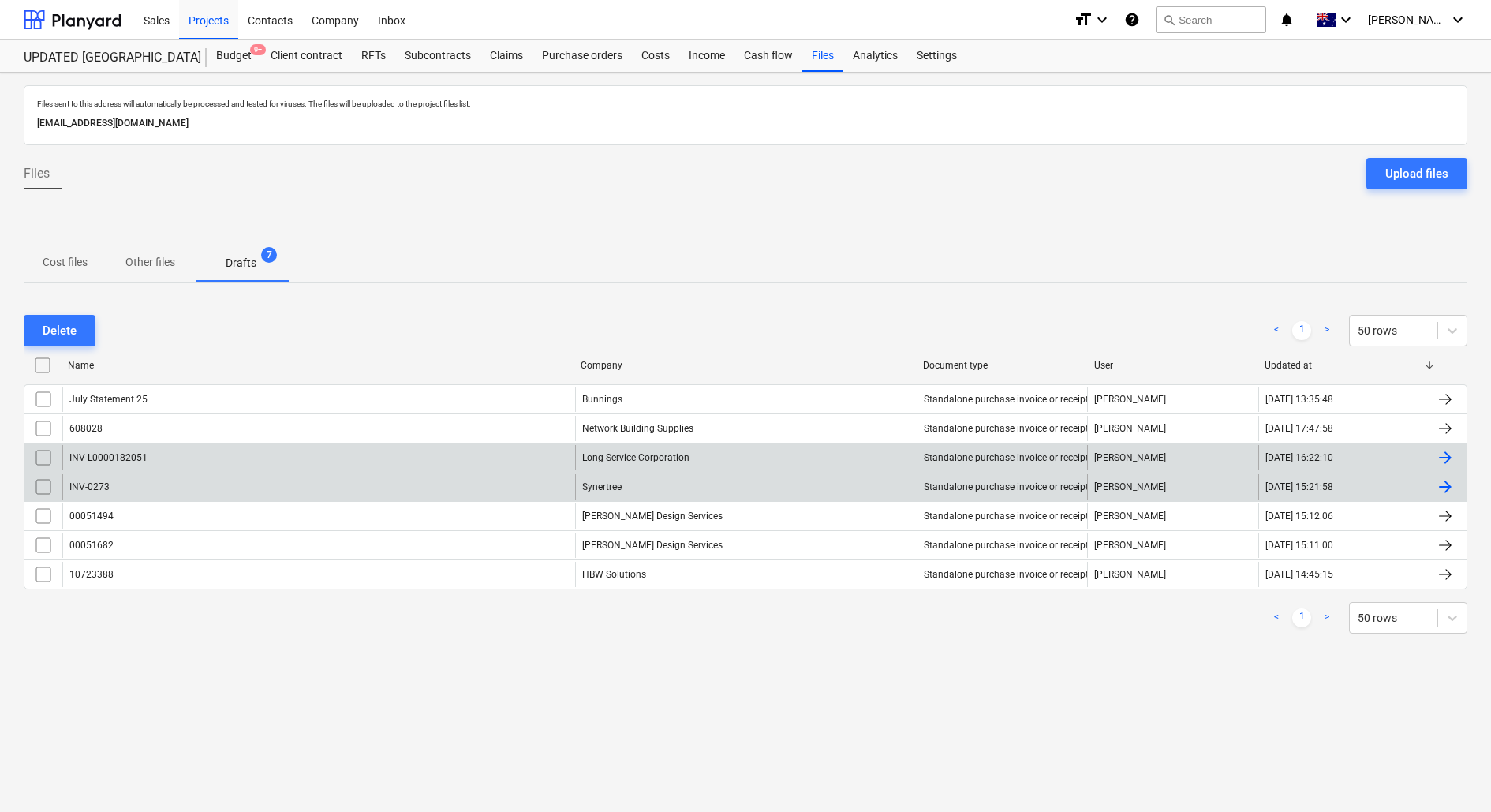
click at [352, 487] on div "INV-0273" at bounding box center [318, 487] width 512 height 26
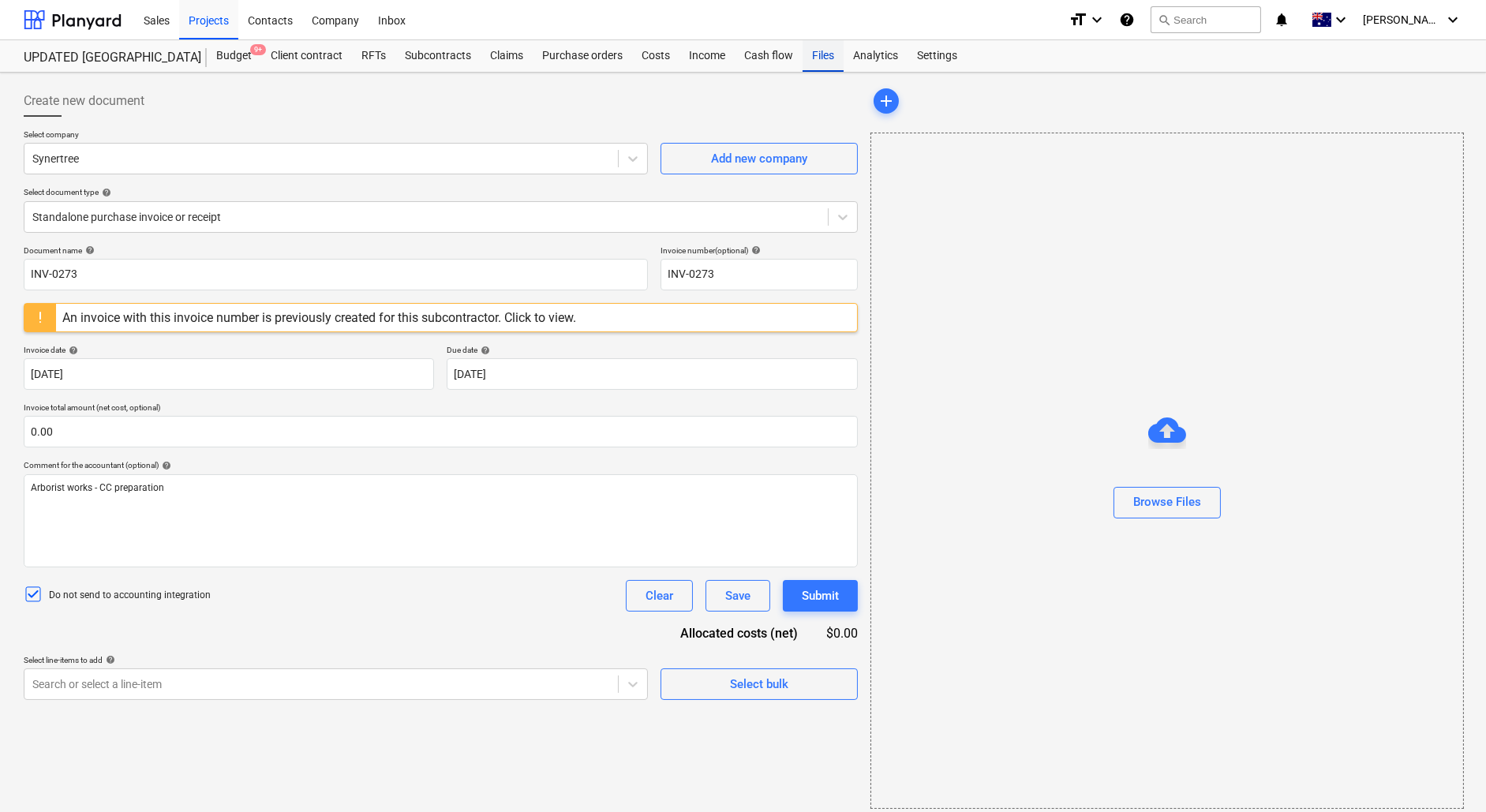
click at [813, 59] on div "Files" at bounding box center [823, 56] width 41 height 31
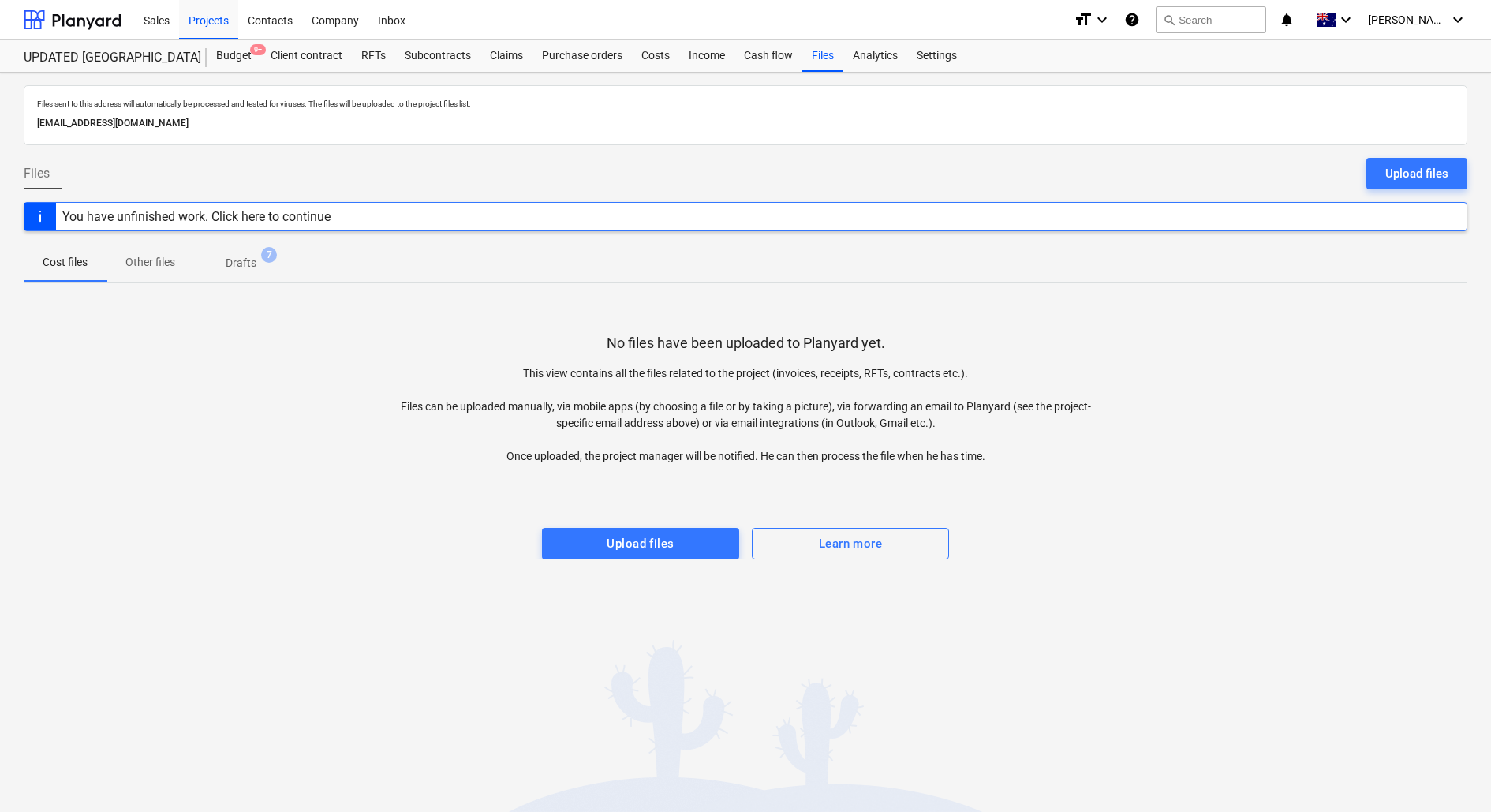
click at [221, 261] on span "Drafts 7" at bounding box center [241, 262] width 56 height 17
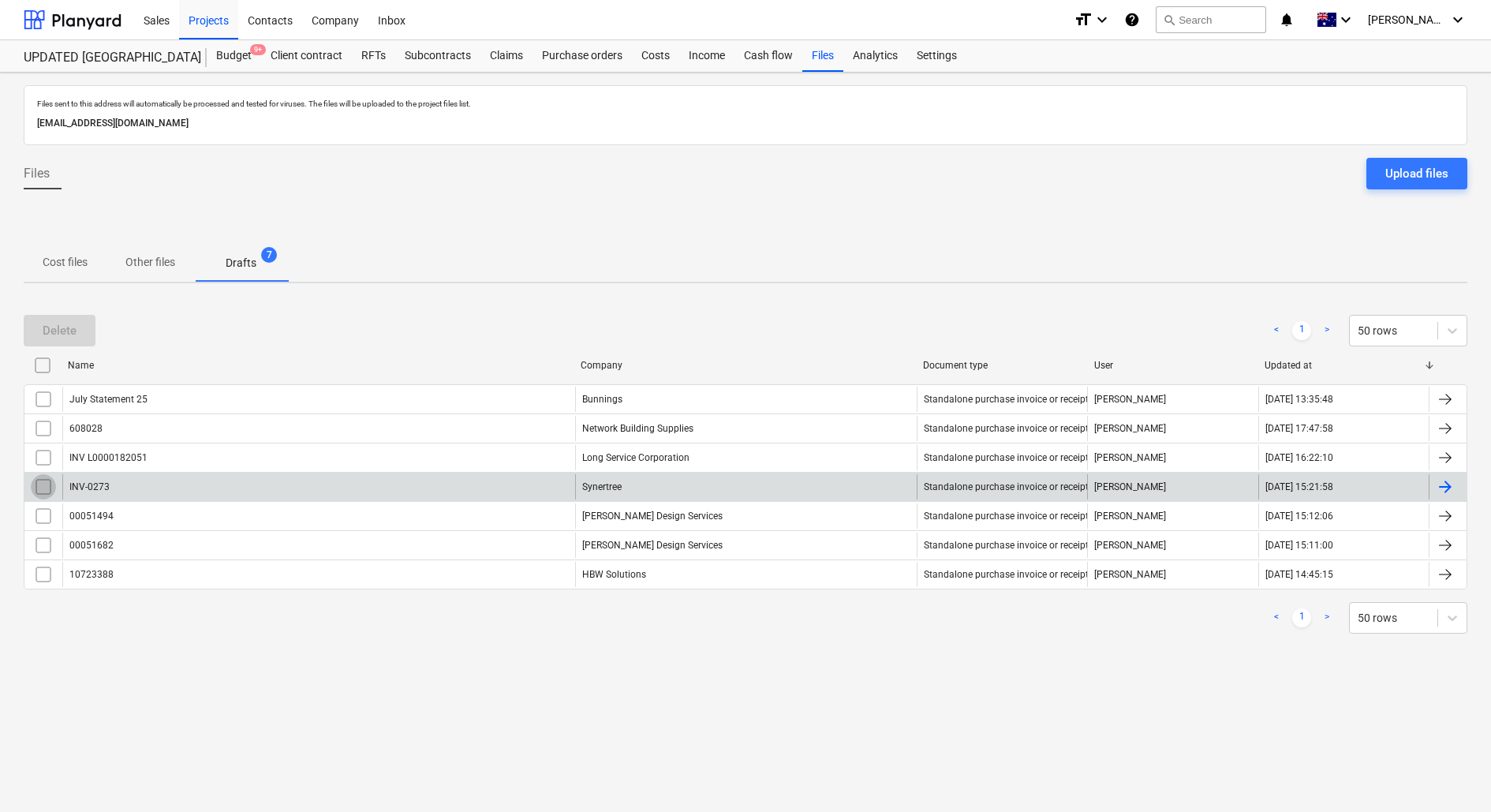
click at [39, 490] on input "checkbox" at bounding box center [43, 487] width 26 height 26
click at [63, 330] on div "Delete" at bounding box center [59, 330] width 33 height 21
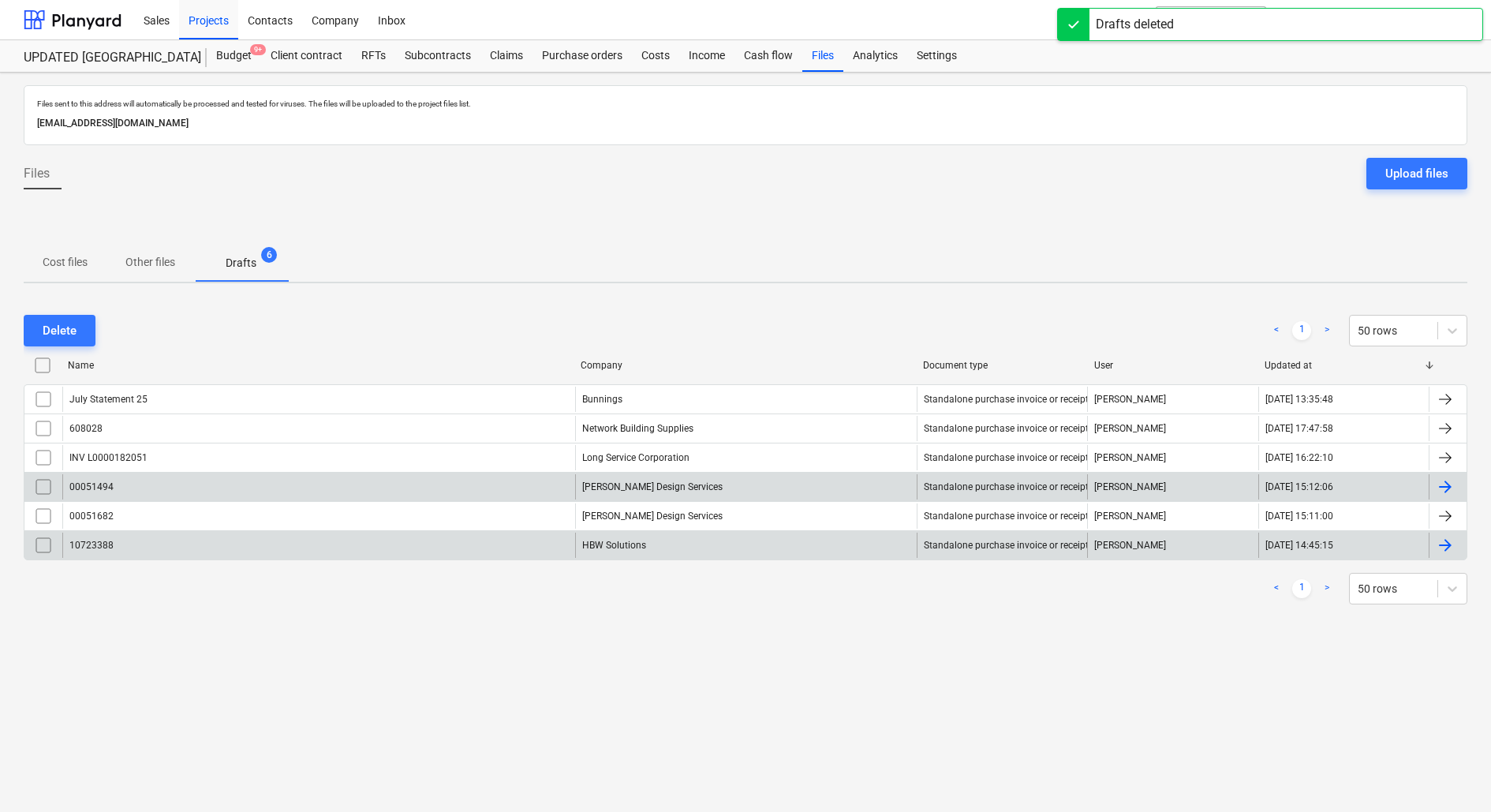
click at [157, 549] on div "10723388" at bounding box center [318, 546] width 512 height 26
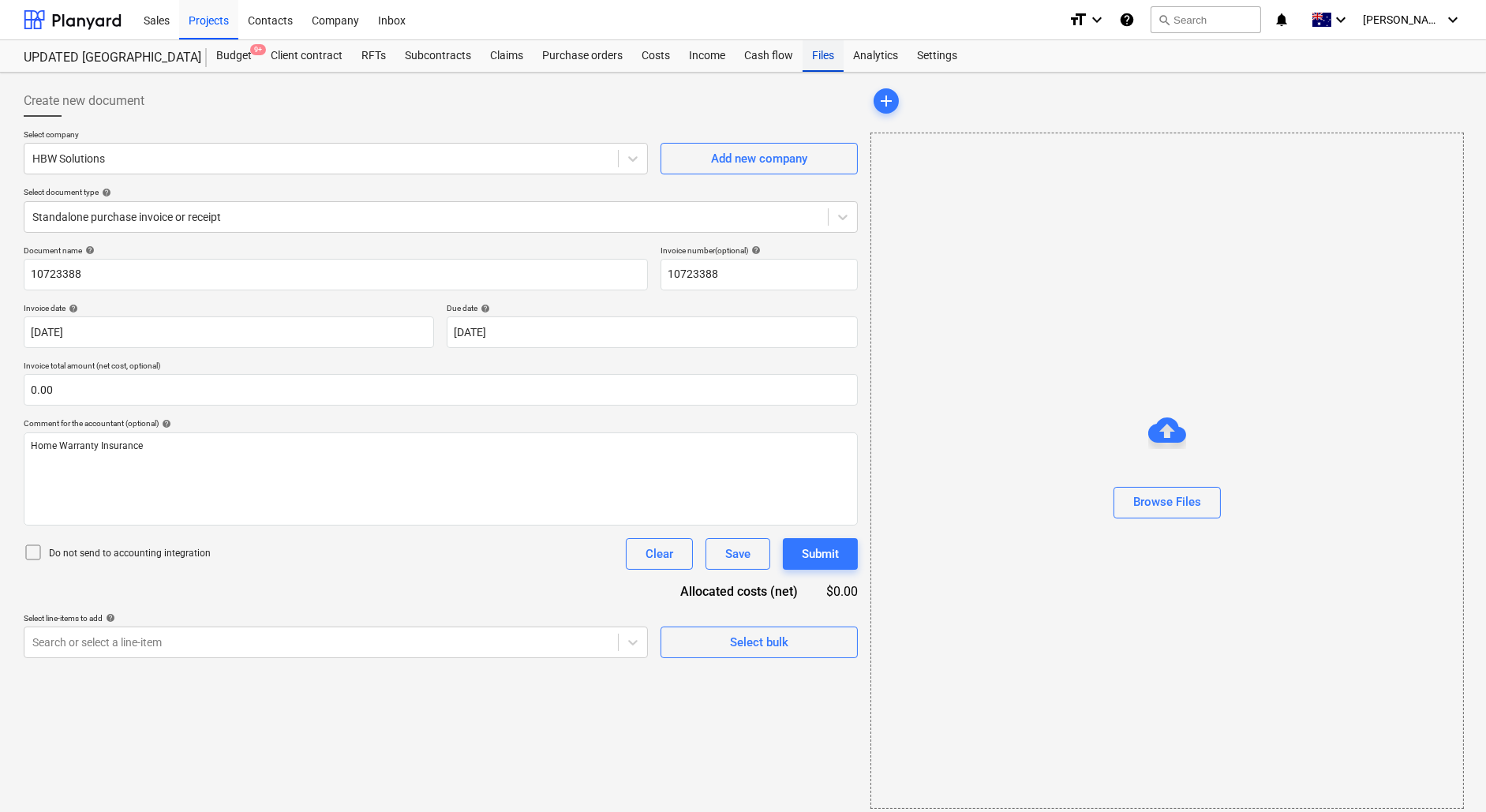
click at [817, 63] on div "Files" at bounding box center [823, 56] width 41 height 31
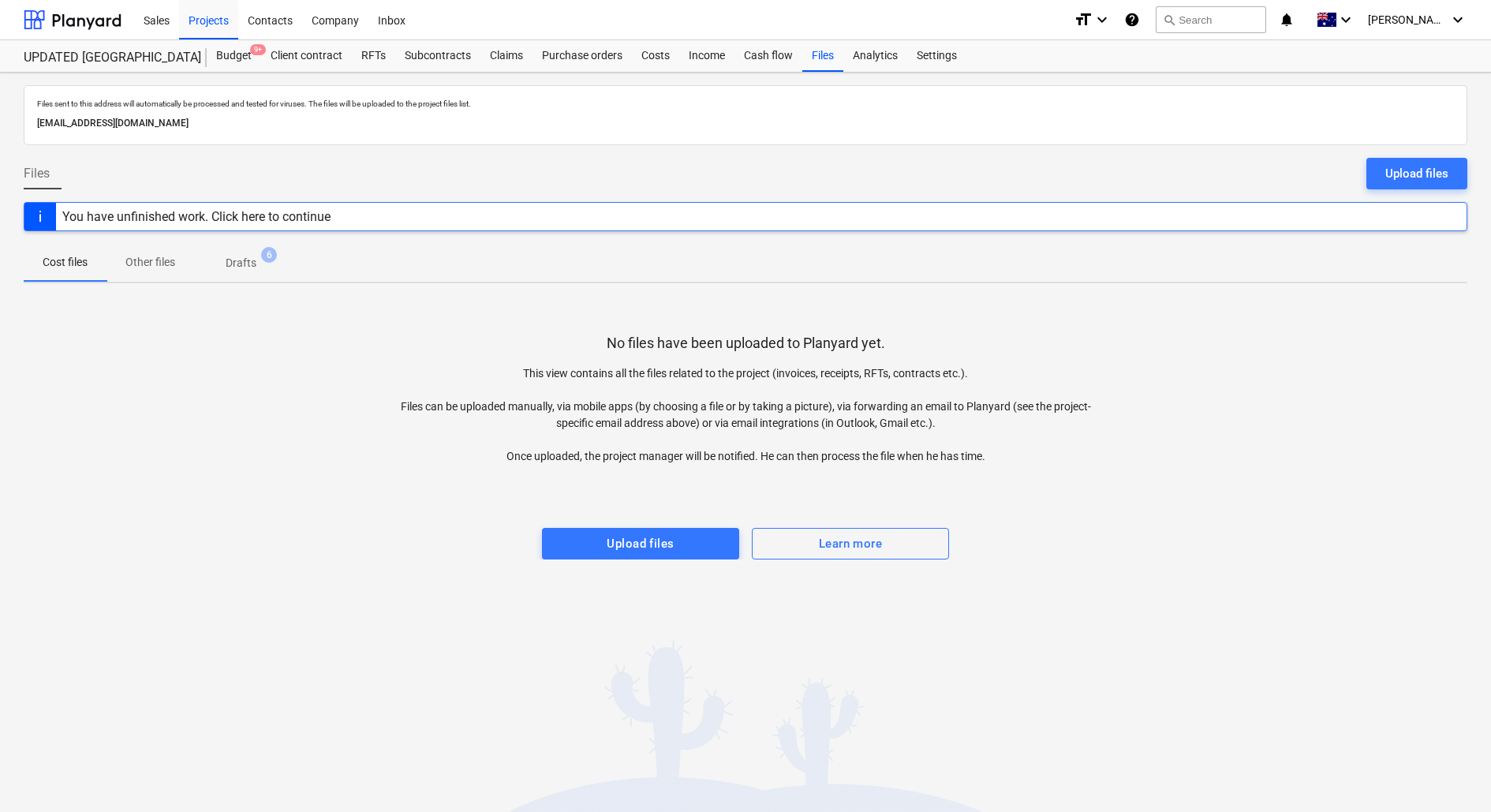
click at [243, 261] on p "Drafts" at bounding box center [240, 262] width 30 height 17
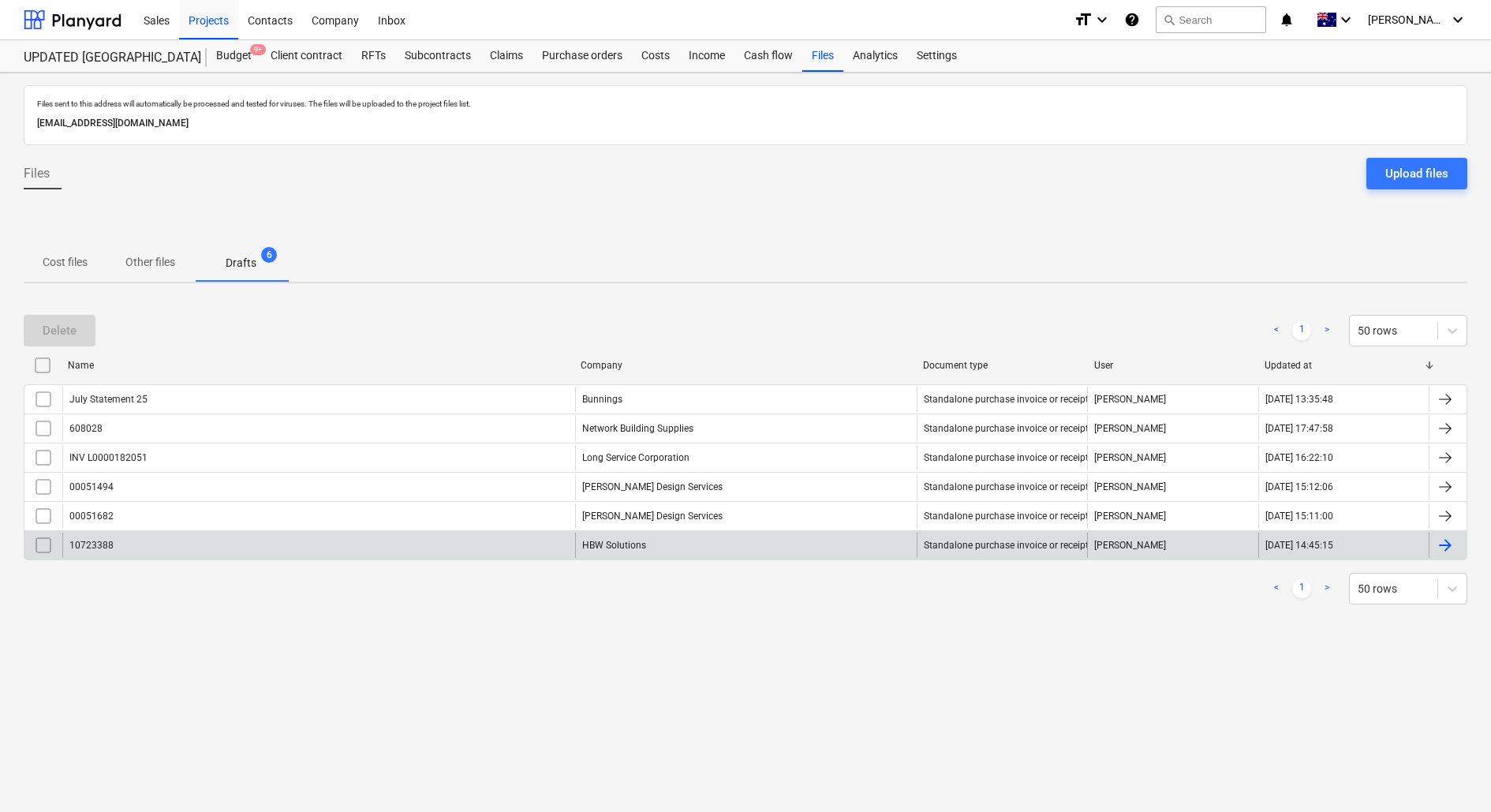
click at [37, 544] on input "checkbox" at bounding box center [43, 546] width 26 height 26
click at [80, 325] on button "Delete" at bounding box center [59, 330] width 72 height 31
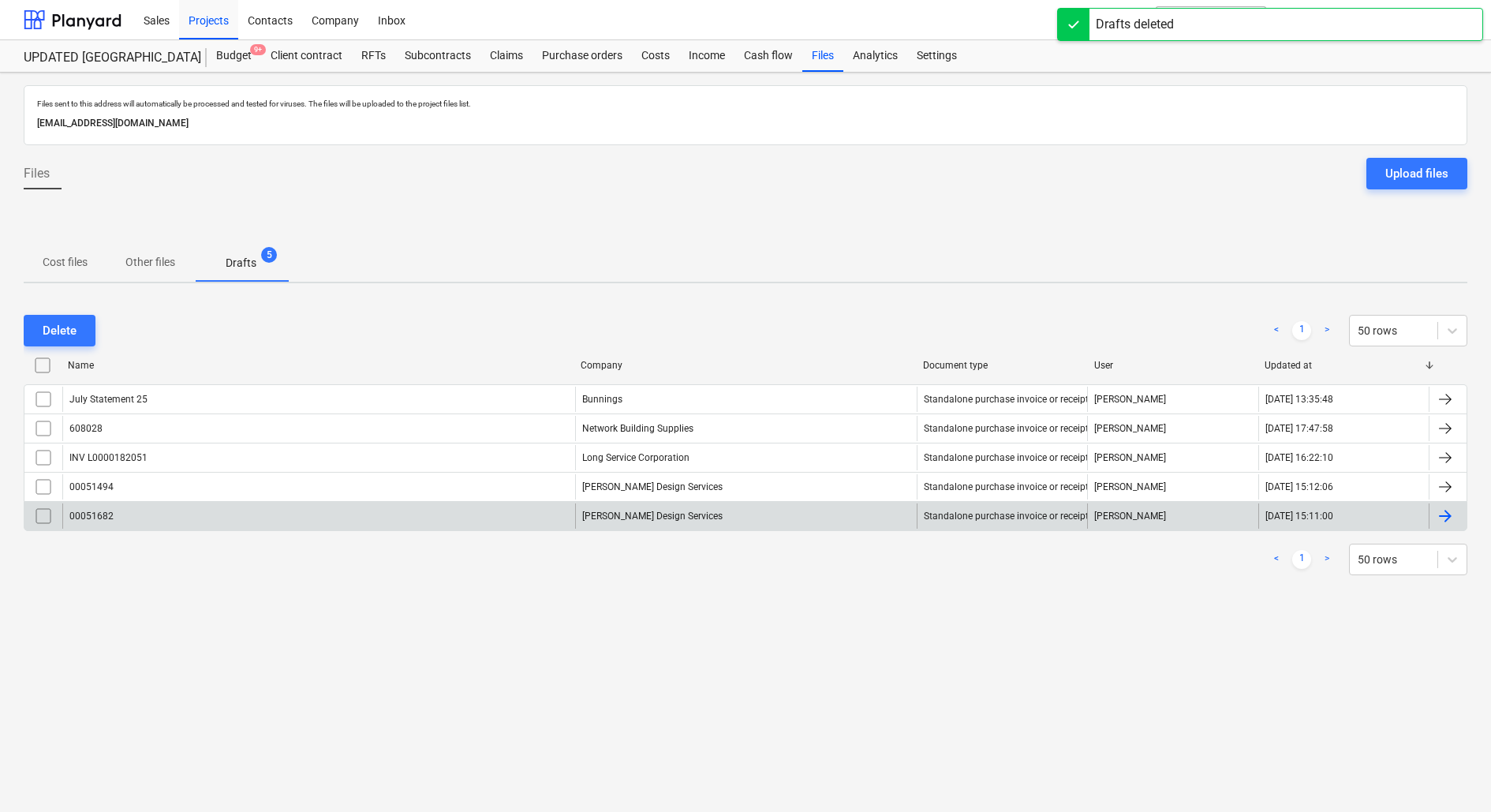
click at [202, 509] on div "00051682" at bounding box center [318, 516] width 512 height 26
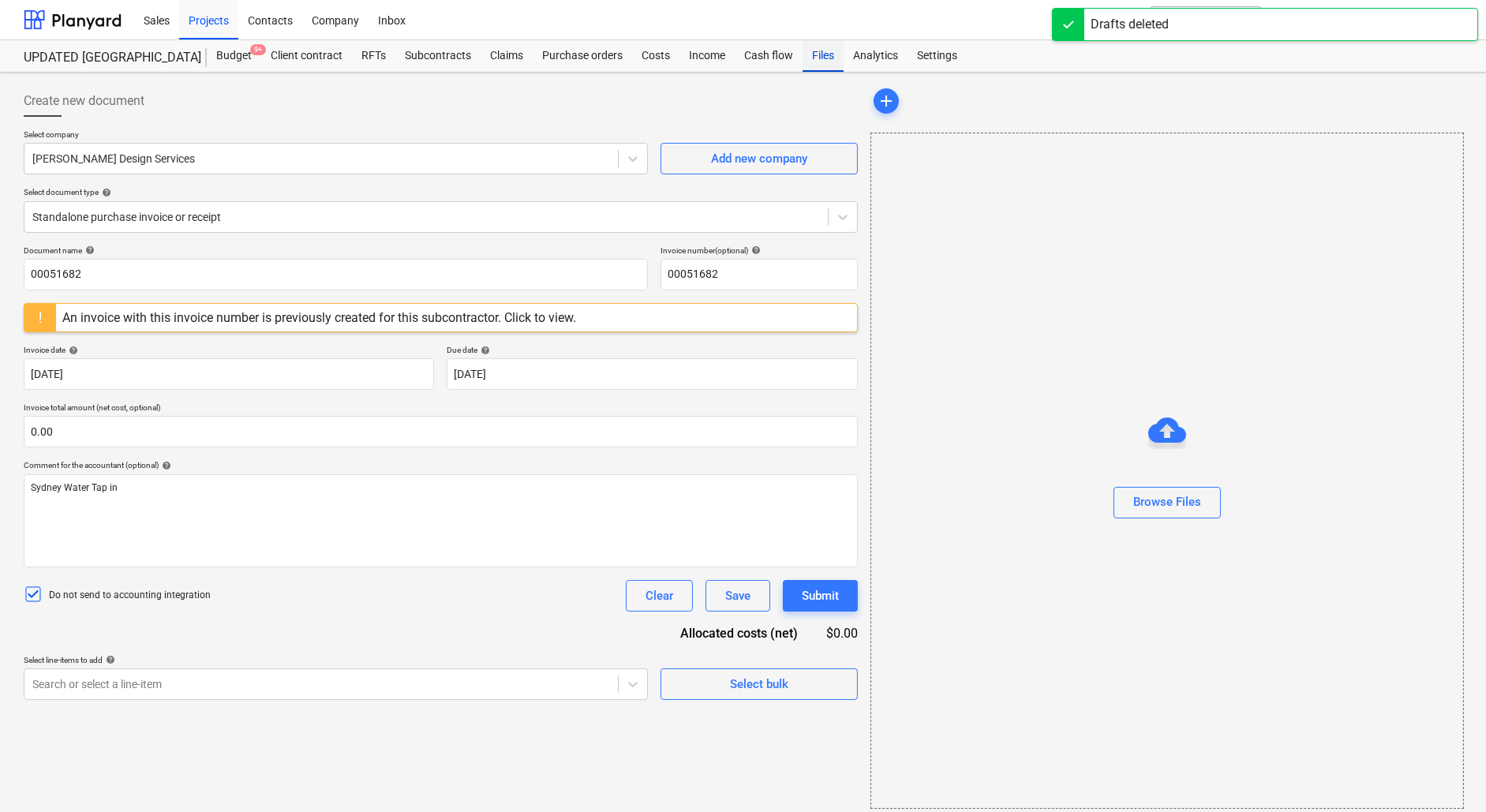
click at [828, 61] on div "Files" at bounding box center [823, 56] width 41 height 31
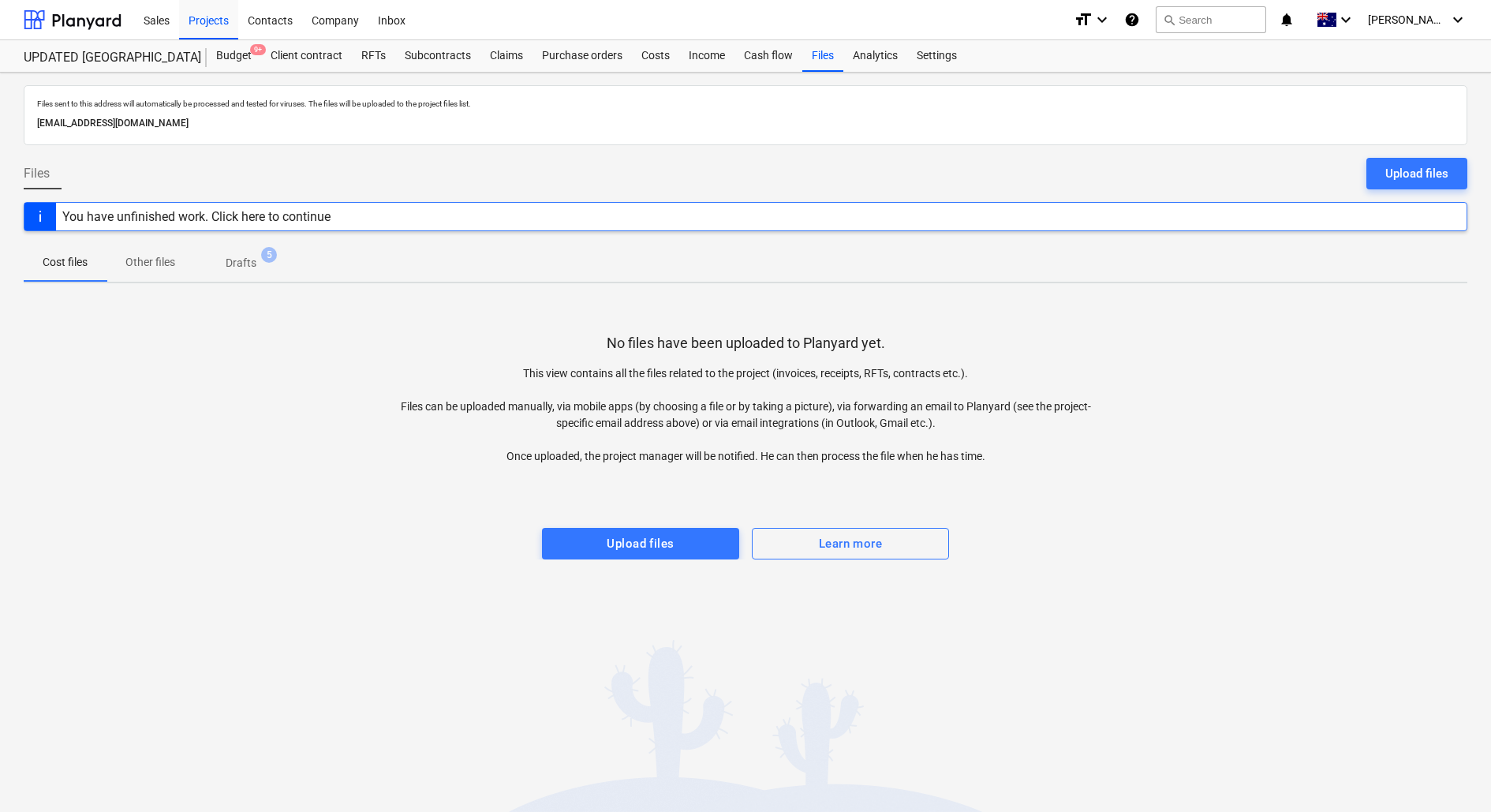
click at [232, 261] on p "Drafts" at bounding box center [240, 262] width 30 height 17
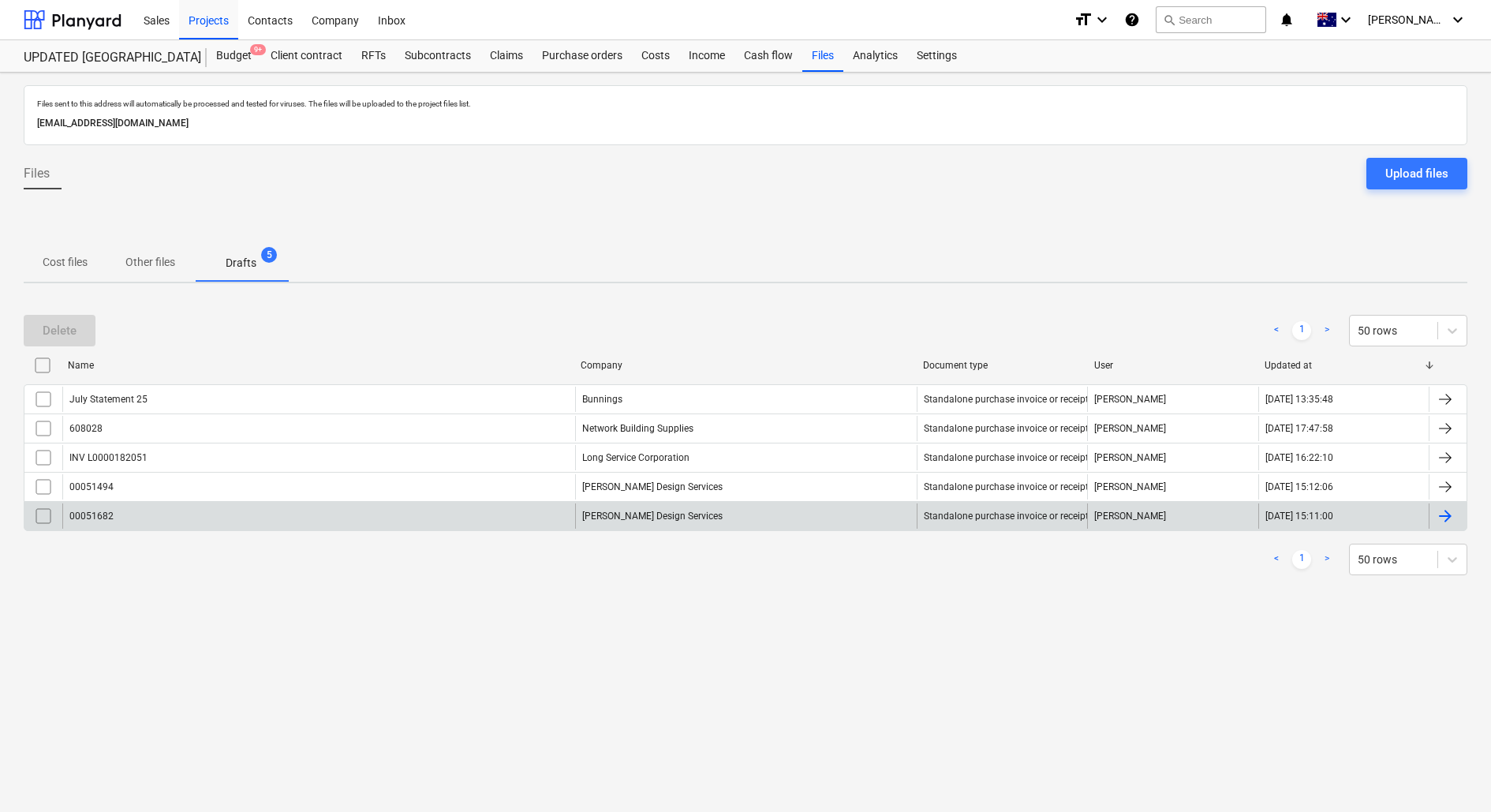
click at [40, 512] on input "checkbox" at bounding box center [43, 516] width 26 height 26
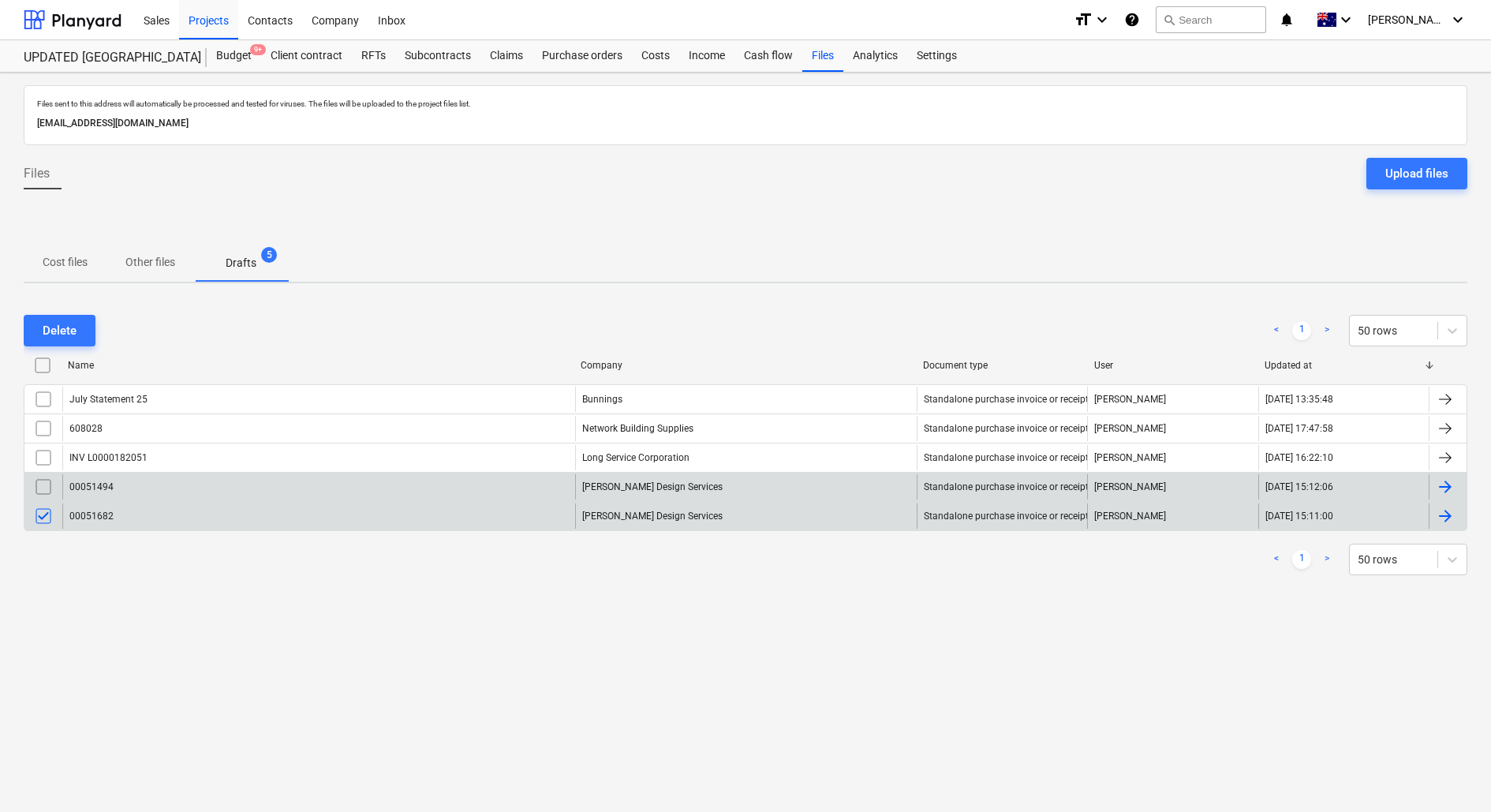
click at [143, 484] on div "00051494" at bounding box center [318, 487] width 512 height 26
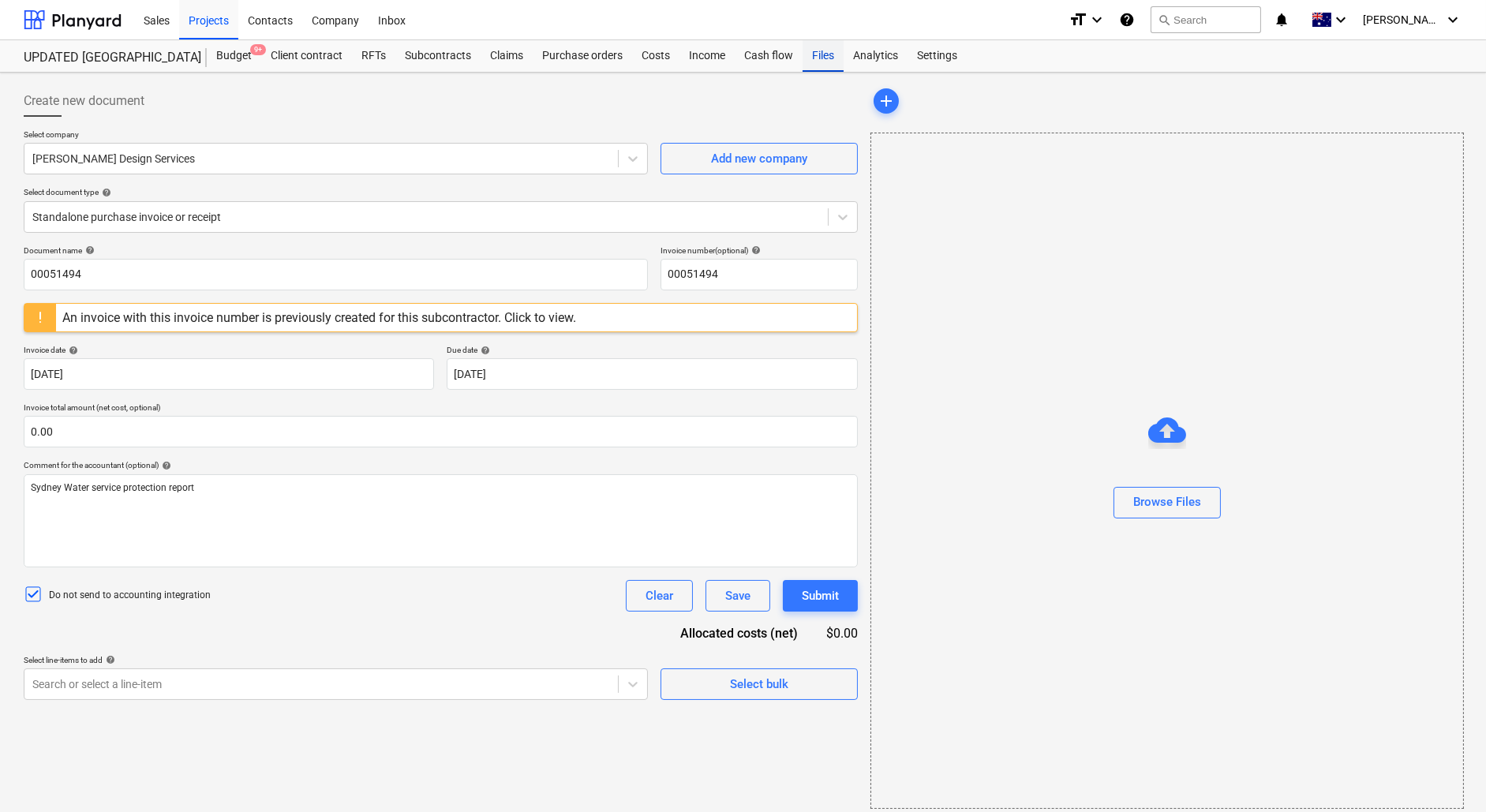
click at [818, 58] on div "Files" at bounding box center [823, 56] width 41 height 31
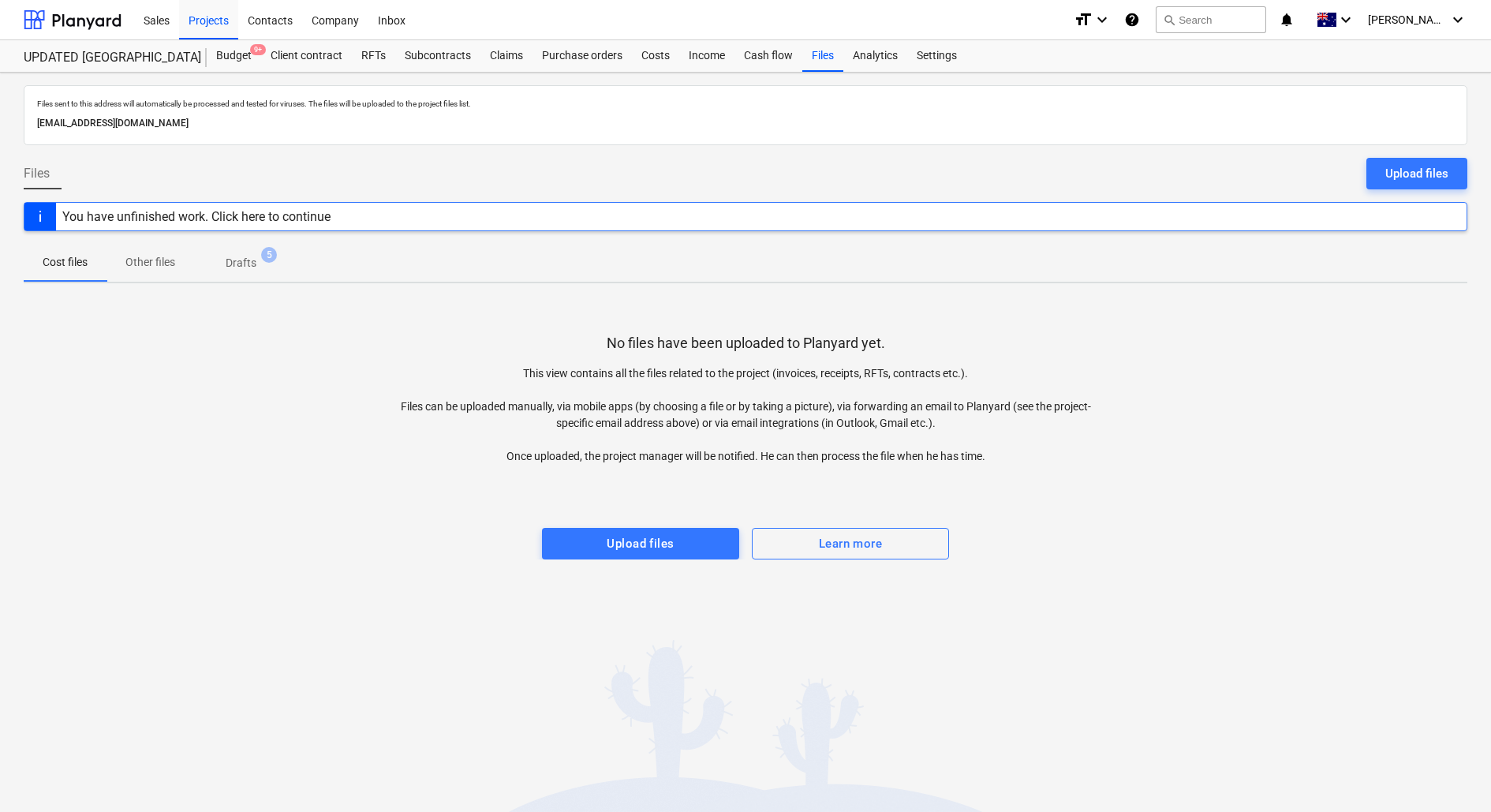
click at [246, 255] on span "Drafts 5" at bounding box center [241, 261] width 56 height 15
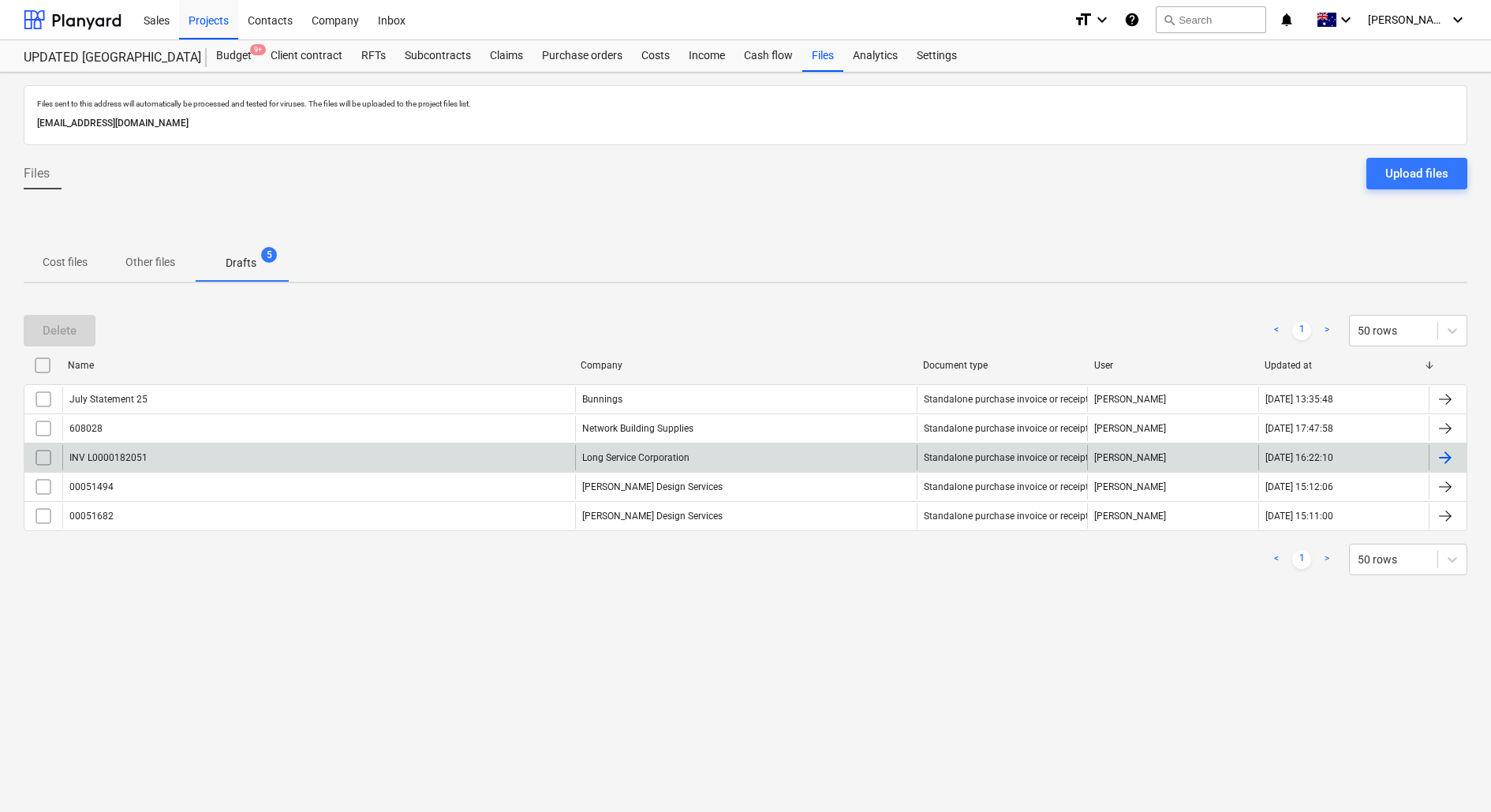
click at [180, 445] on div "INV L0000182051" at bounding box center [318, 457] width 512 height 26
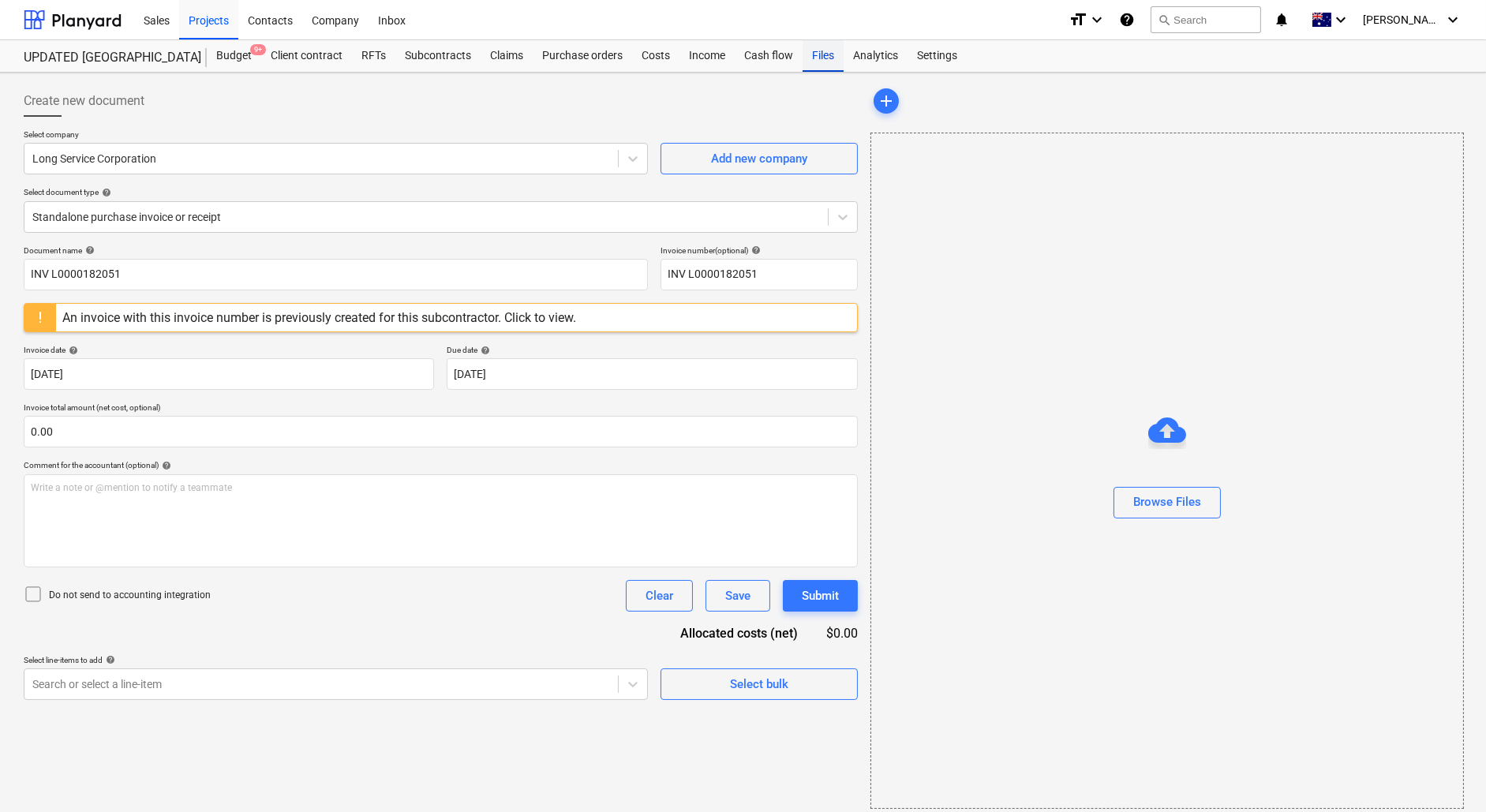
click at [828, 56] on div "Files" at bounding box center [823, 56] width 41 height 31
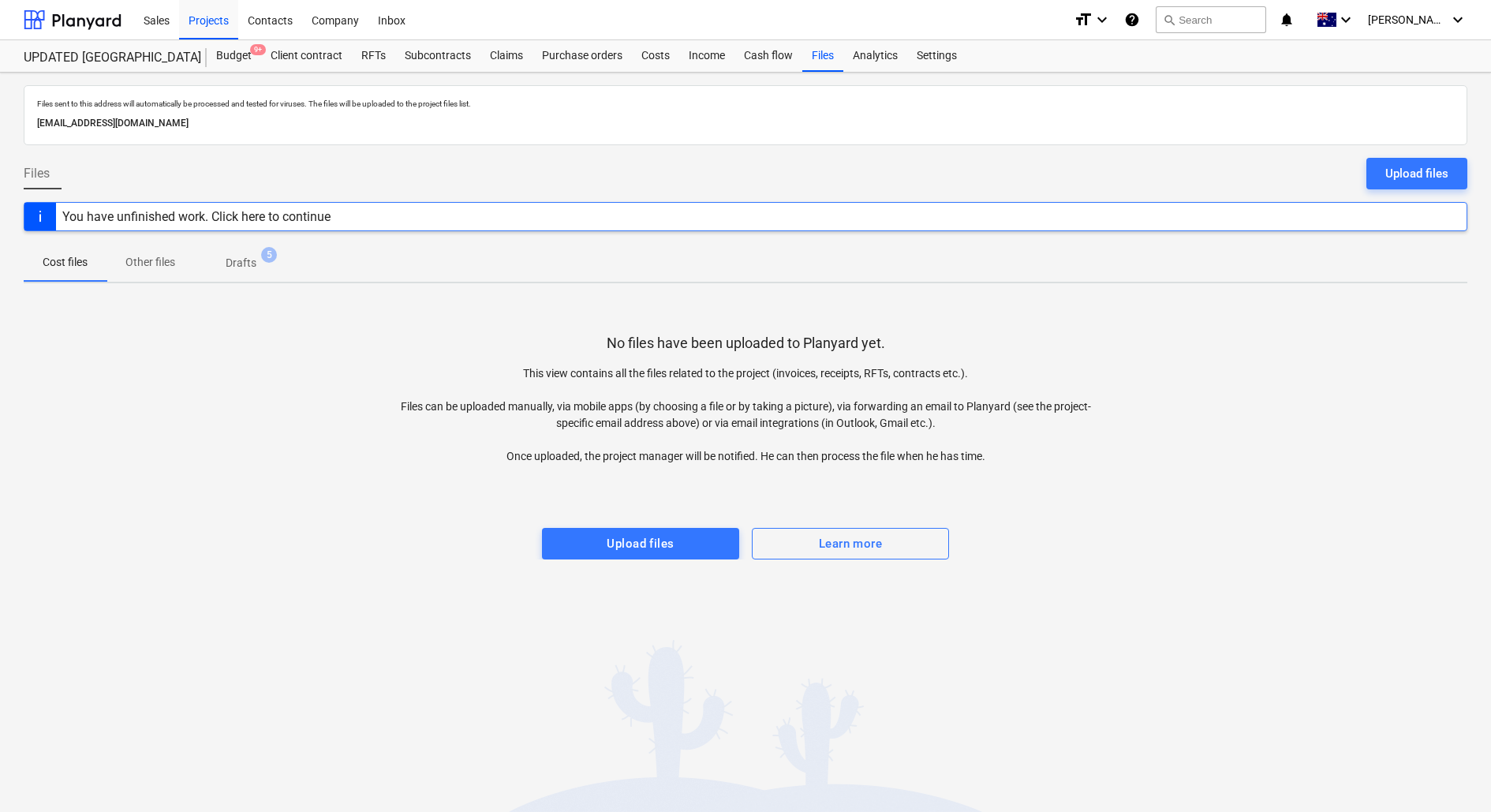
click at [258, 256] on span "Drafts 5" at bounding box center [241, 262] width 56 height 17
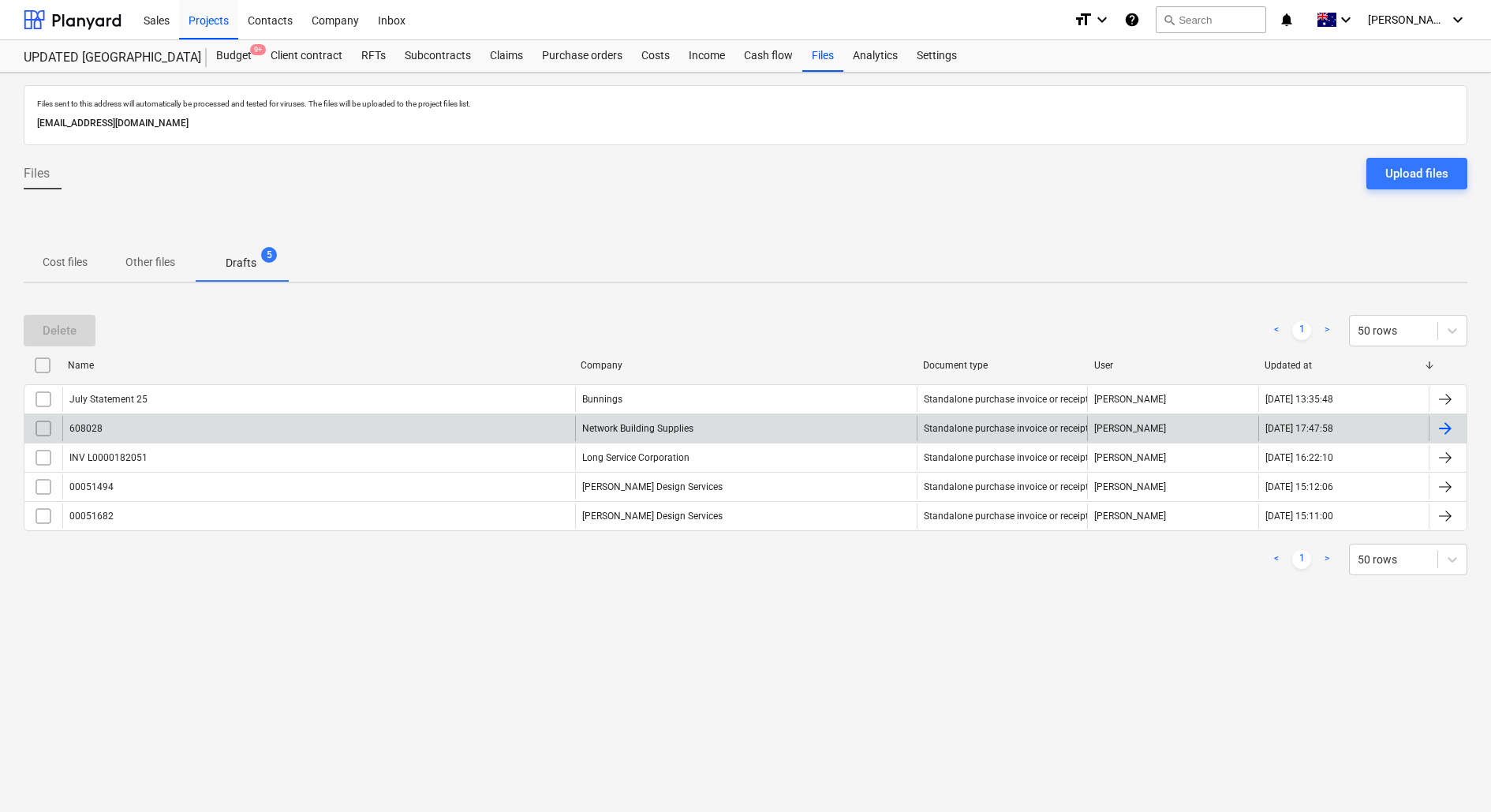
click at [184, 429] on div "608028" at bounding box center [318, 429] width 512 height 26
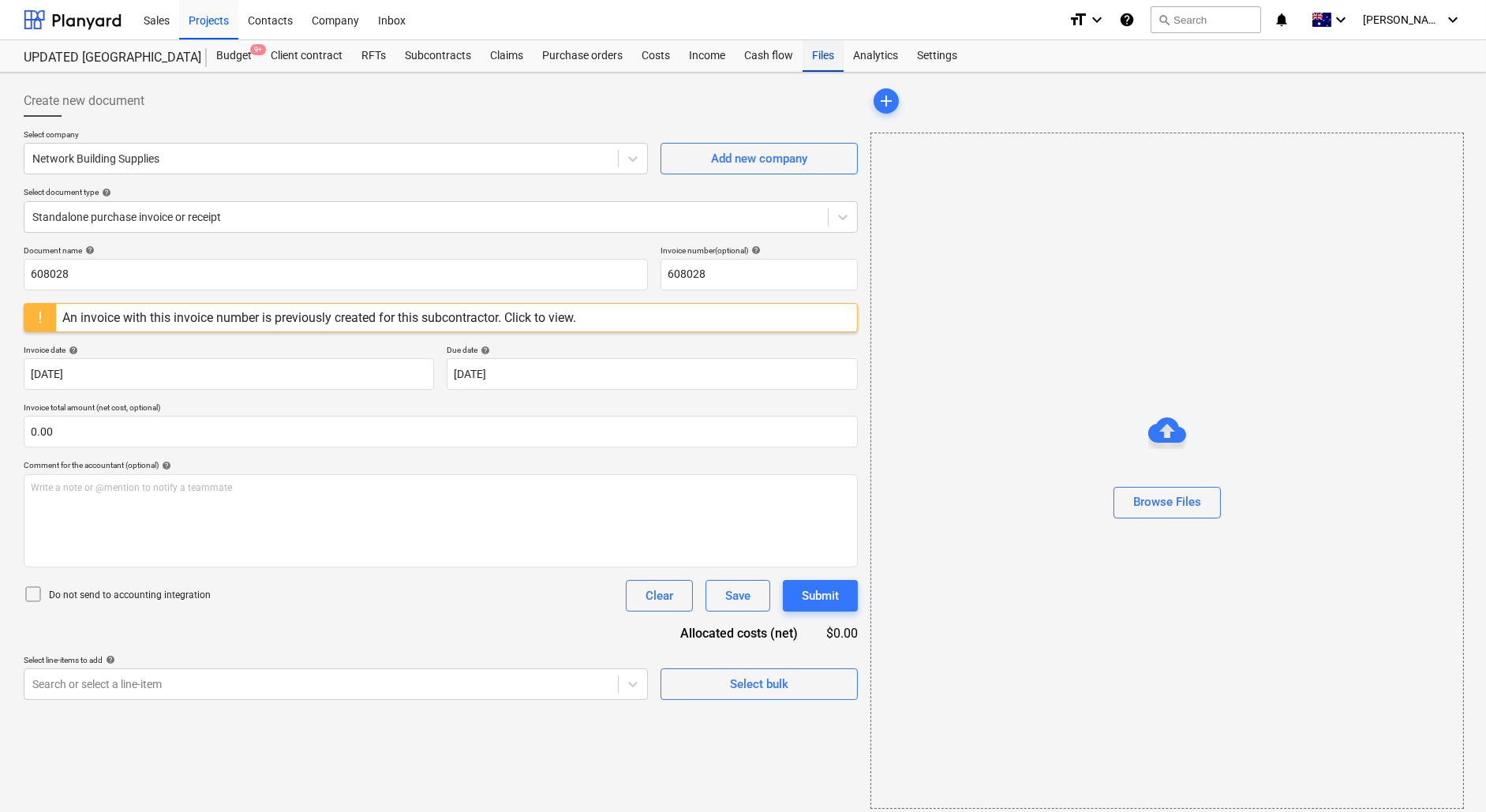
click at [811, 56] on div "Files" at bounding box center [823, 56] width 41 height 31
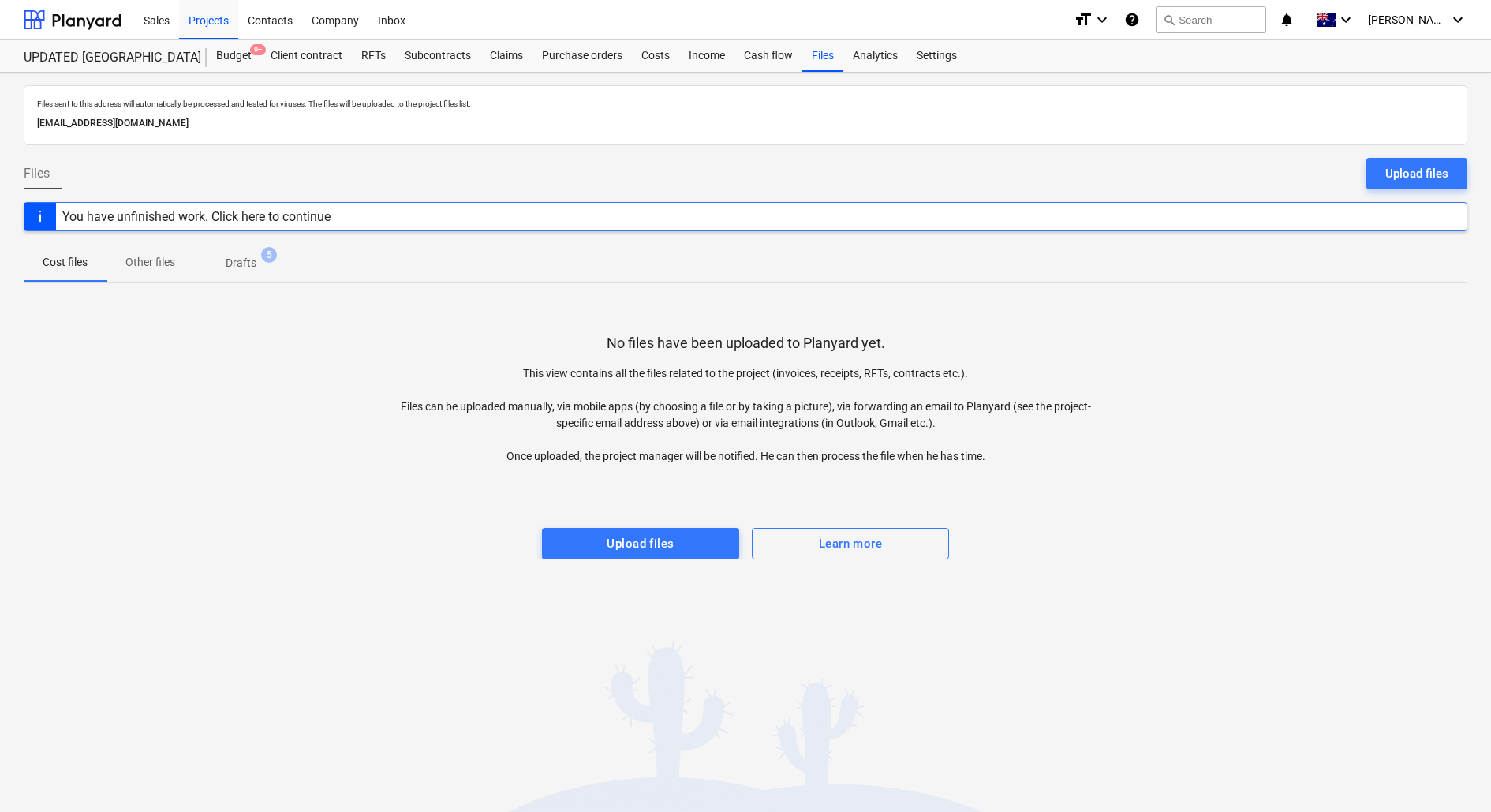
click at [248, 259] on p "Drafts" at bounding box center [240, 262] width 30 height 17
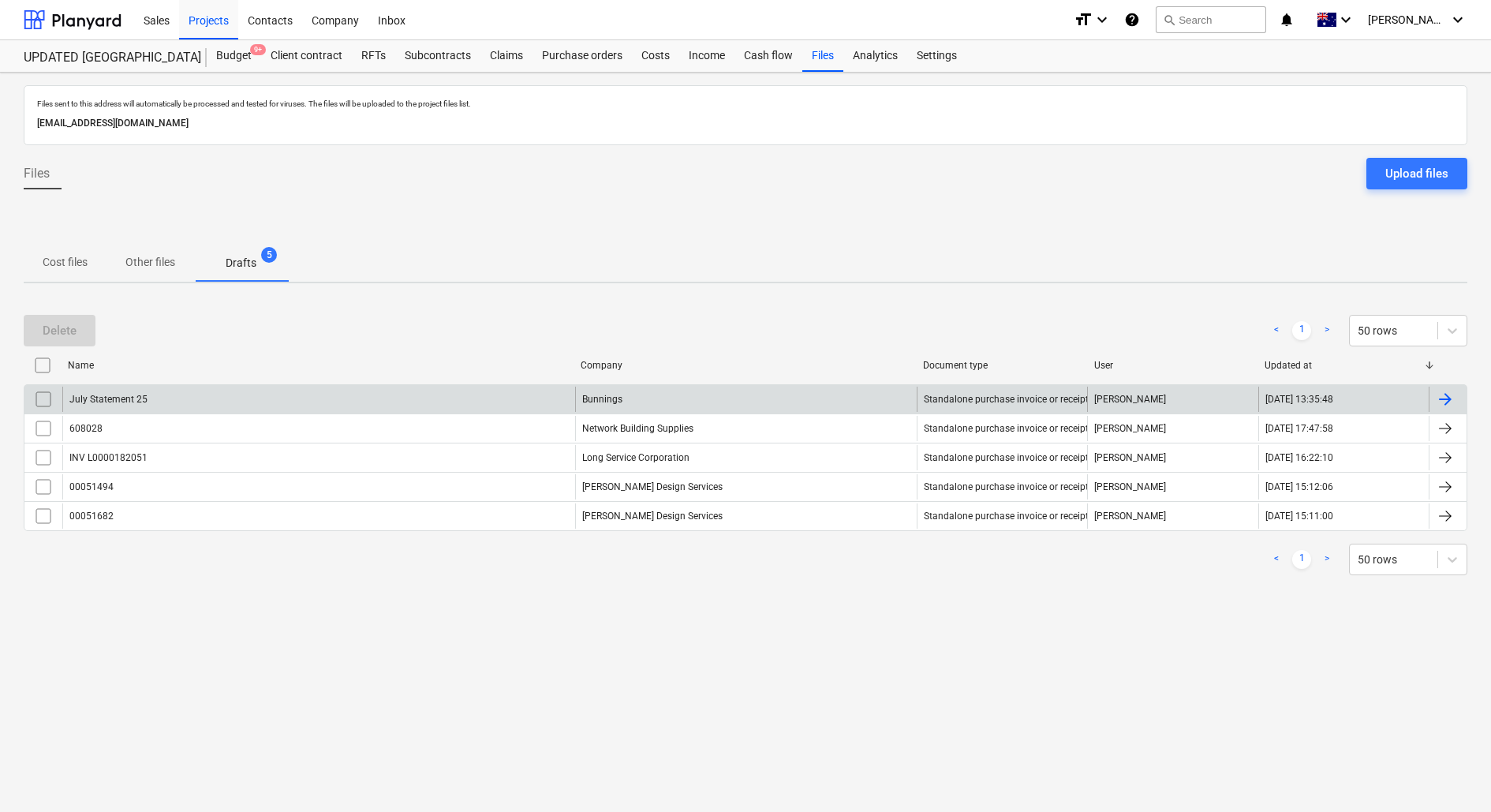
click at [190, 400] on div "July Statement 25" at bounding box center [318, 399] width 512 height 26
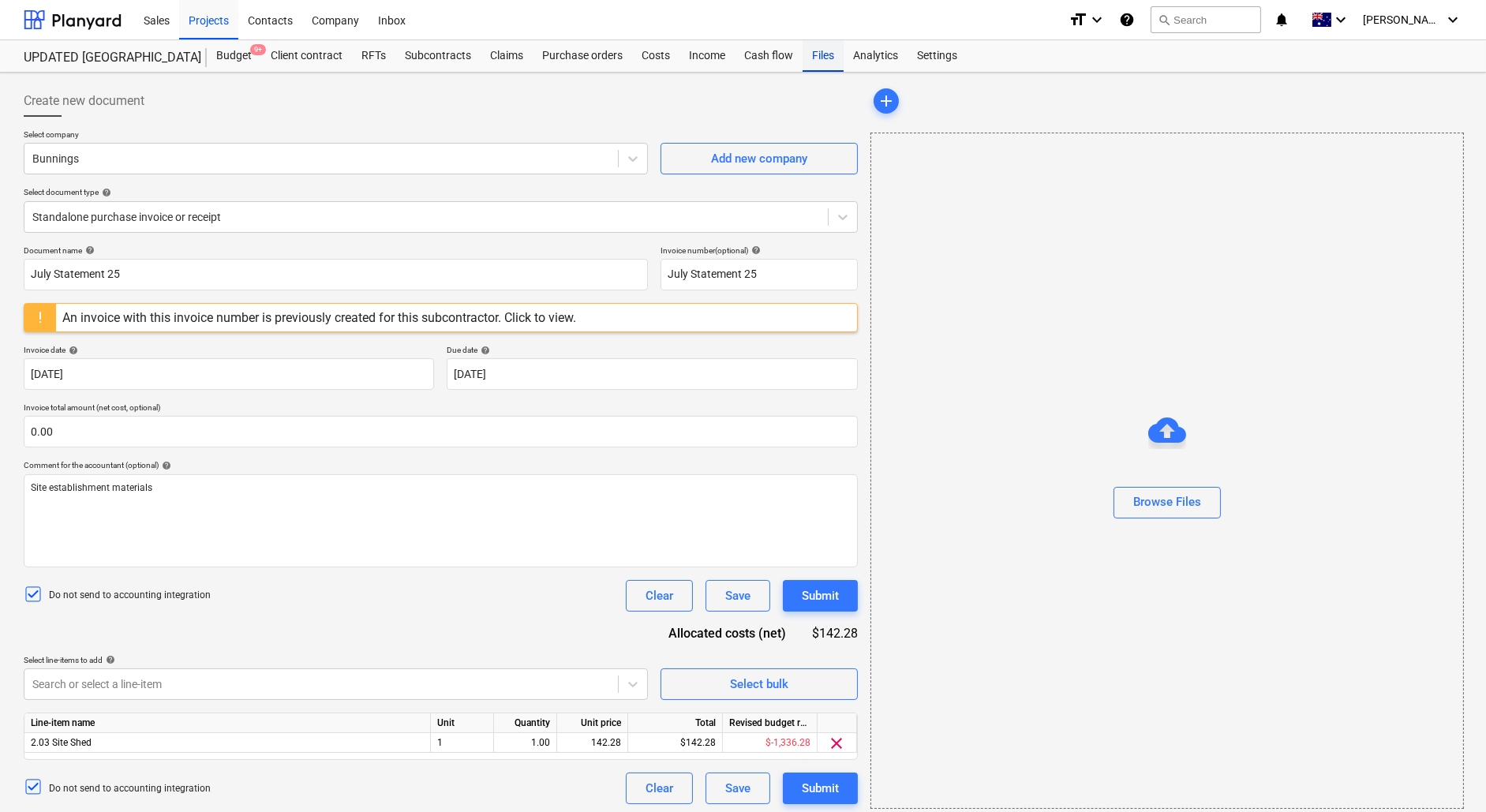
click at [819, 59] on div "Files" at bounding box center [823, 56] width 41 height 31
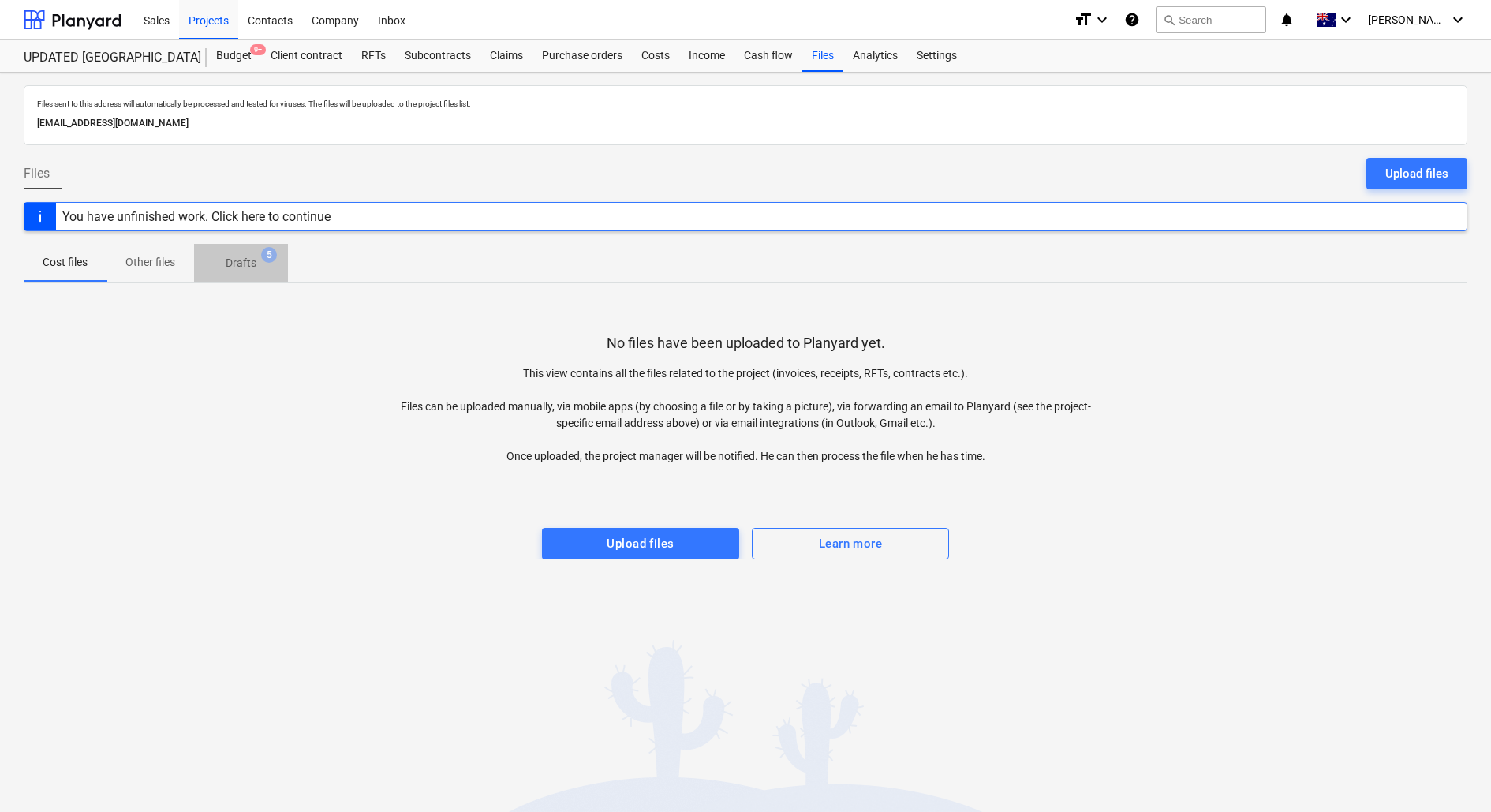
click at [250, 272] on span "Drafts 5" at bounding box center [240, 262] width 93 height 29
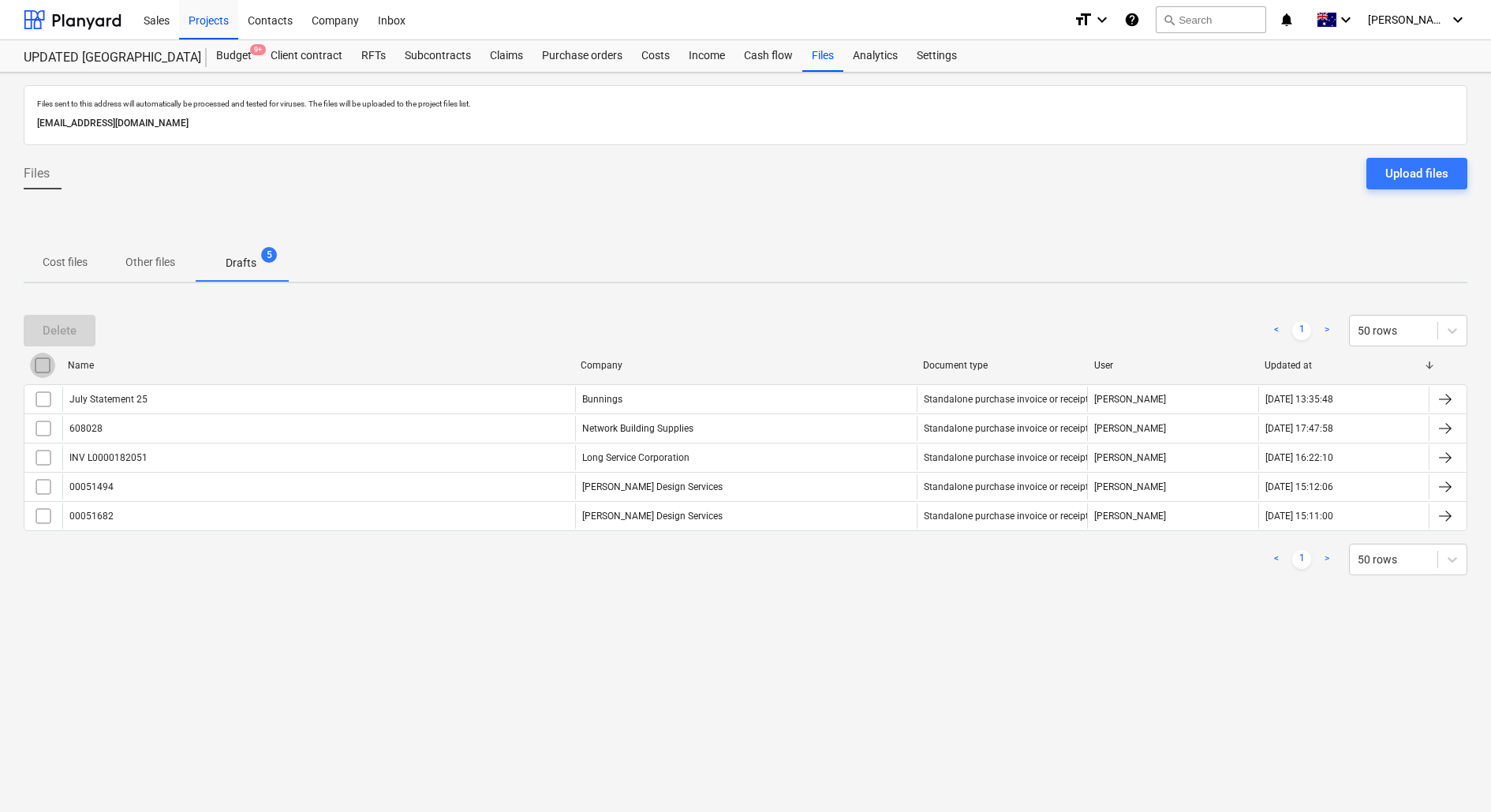
click at [45, 369] on input "checkbox" at bounding box center [42, 366] width 26 height 26
click at [64, 334] on div "Delete" at bounding box center [59, 330] width 33 height 21
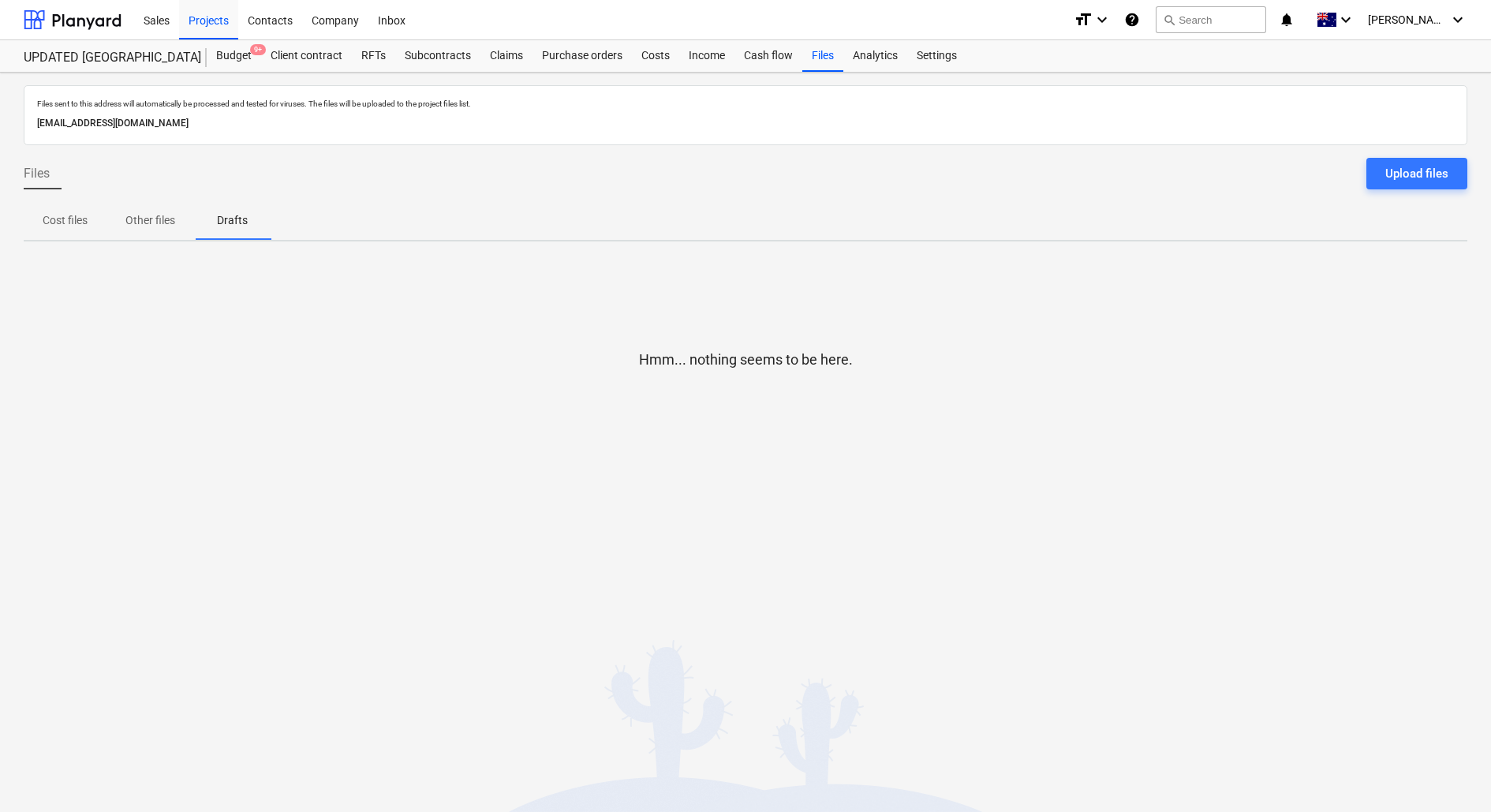
drag, startPoint x: 303, startPoint y: 122, endPoint x: 37, endPoint y: 122, distance: 266.0
click at [37, 122] on p "[EMAIL_ADDRESS][DOMAIN_NAME]" at bounding box center [746, 123] width 1417 height 17
copy p "[EMAIL_ADDRESS][DOMAIN_NAME]"
click at [63, 224] on p "Cost files" at bounding box center [65, 220] width 45 height 17
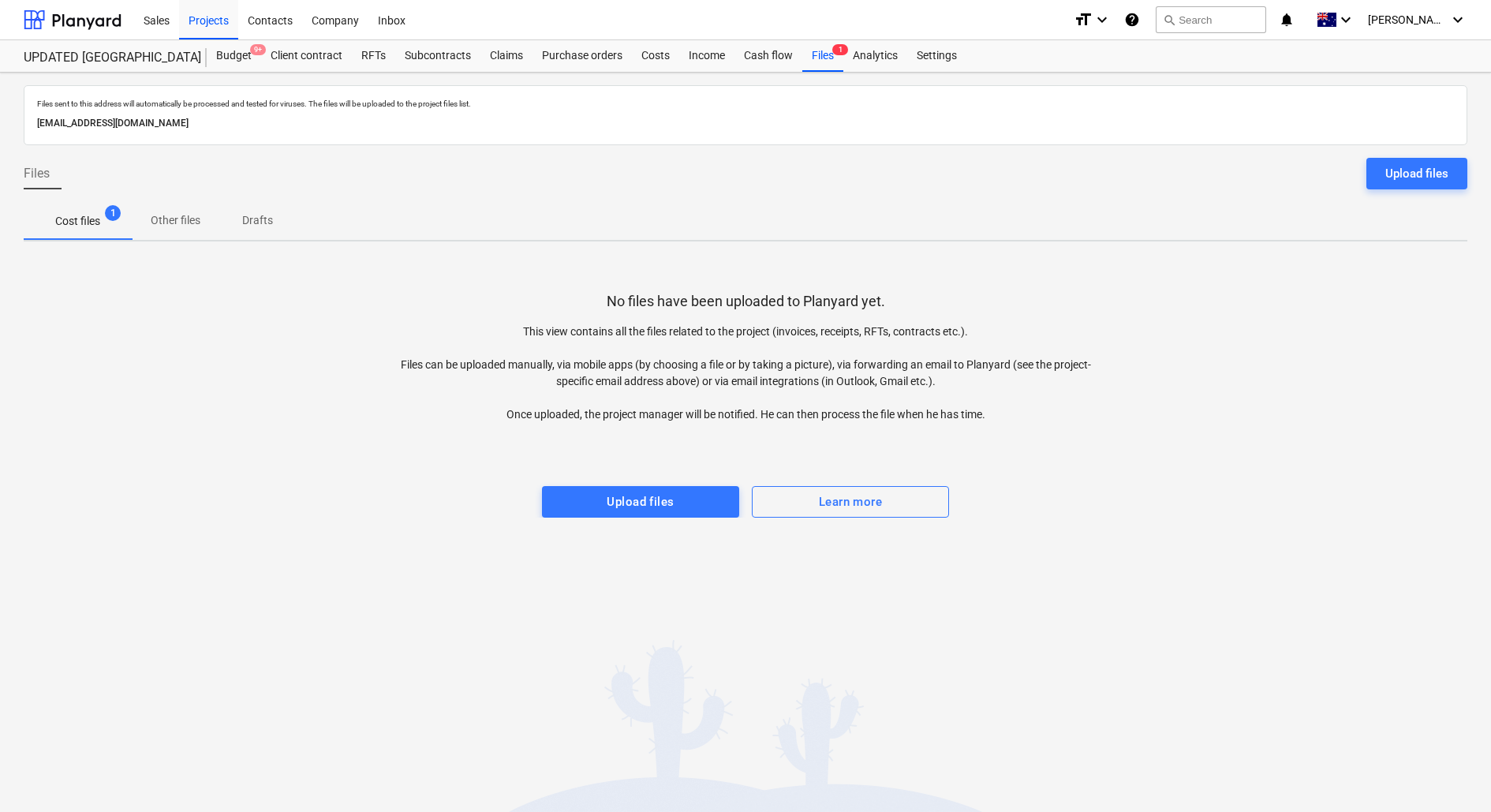
click at [72, 217] on p "Cost files" at bounding box center [78, 221] width 45 height 17
click at [97, 221] on p "Cost files" at bounding box center [78, 221] width 45 height 17
click at [174, 217] on p "Other files" at bounding box center [175, 220] width 50 height 17
click at [64, 221] on p "Cost files" at bounding box center [78, 221] width 45 height 17
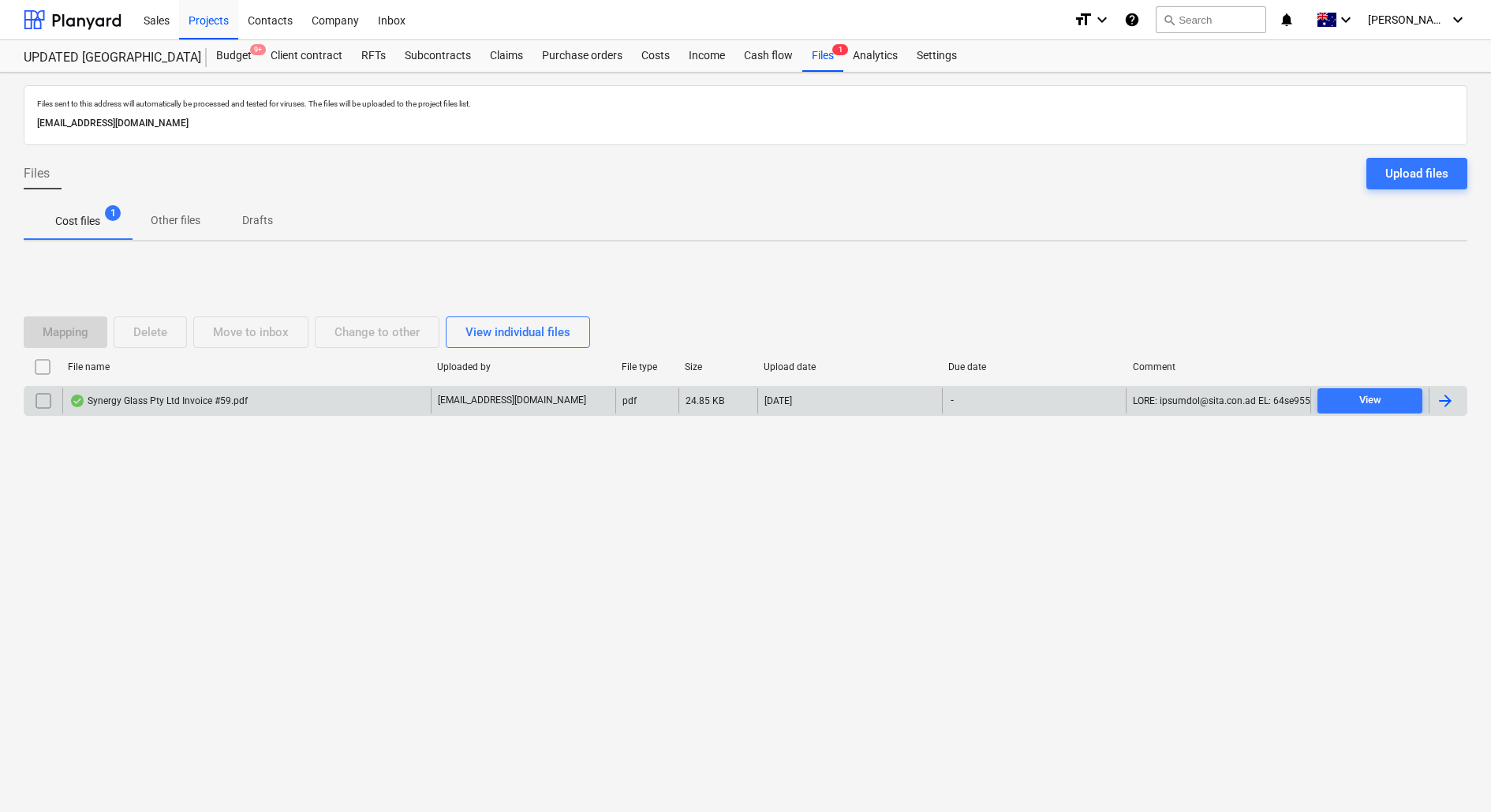
click at [322, 401] on div "Synergy Glass Pty Ltd Invoice #59.pdf" at bounding box center [246, 401] width 369 height 26
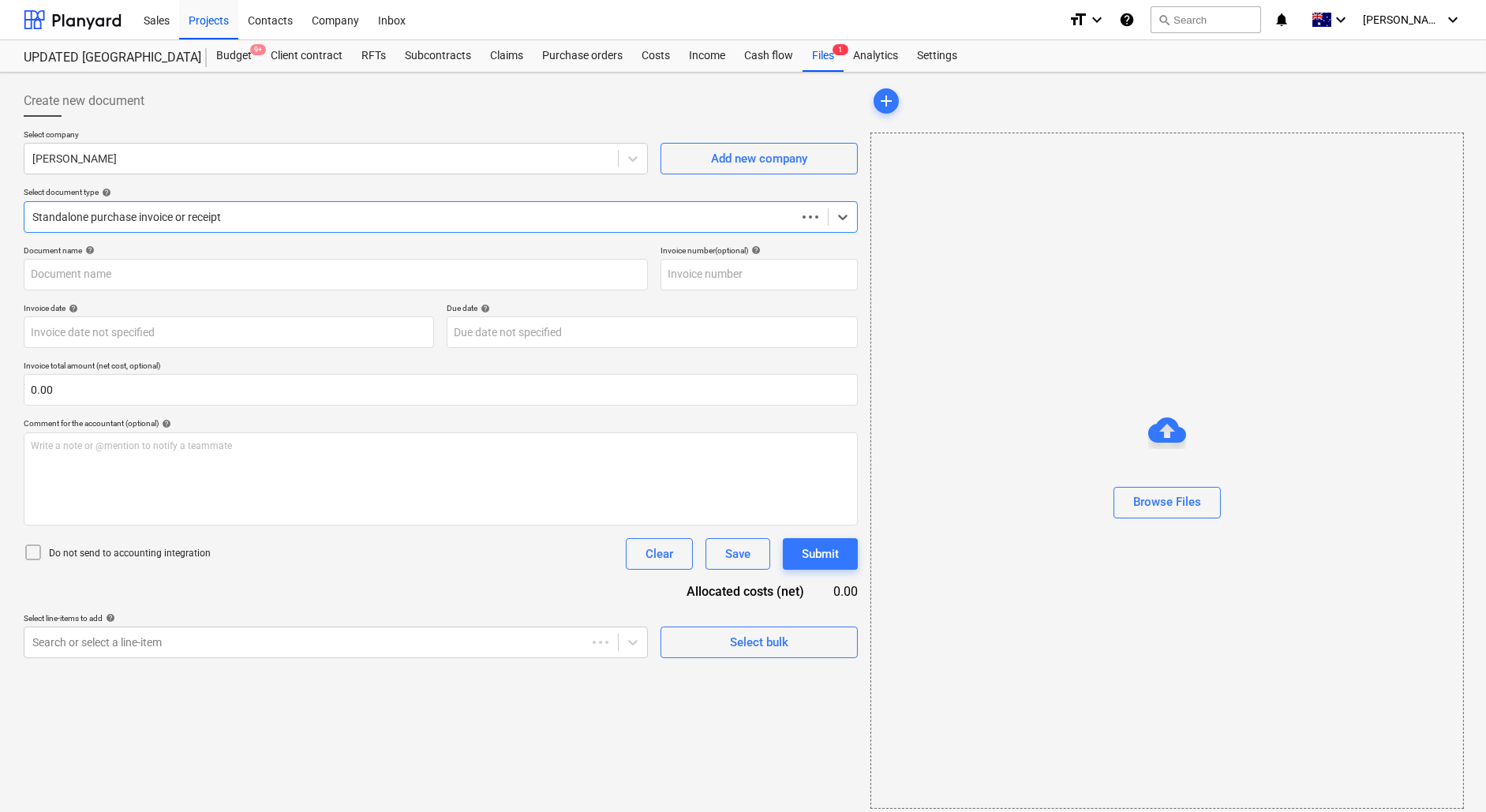
type input "Synergy Glass Pty Ltd Invoice #59.pdf"
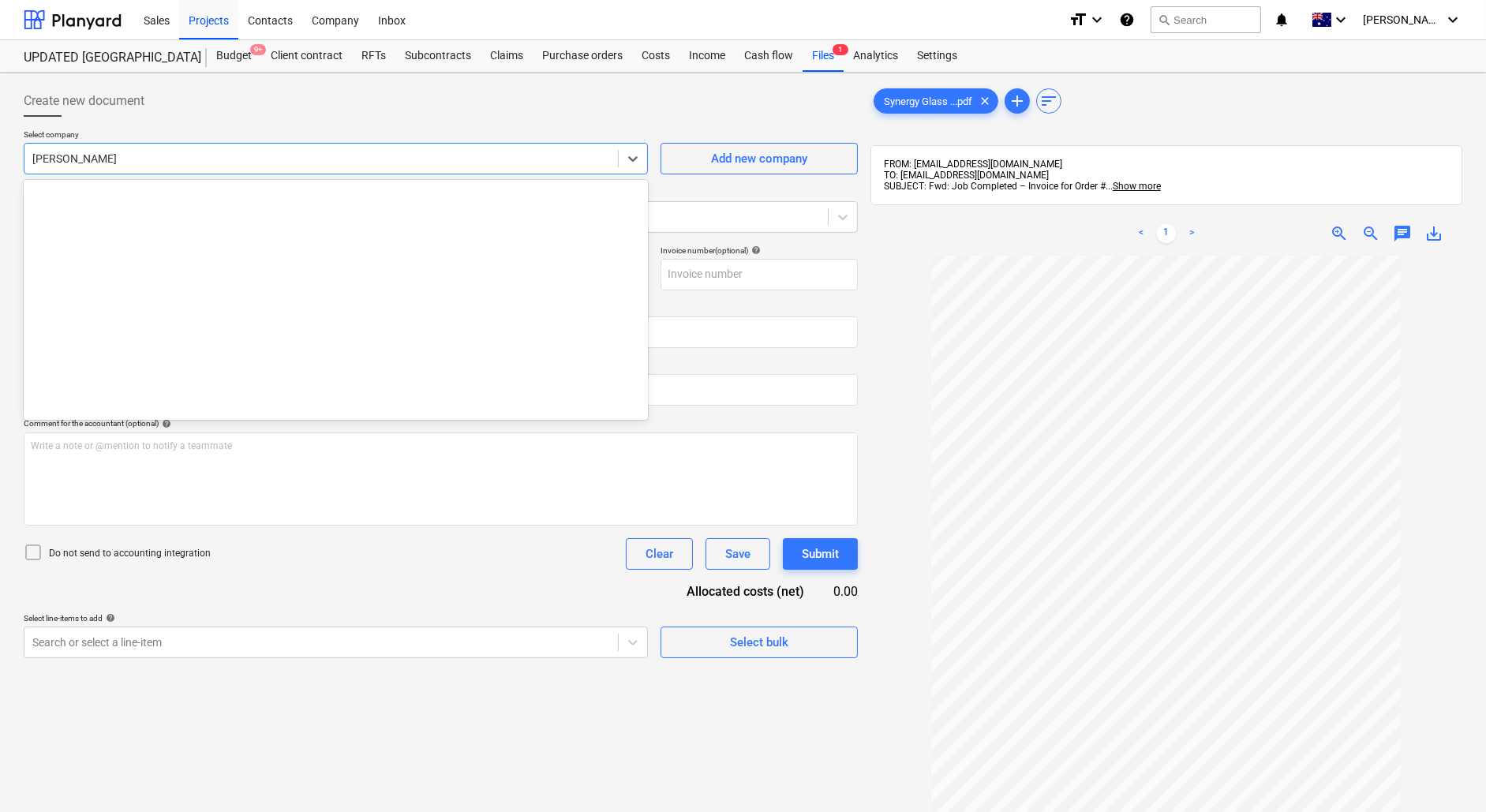
scroll to position [29619, 0]
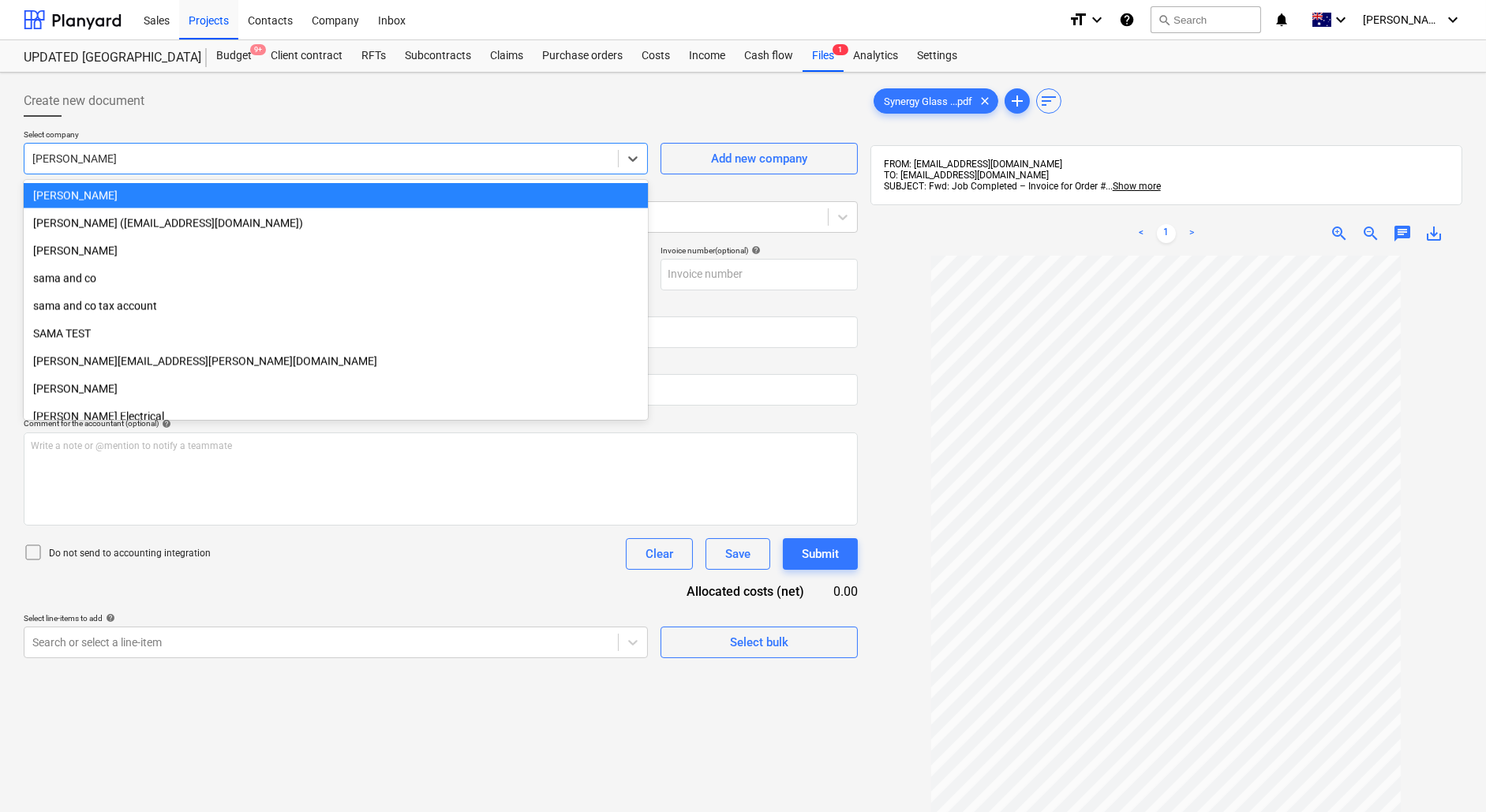
drag, startPoint x: 114, startPoint y: 163, endPoint x: 6, endPoint y: 161, distance: 108.0
click at [6, 161] on div "Create new document Select company option [PERSON_NAME] selected, 1074 of 1393.…" at bounding box center [743, 554] width 1486 height 963
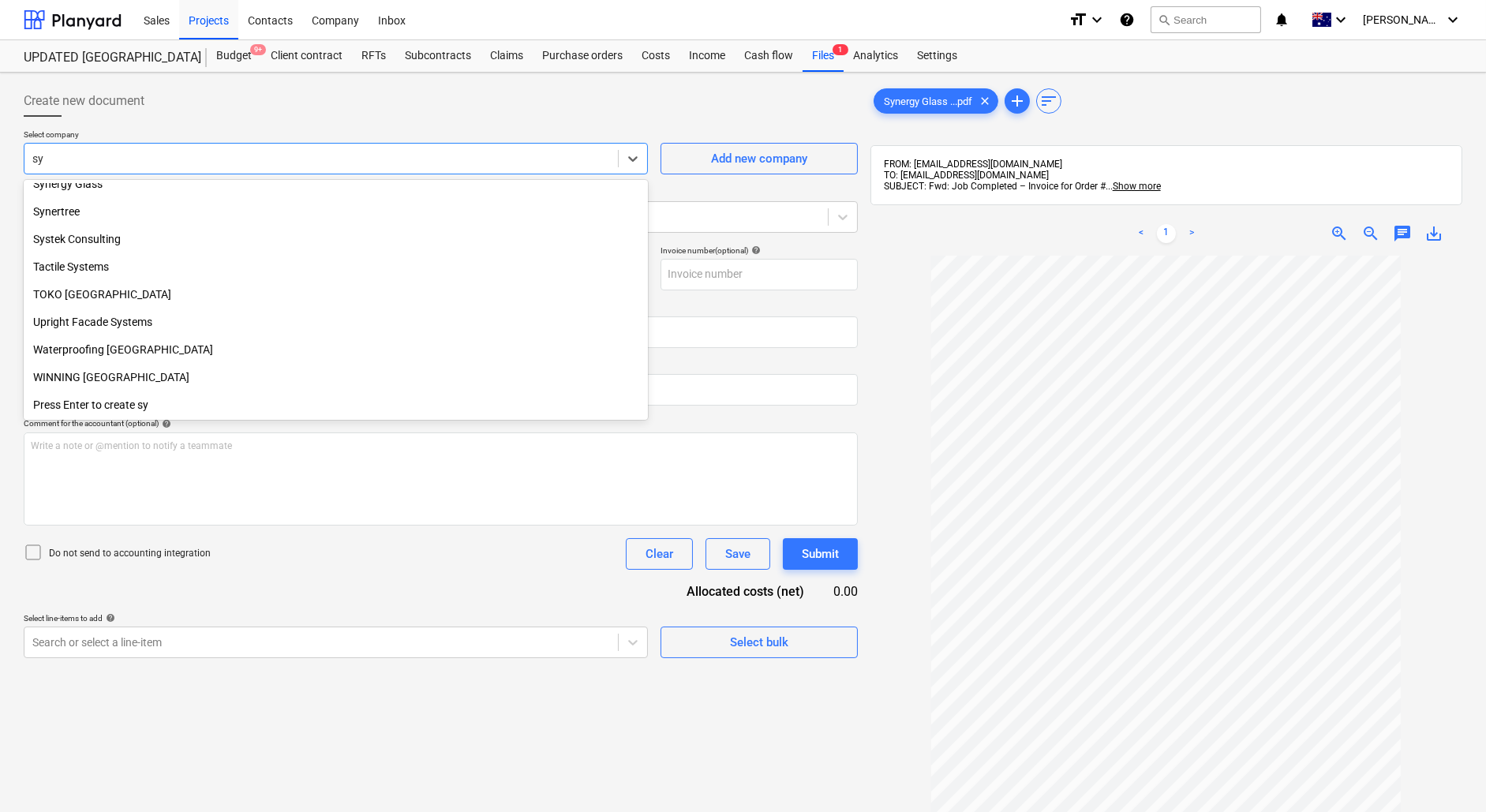
scroll to position [702, 0]
type input "syn"
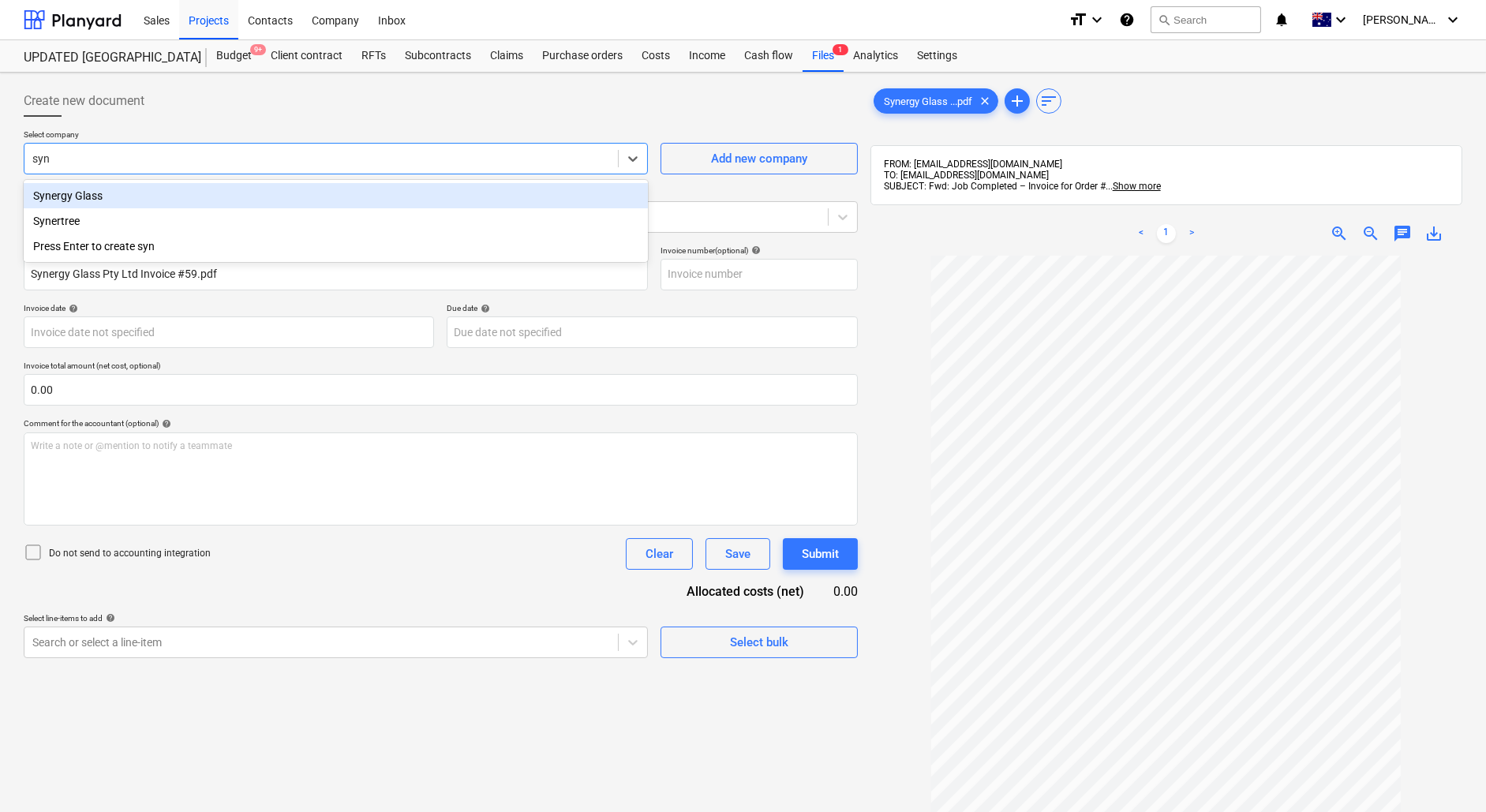
click at [85, 202] on div "Synergy Glass" at bounding box center [335, 196] width 624 height 26
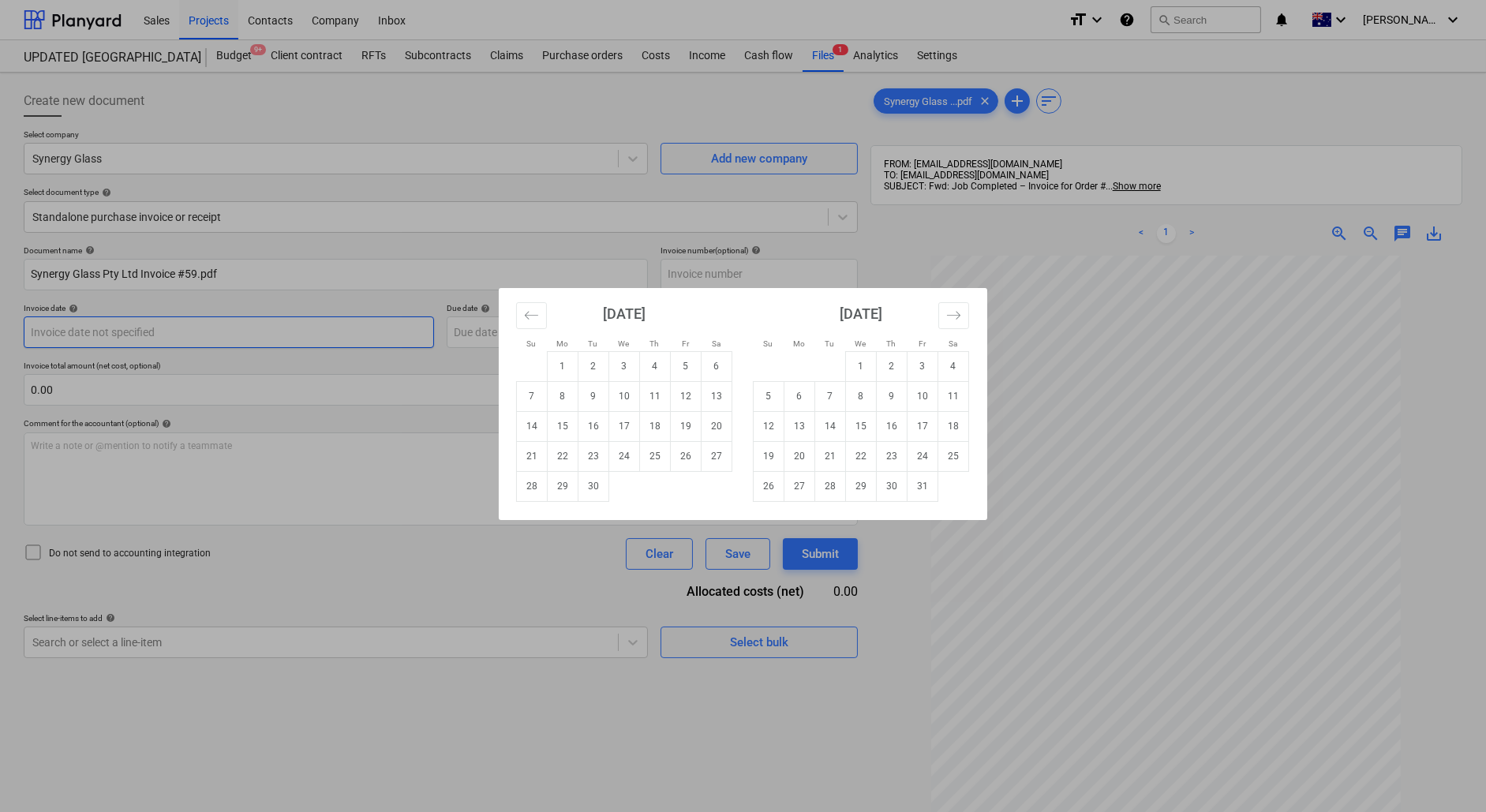
click at [115, 328] on body "Sales Projects Contacts Company Inbox format_size keyboard_arrow_down help sear…" at bounding box center [743, 406] width 1486 height 812
click at [528, 313] on icon "Move backward to switch to the previous month." at bounding box center [531, 315] width 15 height 15
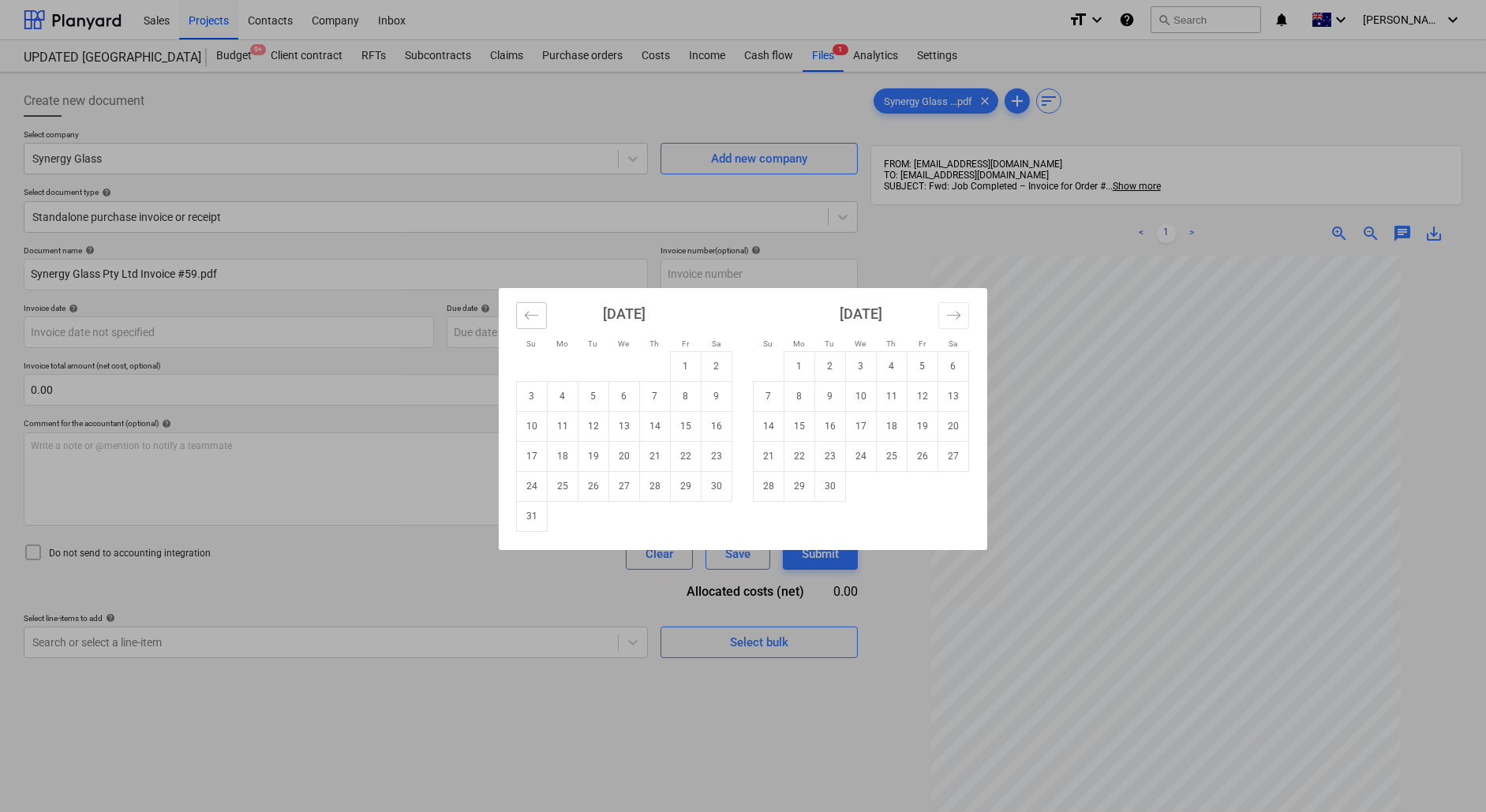
click at [528, 313] on icon "Move backward to switch to the previous month." at bounding box center [531, 315] width 15 height 15
click at [584, 462] on td "22" at bounding box center [593, 455] width 30 height 29
type input "[DATE]"
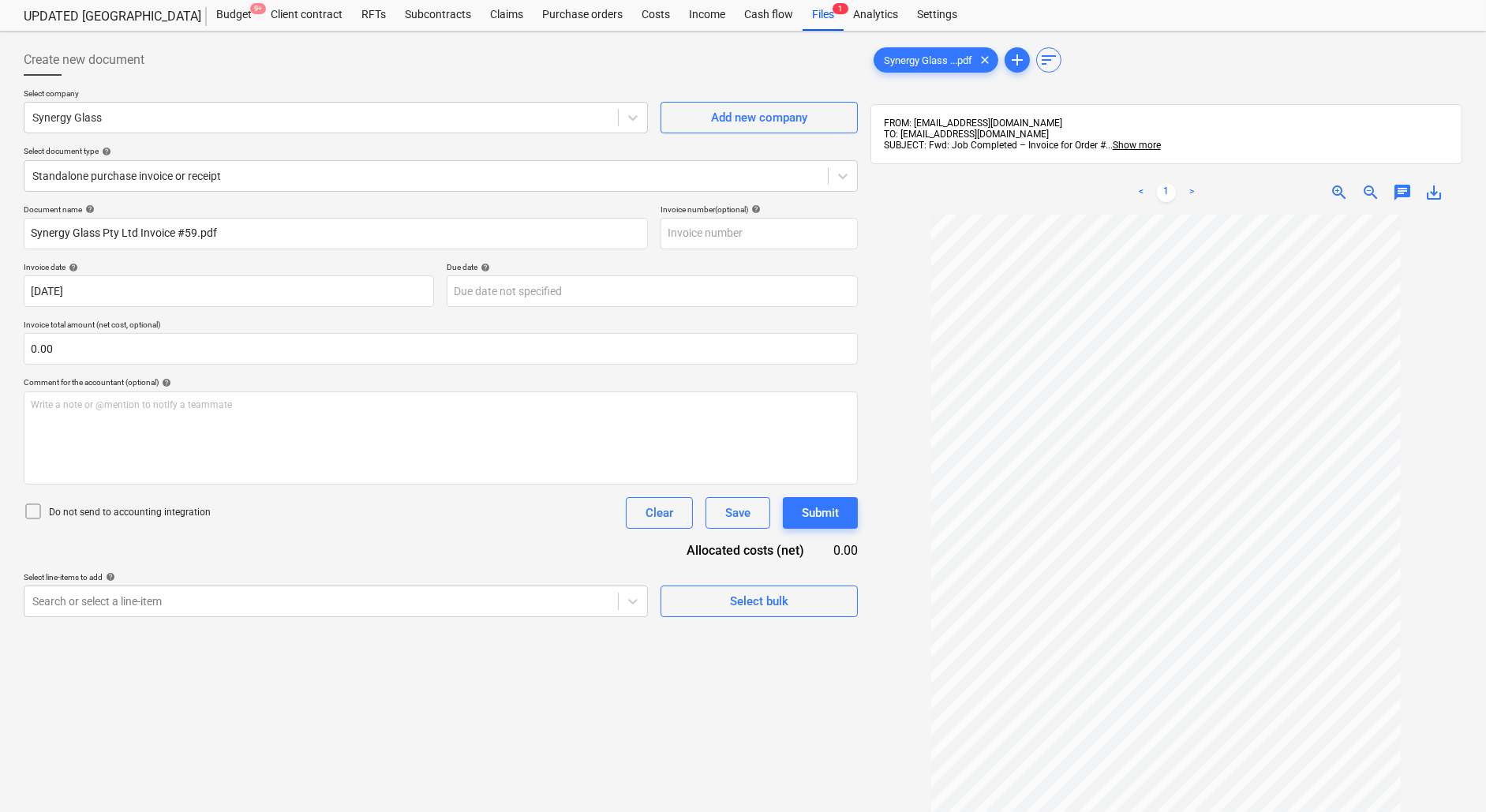
scroll to position [14, 0]
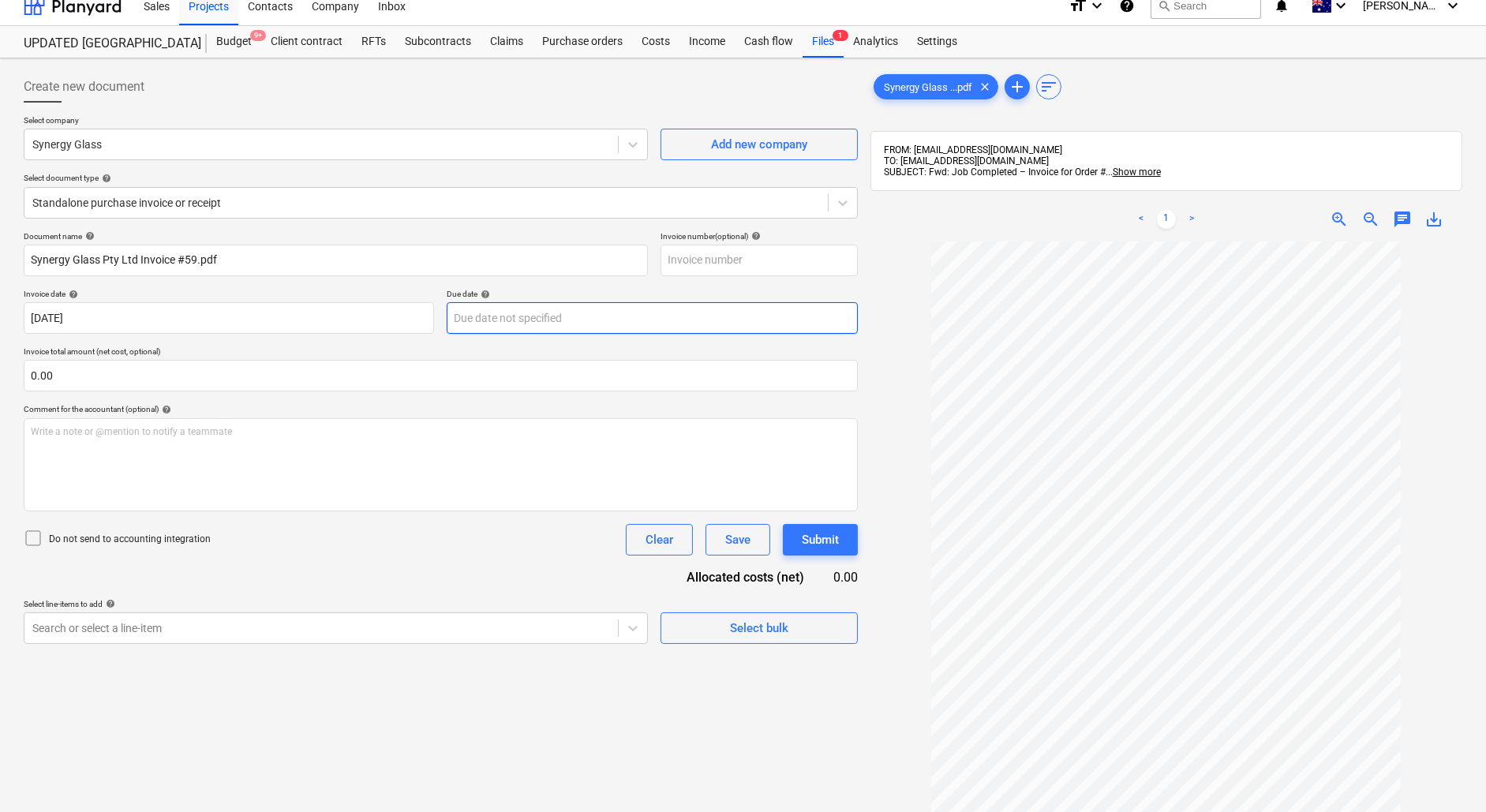
click at [499, 304] on body "Sales Projects Contacts Company Inbox format_size keyboard_arrow_down help sear…" at bounding box center [743, 392] width 1486 height 812
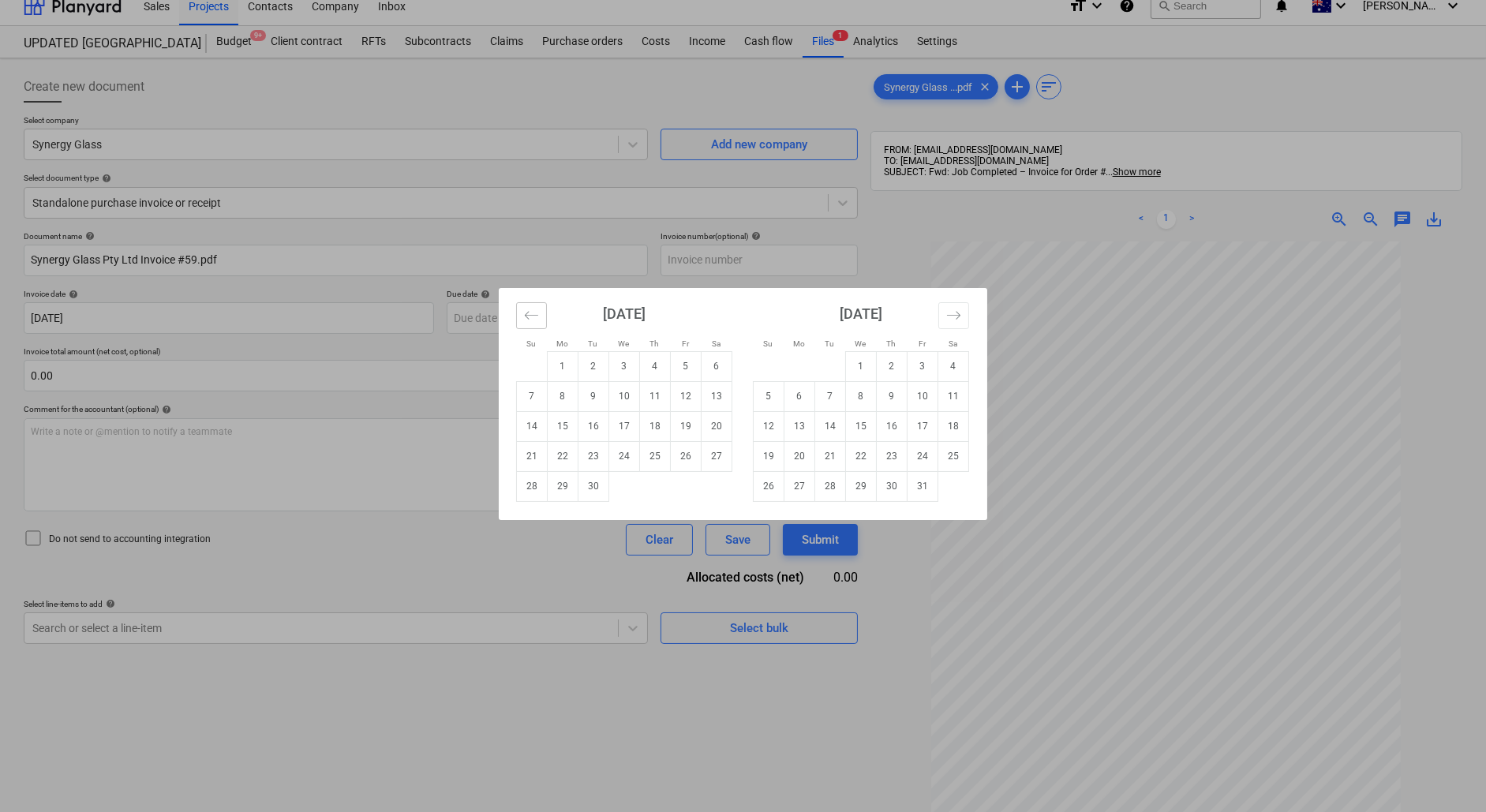
click at [517, 315] on button "Move backward to switch to the previous month." at bounding box center [531, 315] width 30 height 27
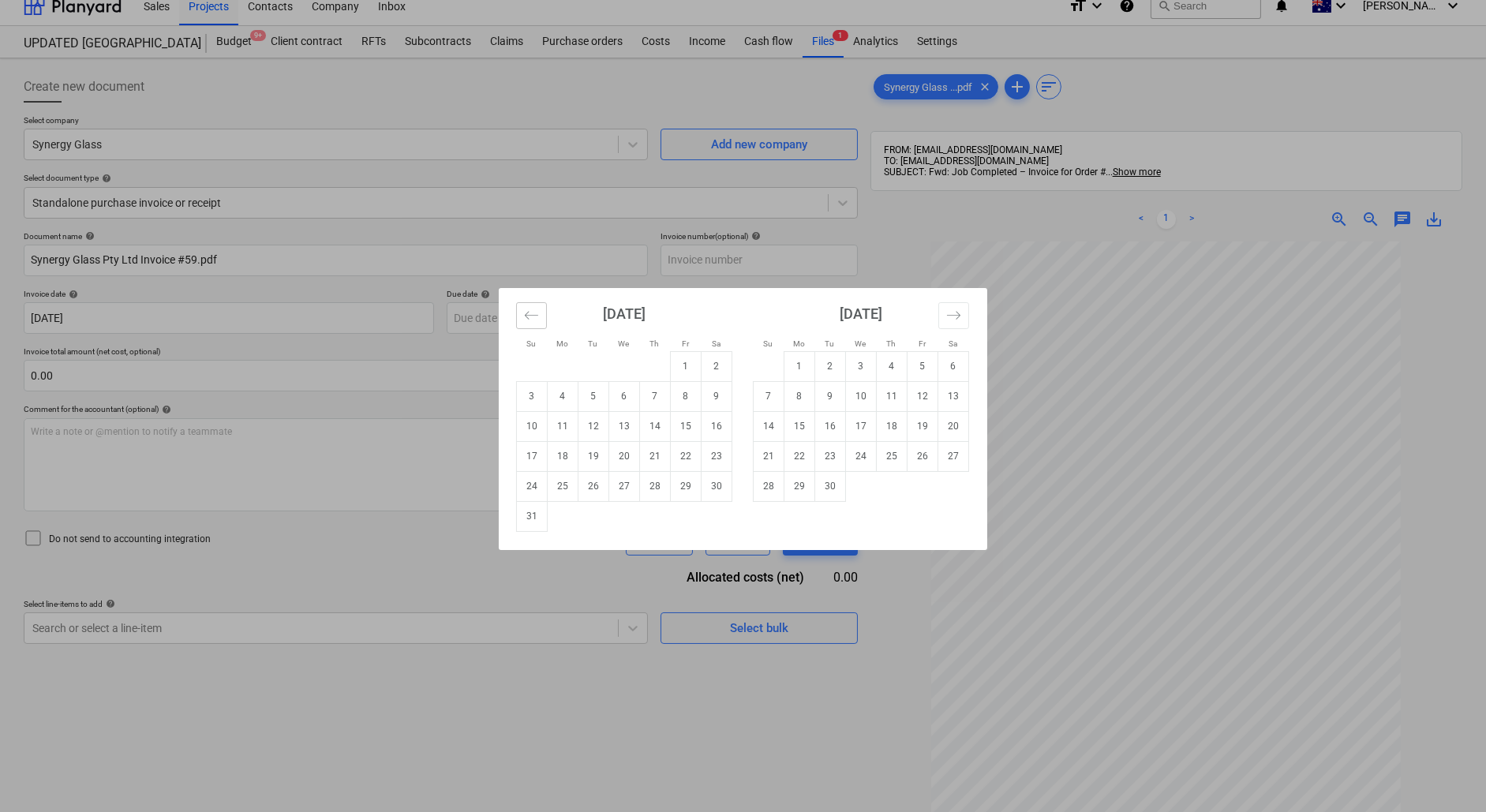
click at [517, 315] on button "Move backward to switch to the previous month." at bounding box center [531, 315] width 30 height 27
click at [597, 489] on td "29" at bounding box center [593, 486] width 30 height 29
type input "[DATE]"
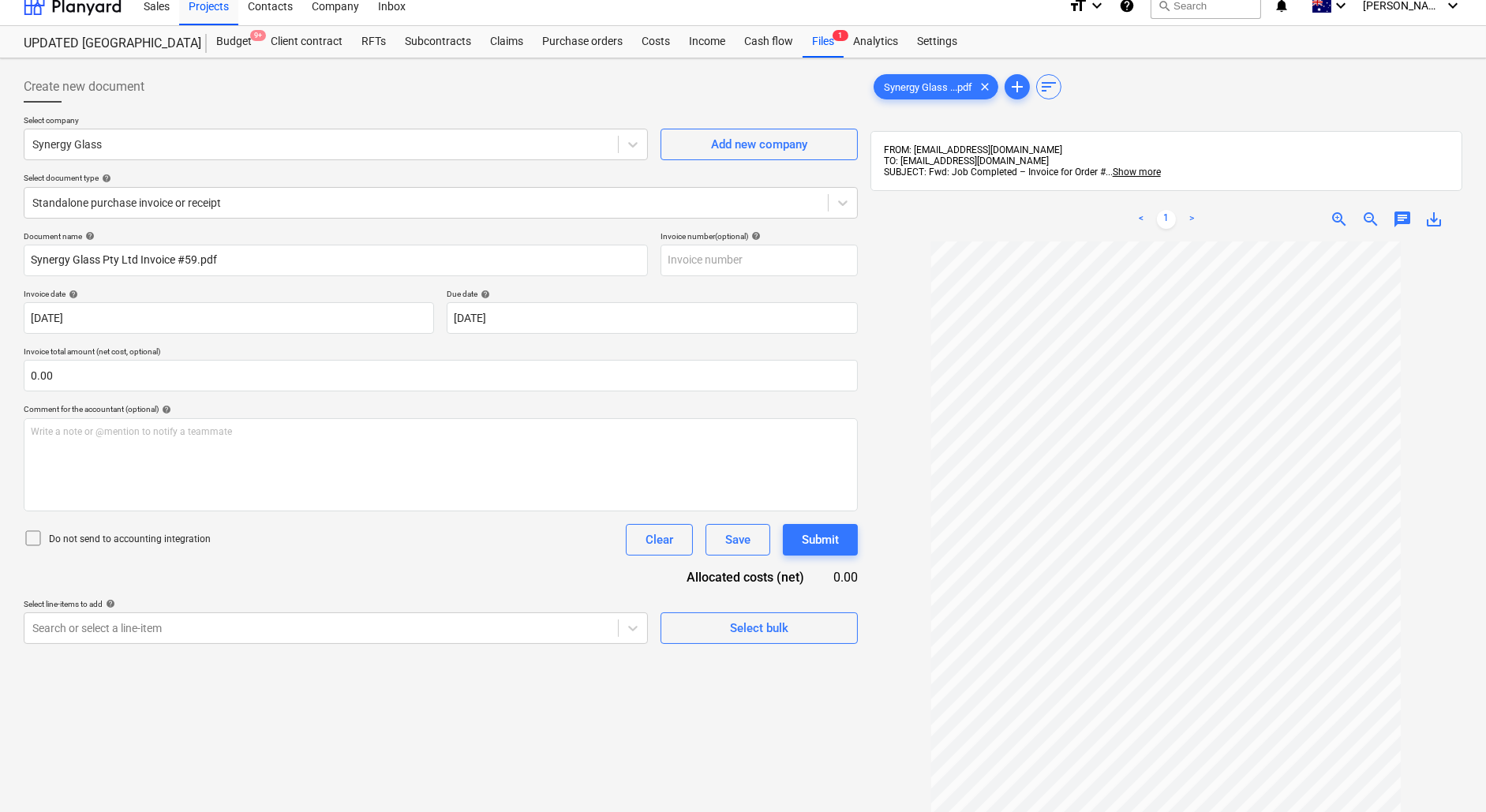
click at [246, 396] on div "Document name help Synergy Glass Pty Ltd Invoice #59.pdf Invoice number (option…" at bounding box center [441, 437] width 834 height 413
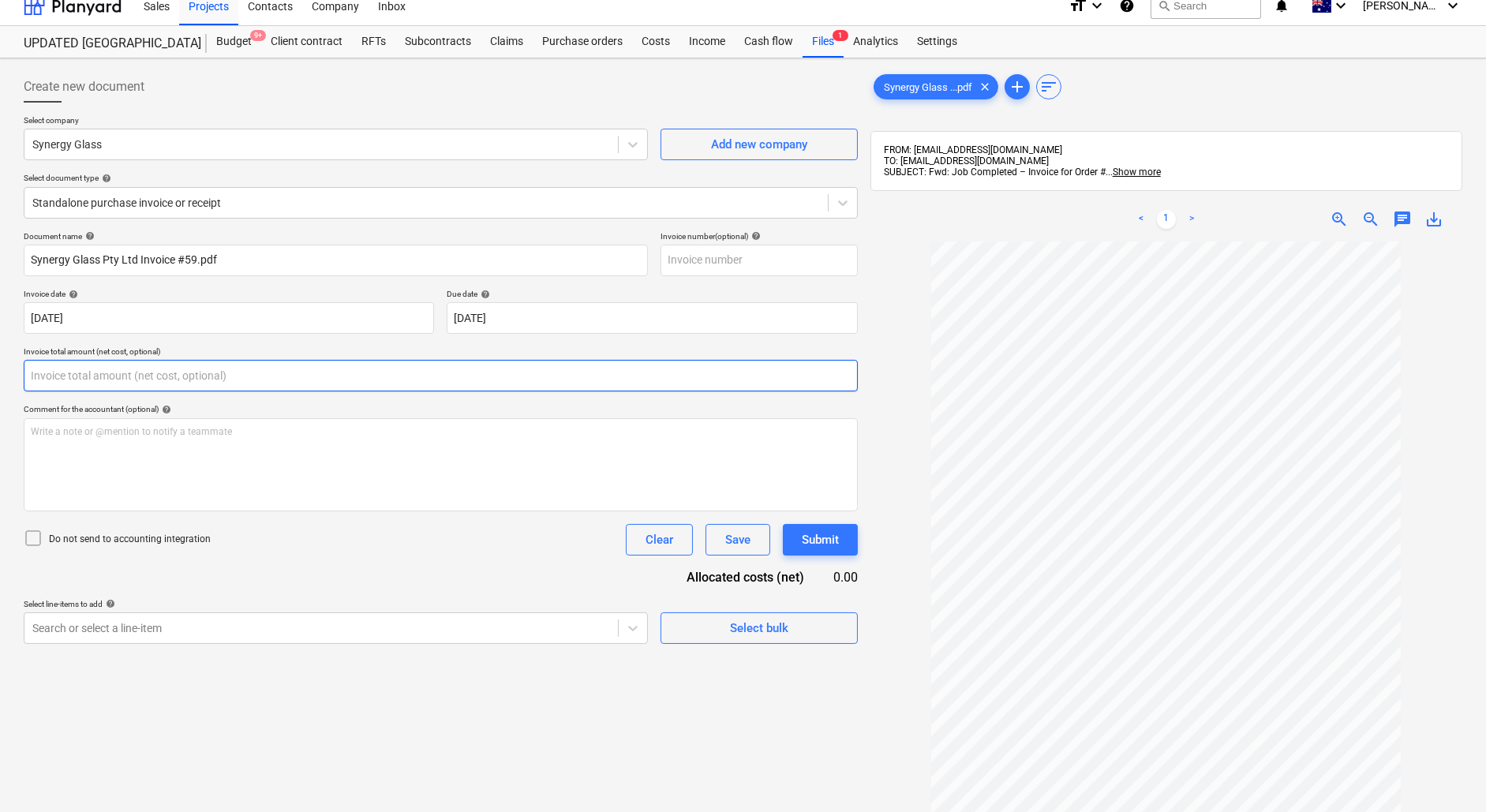
click at [175, 376] on input "text" at bounding box center [441, 376] width 834 height 31
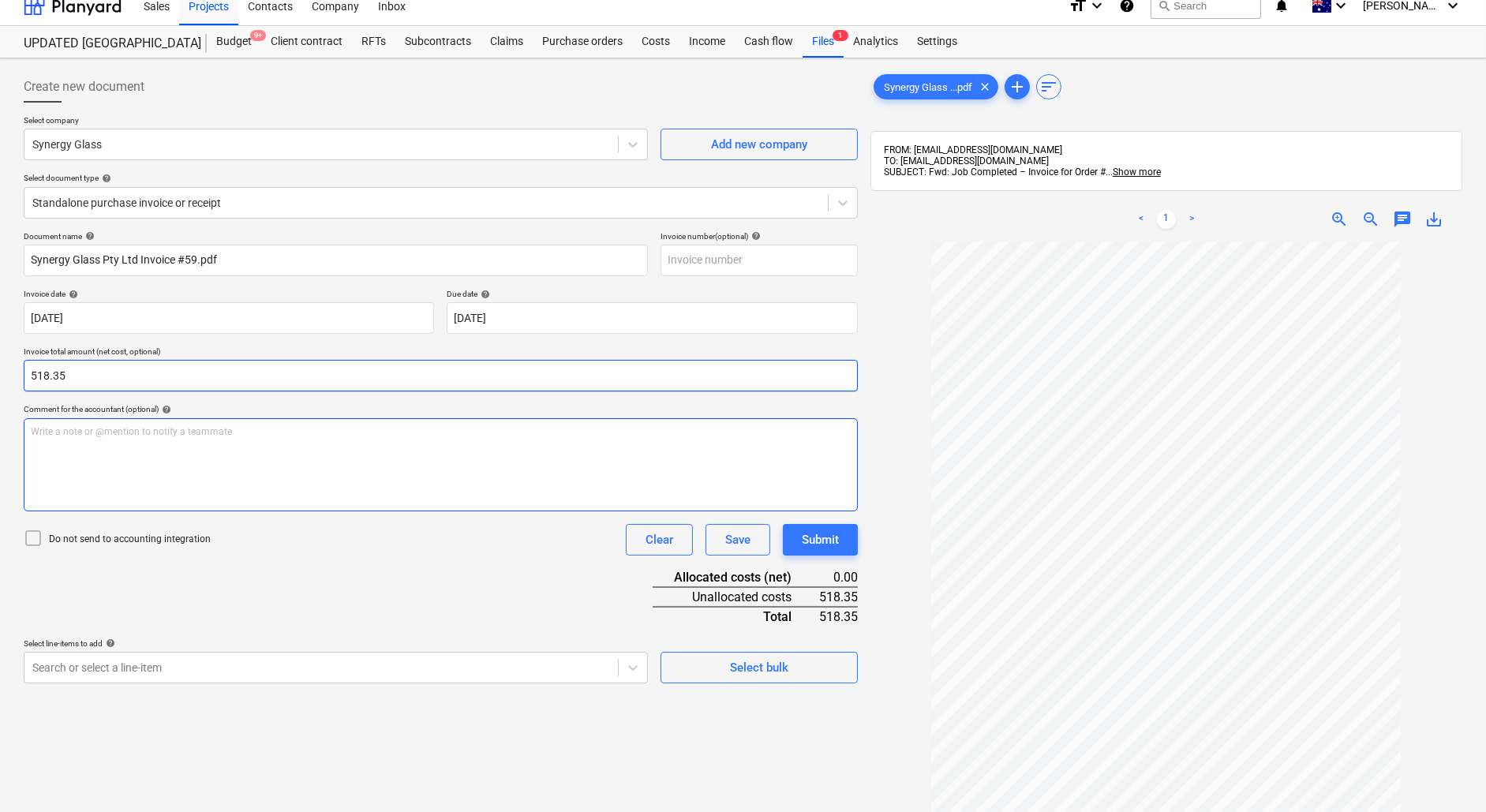
type input "518.35"
click at [140, 445] on div "Write a note or @mention to notify a teammate [PERSON_NAME]" at bounding box center [441, 464] width 834 height 93
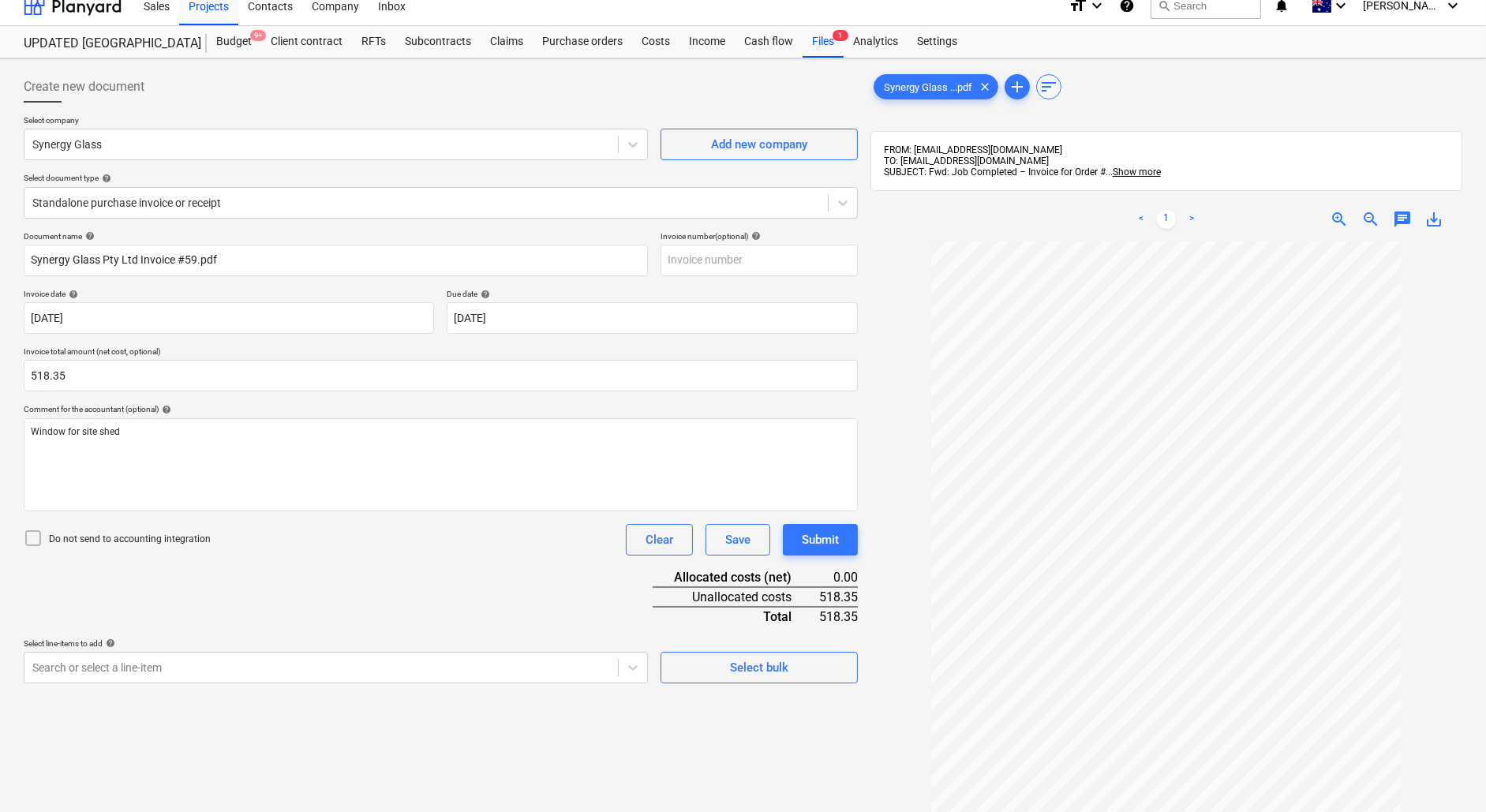
click at [432, 601] on div "Document name help Synergy Glass Pty Ltd Invoice #59.pdf Invoice number (option…" at bounding box center [441, 457] width 834 height 452
click at [328, 674] on body "Sales Projects Contacts Company Inbox format_size keyboard_arrow_down help sear…" at bounding box center [743, 392] width 1486 height 812
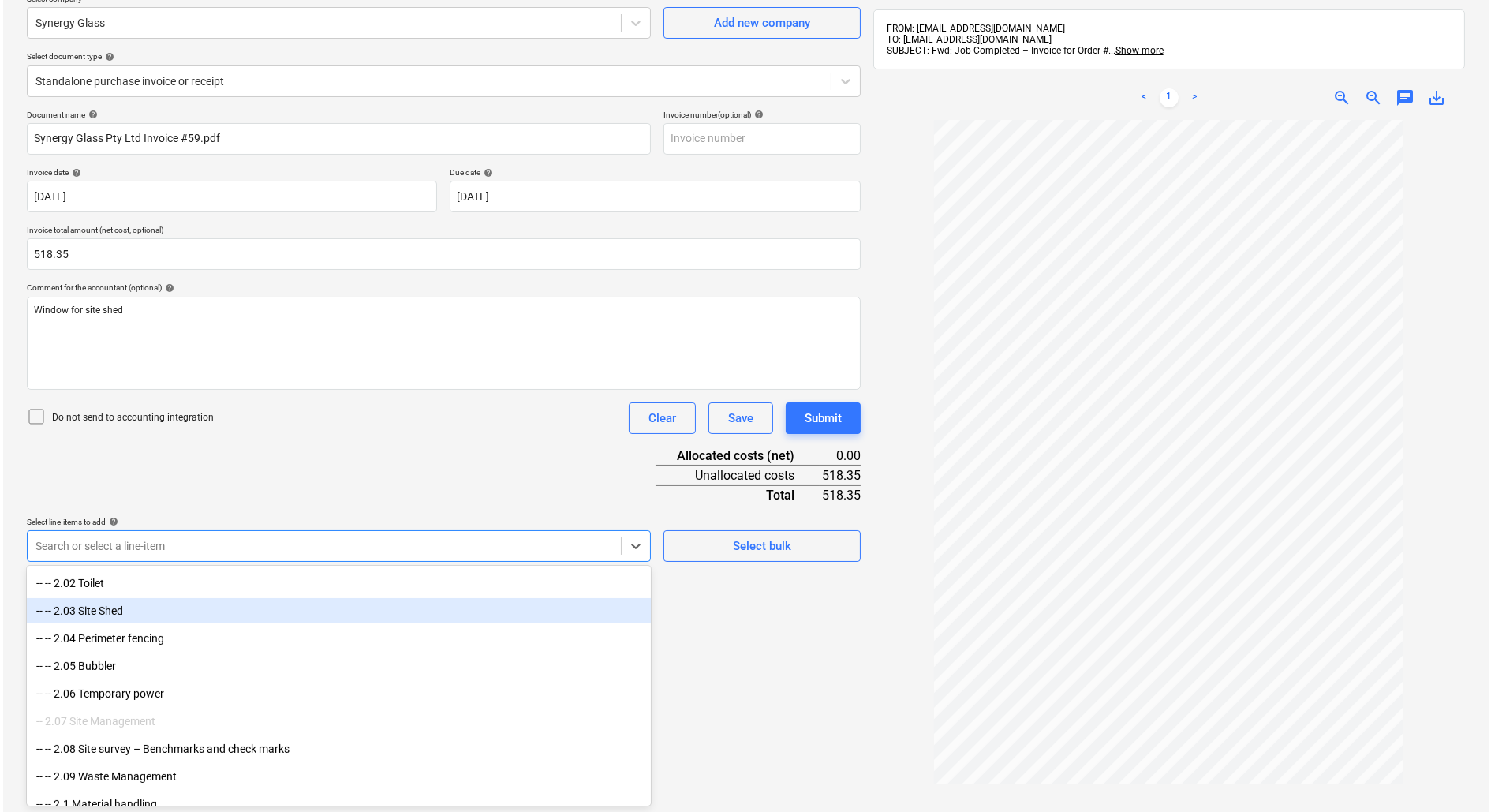
scroll to position [1182, 0]
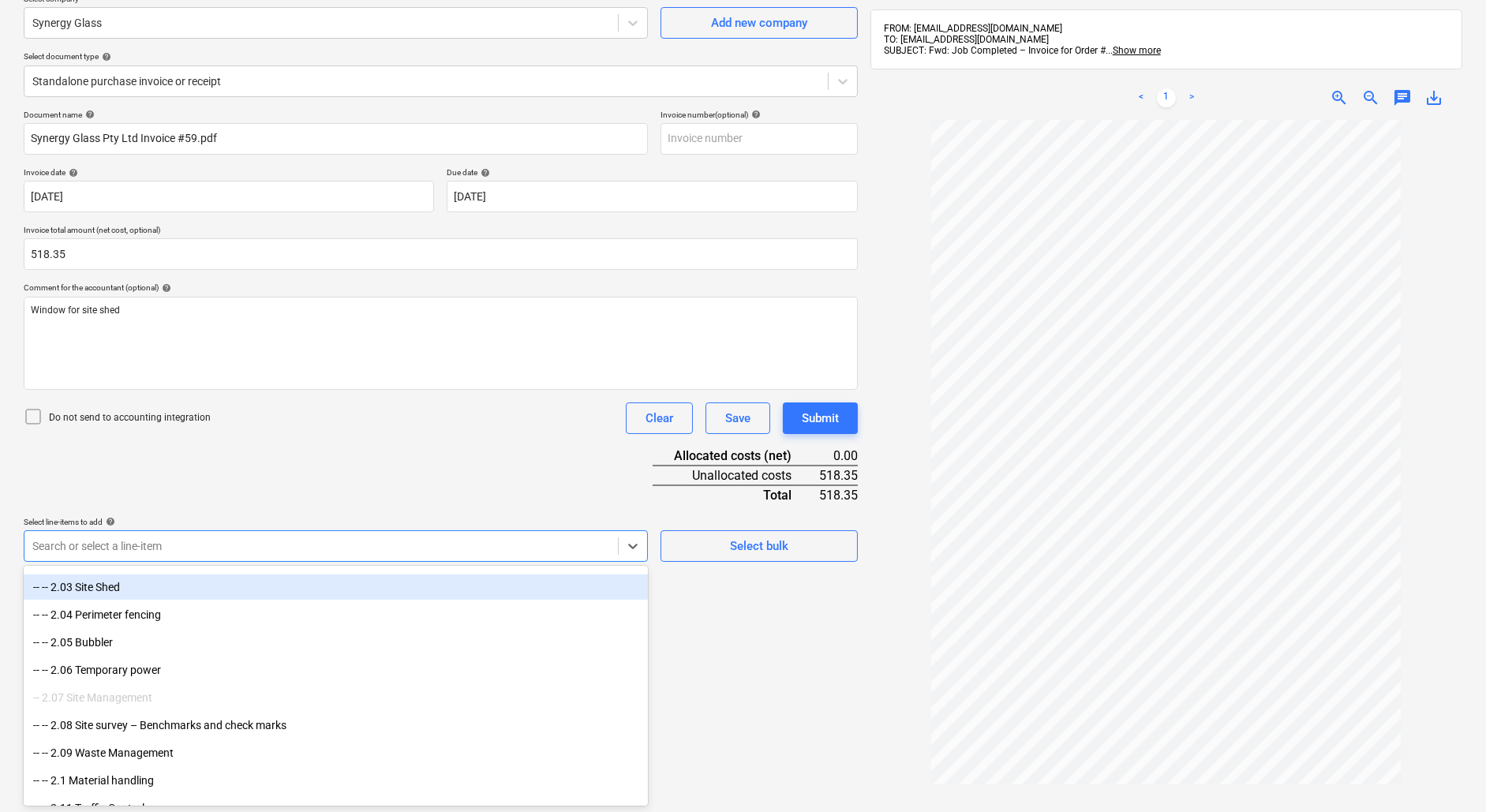
click at [143, 587] on div "-- -- 2.03 Site Shed" at bounding box center [335, 587] width 624 height 26
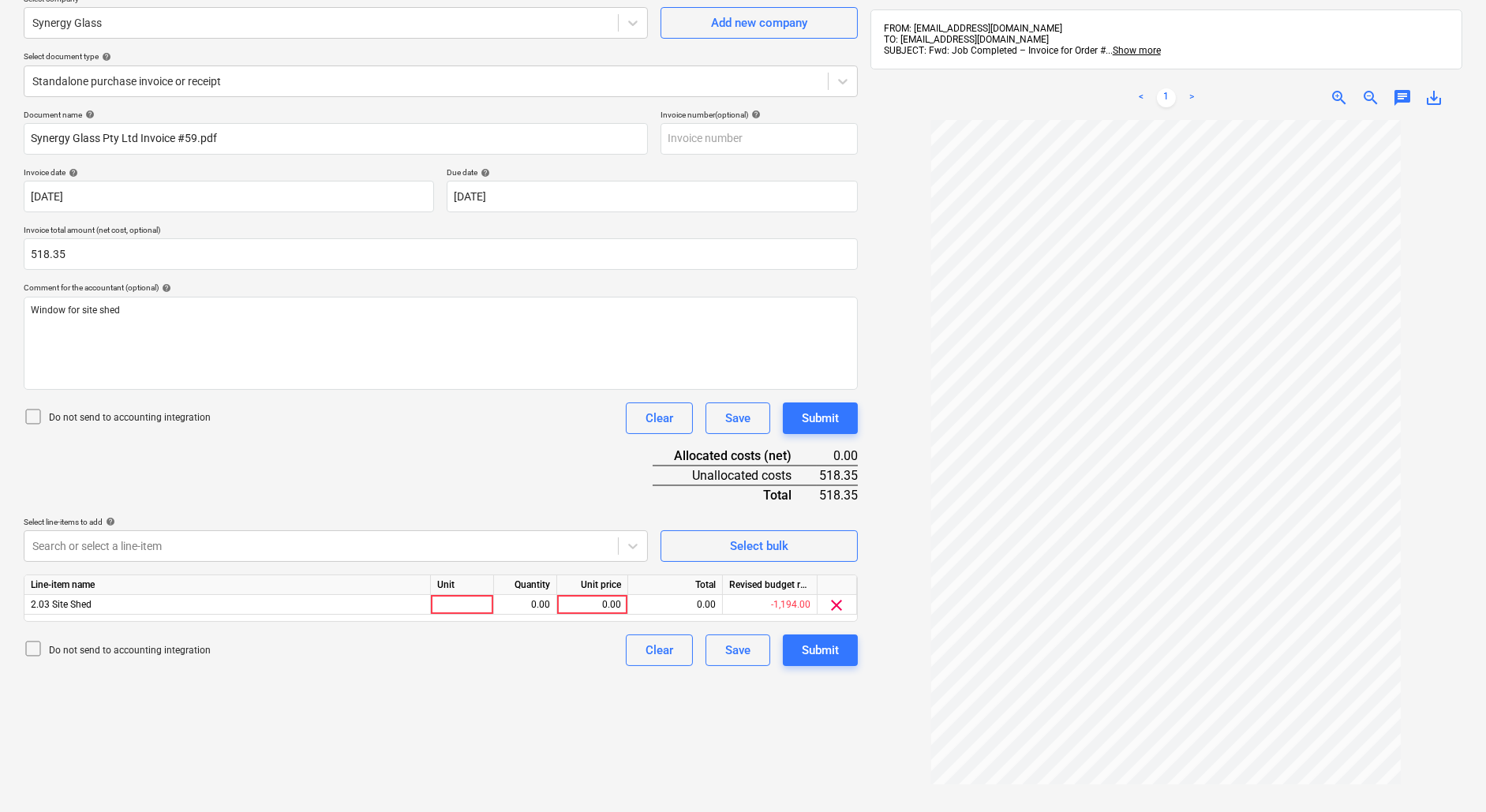
click at [558, 495] on div "Document name help Synergy Glass Pty Ltd Invoice #59.pdf Invoice number (option…" at bounding box center [441, 388] width 834 height 556
click at [461, 608] on div at bounding box center [462, 605] width 63 height 20
click at [523, 603] on div "0.00" at bounding box center [525, 605] width 50 height 20
type input "1"
click at [580, 610] on div "0.00" at bounding box center [592, 605] width 58 height 20
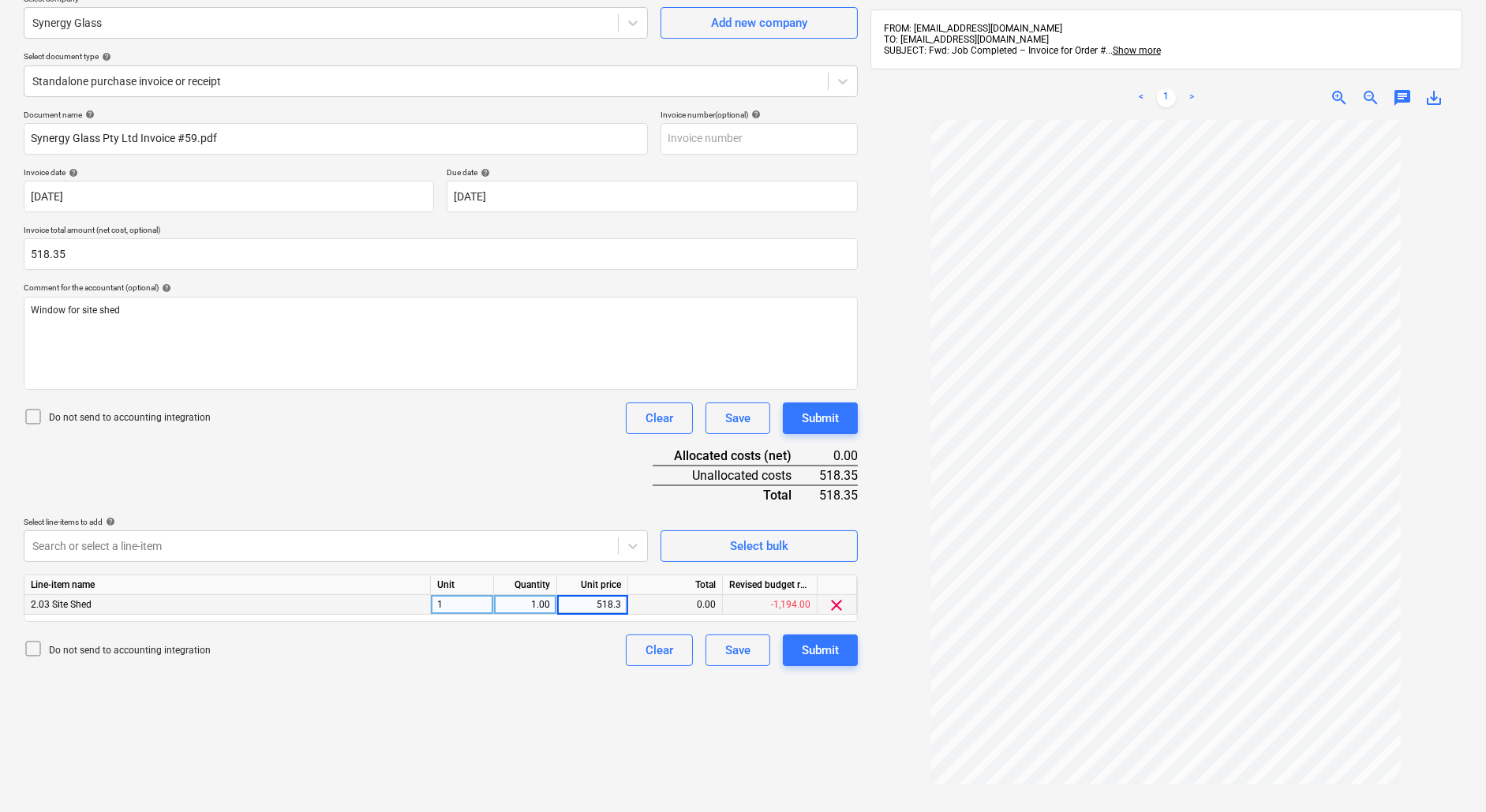
type input "518.35"
click at [552, 760] on div "Create new document Select company Synergy Glass Add new company Select documen…" at bounding box center [441, 418] width 847 height 951
click at [842, 652] on button "Submit" at bounding box center [820, 650] width 75 height 31
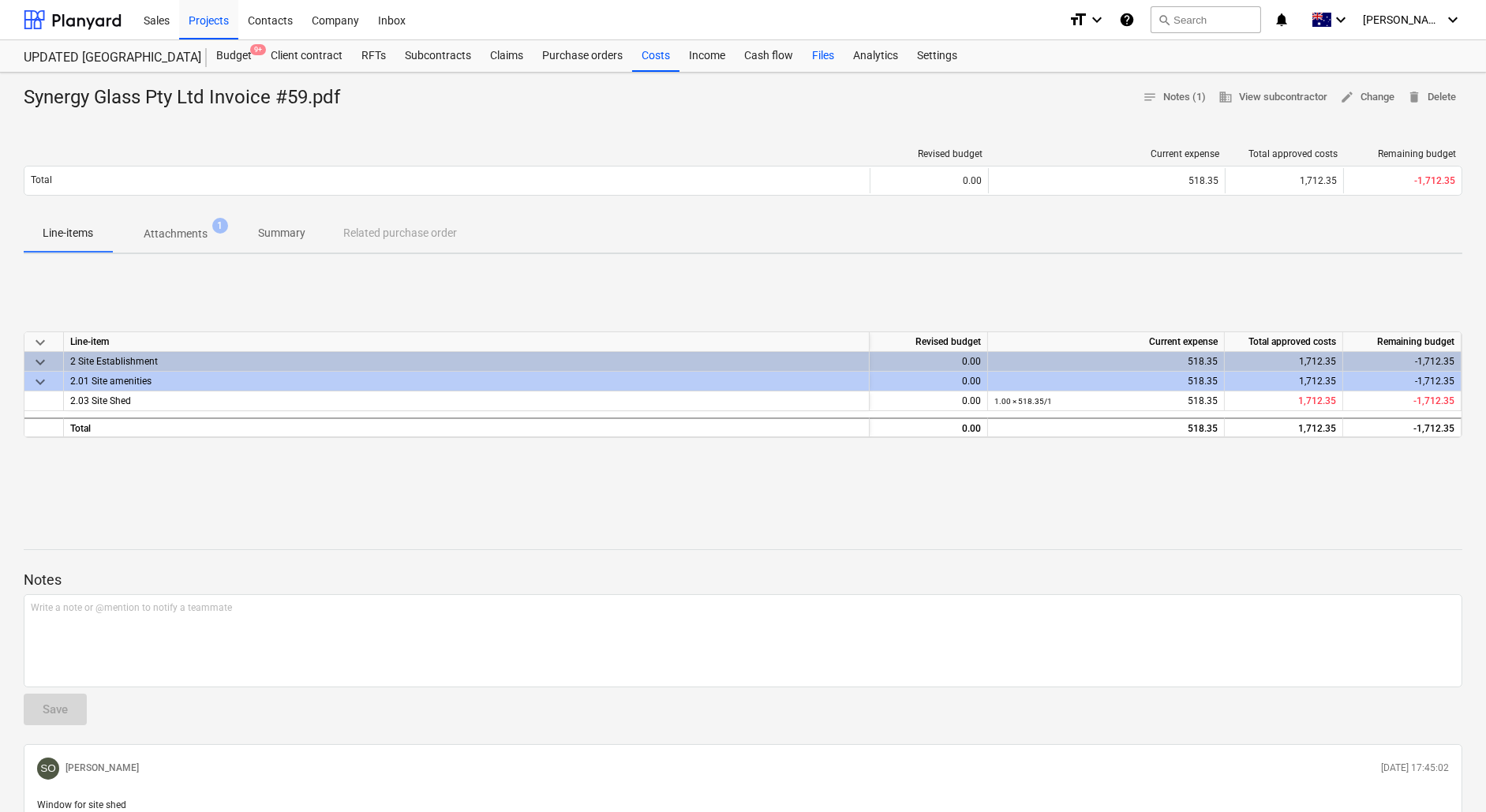
click at [805, 59] on div "Files" at bounding box center [823, 56] width 41 height 31
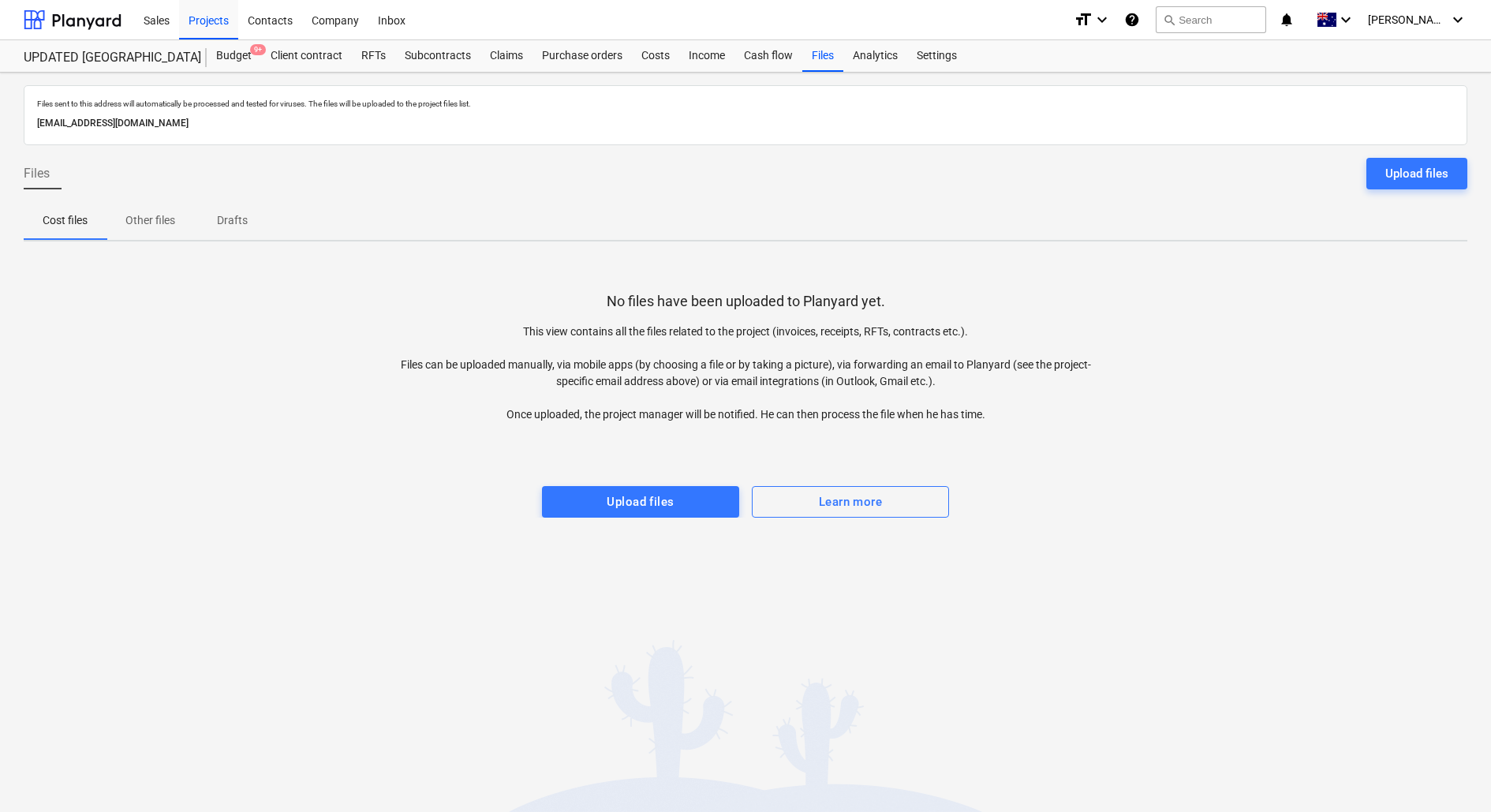
drag, startPoint x: 325, startPoint y: 122, endPoint x: 38, endPoint y: 121, distance: 287.0
click at [38, 121] on p "[EMAIL_ADDRESS][DOMAIN_NAME]" at bounding box center [746, 123] width 1417 height 17
copy p "[EMAIL_ADDRESS][DOMAIN_NAME]"
click at [84, 238] on span at bounding box center [78, 239] width 109 height 2
click at [84, 228] on p "Cost files" at bounding box center [78, 221] width 45 height 17
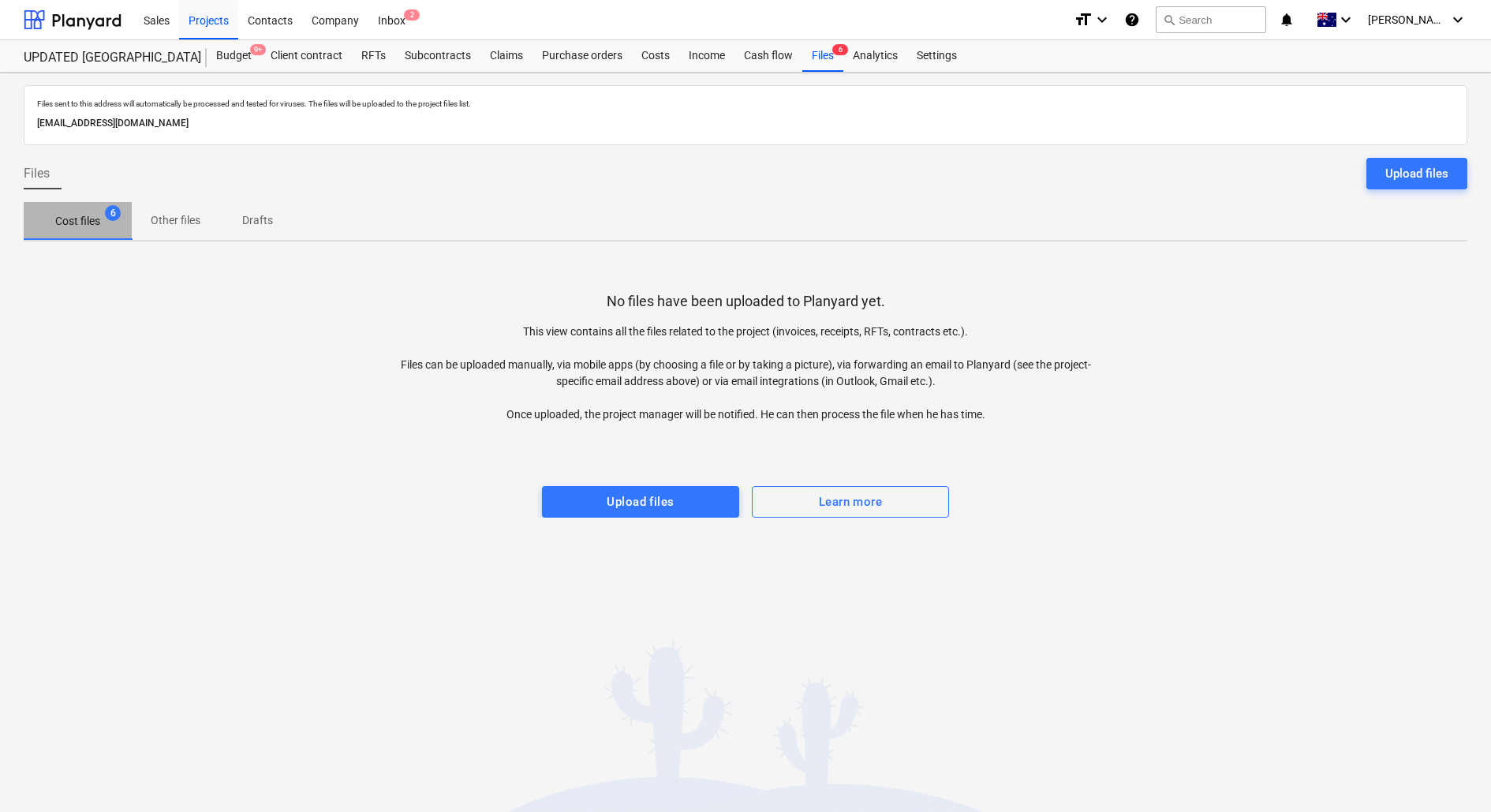
click at [95, 221] on p "Cost files" at bounding box center [78, 221] width 45 height 17
click at [178, 223] on p "Other files" at bounding box center [175, 220] width 50 height 17
click at [92, 223] on p "Cost files" at bounding box center [78, 221] width 45 height 17
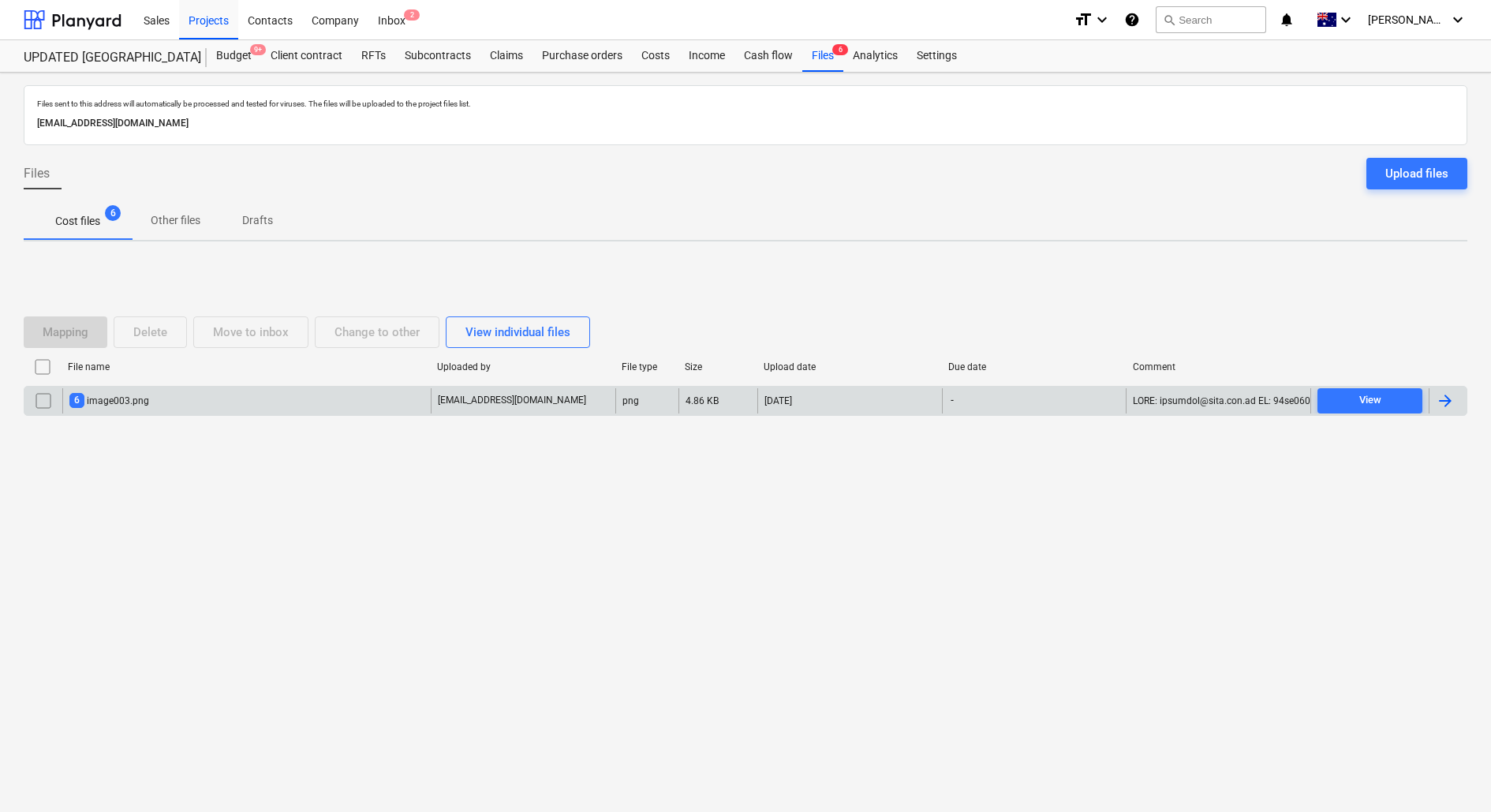
click at [243, 402] on div "6 image003.png" at bounding box center [246, 401] width 369 height 26
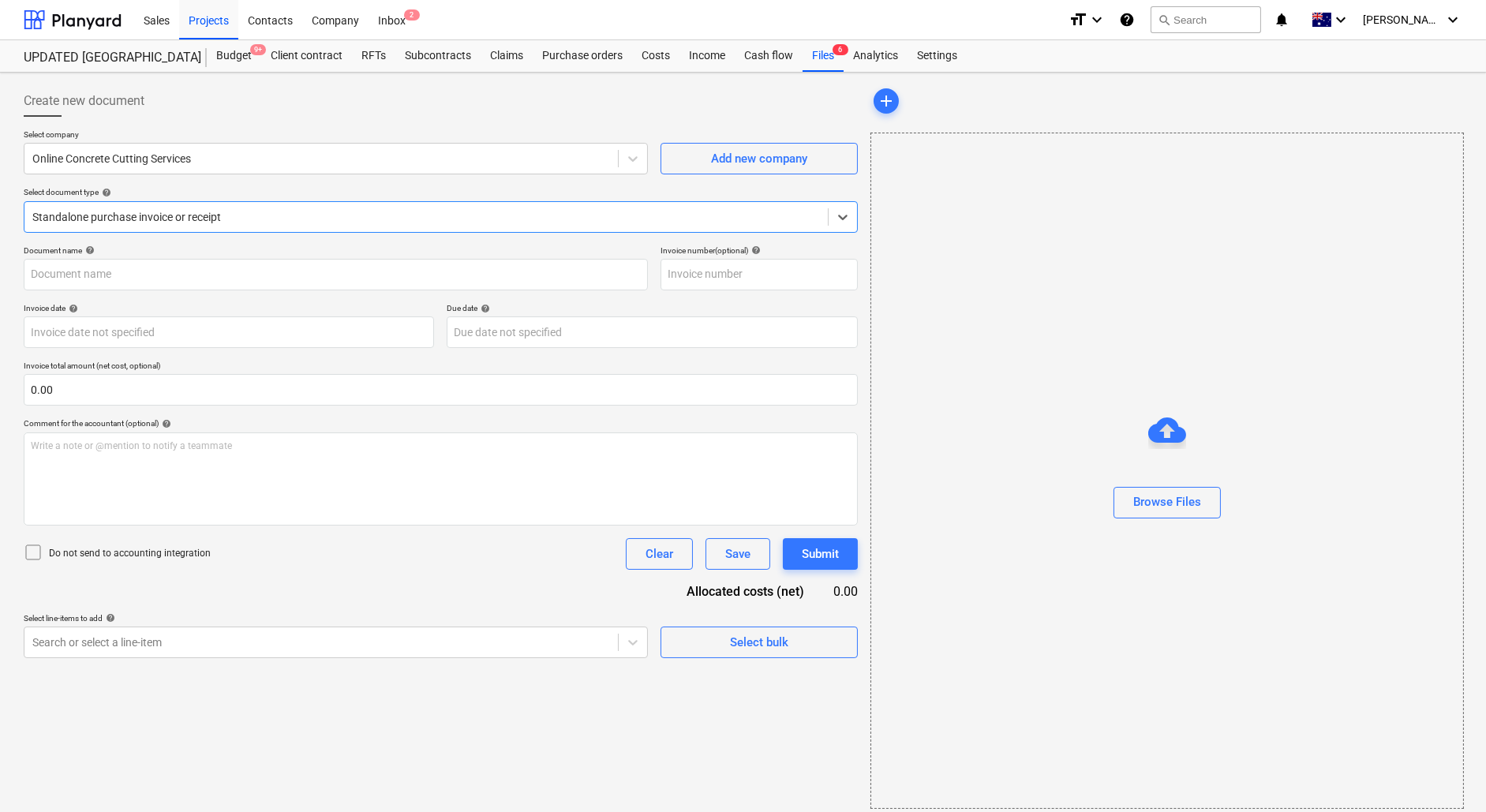
type input "00071245"
type input "[DATE]"
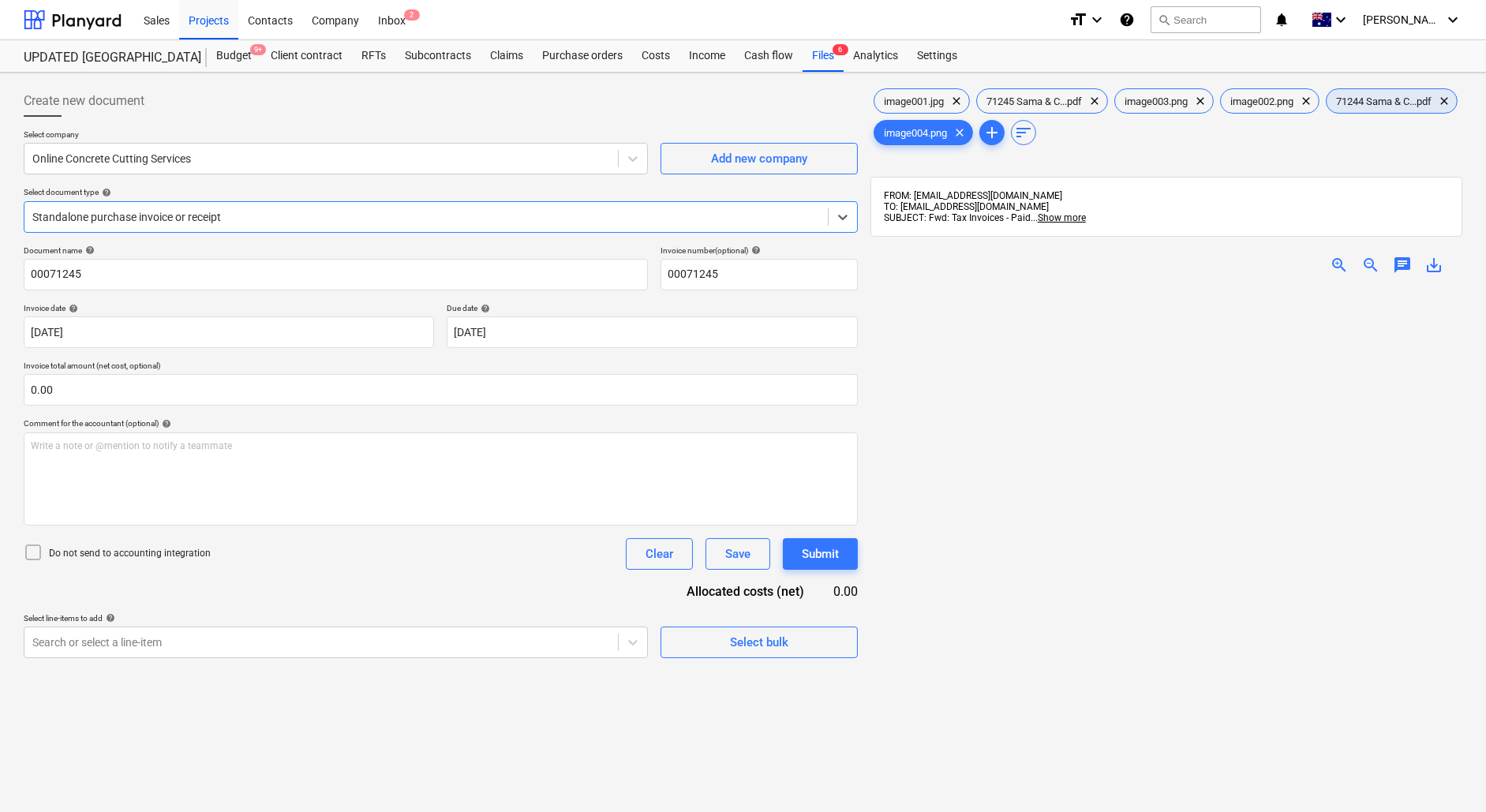
click at [1327, 107] on span "71244 Sama & C...pdf" at bounding box center [1384, 101] width 114 height 12
click at [1435, 110] on span "clear" at bounding box center [1444, 100] width 19 height 19
click at [952, 98] on span "clear" at bounding box center [956, 100] width 19 height 19
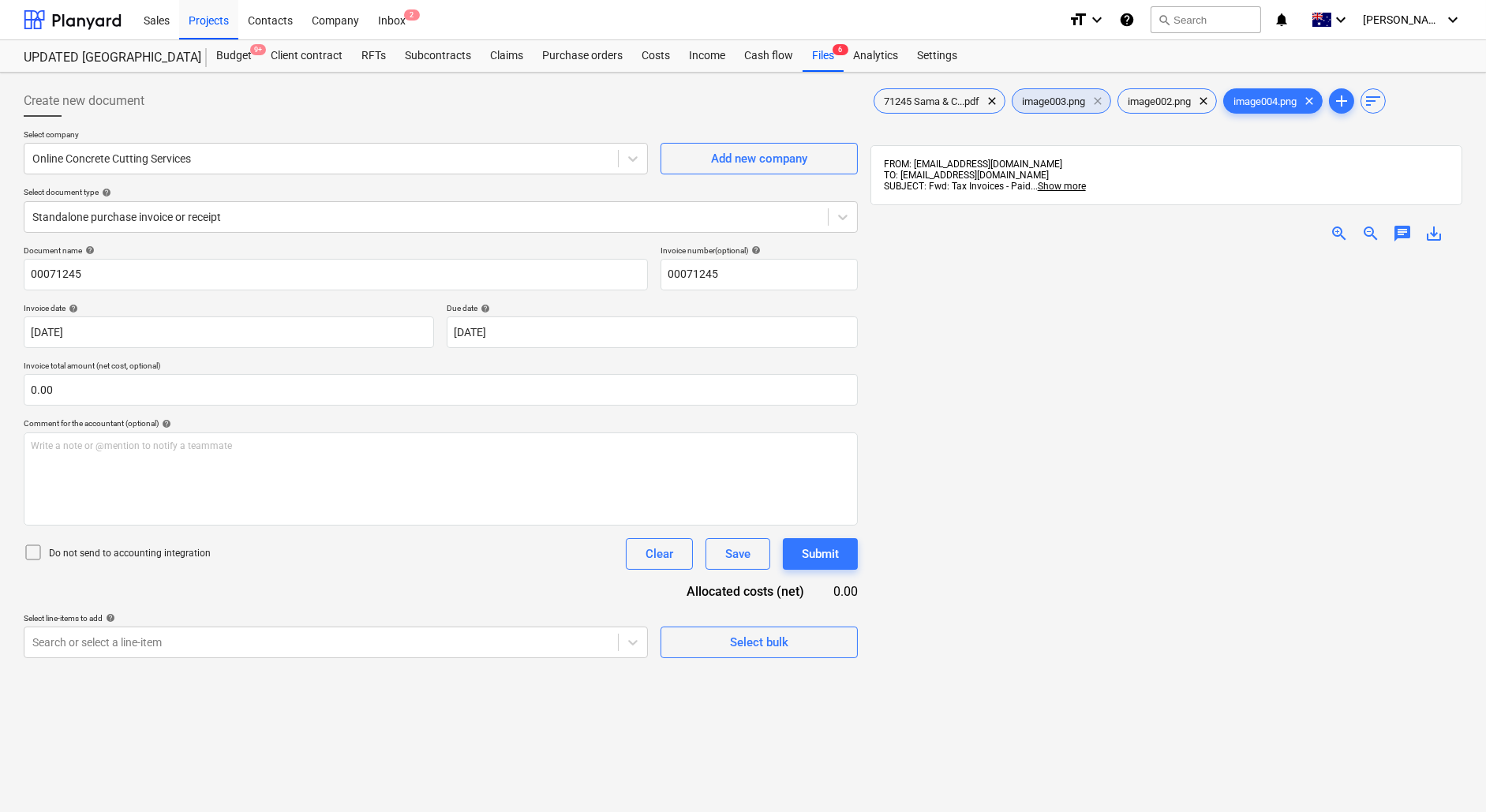
click at [1099, 101] on span "clear" at bounding box center [1097, 100] width 19 height 19
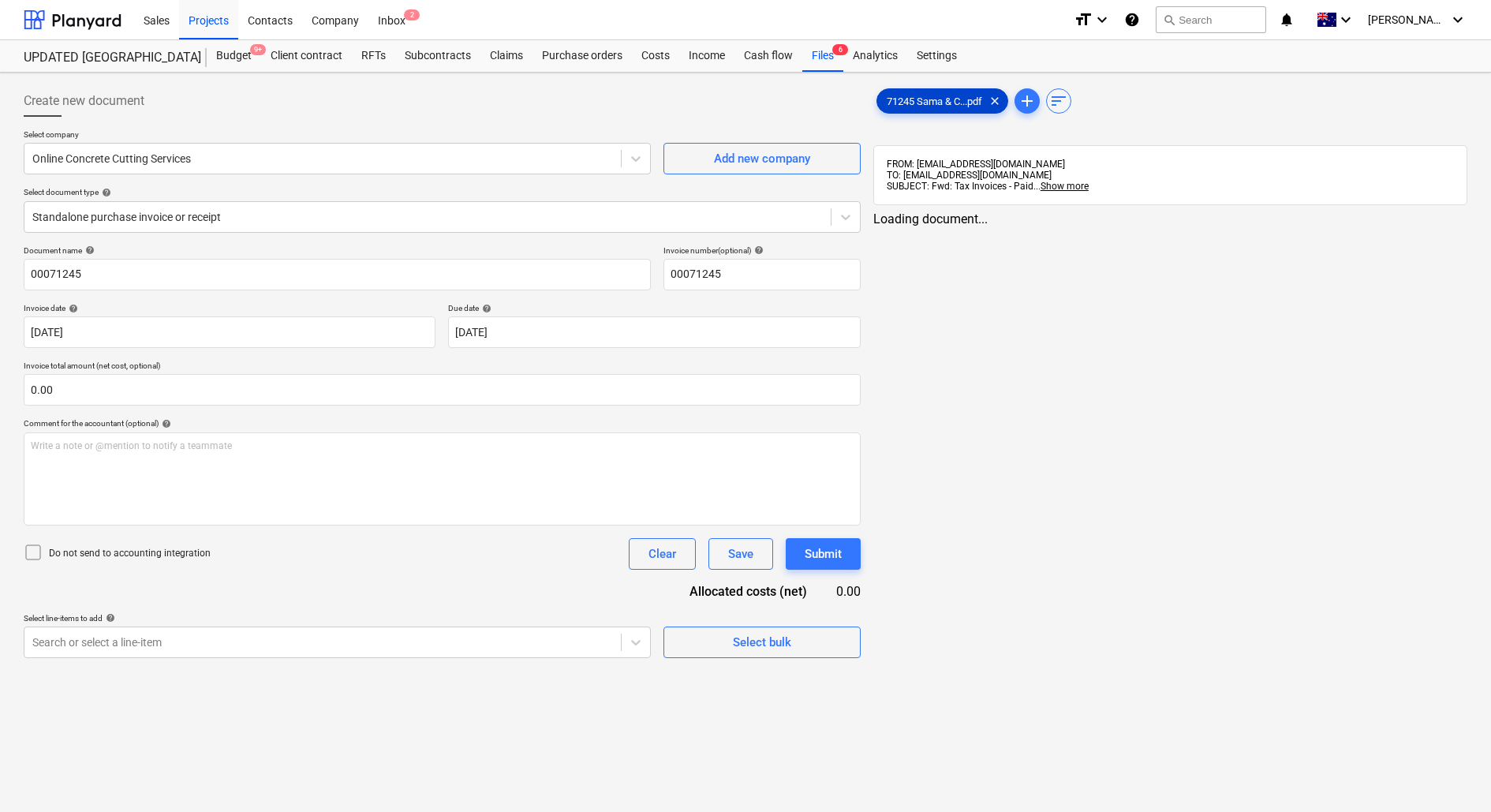
click at [933, 98] on span "71245 Sama & C...pdf" at bounding box center [934, 101] width 114 height 12
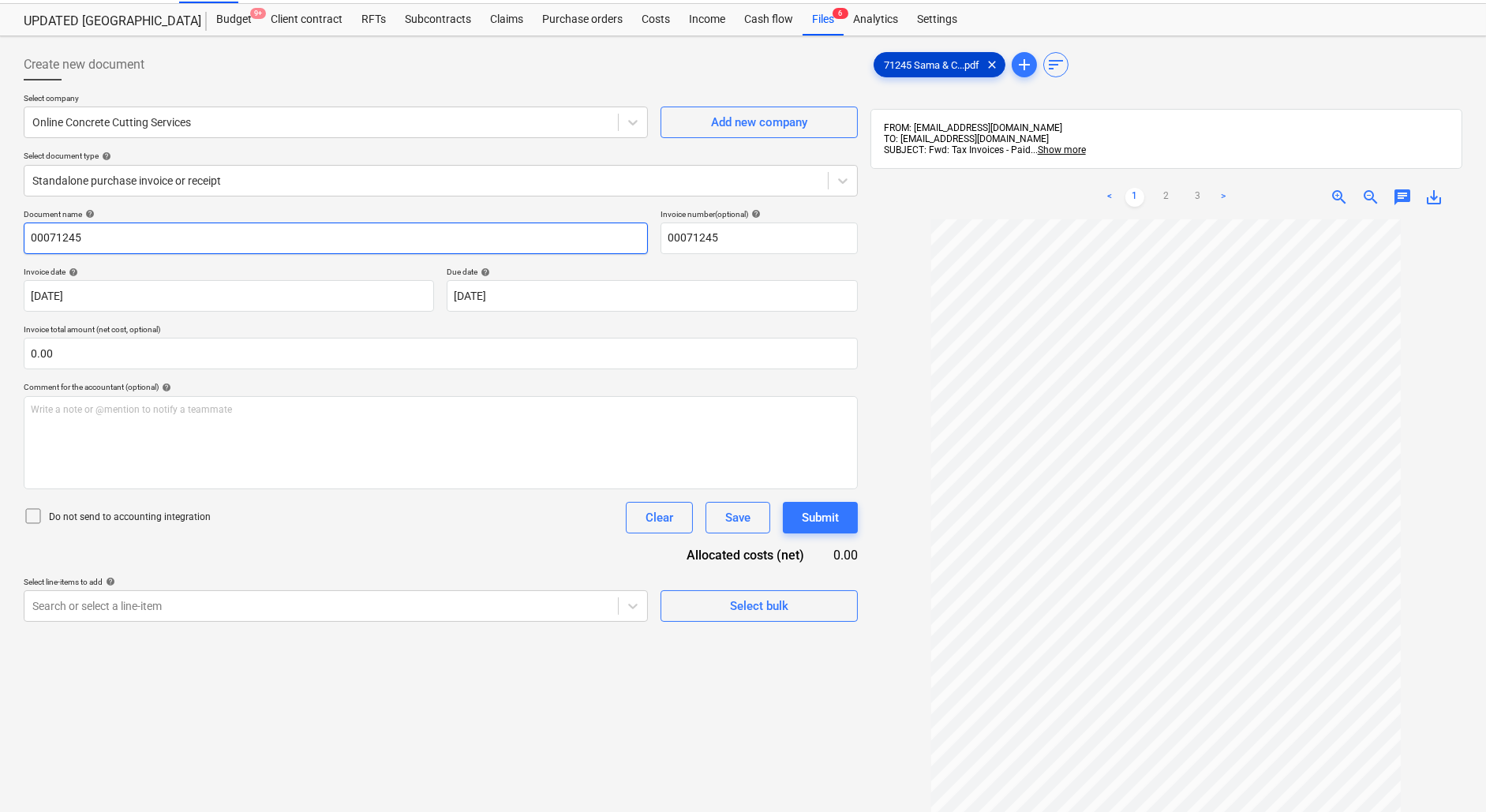
scroll to position [37, 0]
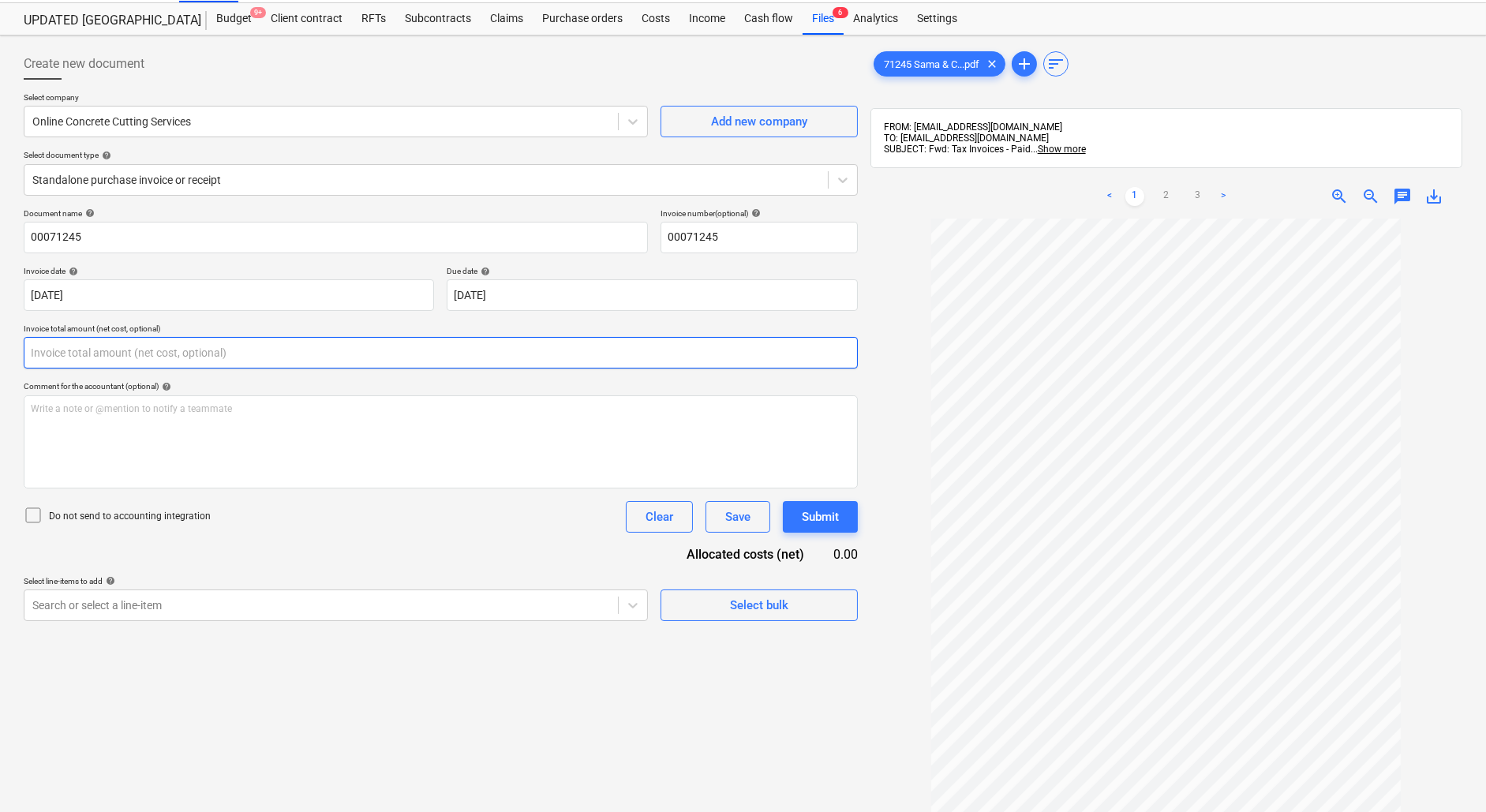
click at [120, 357] on input "text" at bounding box center [441, 353] width 834 height 31
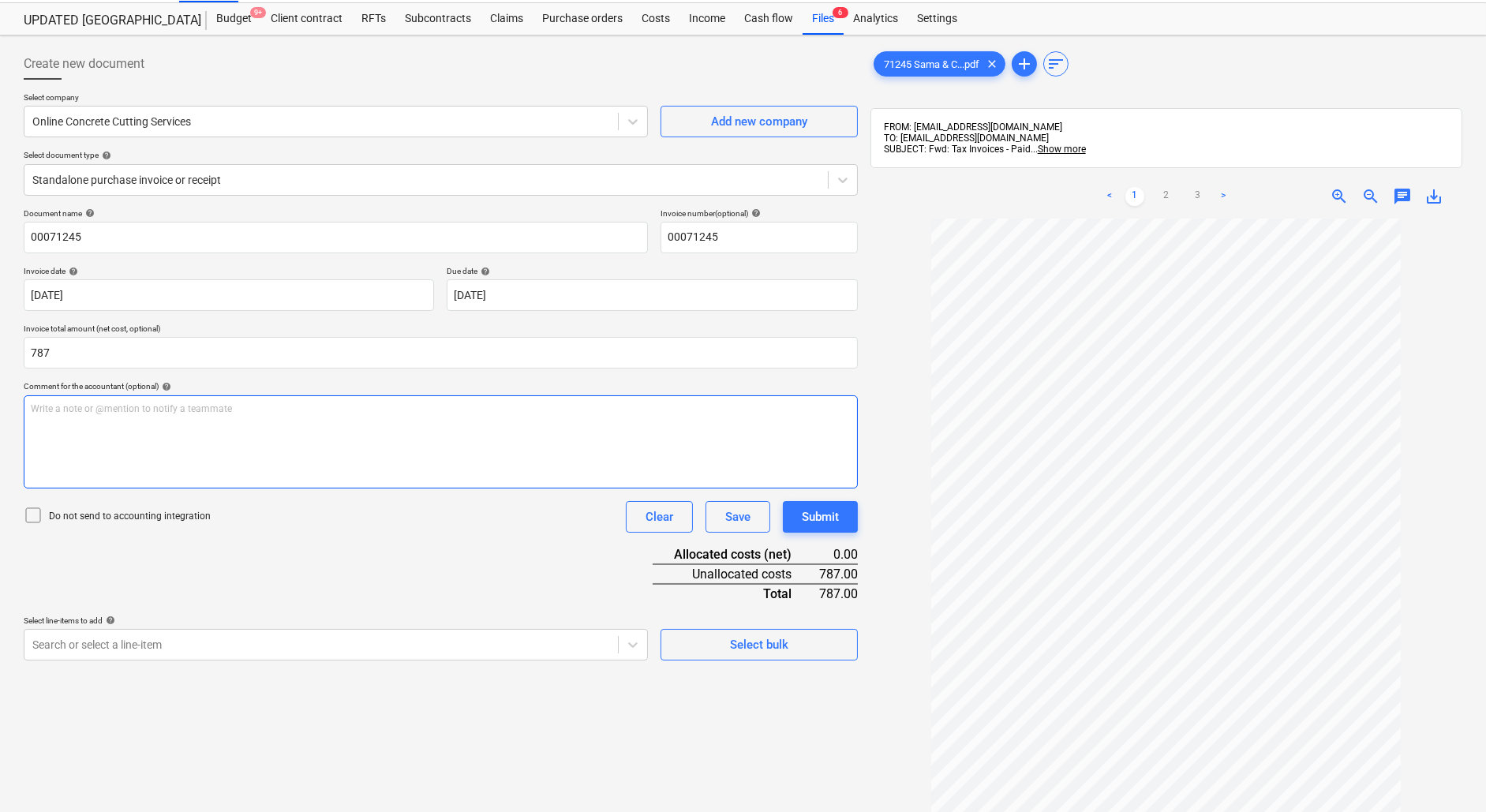
type input "787.00"
click at [305, 431] on div "Write a note or @mention to notify a teammate [PERSON_NAME]" at bounding box center [441, 441] width 834 height 93
click at [262, 630] on body "Sales Projects Contacts Company Inbox 2 format_size keyboard_arrow_down help se…" at bounding box center [743, 369] width 1486 height 812
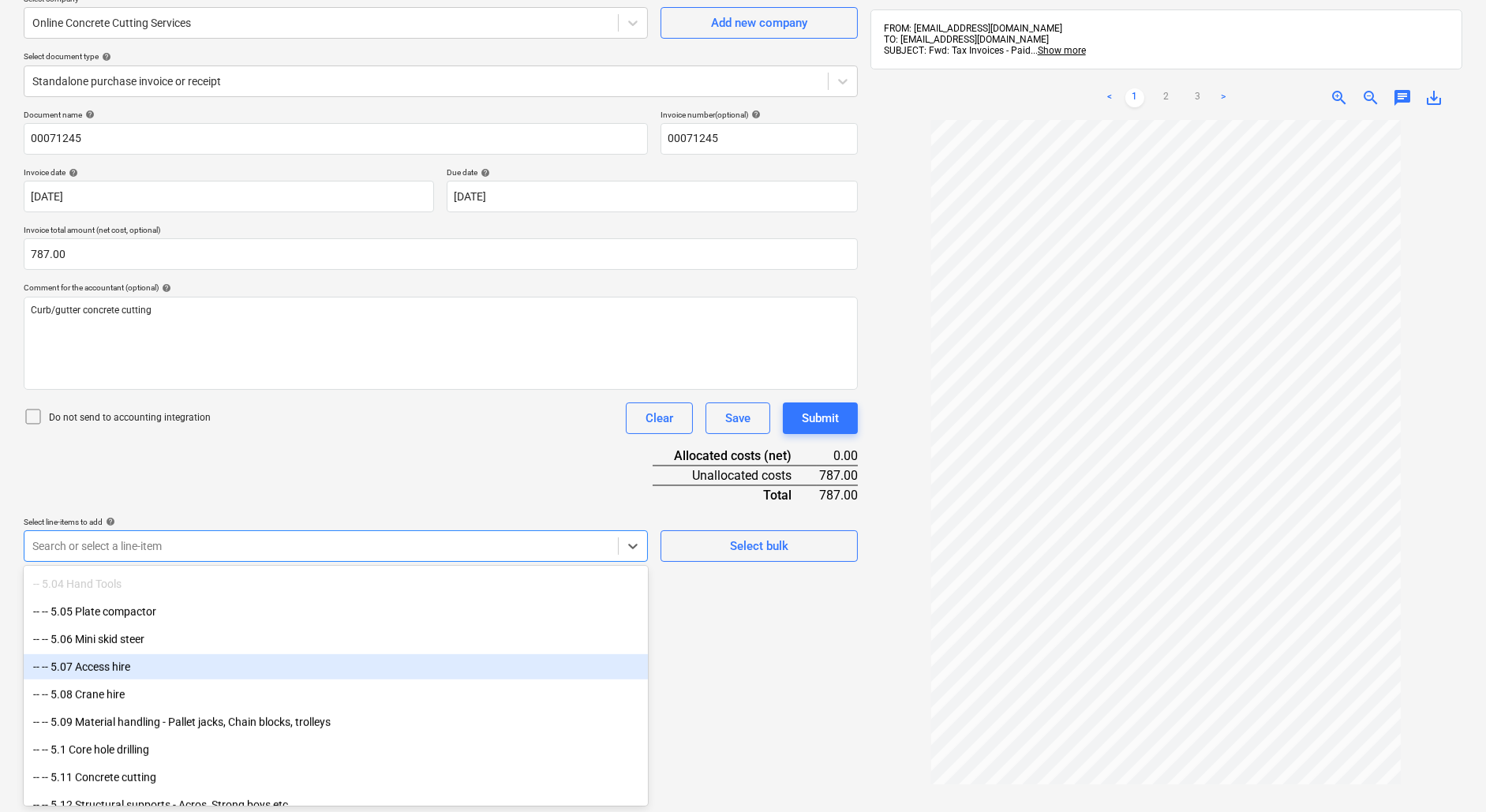
scroll to position [2139, 0]
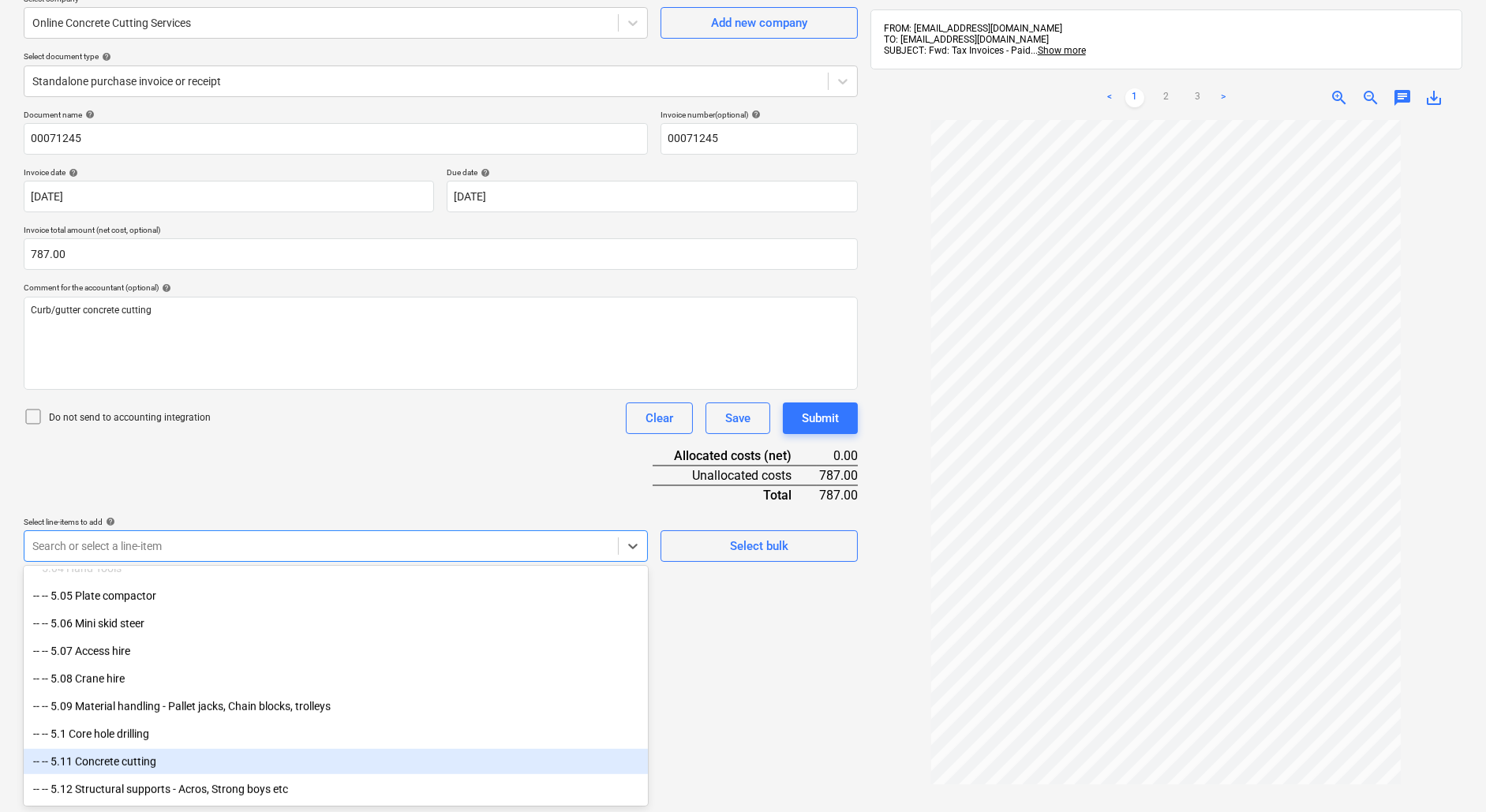
click at [225, 758] on div "-- -- 5.11 Concrete cutting" at bounding box center [335, 761] width 624 height 26
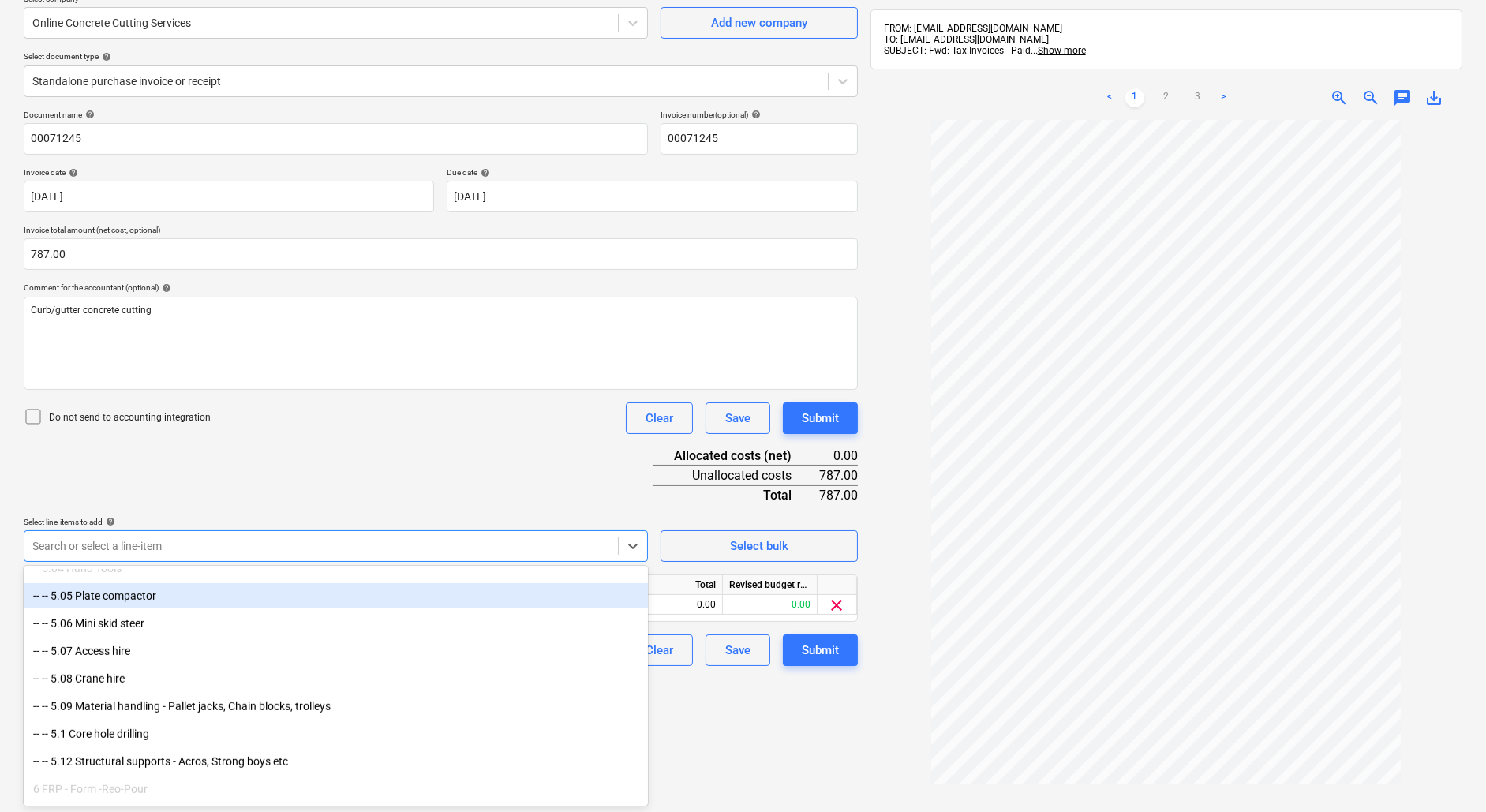
click at [426, 440] on div "Document name help 00071245 Invoice number (optional) help 00071245 Invoice dat…" at bounding box center [441, 388] width 834 height 556
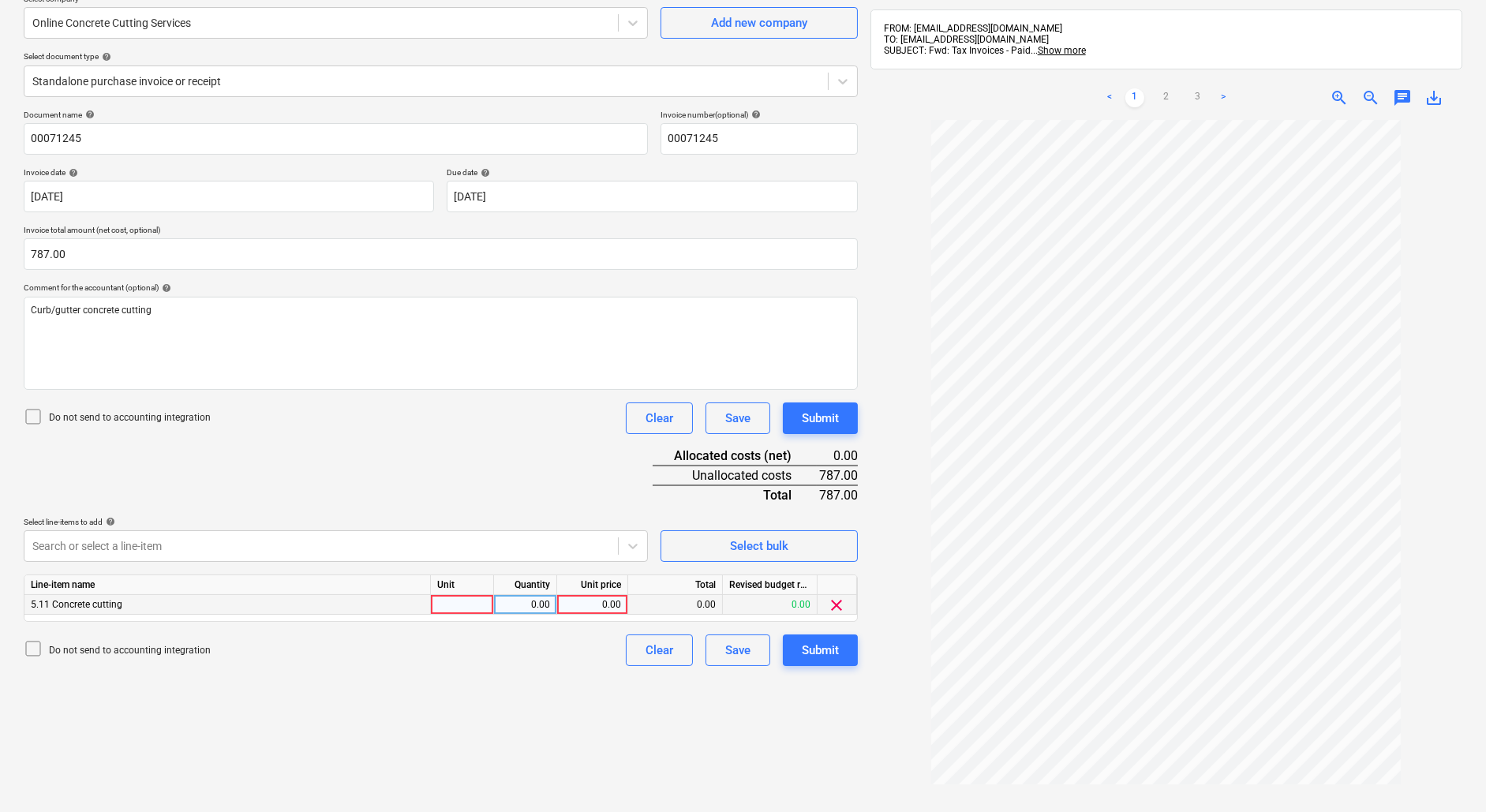
click at [474, 603] on div at bounding box center [462, 605] width 63 height 20
click at [514, 603] on div "0.00" at bounding box center [525, 605] width 50 height 20
click at [574, 601] on div "0.00" at bounding box center [592, 605] width 58 height 20
type input "787"
click at [609, 726] on div "Create new document Select company Online Concrete Cutting Services Add new com…" at bounding box center [441, 418] width 847 height 951
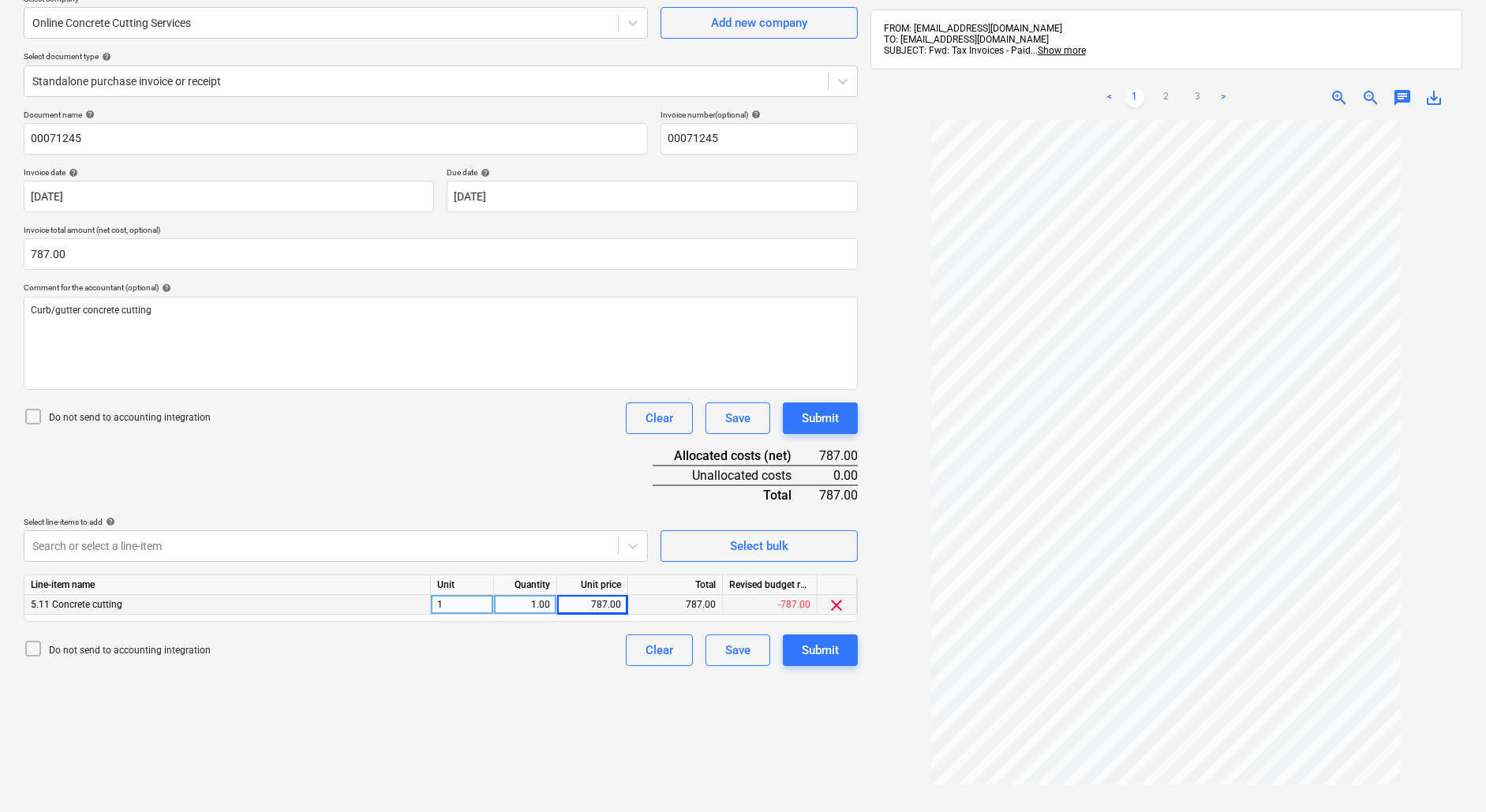
click at [145, 269] on div "Document name help 00071245 Invoice number (optional) help 00071245 Invoice dat…" at bounding box center [441, 388] width 834 height 556
click at [145, 253] on input "787" at bounding box center [441, 254] width 834 height 31
type input "787.60"
click at [489, 498] on div "Document name help 00071245 Invoice number (optional) help 00071245 Invoice dat…" at bounding box center [441, 388] width 834 height 556
click at [465, 671] on div "Create new document Select company Online Concrete Cutting Services Add new com…" at bounding box center [441, 418] width 847 height 951
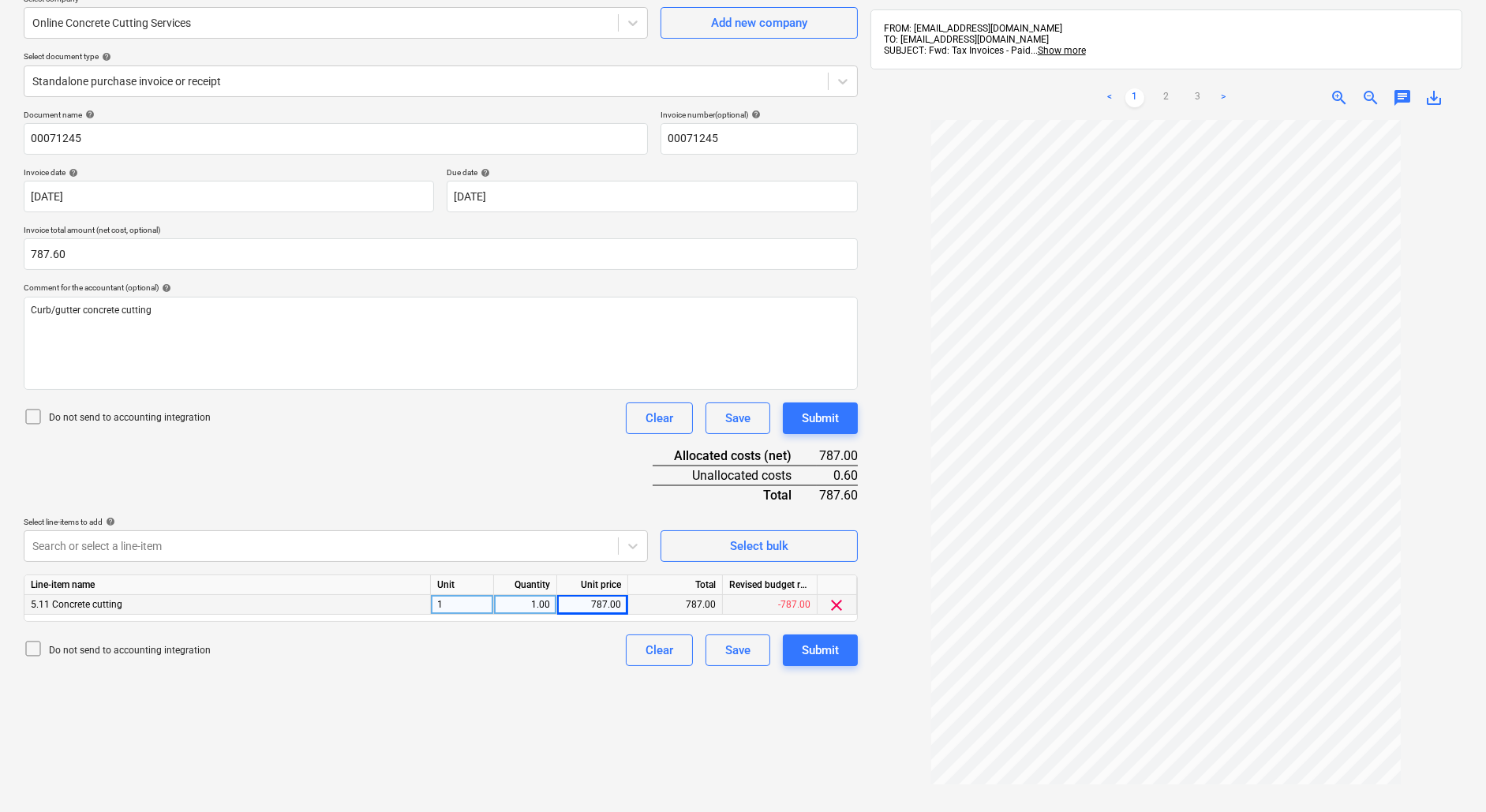
click at [600, 606] on div "787.00" at bounding box center [592, 605] width 58 height 20
type input "787.60"
click at [618, 680] on div "Create new document Select company Online Concrete Cutting Services Add new com…" at bounding box center [441, 418] width 847 height 951
click at [247, 609] on div "5.11 Concrete cutting" at bounding box center [227, 605] width 406 height 20
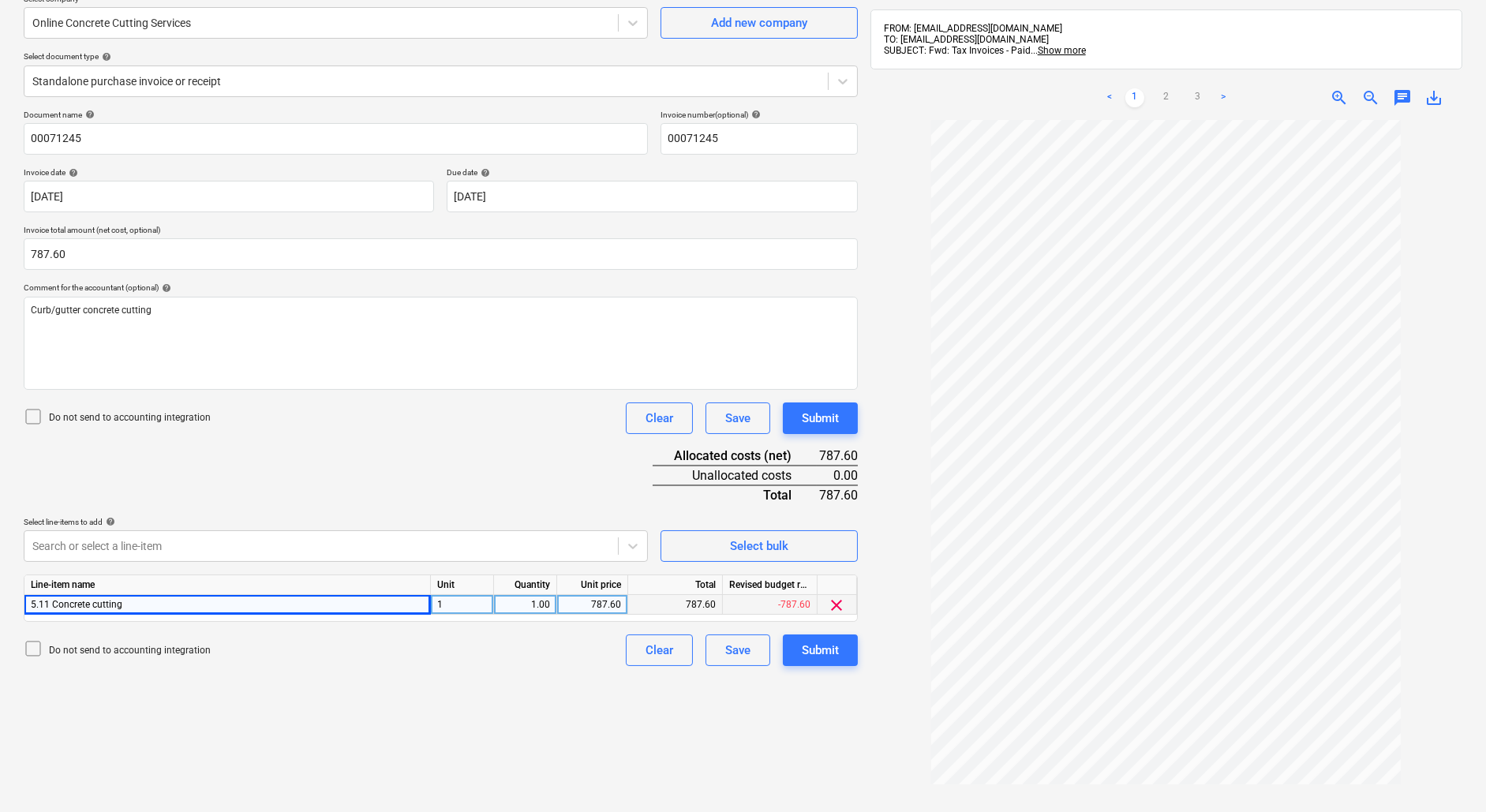
click at [259, 608] on div "5.11 Concrete cutting" at bounding box center [227, 605] width 406 height 20
click at [643, 536] on div at bounding box center [632, 546] width 29 height 29
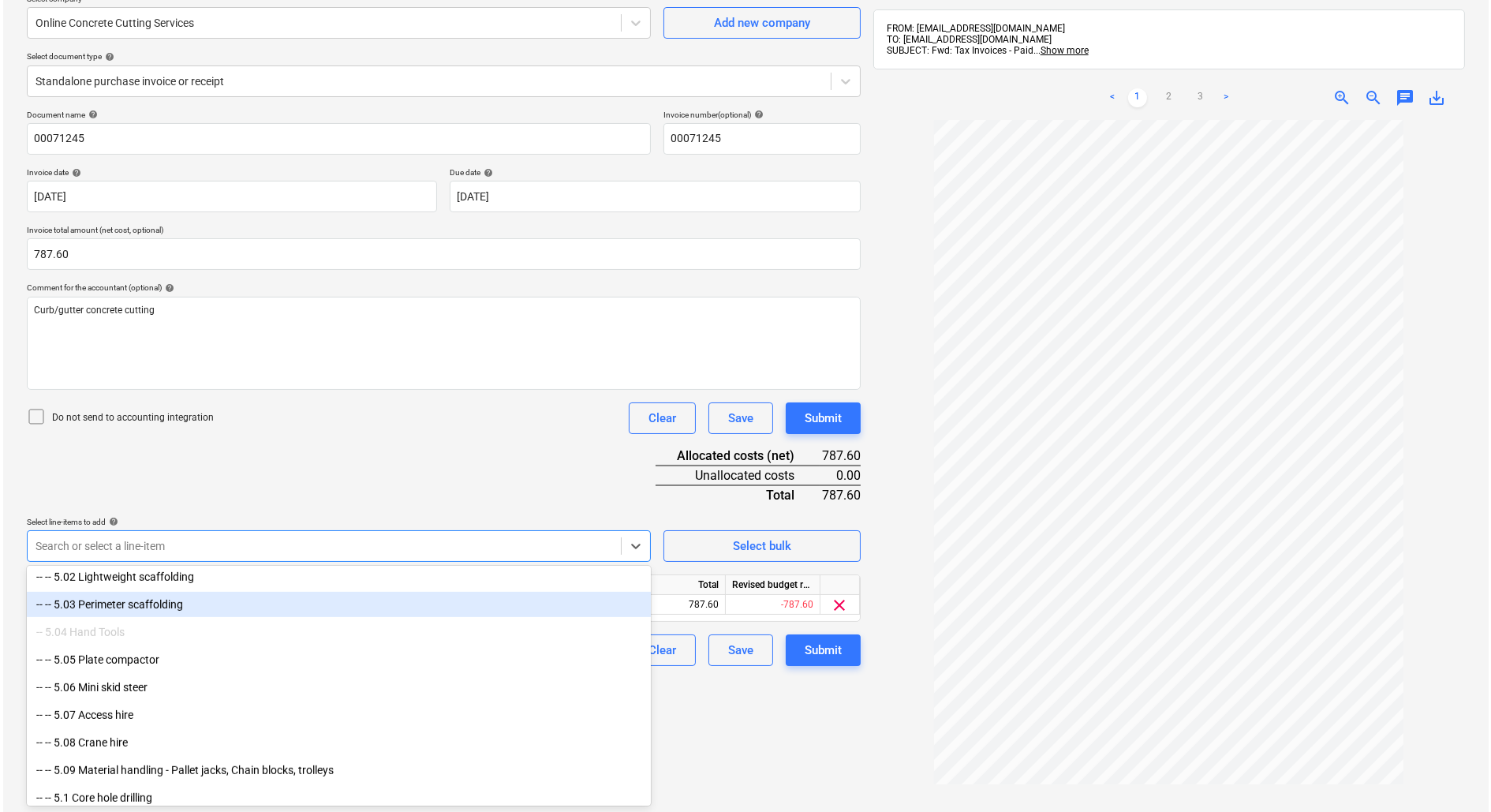
scroll to position [2076, 0]
click at [367, 432] on div "Do not send to accounting integration Clear Save Submit" at bounding box center [441, 418] width 834 height 31
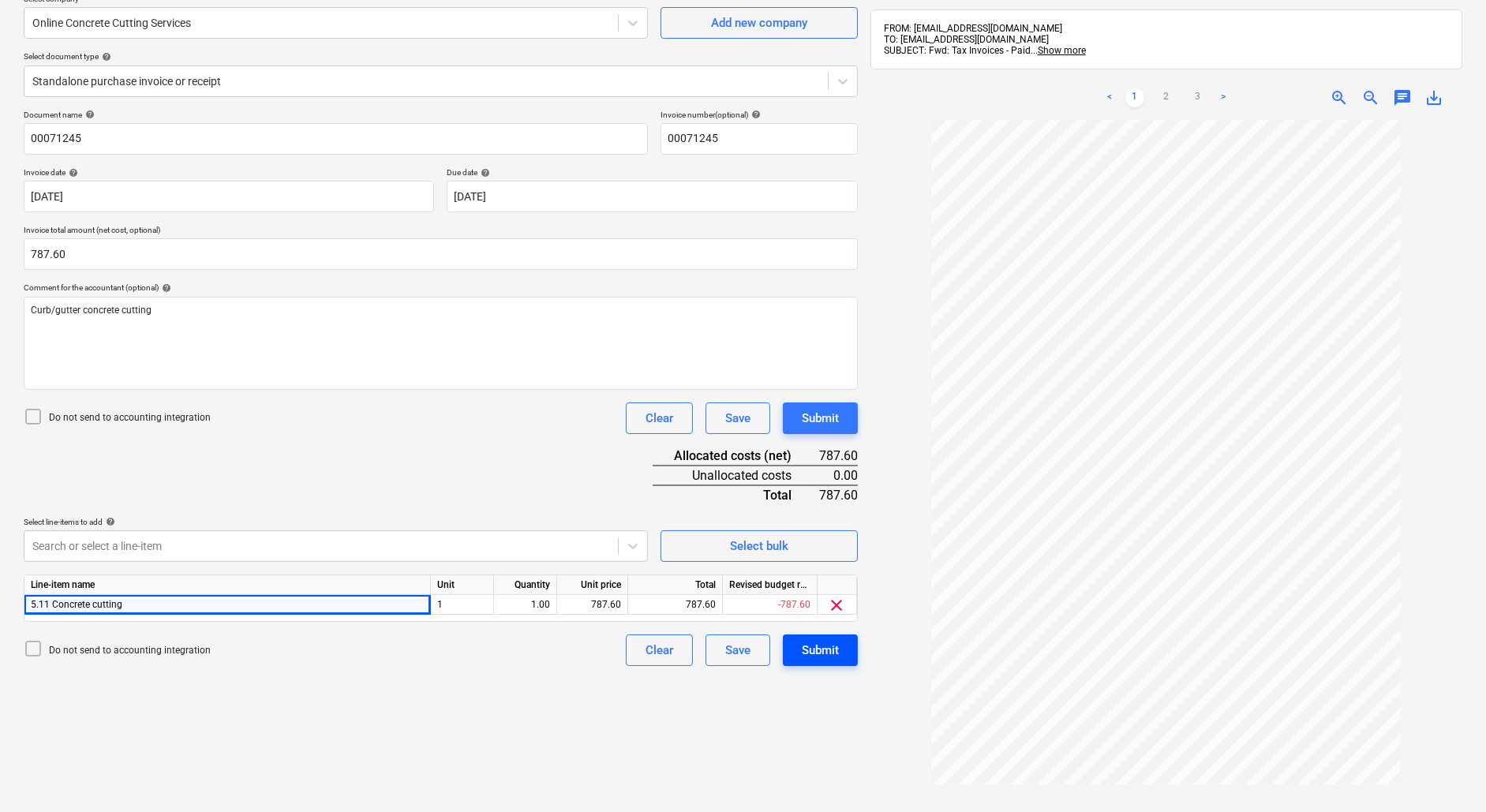
click at [840, 648] on button "Submit" at bounding box center [820, 650] width 75 height 31
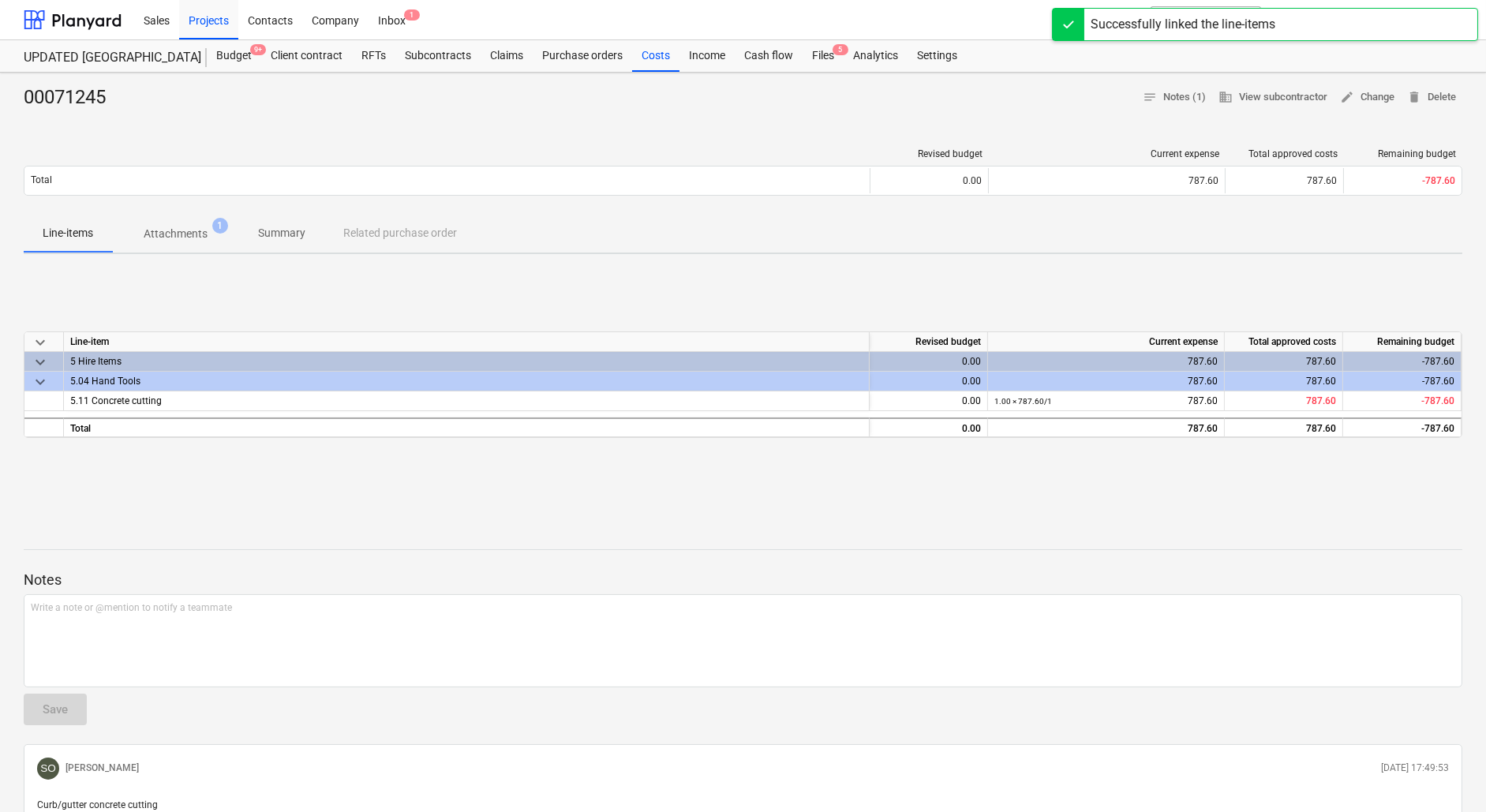
click at [188, 232] on p "Attachments" at bounding box center [175, 233] width 64 height 17
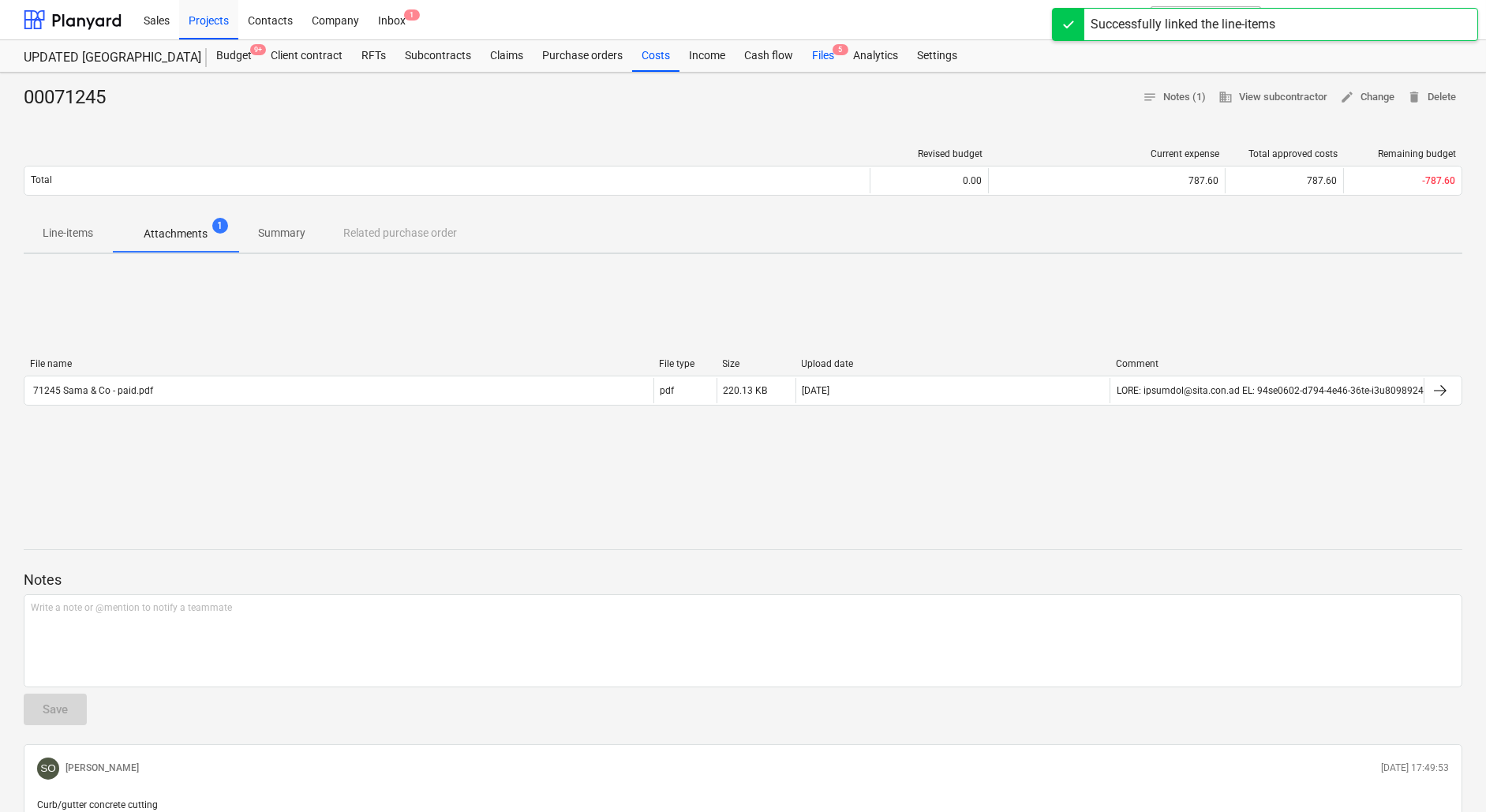
click at [812, 46] on div "Files 5" at bounding box center [823, 56] width 41 height 31
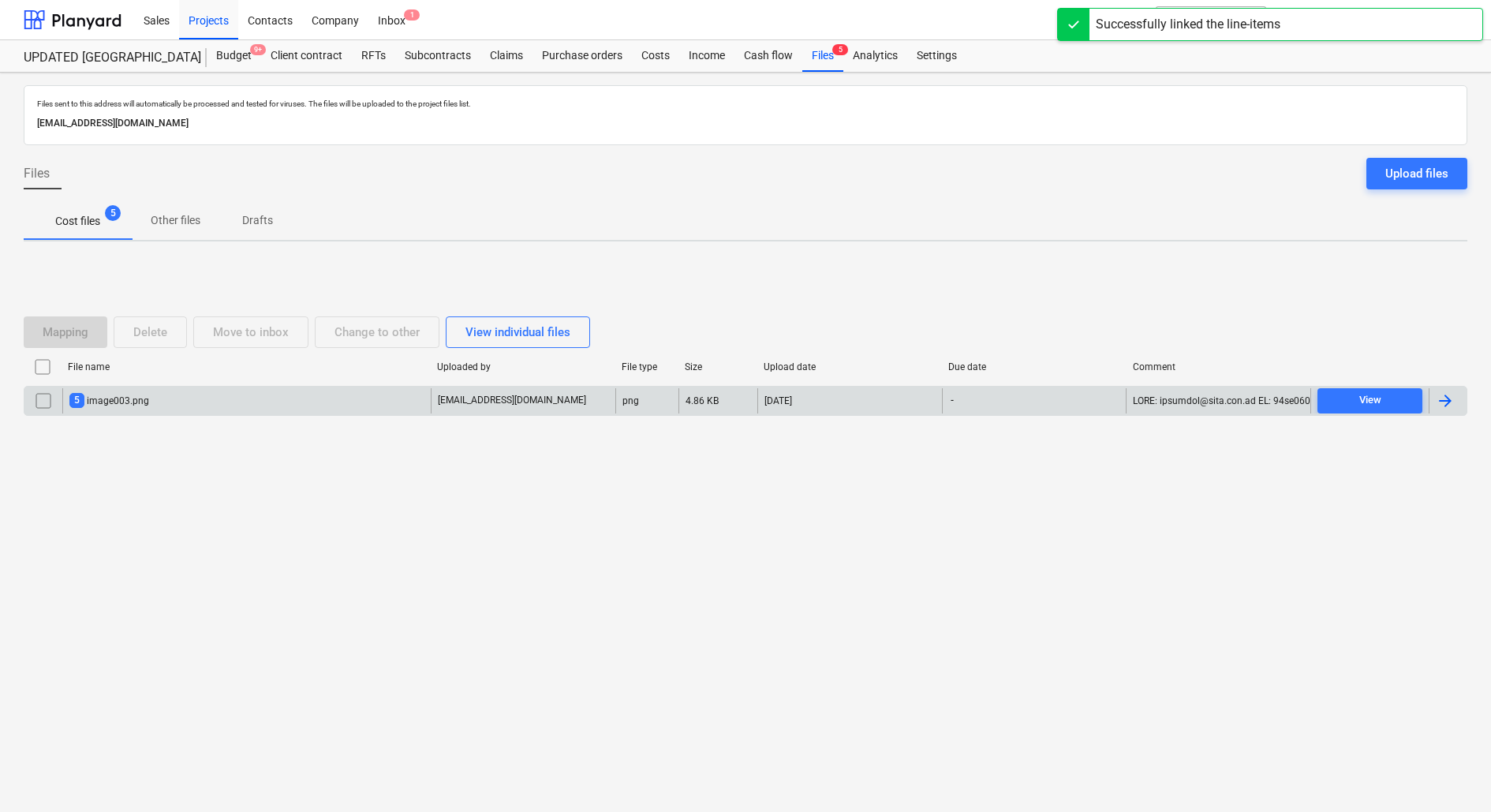
click at [198, 398] on div "5 image003.png" at bounding box center [246, 401] width 369 height 26
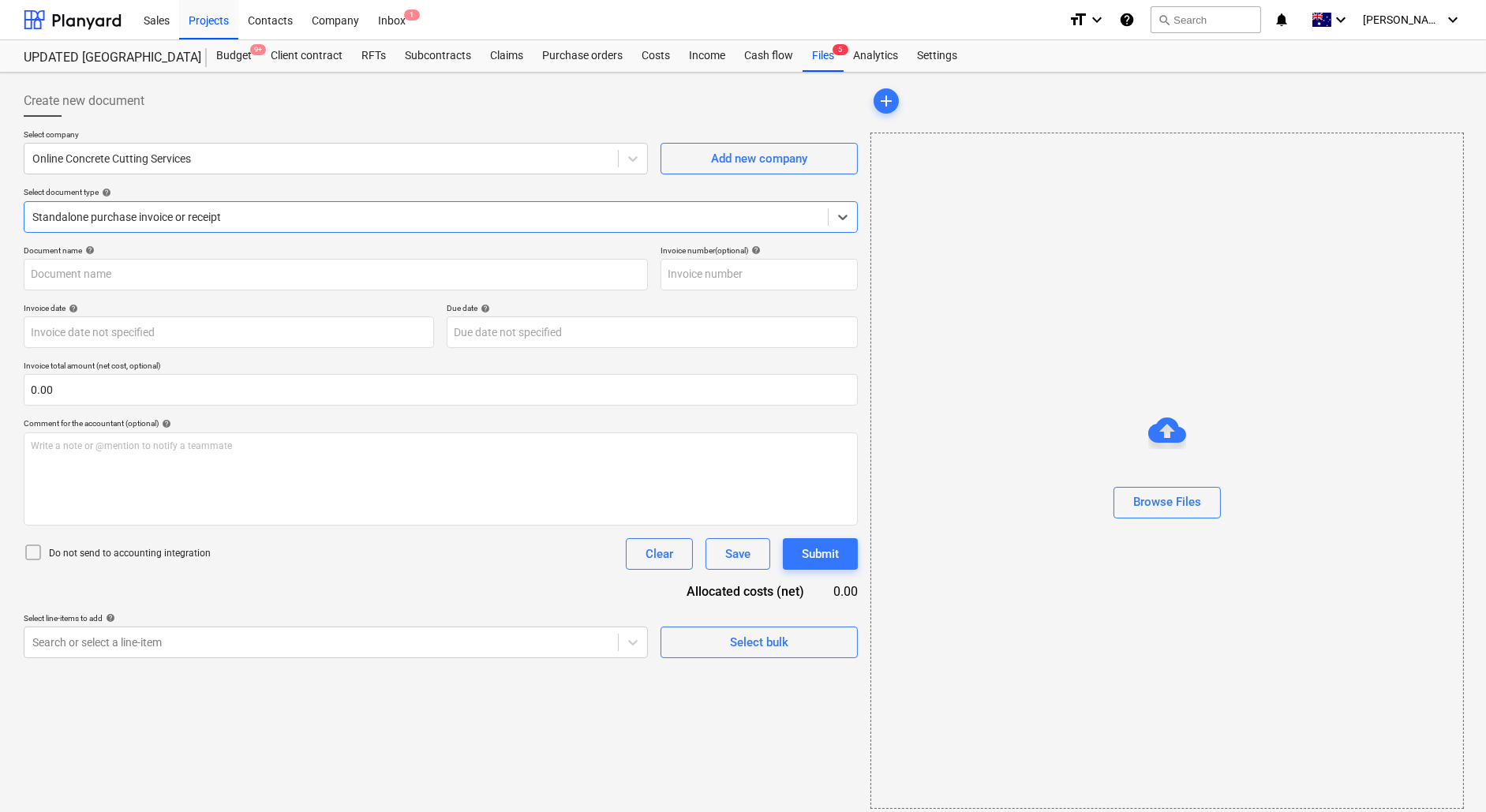
type input "00071244"
type input "[DATE]"
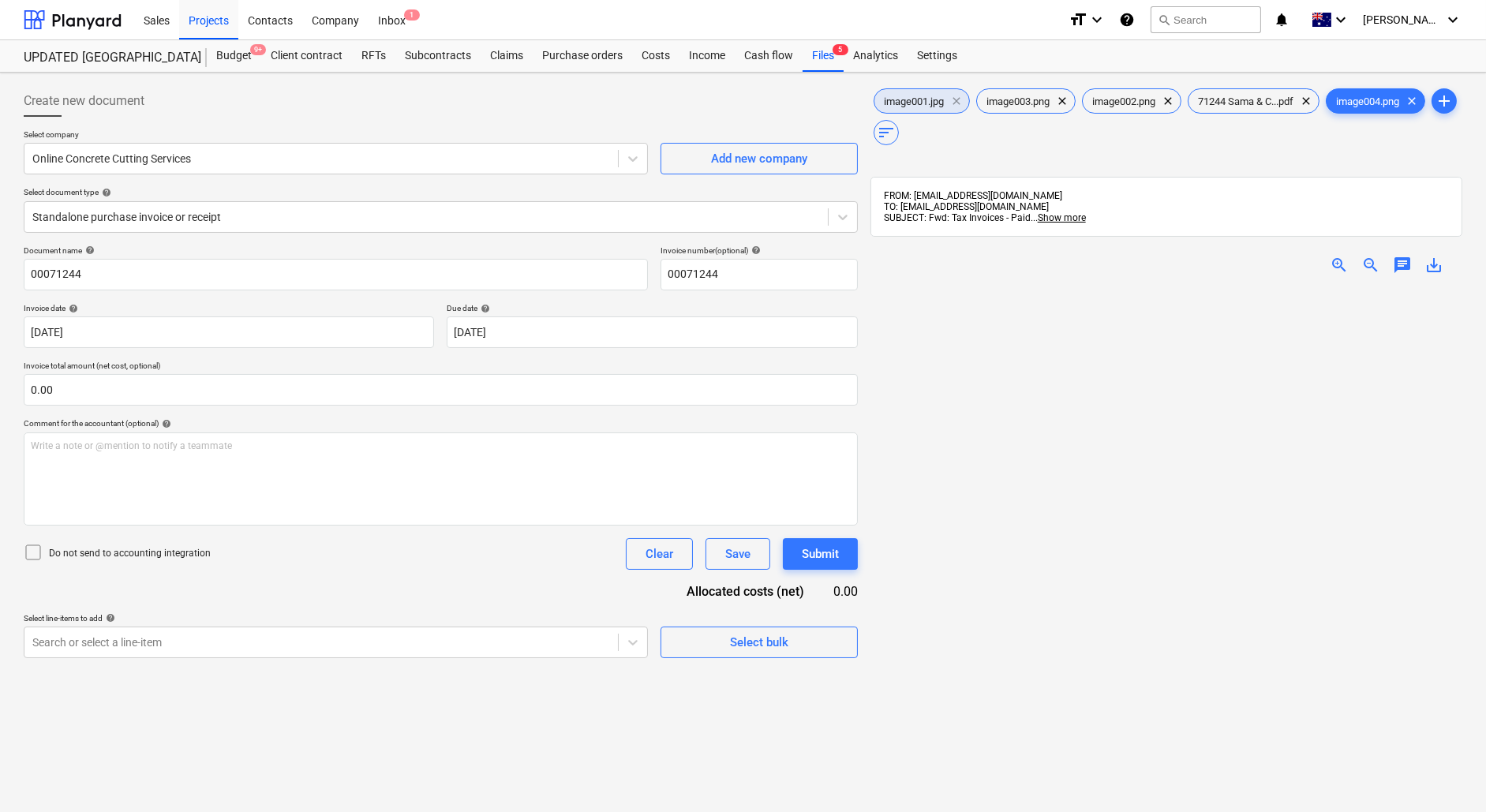
click at [960, 100] on span "clear" at bounding box center [956, 100] width 19 height 19
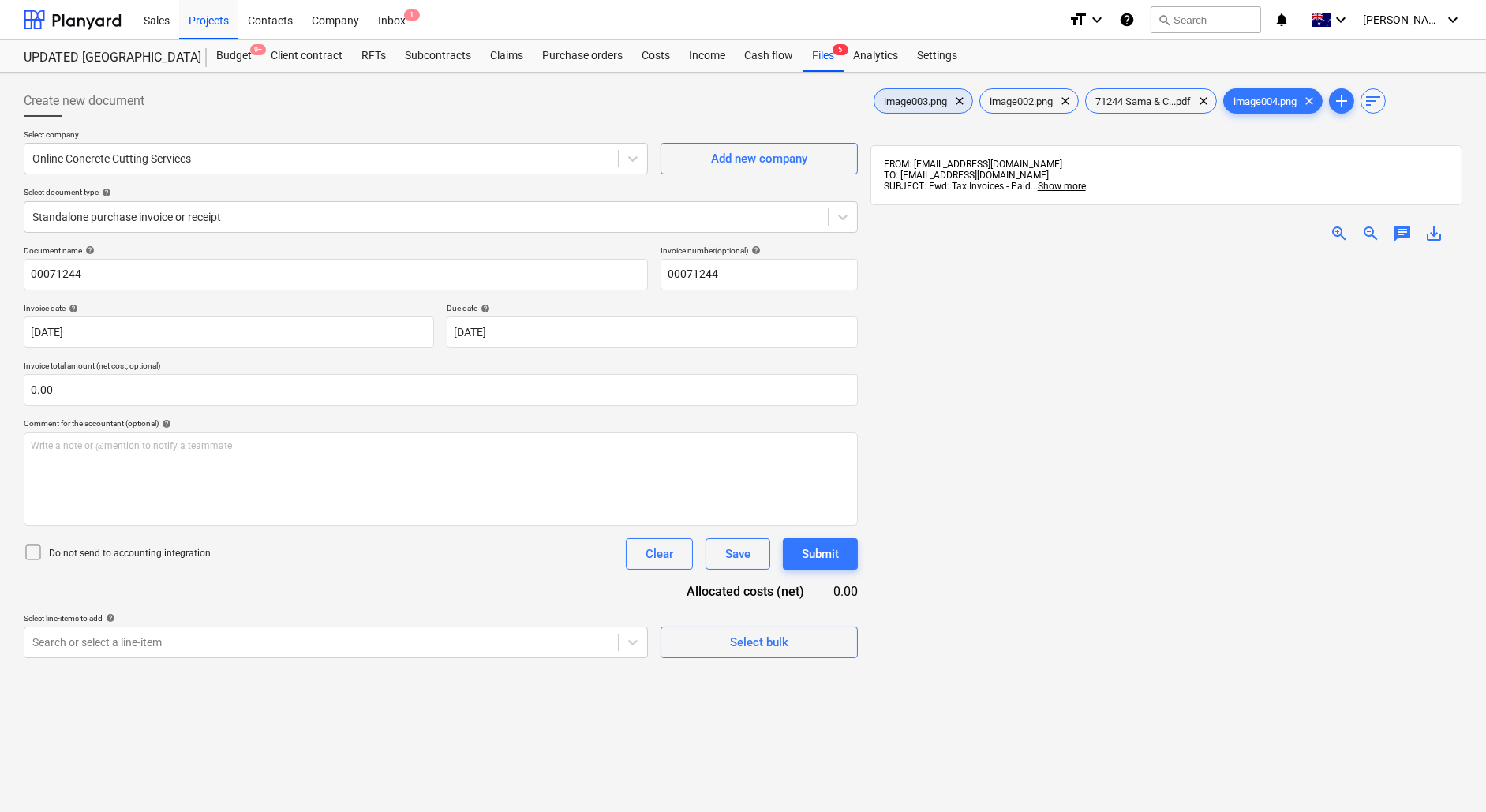
click at [960, 100] on span "clear" at bounding box center [959, 100] width 19 height 19
click at [960, 99] on span "clear" at bounding box center [959, 100] width 19 height 19
click at [919, 93] on div "71244 Sama & C...pdf clear" at bounding box center [939, 101] width 132 height 26
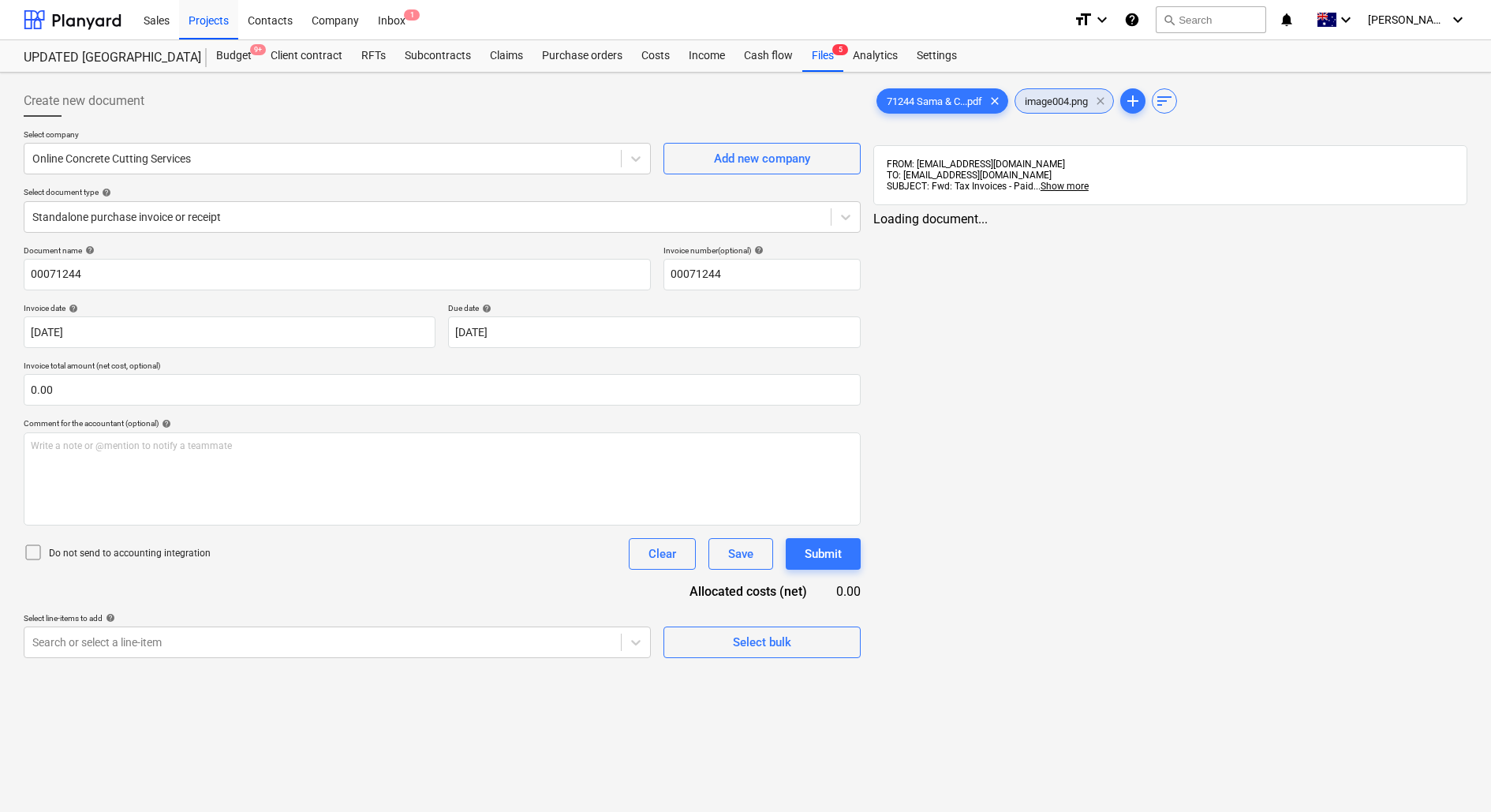
click at [1103, 96] on span "clear" at bounding box center [1101, 100] width 19 height 19
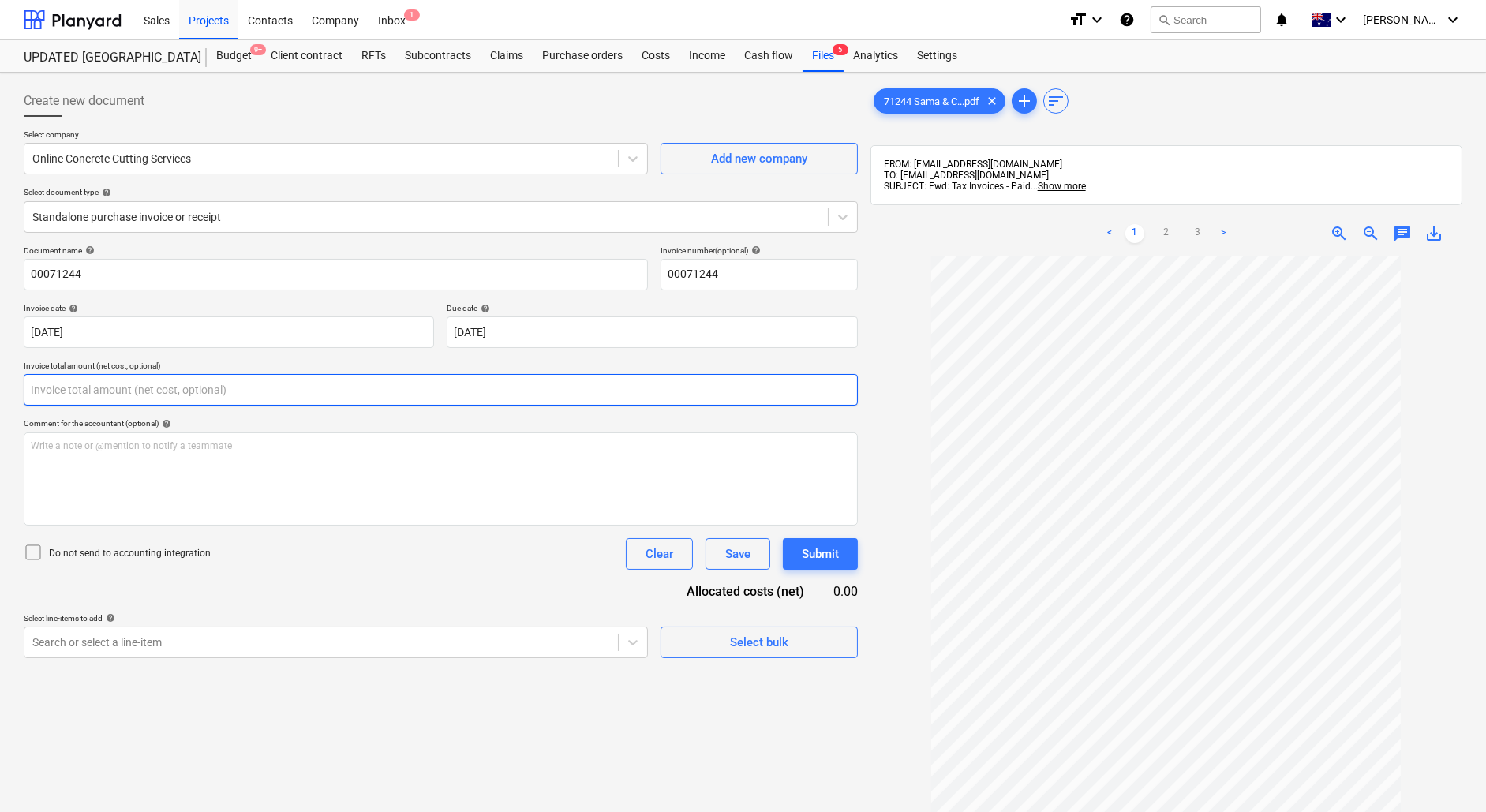
click at [98, 393] on input "text" at bounding box center [441, 389] width 834 height 31
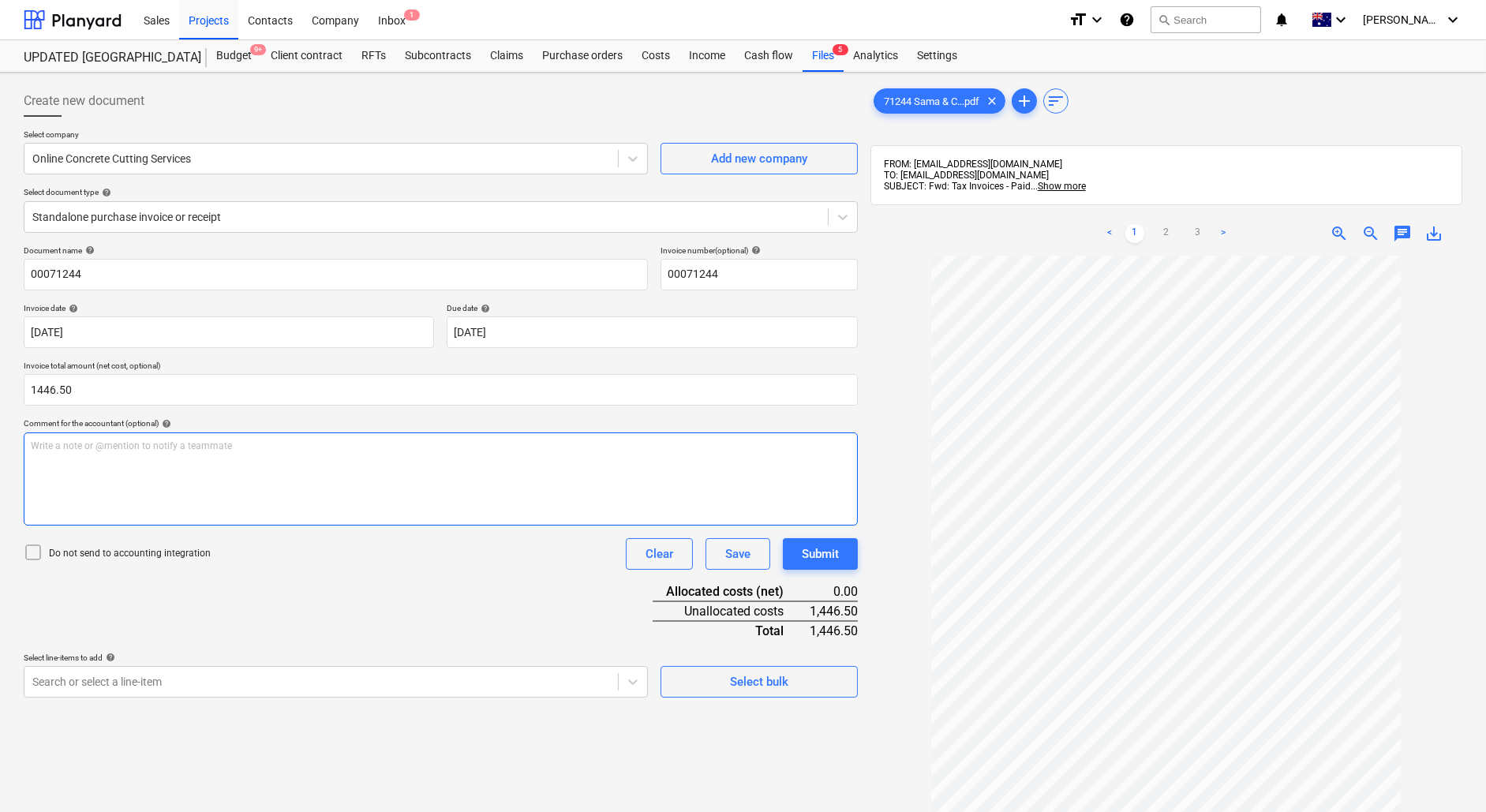
type input "1,446.50"
click at [529, 459] on div "Write a note or @mention to notify a teammate [PERSON_NAME]" at bounding box center [441, 479] width 834 height 93
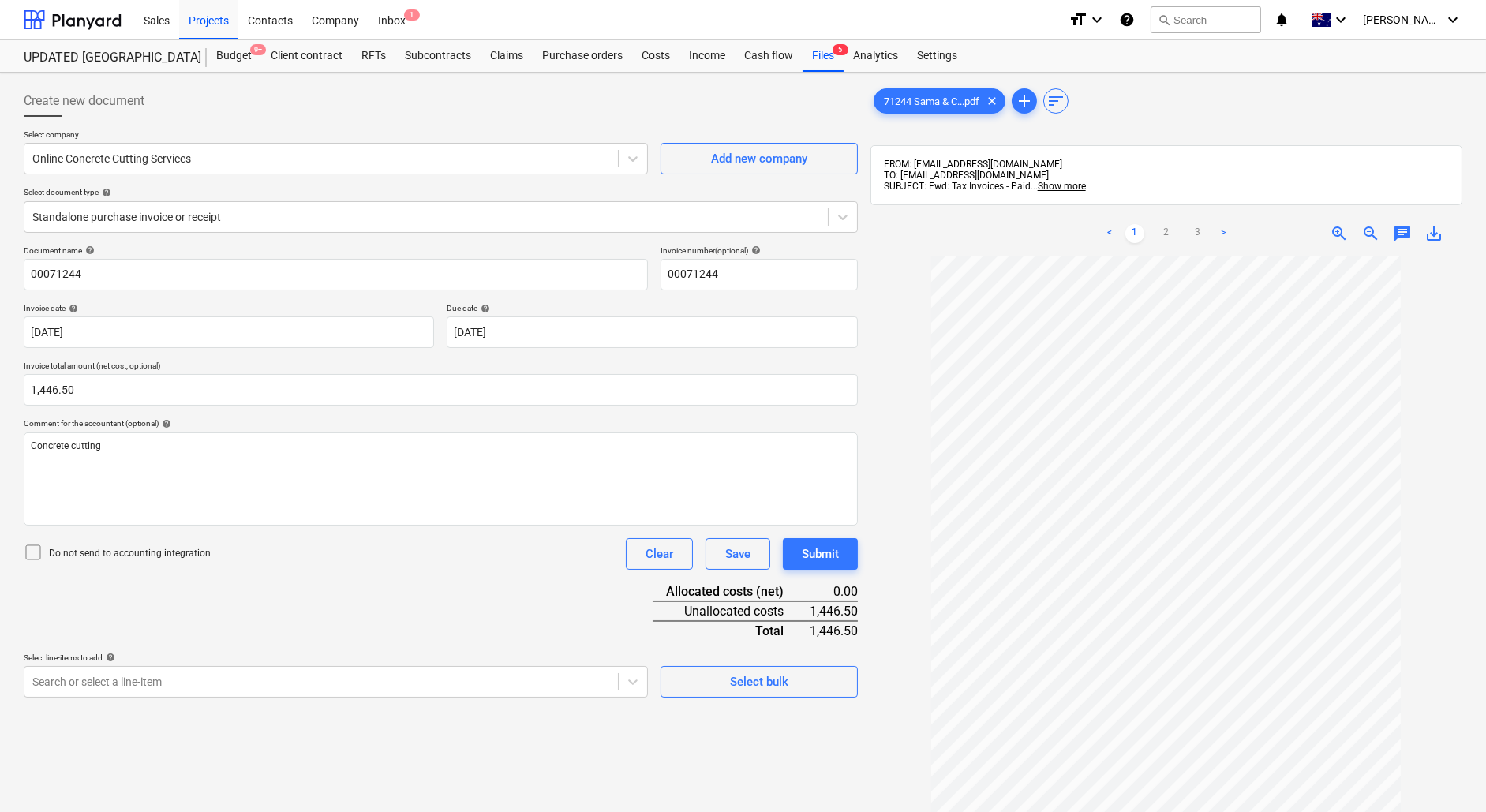
click at [373, 606] on div "Document name help 00071244 Invoice number (optional) help 00071244 Invoice dat…" at bounding box center [441, 472] width 834 height 452
click at [313, 671] on body "Sales Projects Contacts Company Inbox 1 format_size keyboard_arrow_down help se…" at bounding box center [743, 406] width 1486 height 812
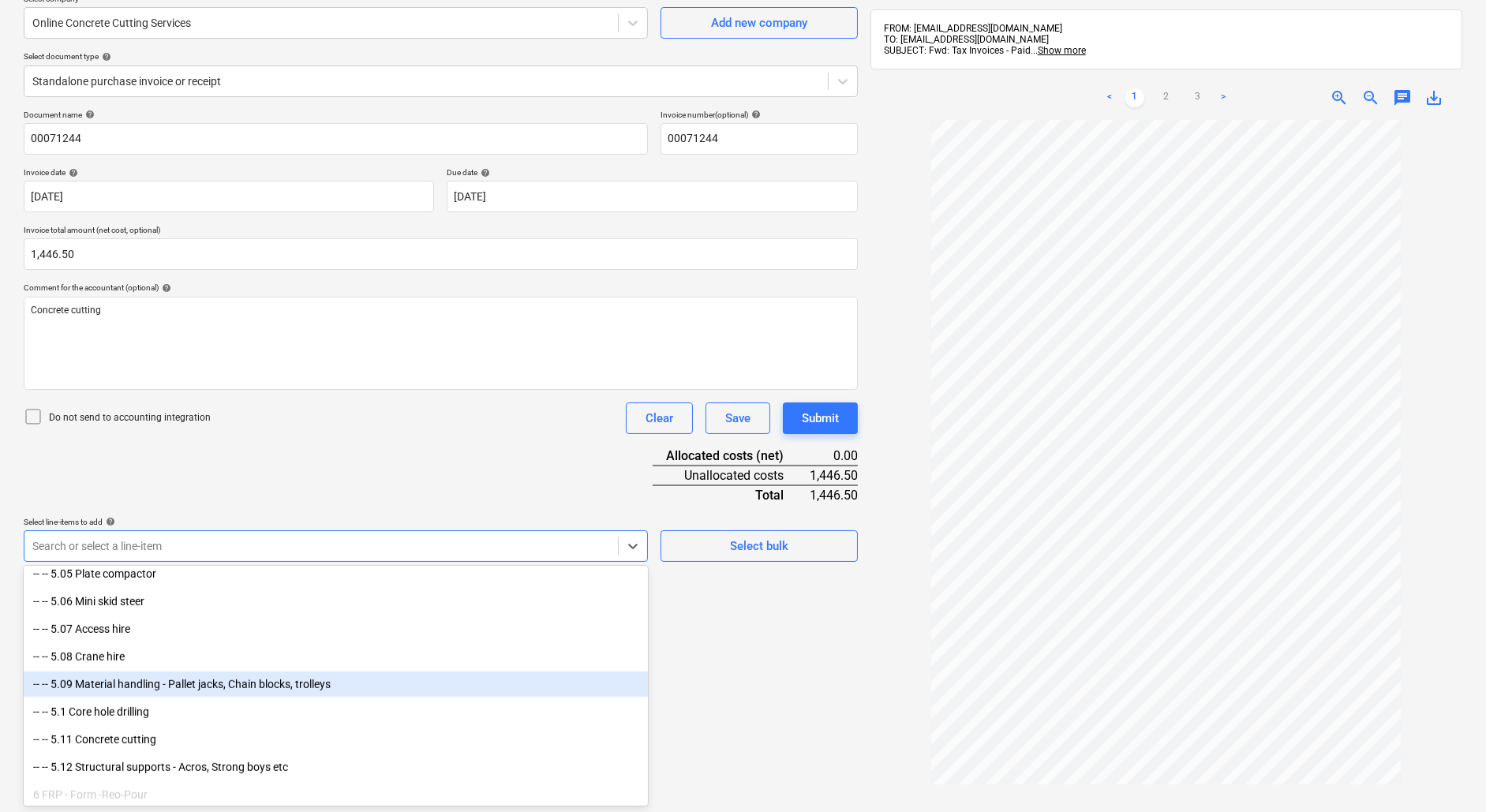
scroll to position [2205, 0]
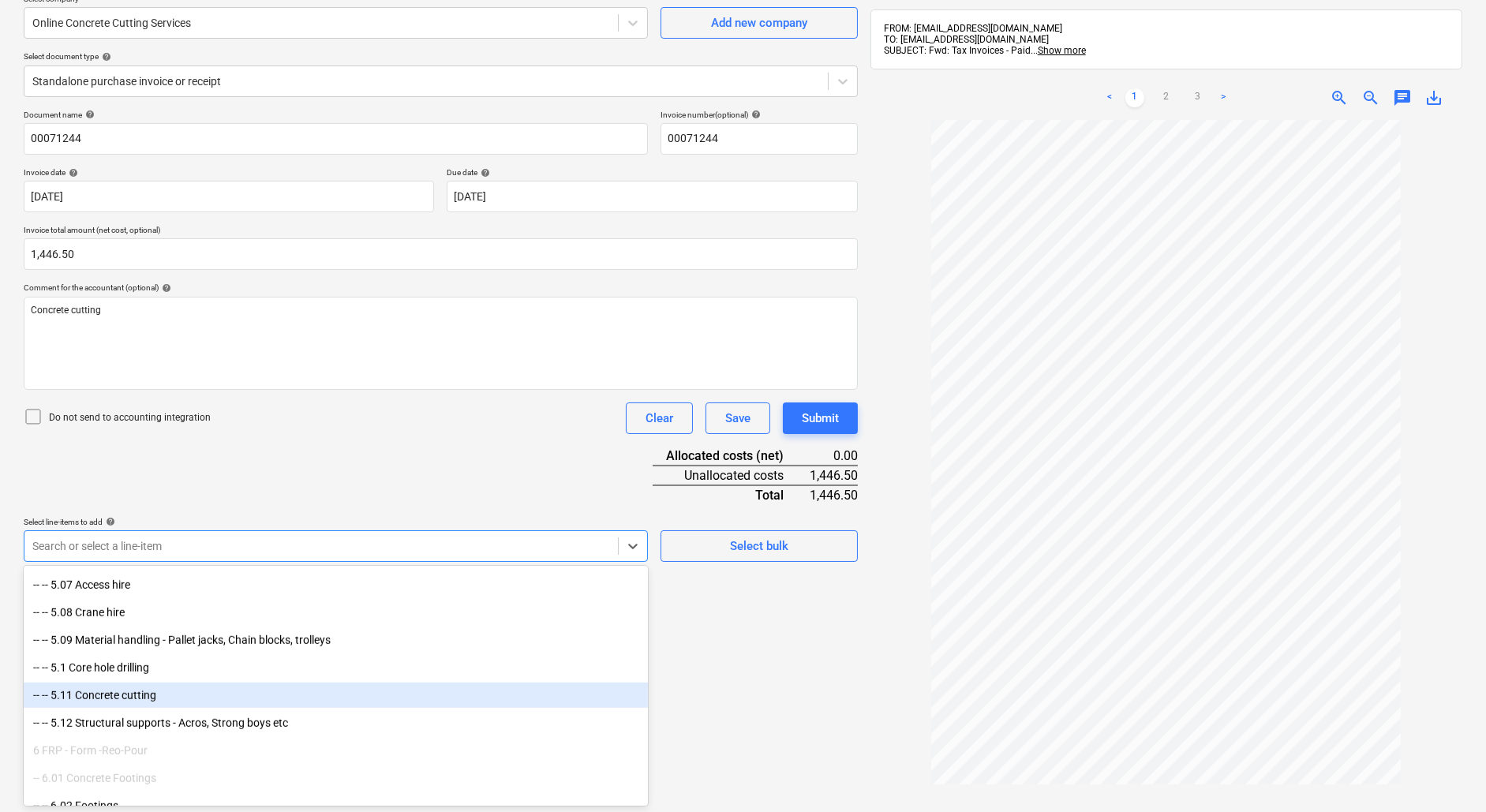
click at [302, 701] on div "-- -- 5.11 Concrete cutting" at bounding box center [335, 695] width 624 height 26
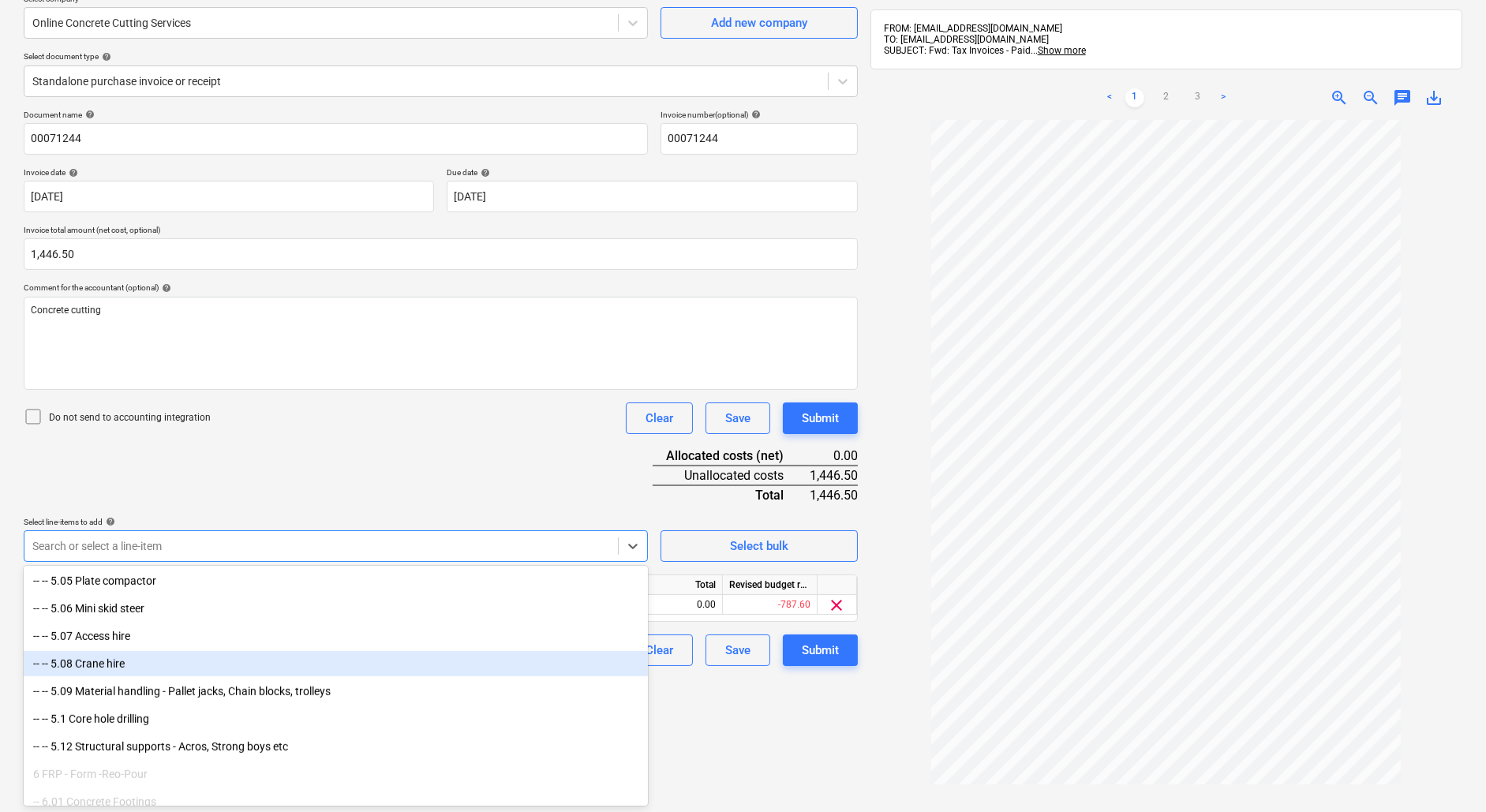
scroll to position [2100, 0]
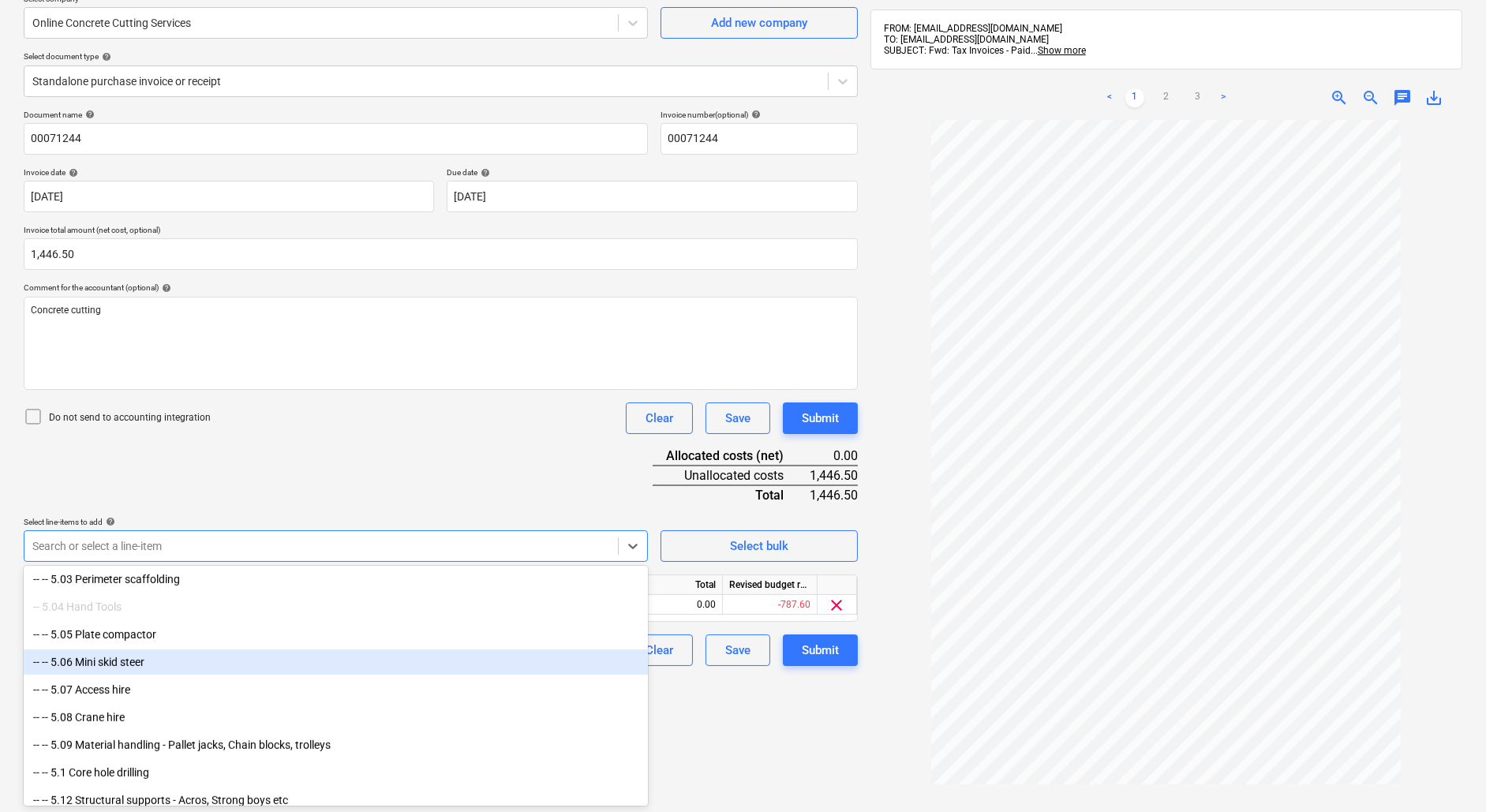
click at [229, 450] on div "Document name help 00071244 Invoice number (optional) help 00071244 Invoice dat…" at bounding box center [441, 388] width 834 height 556
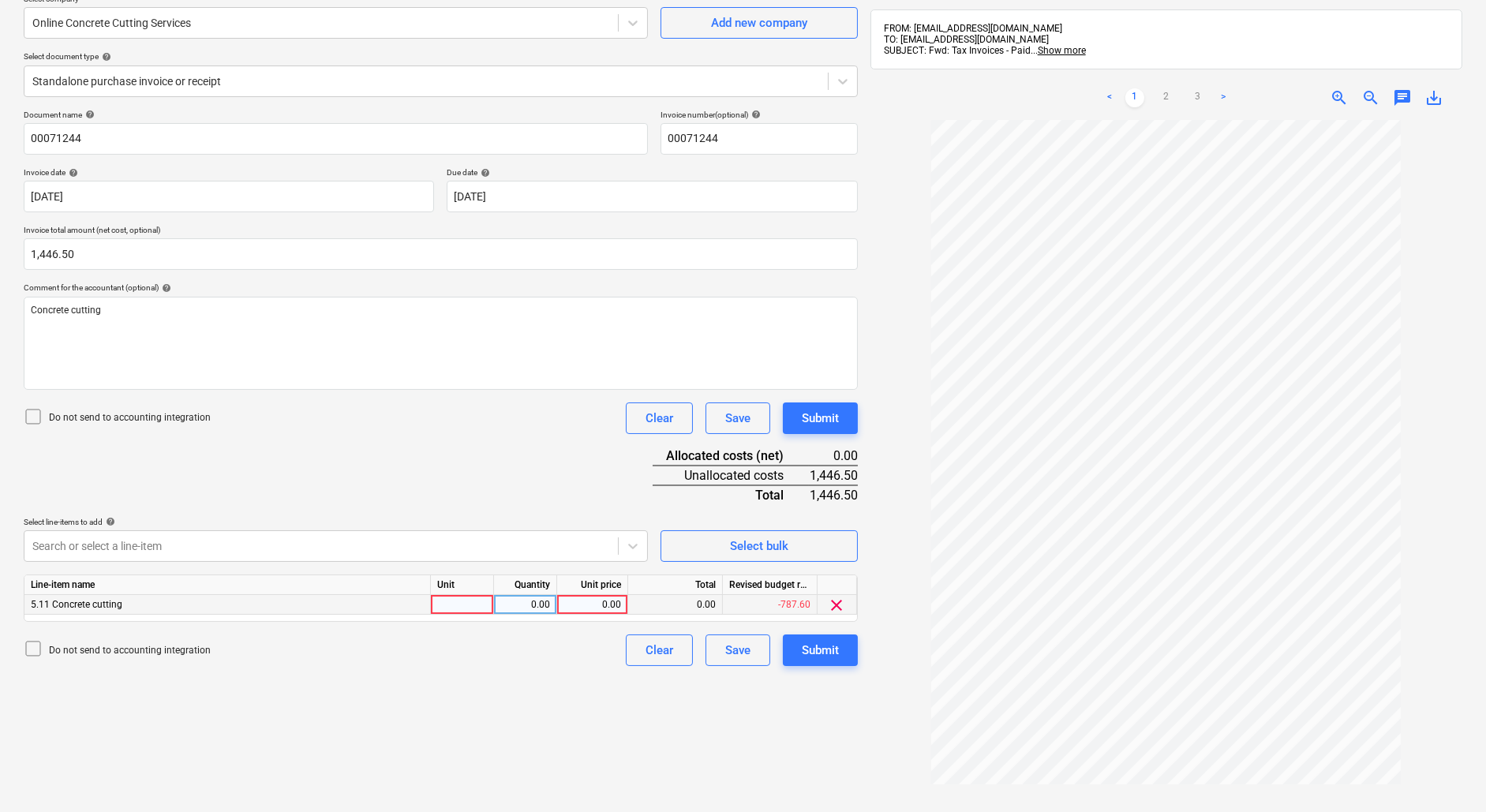
click at [457, 601] on div at bounding box center [462, 605] width 63 height 20
click at [536, 600] on div "0.00" at bounding box center [525, 605] width 50 height 20
click at [580, 603] on div "0.00" at bounding box center [592, 605] width 58 height 20
type input "1446.50"
click at [605, 725] on div "Create new document Select company Online Concrete Cutting Services Add new com…" at bounding box center [441, 418] width 847 height 951
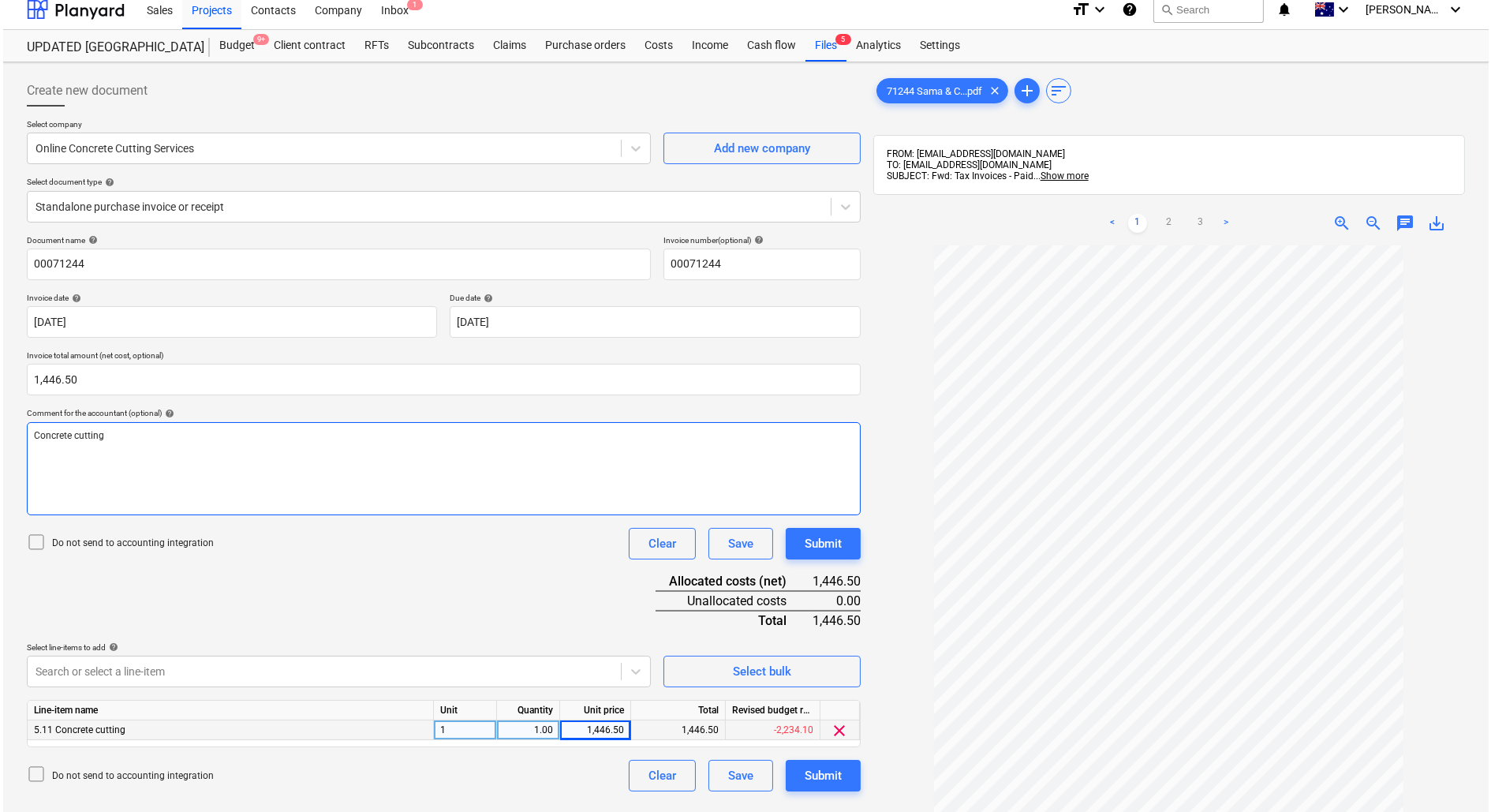
scroll to position [223, 0]
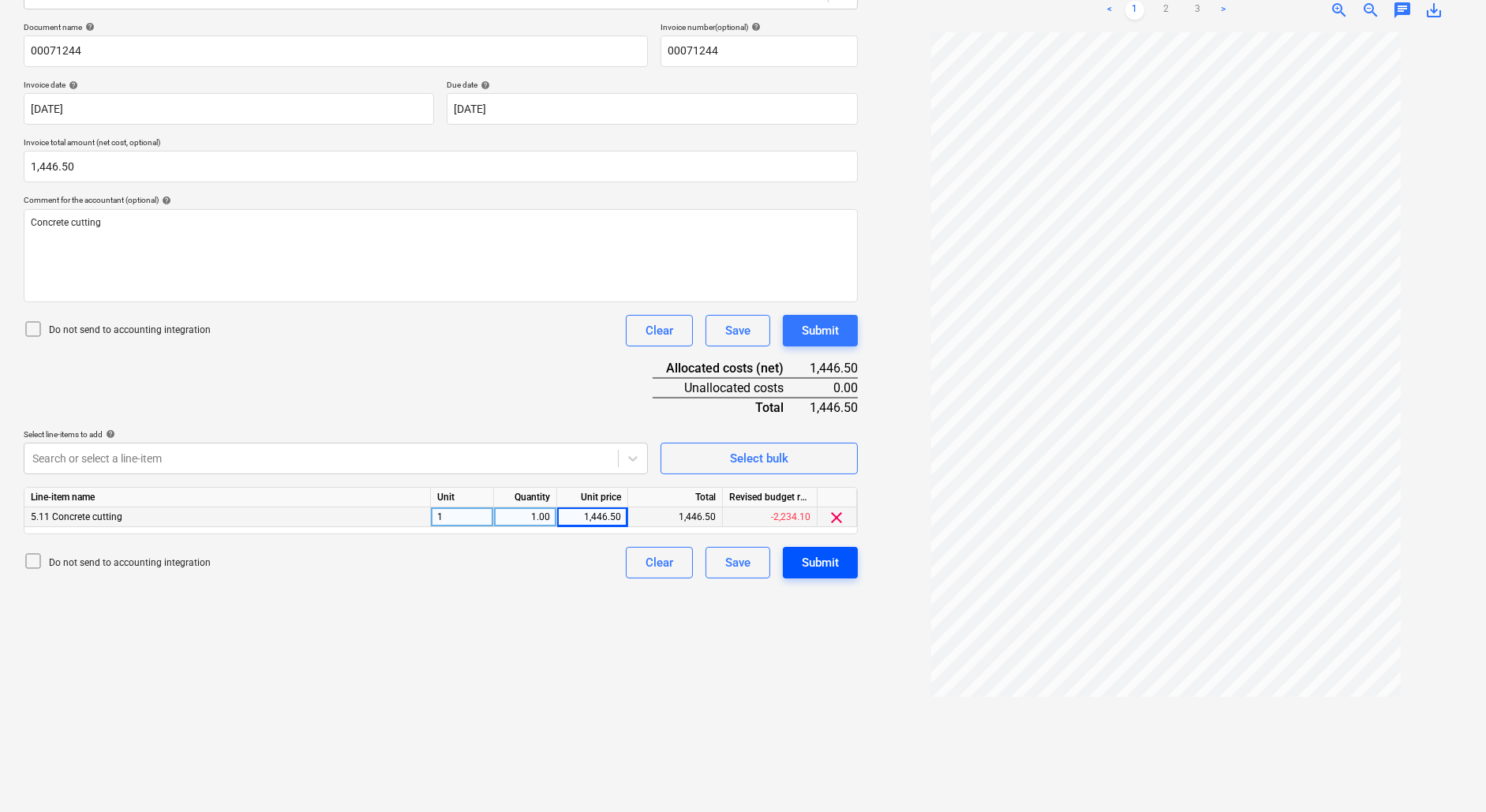
click at [819, 564] on div "Submit" at bounding box center [820, 562] width 37 height 21
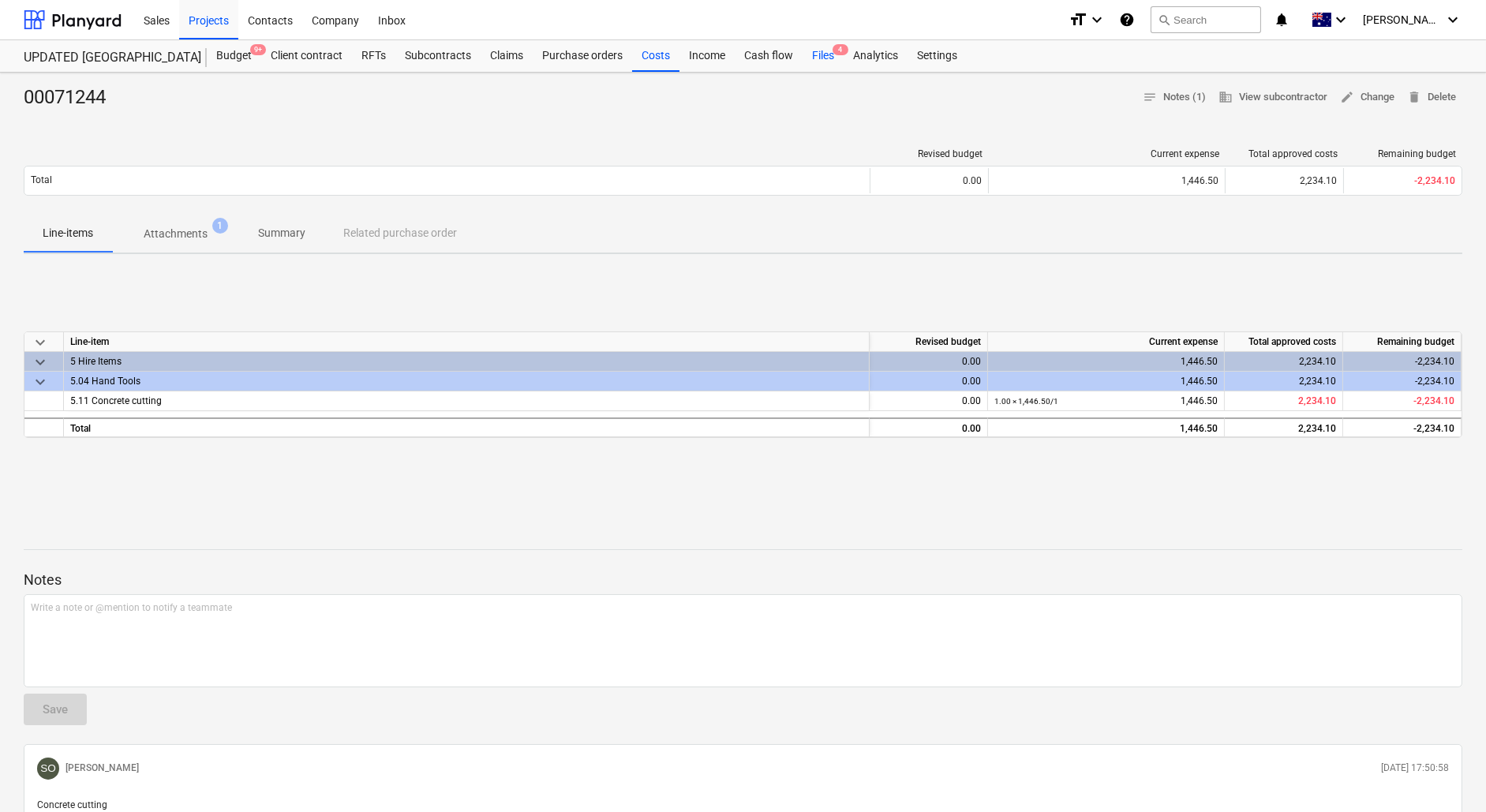
click at [832, 55] on div "Files 4" at bounding box center [823, 56] width 41 height 31
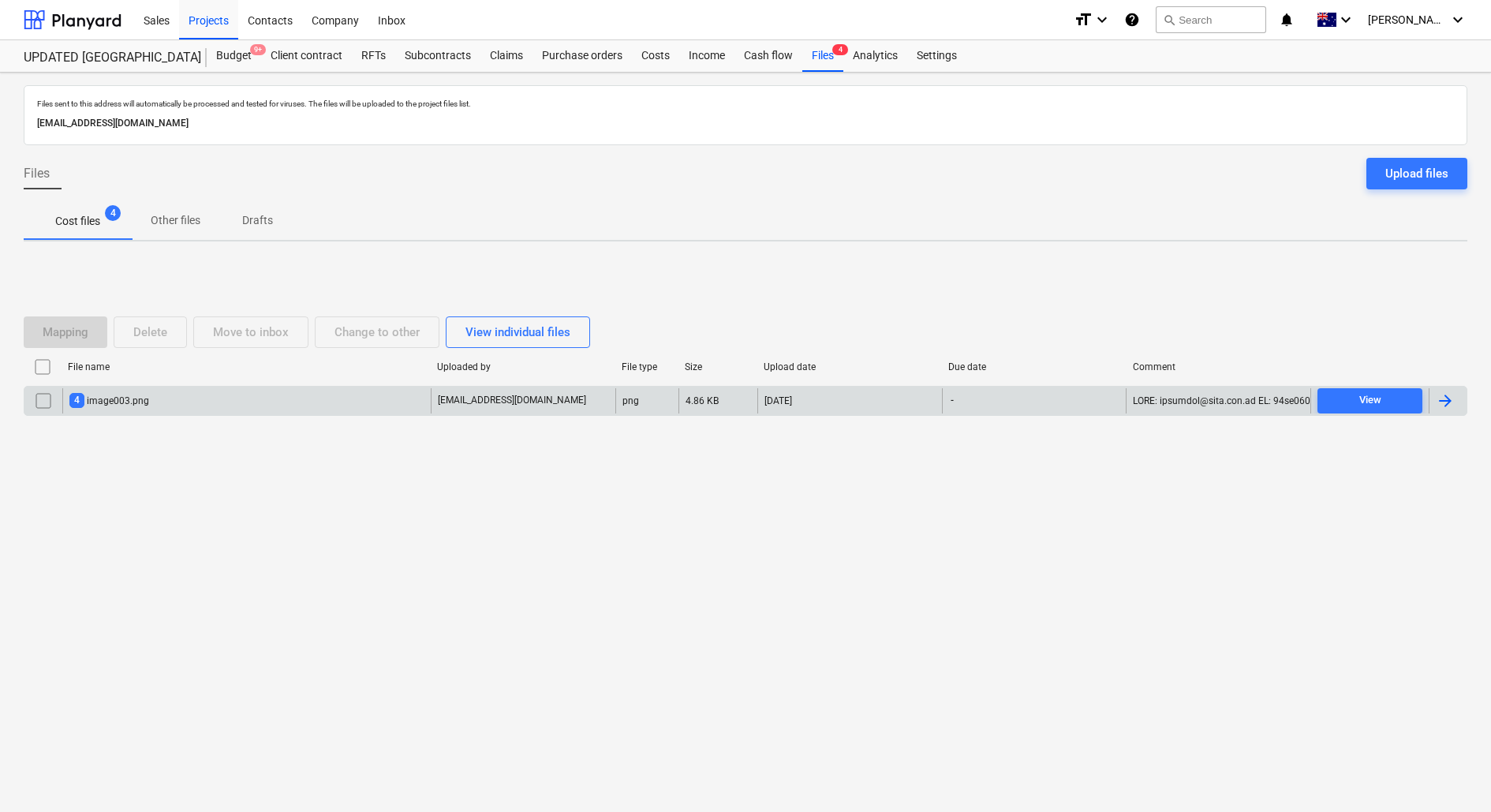
click at [221, 395] on div "4 image003.png" at bounding box center [246, 401] width 369 height 26
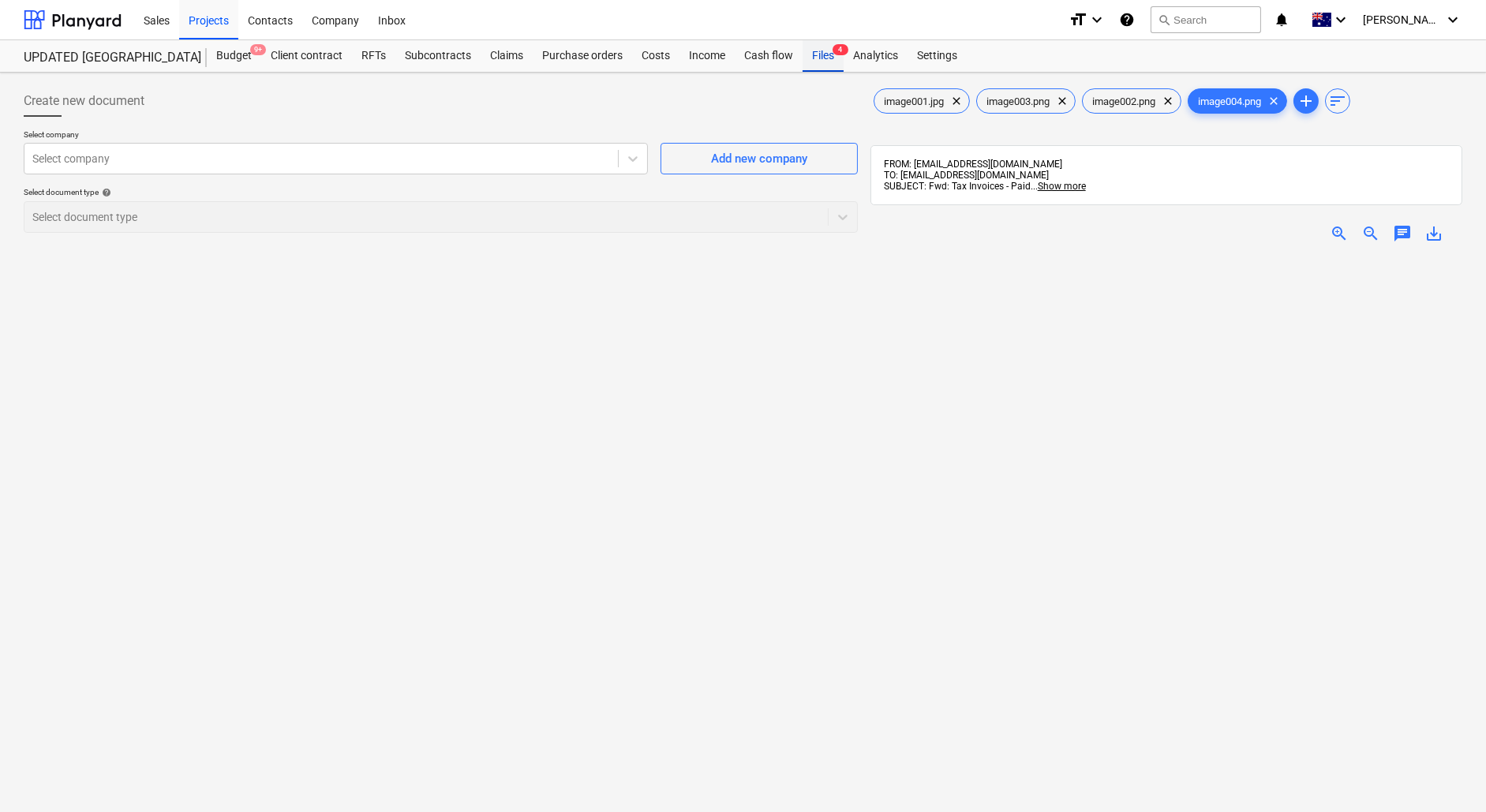
click at [820, 56] on div "Files 4" at bounding box center [823, 56] width 41 height 31
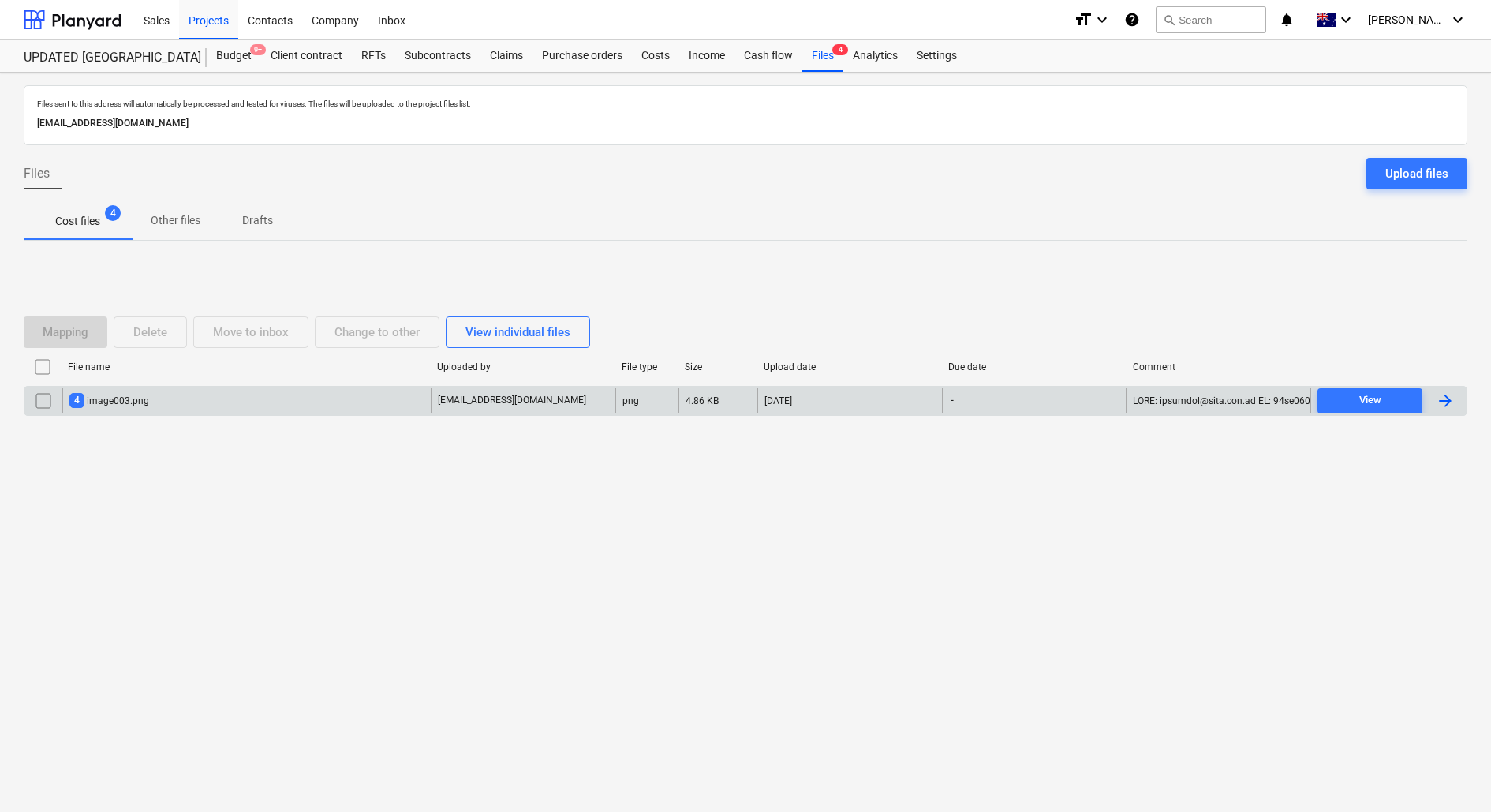
click at [44, 398] on input "checkbox" at bounding box center [43, 401] width 26 height 26
click at [152, 332] on div "Delete" at bounding box center [150, 331] width 33 height 21
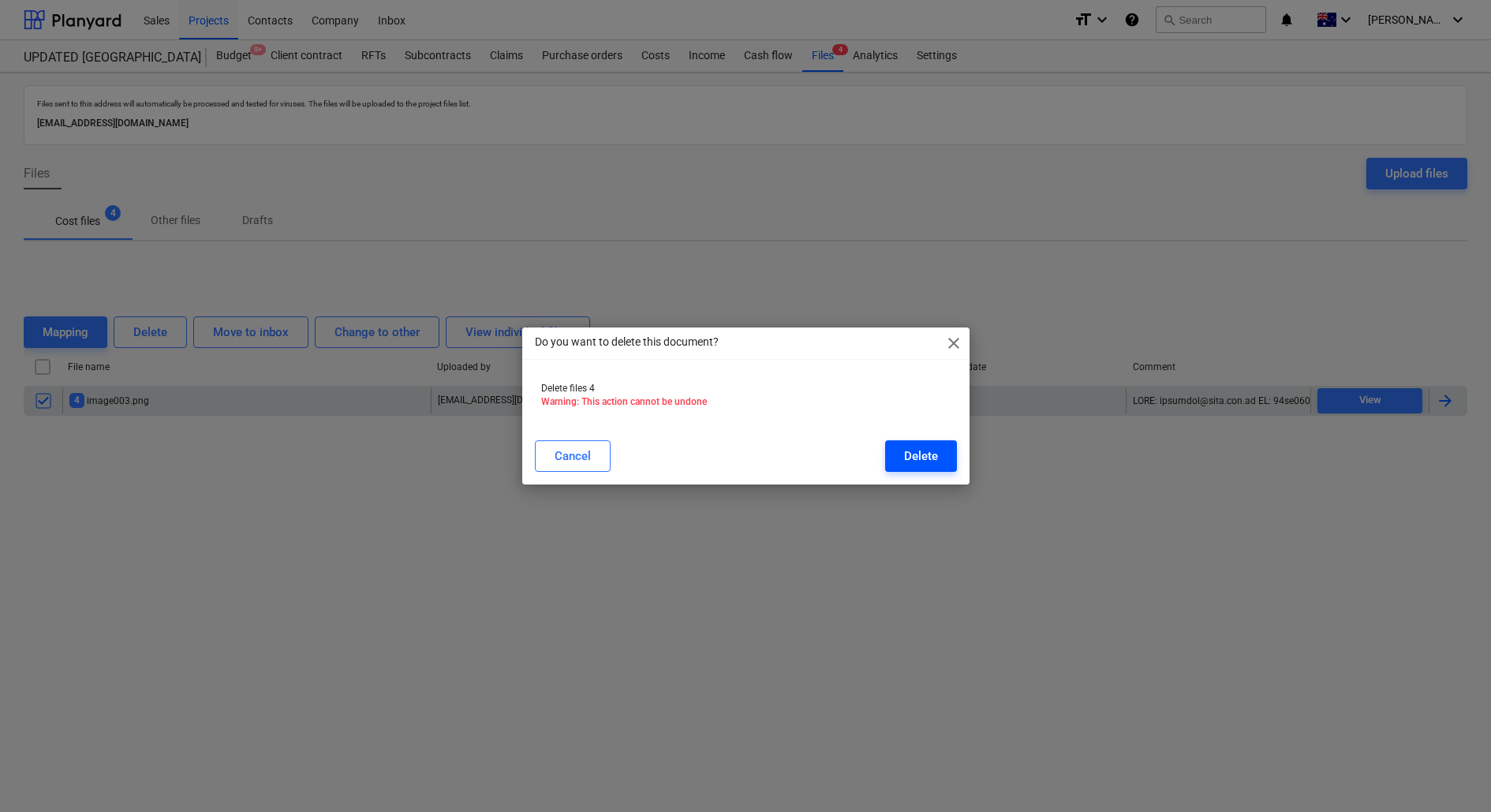
click at [910, 453] on div "Delete" at bounding box center [921, 455] width 33 height 21
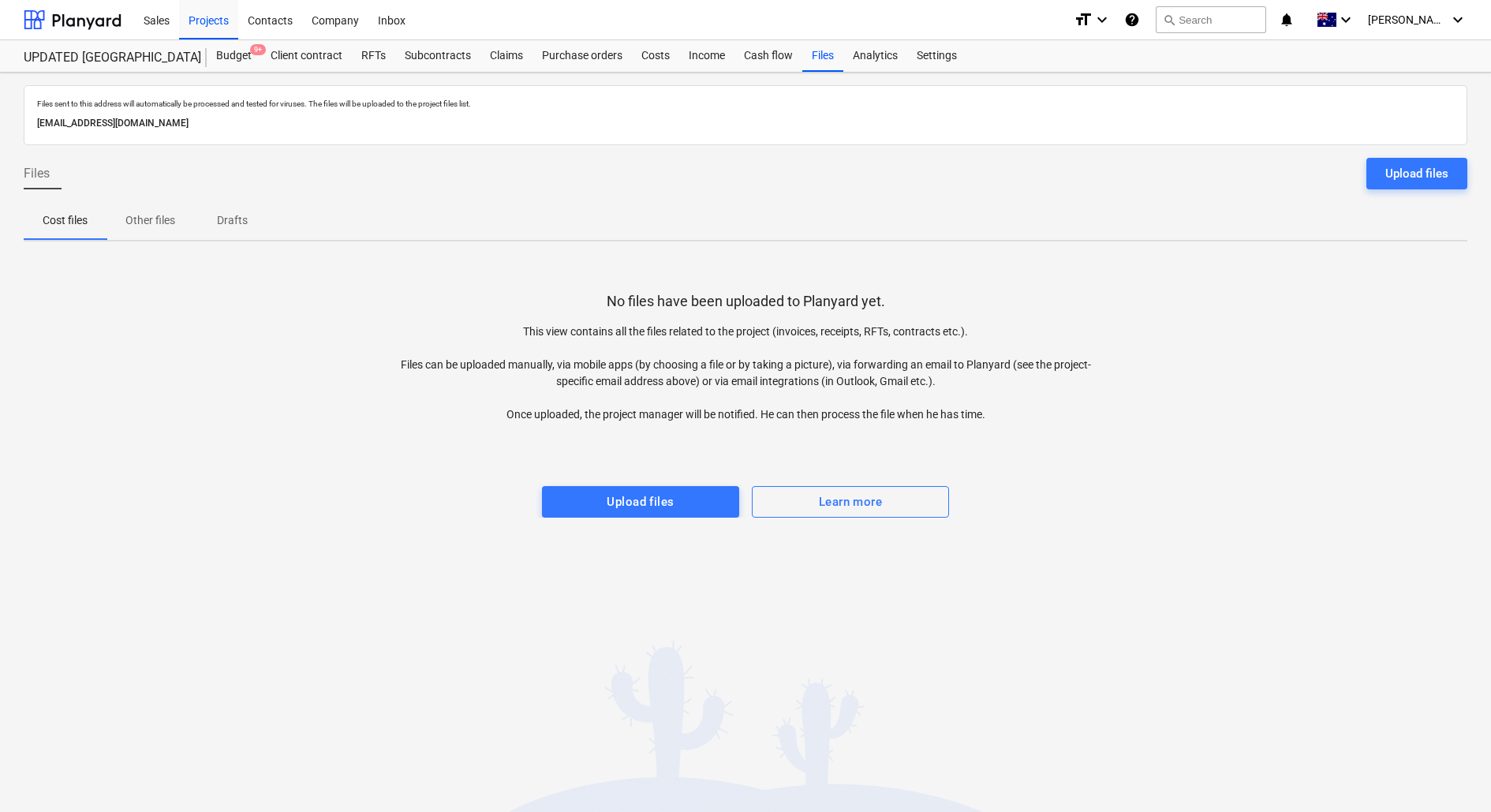
drag, startPoint x: 356, startPoint y: 119, endPoint x: 2, endPoint y: 119, distance: 354.0
click at [2, 119] on div "Files sent to this address will automatically be processed and tested for virus…" at bounding box center [746, 442] width 1491 height 739
copy p "[EMAIL_ADDRESS][DOMAIN_NAME]"
